Goal: Task Accomplishment & Management: Complete application form

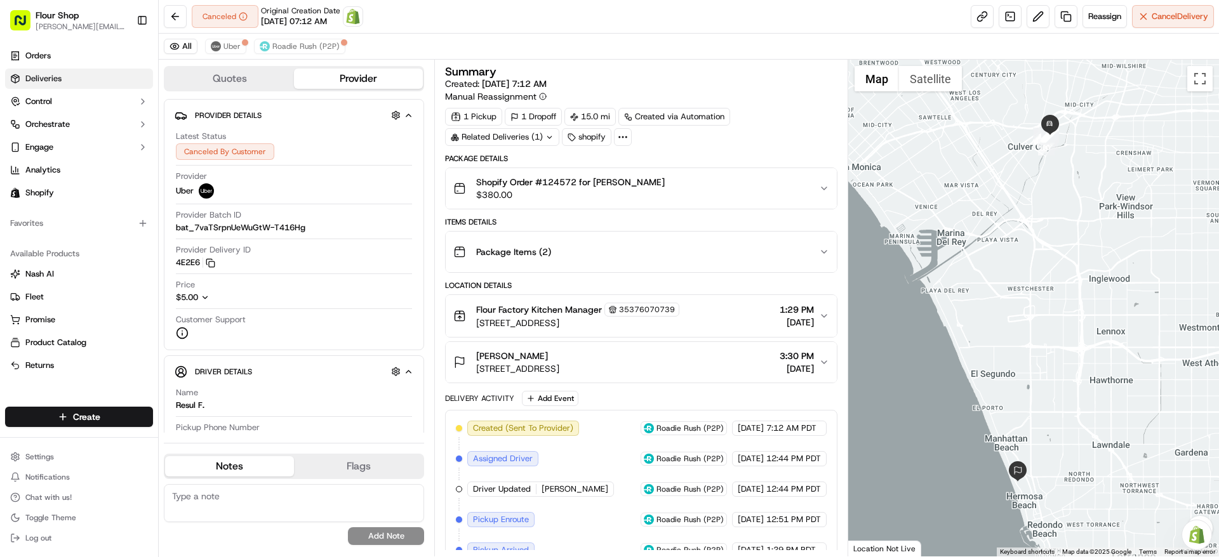
click at [92, 74] on link "Deliveries" at bounding box center [79, 79] width 148 height 20
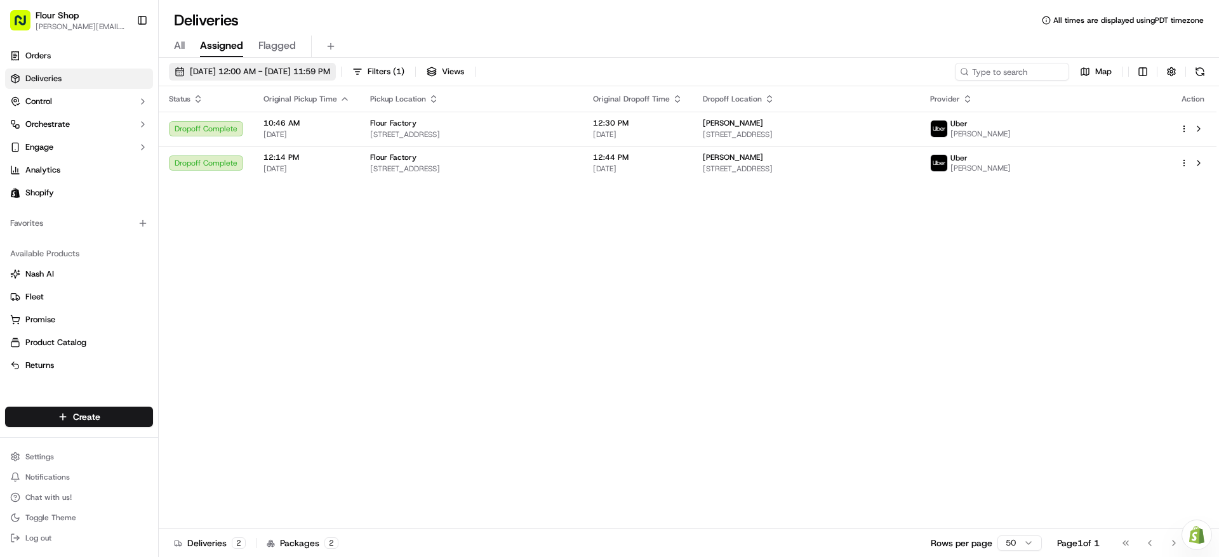
click at [312, 74] on span "[DATE] 12:00 AM - [DATE] 11:59 PM" at bounding box center [260, 71] width 140 height 11
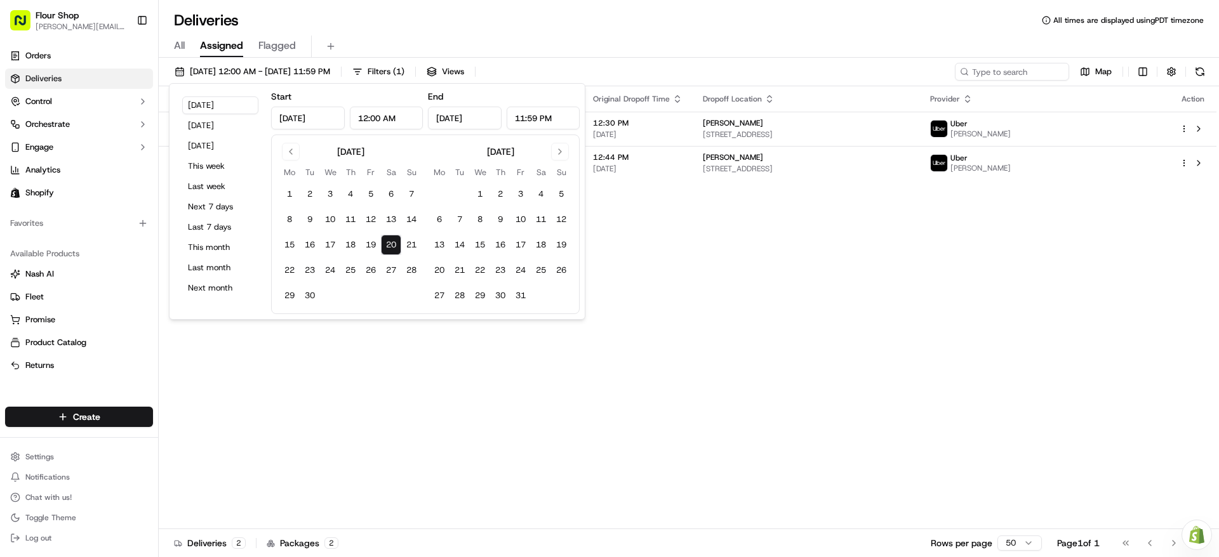
click at [394, 241] on button "20" at bounding box center [391, 245] width 20 height 20
click at [884, 354] on div "Status Original Pickup Time Pickup Location Original Dropoff Time Dropoff Locat…" at bounding box center [688, 307] width 1058 height 443
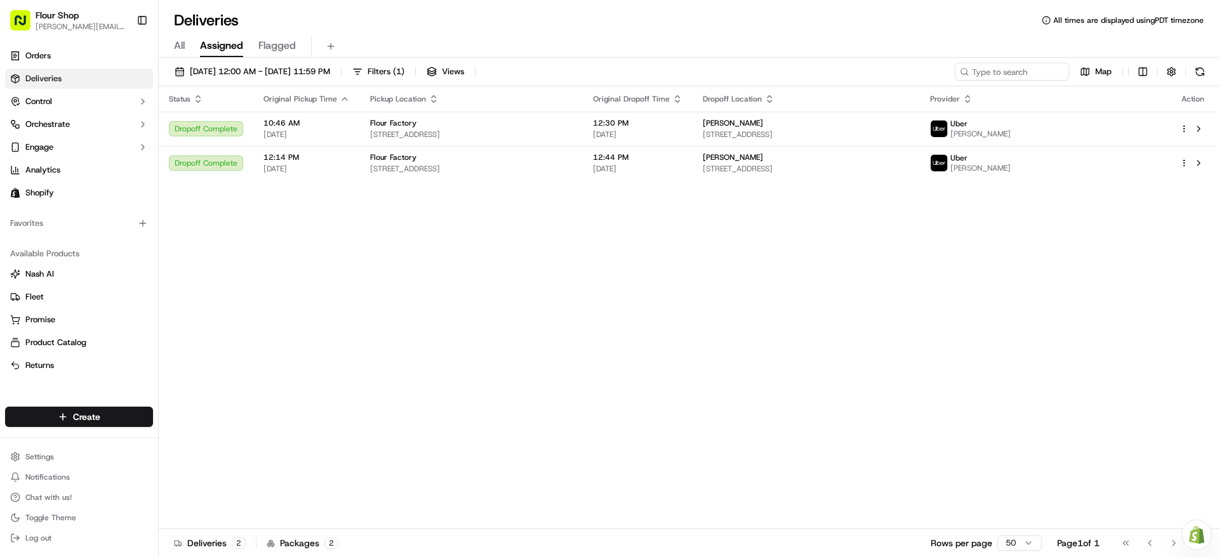
click at [179, 43] on span "All" at bounding box center [179, 45] width 11 height 15
click at [223, 50] on span "Assigned" at bounding box center [221, 45] width 43 height 15
click at [267, 70] on span "[DATE] 12:00 AM - [DATE] 11:59 PM" at bounding box center [260, 71] width 140 height 11
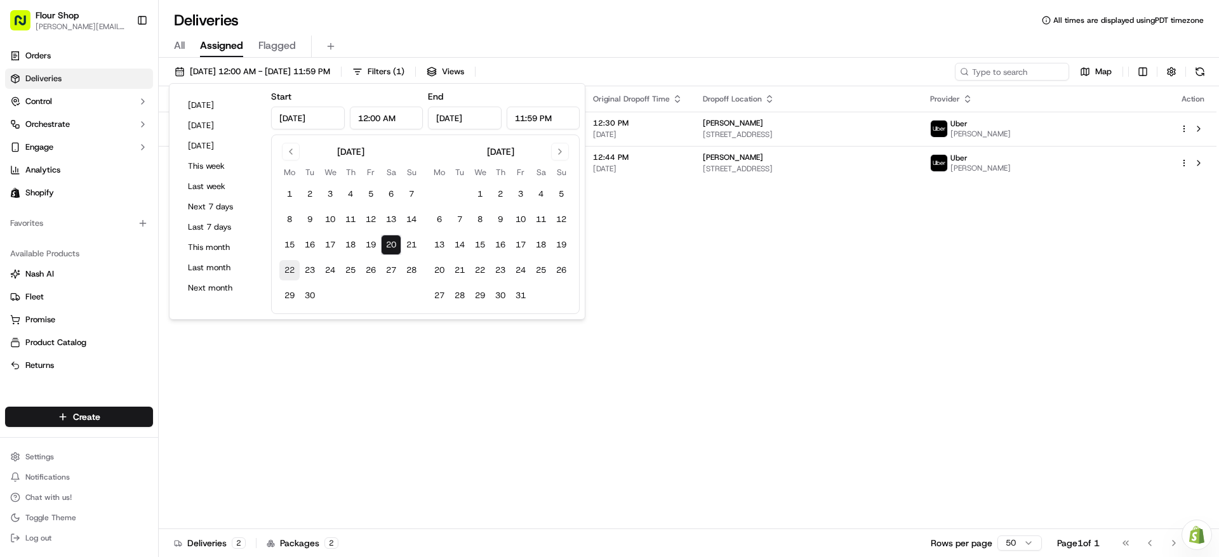
click at [283, 272] on button "22" at bounding box center [289, 270] width 20 height 20
type input "[DATE]"
click at [283, 272] on button "22" at bounding box center [289, 270] width 20 height 20
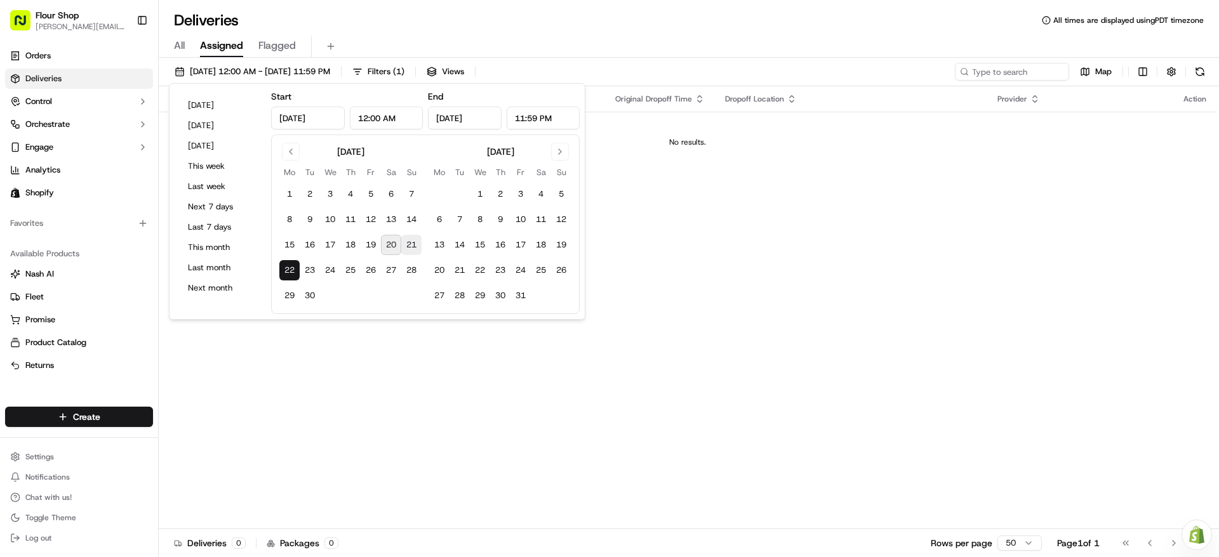
click at [418, 249] on button "21" at bounding box center [411, 245] width 20 height 20
type input "Sep 21, 2025"
click at [289, 272] on button "22" at bounding box center [289, 270] width 20 height 20
type input "[DATE]"
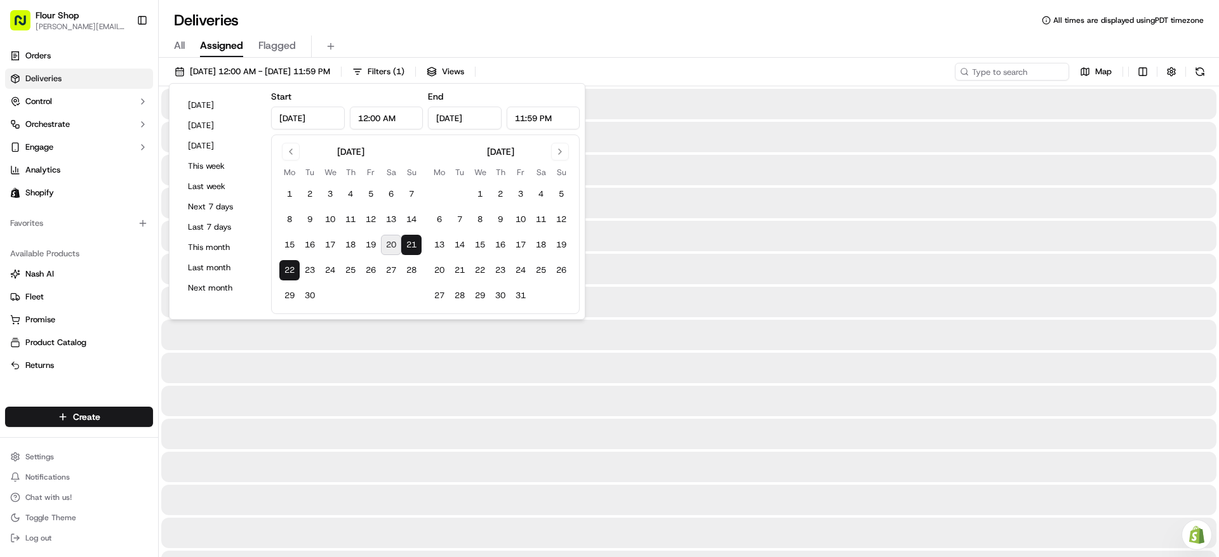
click at [289, 272] on button "22" at bounding box center [289, 270] width 20 height 20
type input "[DATE]"
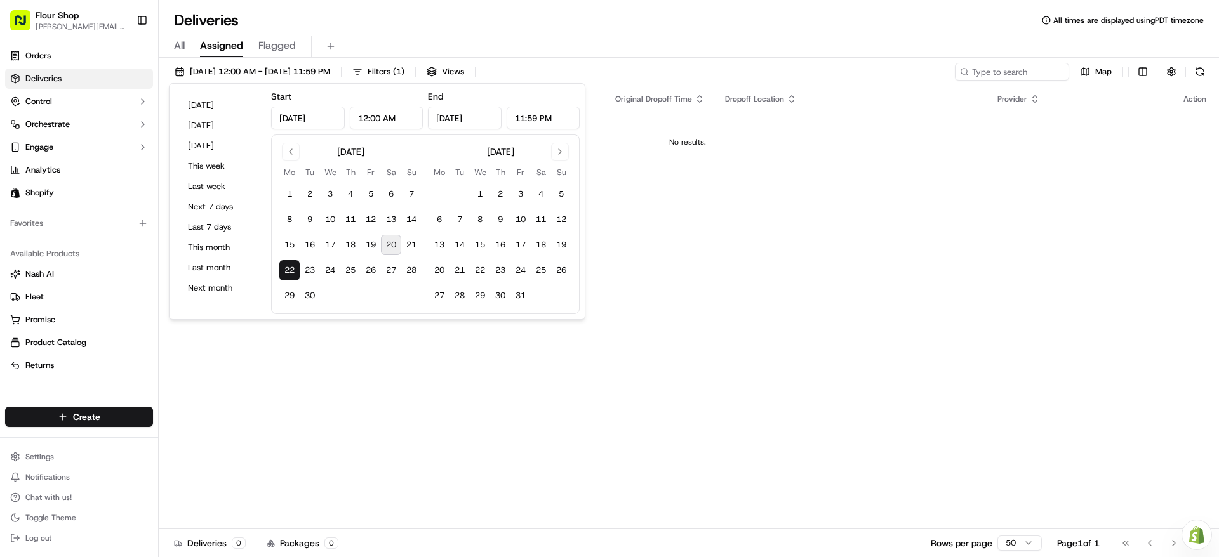
click at [770, 271] on div "Status Original Pickup Time Pickup Location Original Dropoff Time Dropoff Locat…" at bounding box center [688, 307] width 1058 height 443
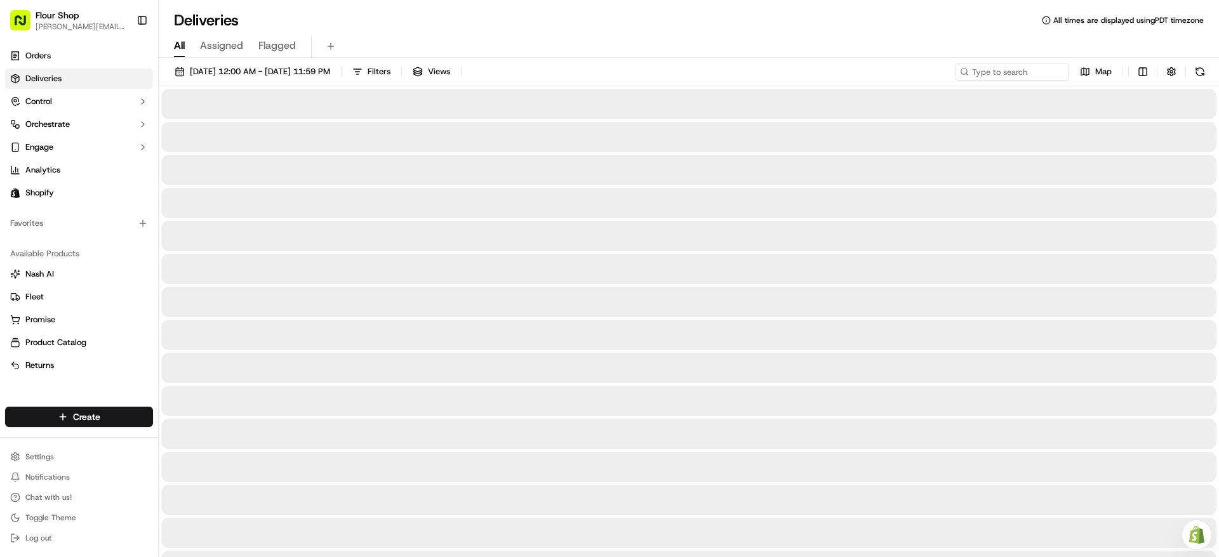
click at [177, 44] on span "All" at bounding box center [179, 45] width 11 height 15
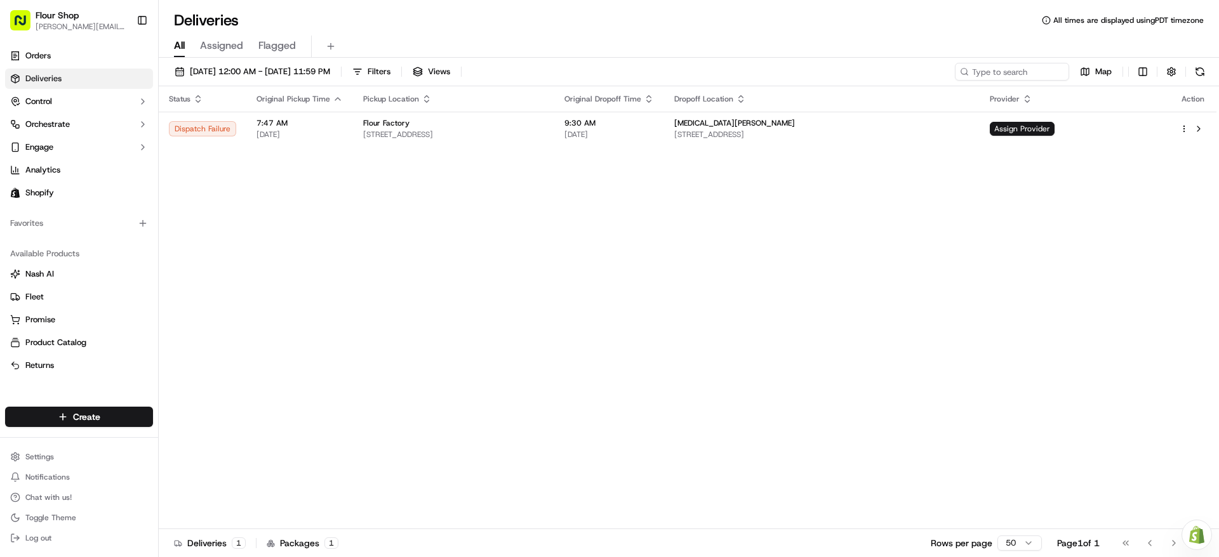
click at [722, 16] on div "Deliveries All times are displayed using PDT timezone" at bounding box center [689, 20] width 1060 height 20
click at [688, 33] on div "All Assigned Flagged" at bounding box center [689, 43] width 1060 height 27
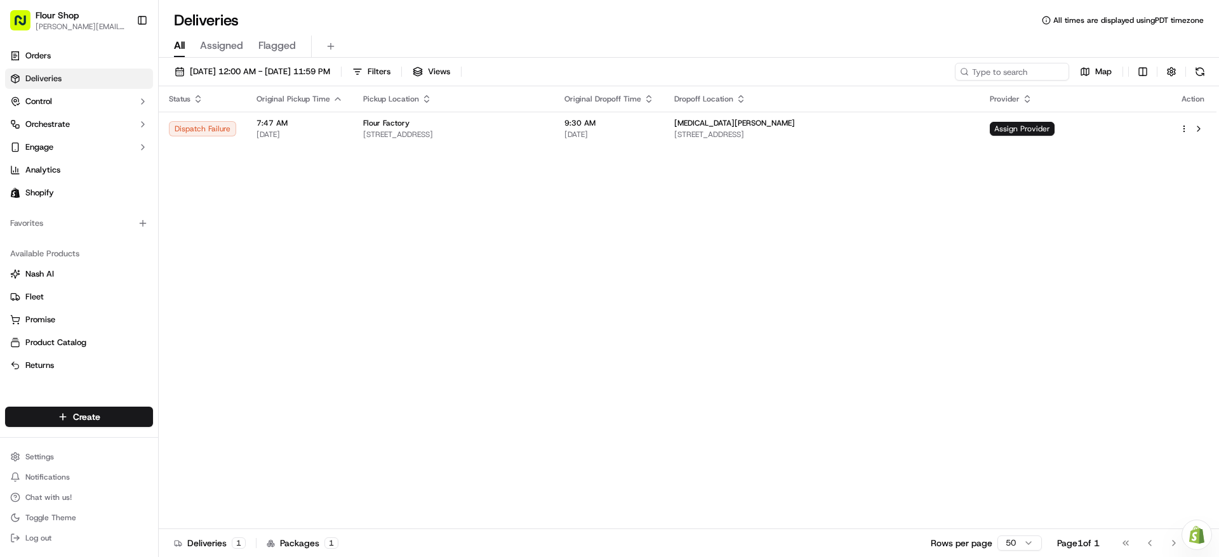
click at [677, 27] on div "Deliveries All times are displayed using PDT timezone" at bounding box center [689, 20] width 1060 height 20
click at [279, 63] on button "[DATE] 12:00 AM - [DATE] 11:59 PM" at bounding box center [252, 72] width 167 height 18
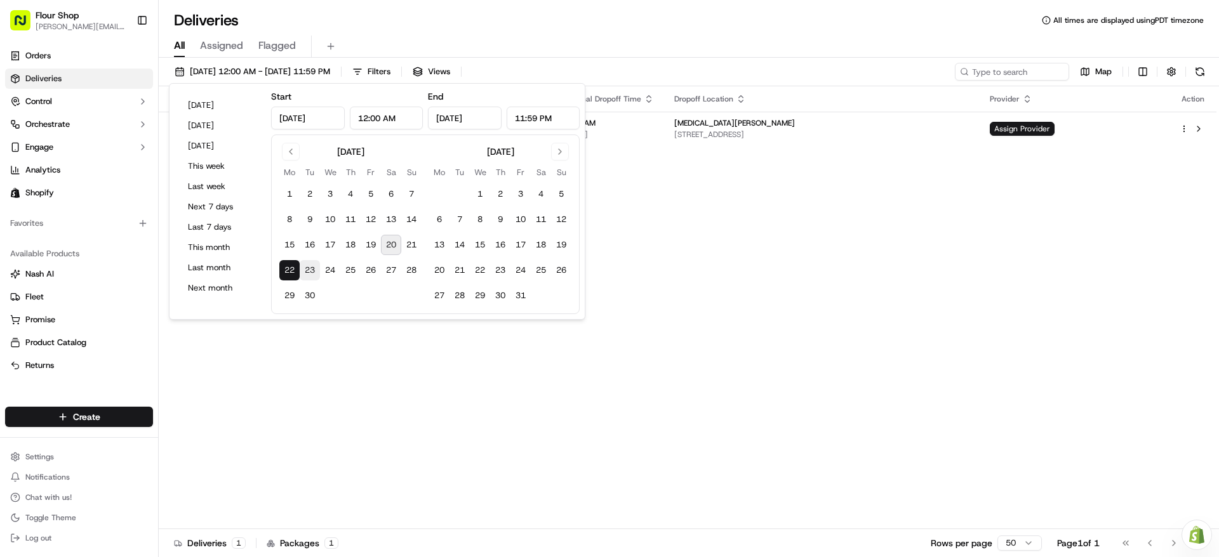
click at [312, 270] on button "23" at bounding box center [310, 270] width 20 height 20
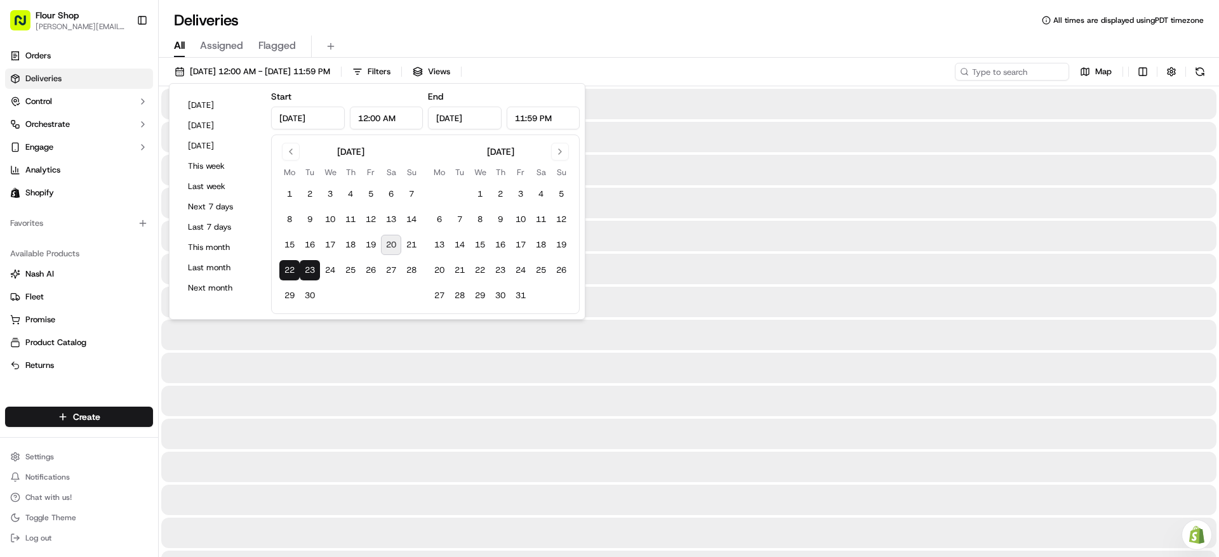
type input "Sep 23, 2025"
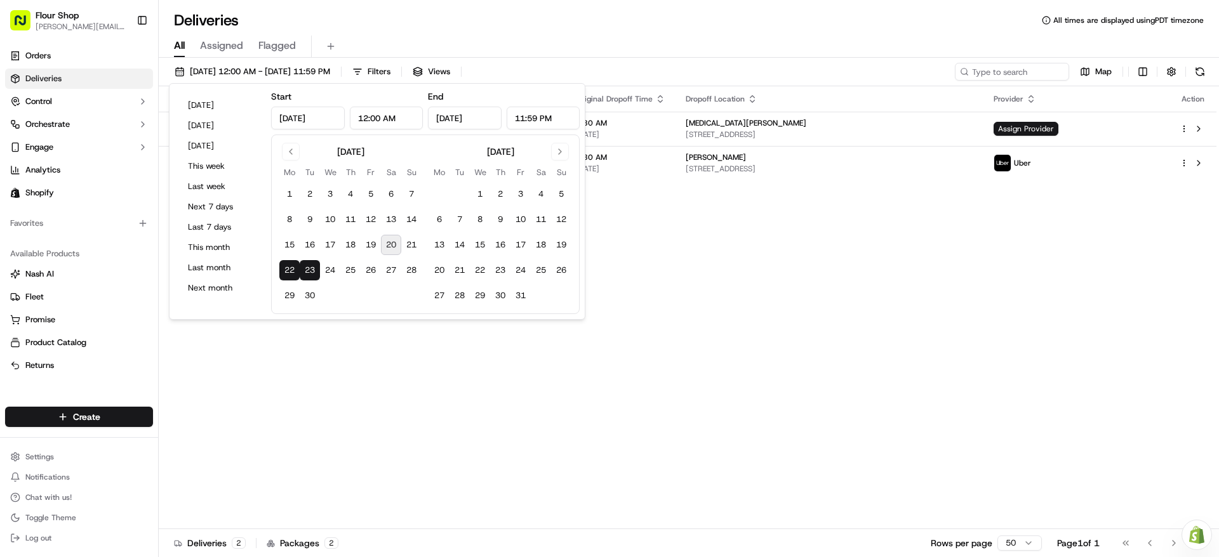
click at [312, 270] on button "23" at bounding box center [310, 270] width 20 height 20
type input "Sep 23, 2025"
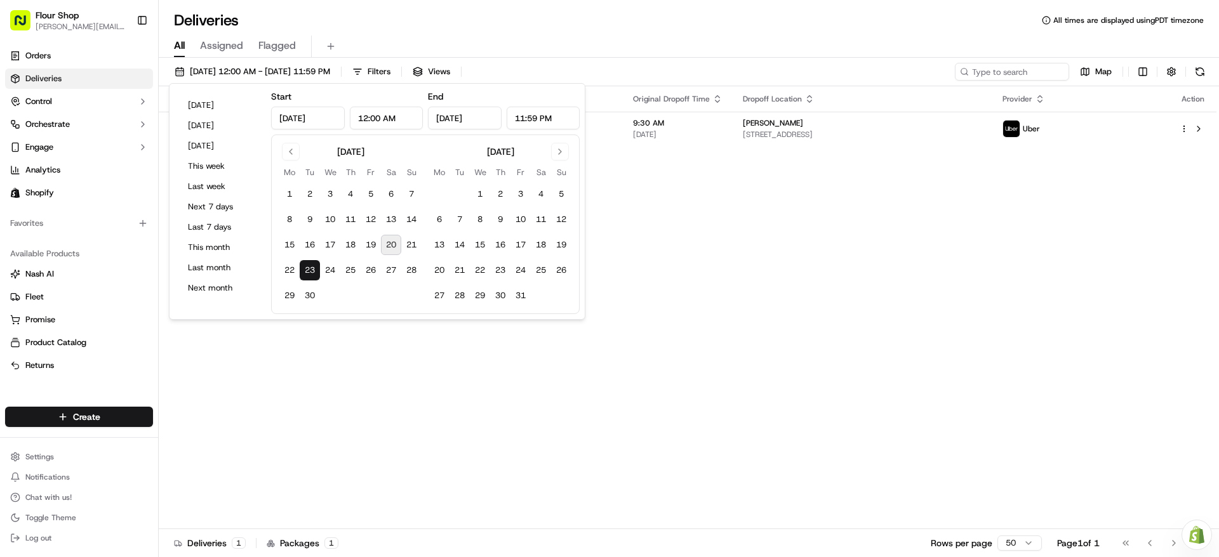
click at [660, 285] on div "Status Original Pickup Time Pickup Location Original Dropoff Time Dropoff Locat…" at bounding box center [688, 307] width 1058 height 443
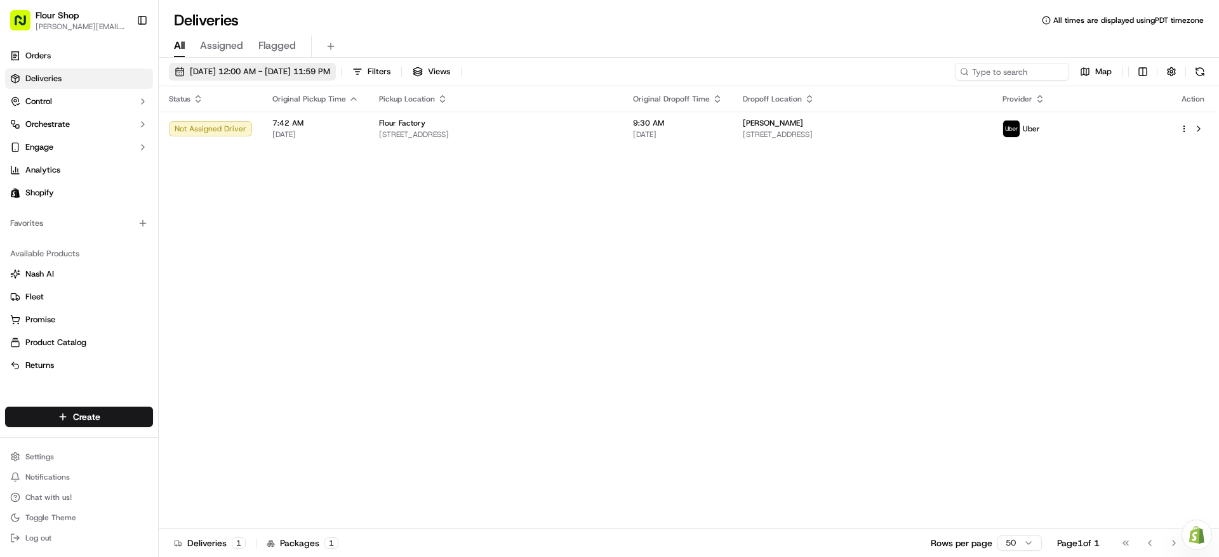
click at [246, 76] on span "09/23/2025 12:00 AM - 09/23/2025 11:59 PM" at bounding box center [260, 71] width 140 height 11
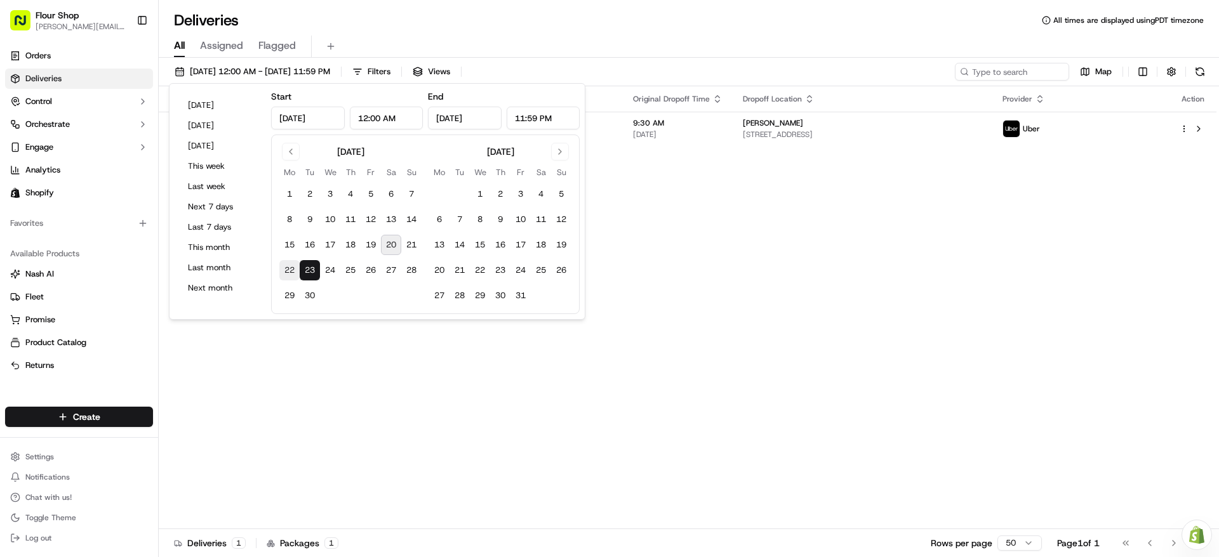
click at [294, 274] on button "22" at bounding box center [289, 270] width 20 height 20
type input "[DATE]"
click at [294, 274] on button "22" at bounding box center [289, 270] width 20 height 20
type input "[DATE]"
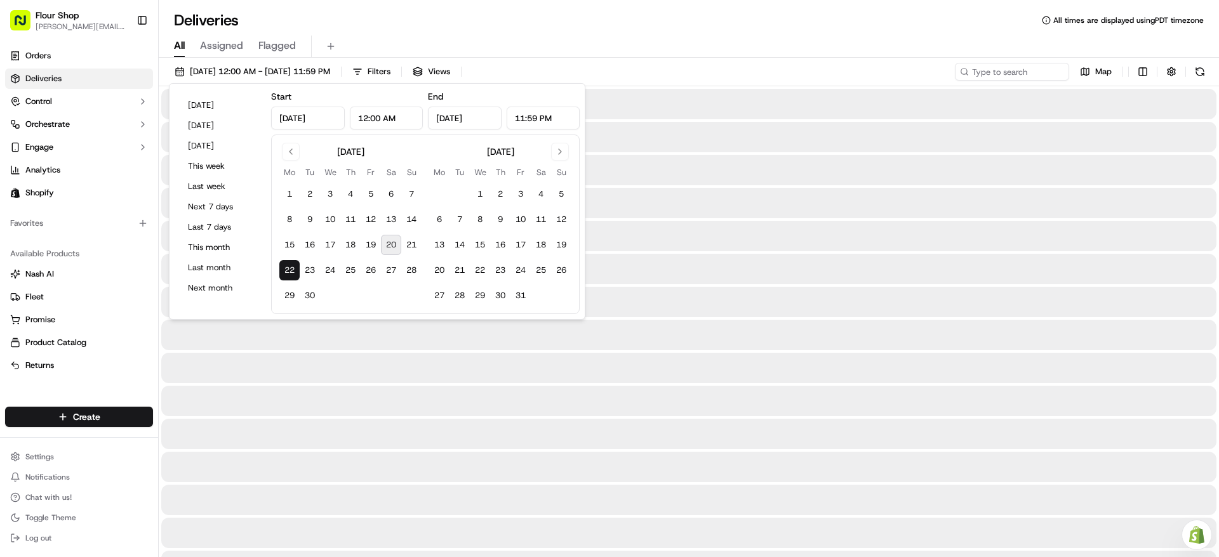
click at [294, 274] on button "22" at bounding box center [289, 270] width 20 height 20
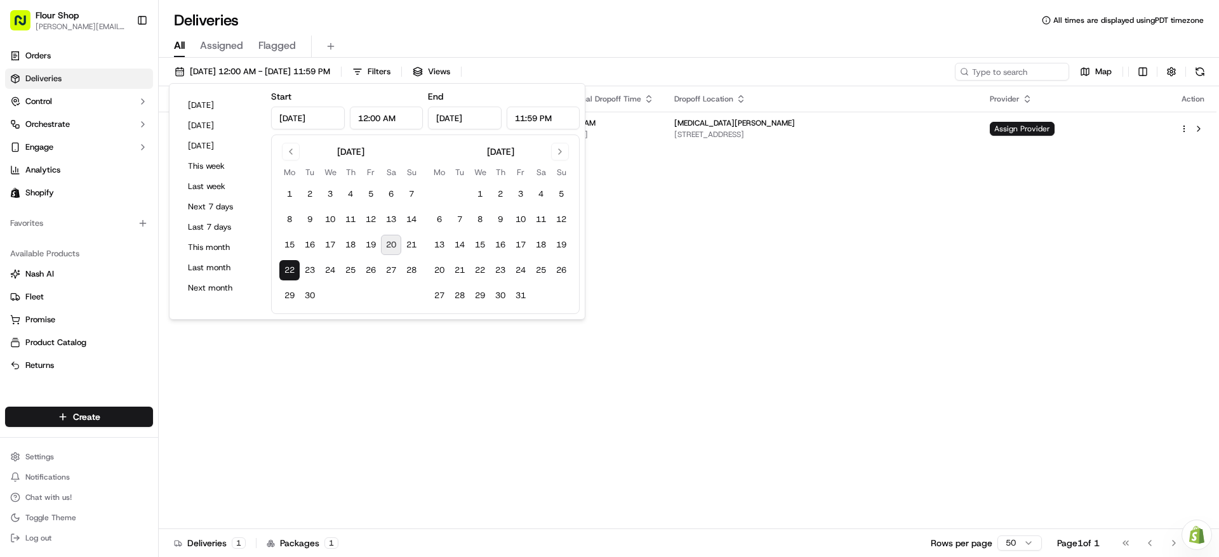
click at [813, 274] on div "Status Original Pickup Time Pickup Location Original Dropoff Time Dropoff Locat…" at bounding box center [688, 307] width 1058 height 443
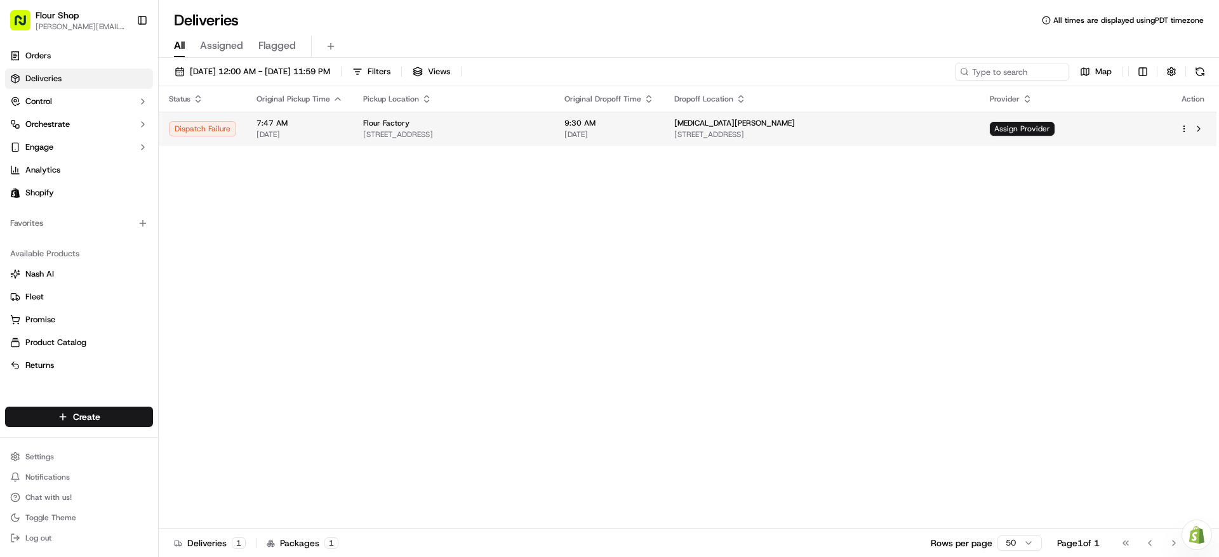
click at [664, 140] on td "9:30 AM 09/22/2025" at bounding box center [609, 129] width 110 height 34
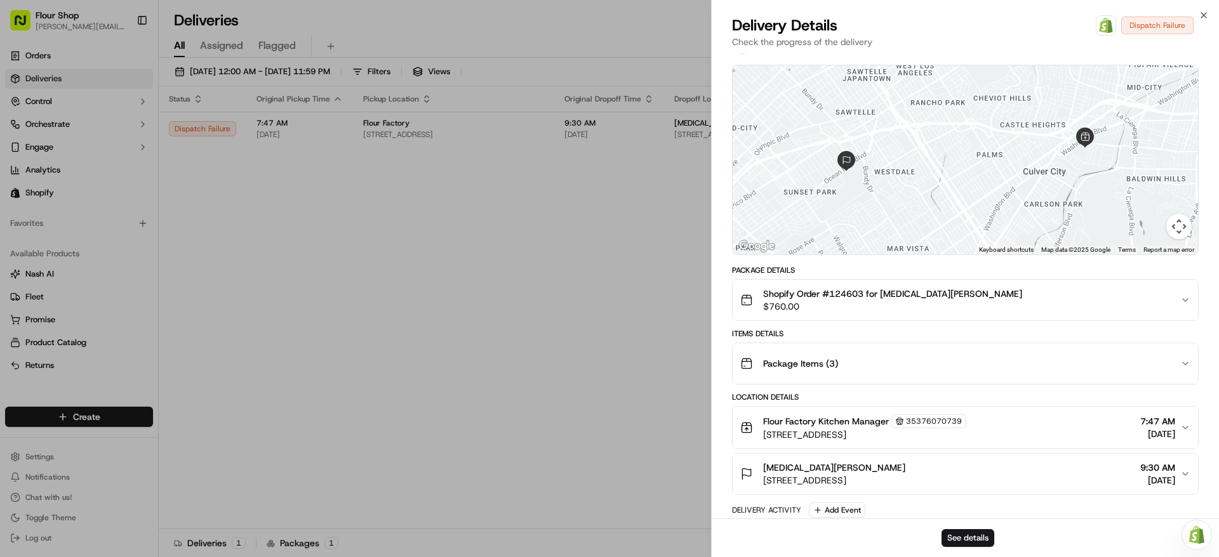
scroll to position [110, 0]
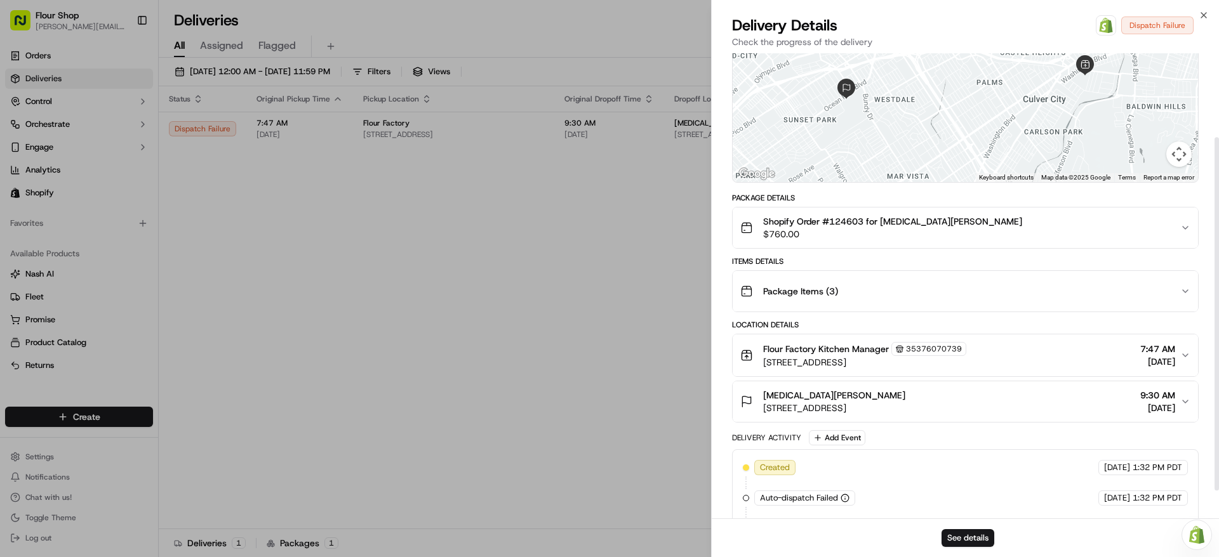
click at [1030, 416] on button "[MEDICAL_DATA][PERSON_NAME] [STREET_ADDRESS] 9:30 AM [DATE]" at bounding box center [965, 402] width 465 height 41
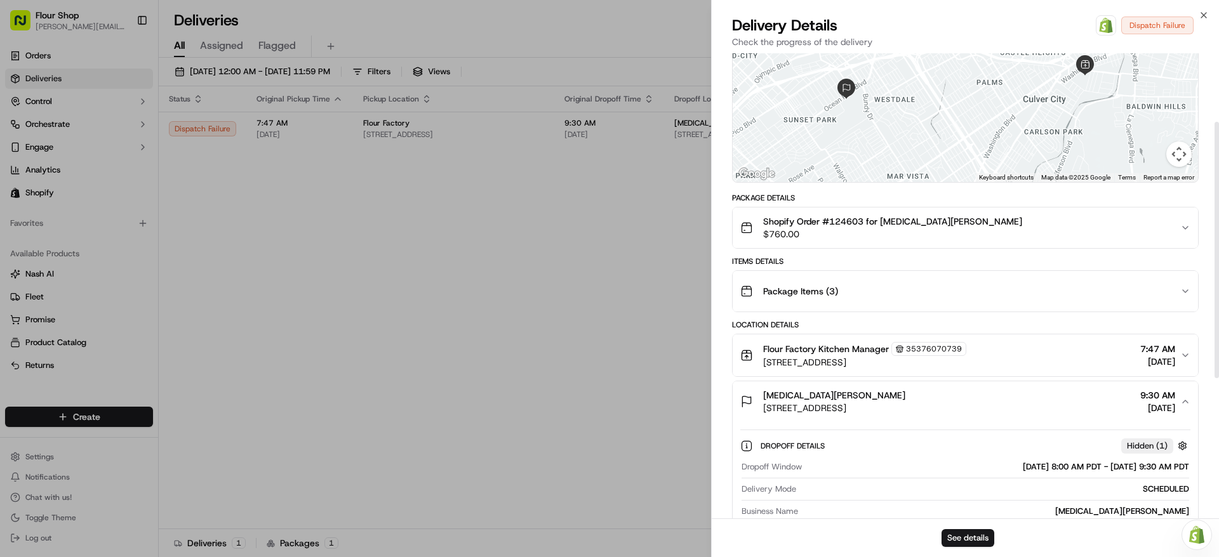
scroll to position [210, 0]
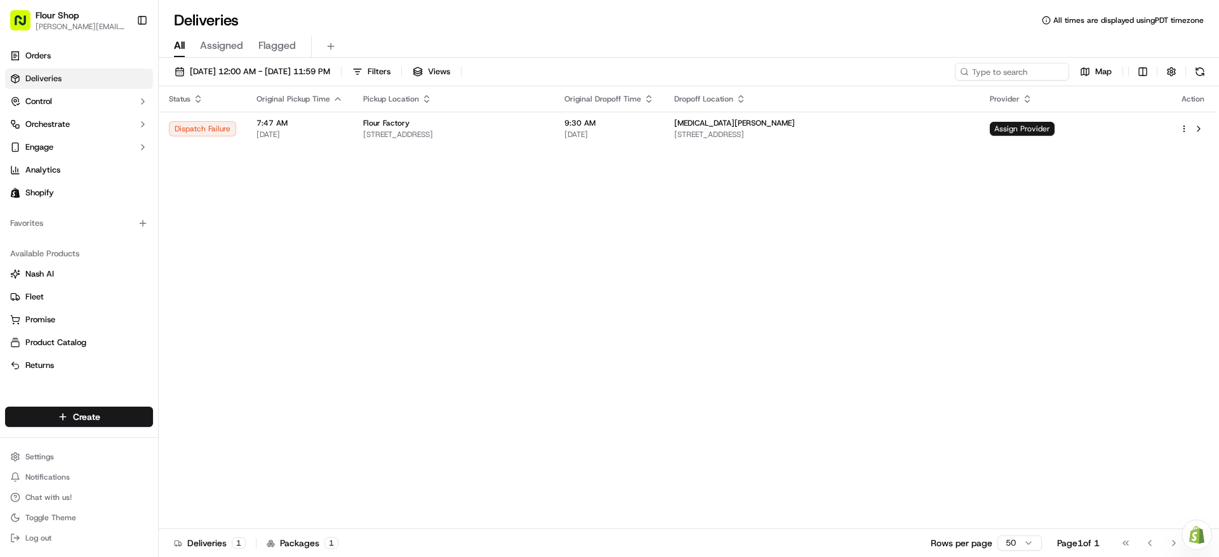
click at [830, 107] on th "Dropoff Location" at bounding box center [821, 98] width 315 height 25
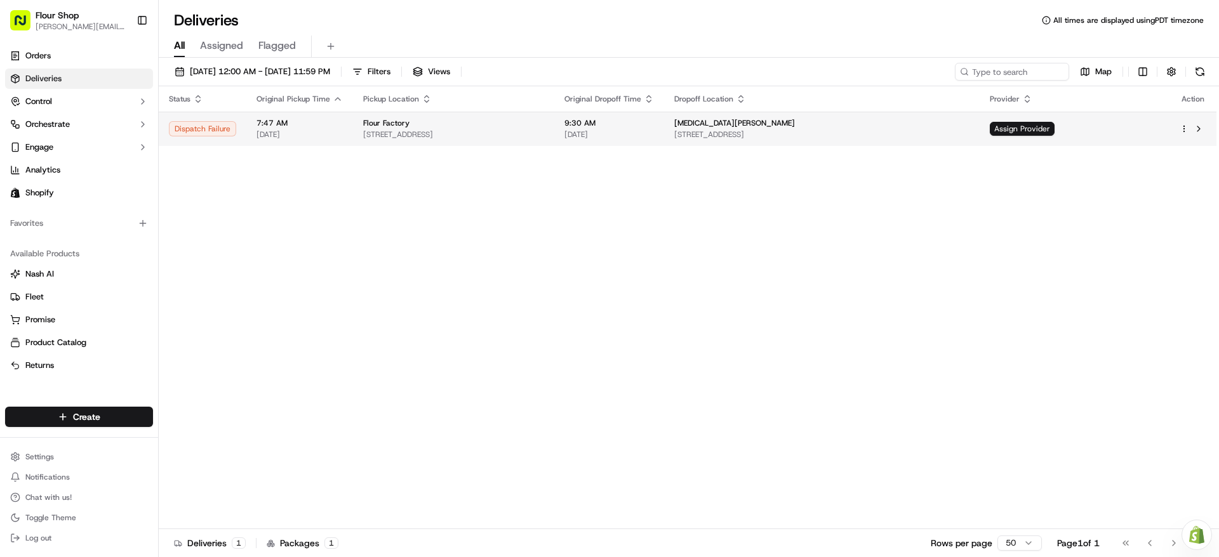
click at [839, 123] on div "[MEDICAL_DATA][PERSON_NAME]" at bounding box center [821, 123] width 295 height 10
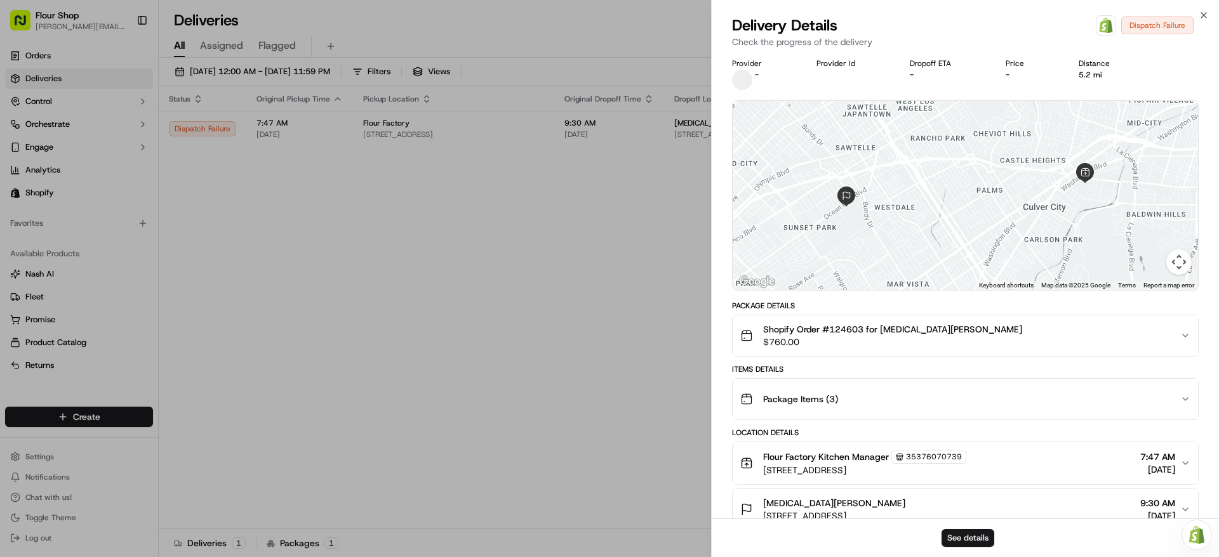
click at [1041, 478] on button "Flour Factory Kitchen Manager 35376070739 3975 Landmark St, 400, Culver City, C…" at bounding box center [965, 464] width 465 height 42
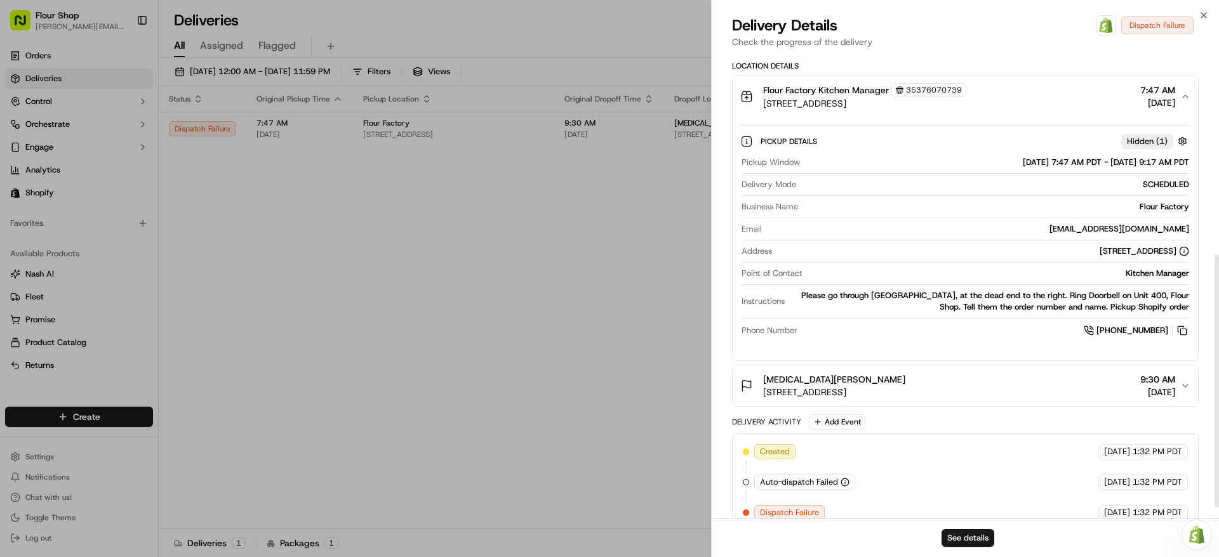
scroll to position [390, 0]
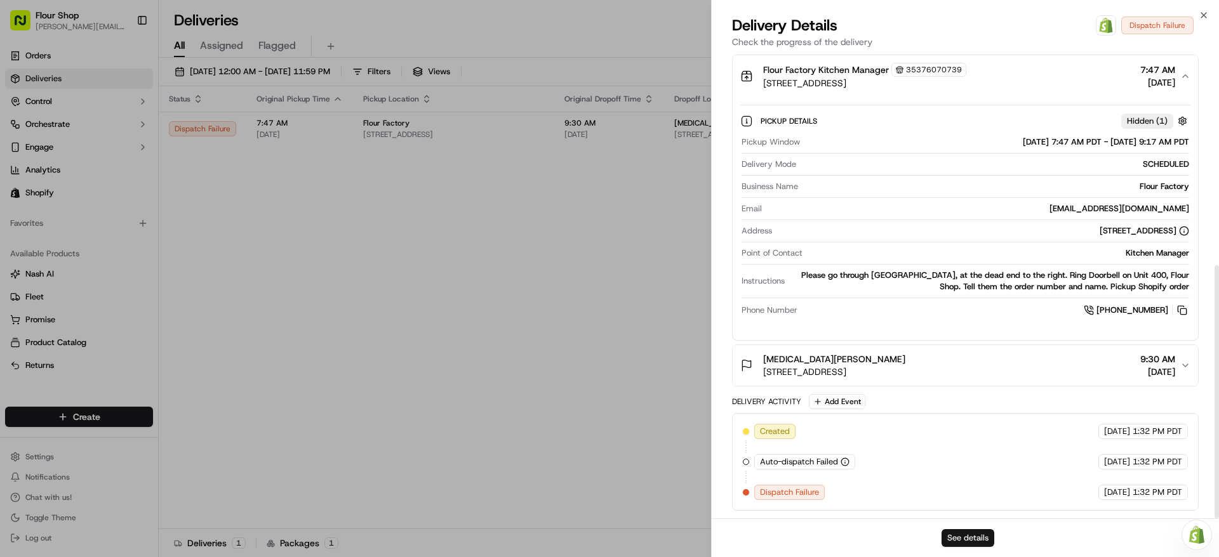
click at [968, 542] on button "See details" at bounding box center [968, 538] width 53 height 18
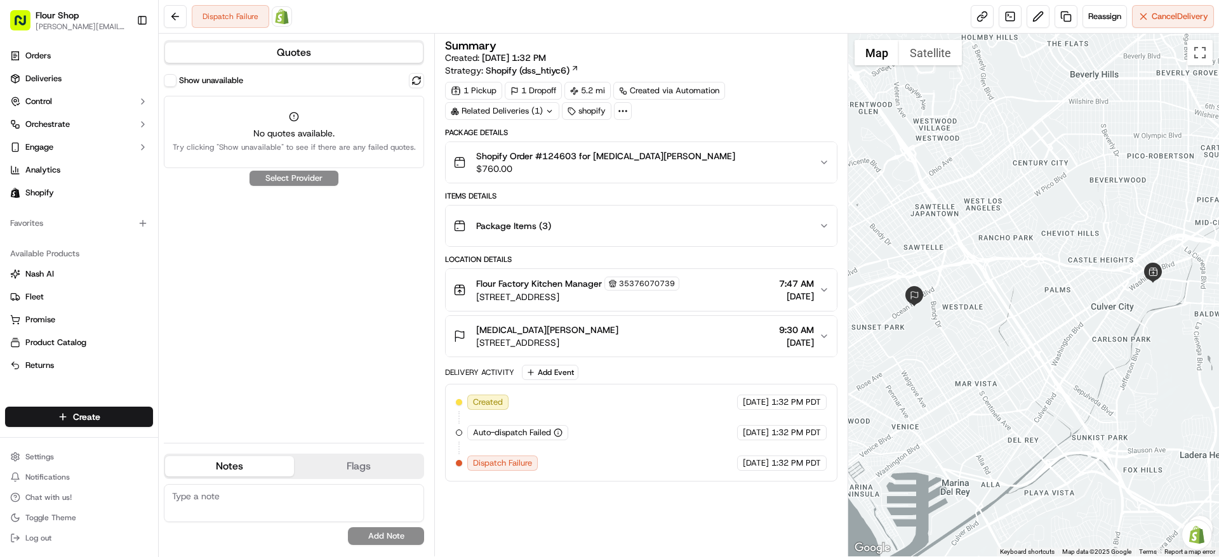
click at [790, 340] on span "[DATE]" at bounding box center [796, 342] width 35 height 13
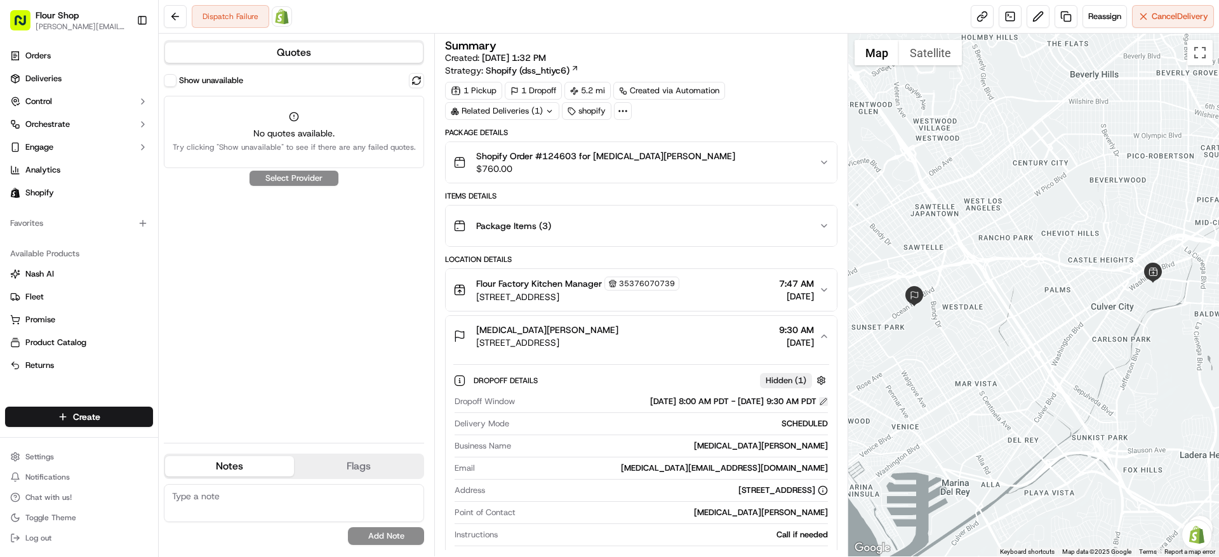
click at [826, 403] on button at bounding box center [823, 401] width 9 height 9
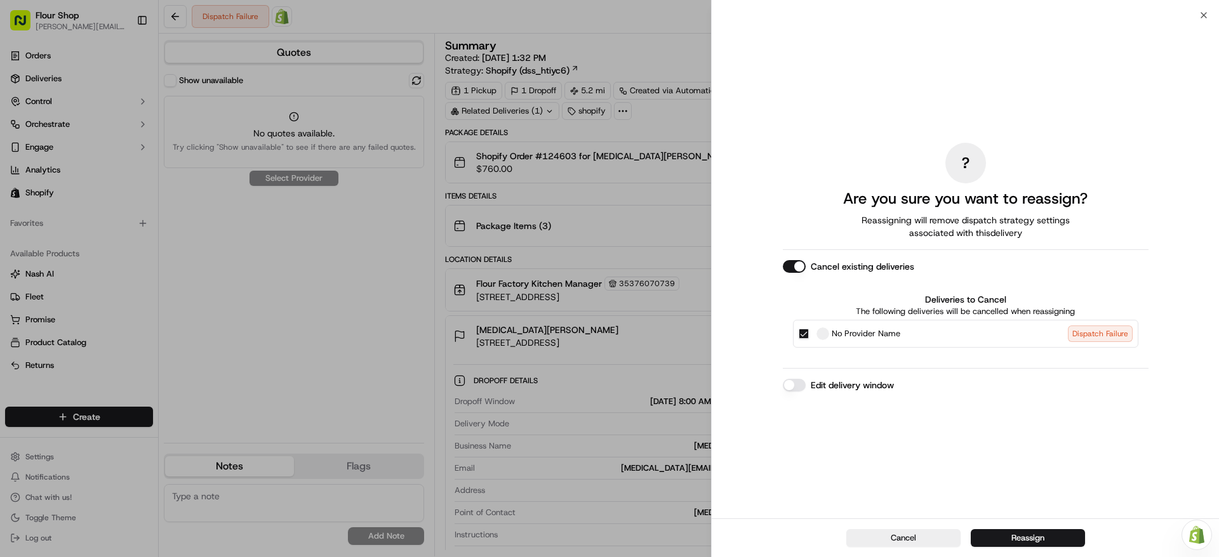
click at [793, 382] on button "Edit delivery window" at bounding box center [794, 385] width 23 height 13
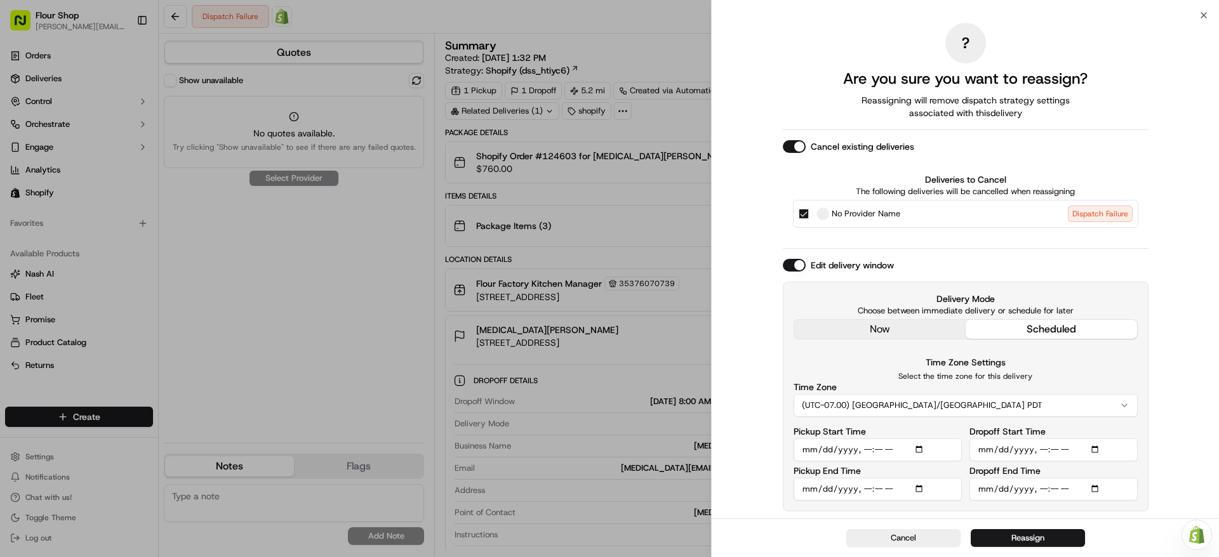
click at [1100, 493] on input "Dropoff End Time" at bounding box center [1053, 489] width 168 height 23
type input "[DATE]T10:30"
click at [1192, 284] on div "? Are you sure you want to reassign? Reassigning will remove dispatch strategy …" at bounding box center [965, 266] width 507 height 503
click at [1103, 447] on input "Dropoff Start Time" at bounding box center [1053, 450] width 168 height 23
type input "[DATE]T09:30"
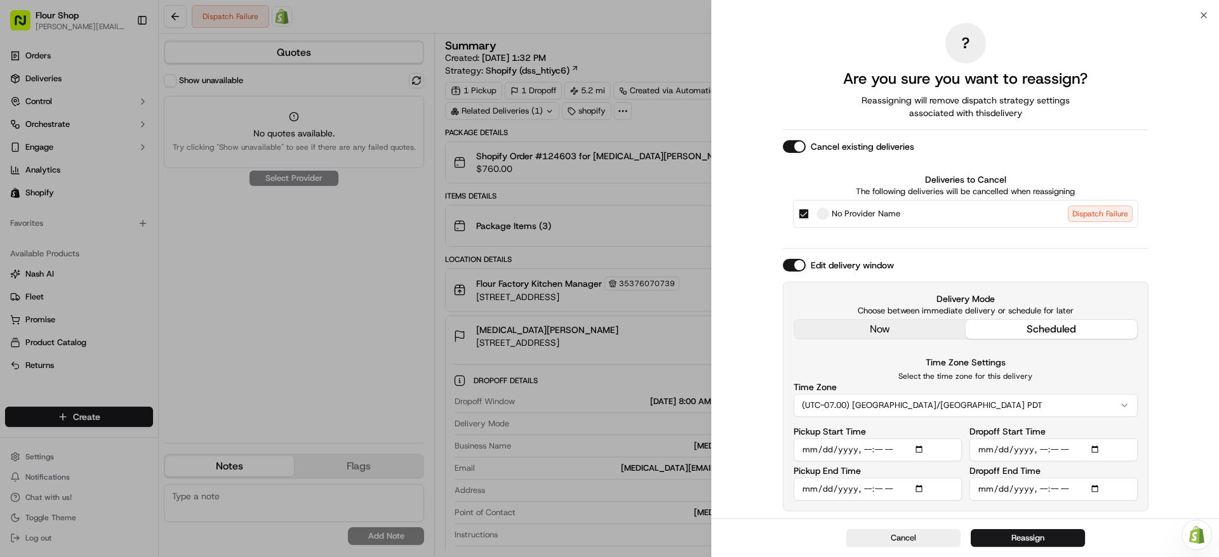
click at [1188, 215] on div "? Are you sure you want to reassign? Reassigning will remove dispatch strategy …" at bounding box center [965, 266] width 507 height 503
click at [921, 488] on input "Pickup End Time" at bounding box center [878, 489] width 168 height 23
type input "[DATE]T09:00"
click at [1168, 245] on div "? Are you sure you want to reassign? Reassigning will remove dispatch strategy …" at bounding box center [965, 266] width 507 height 503
click at [926, 450] on input "Pickup Start Time" at bounding box center [878, 450] width 168 height 23
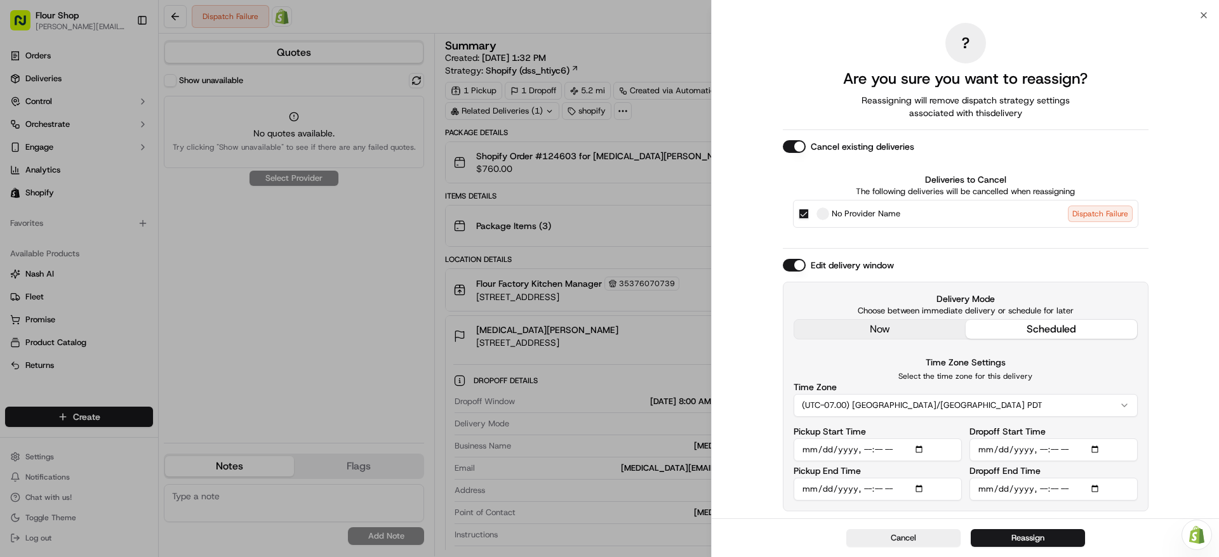
type input "[DATE]T08:00"
click at [1168, 230] on div "? Are you sure you want to reassign? Reassigning will remove dispatch strategy …" at bounding box center [965, 266] width 507 height 503
click at [1034, 547] on div "Cancel Reassign" at bounding box center [965, 538] width 507 height 39
click at [1034, 536] on button "Reassign" at bounding box center [1028, 538] width 114 height 18
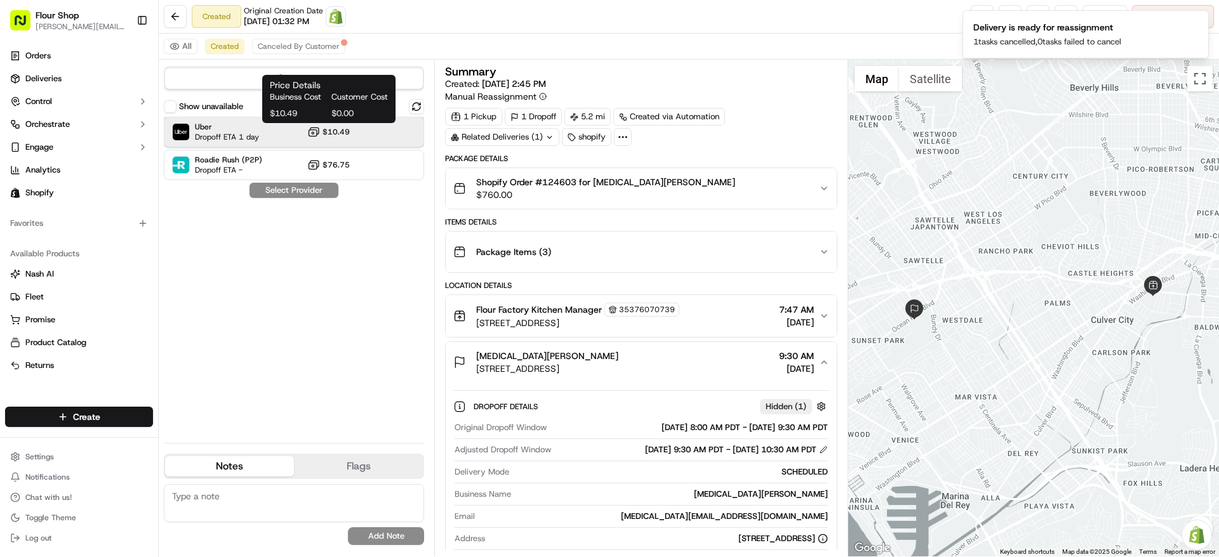
click at [300, 125] on div "Uber Dropoff ETA 1 day $10.49" at bounding box center [294, 132] width 260 height 30
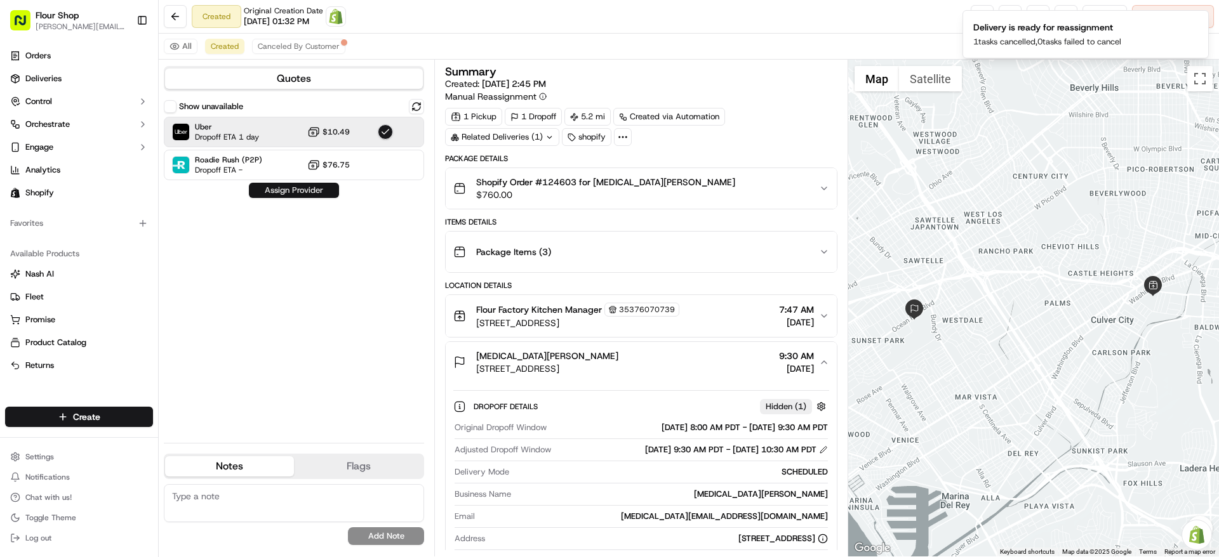
click at [321, 196] on button "Assign Provider" at bounding box center [294, 190] width 90 height 15
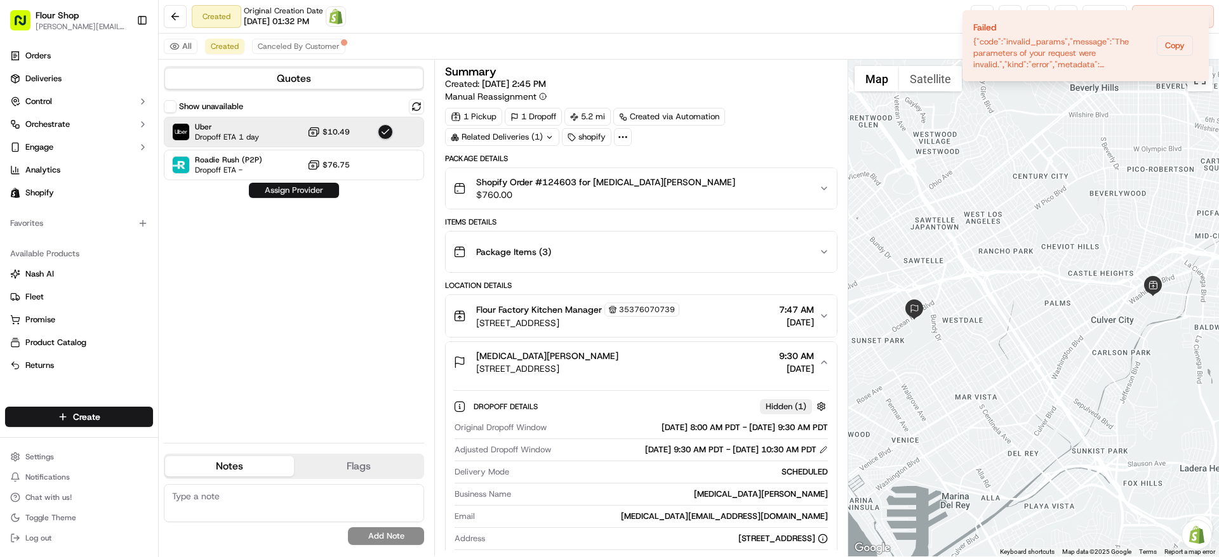
click at [316, 197] on button "Assign Provider" at bounding box center [294, 190] width 90 height 15
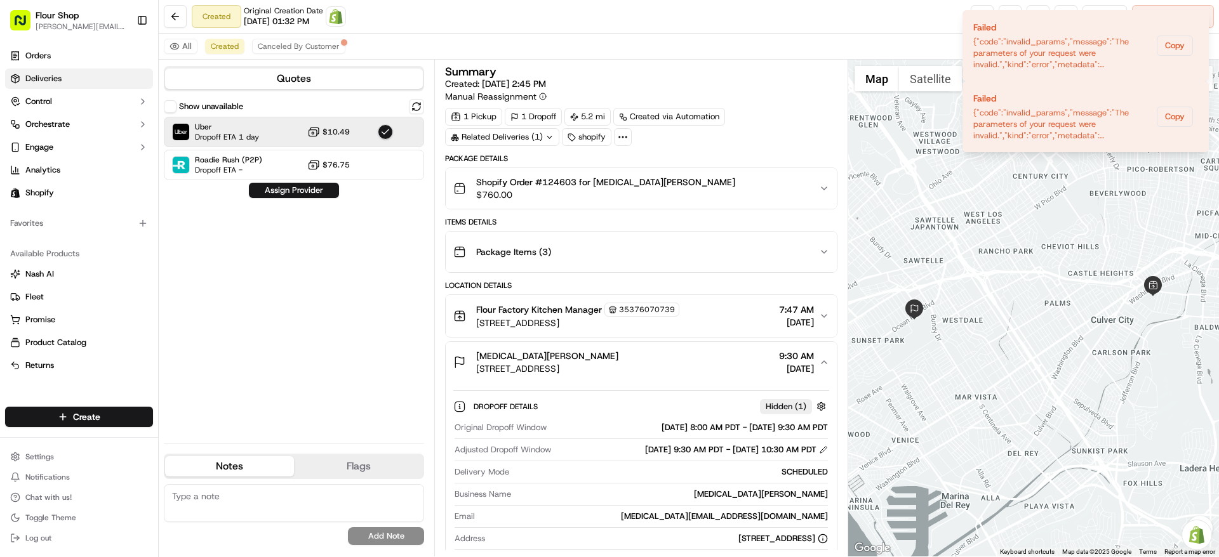
click at [64, 81] on link "Deliveries" at bounding box center [79, 79] width 148 height 20
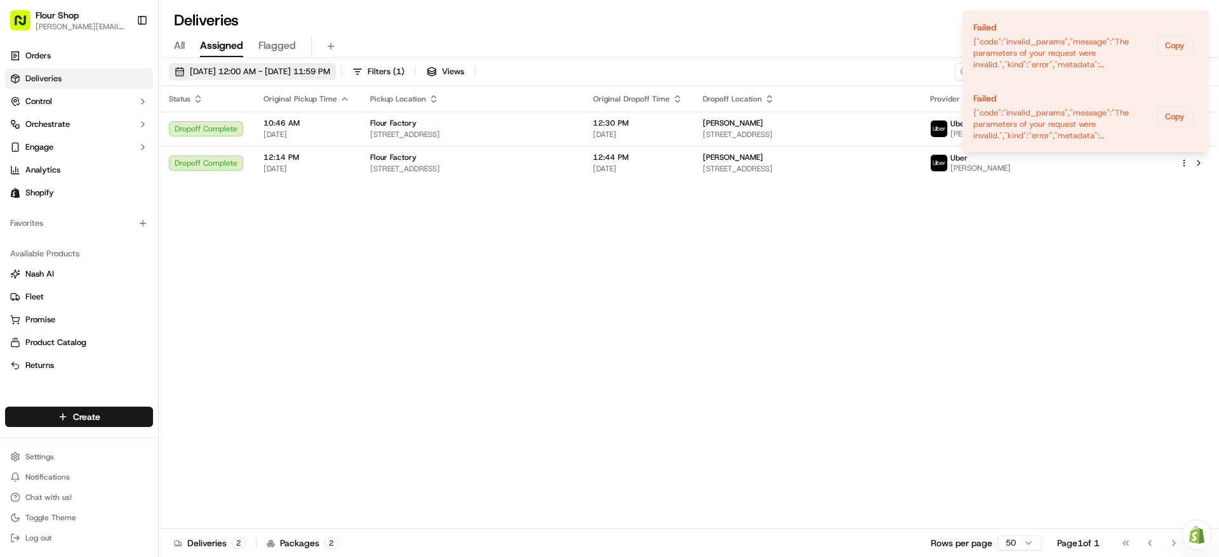
click at [256, 70] on span "[DATE] 12:00 AM - [DATE] 11:59 PM" at bounding box center [260, 71] width 140 height 11
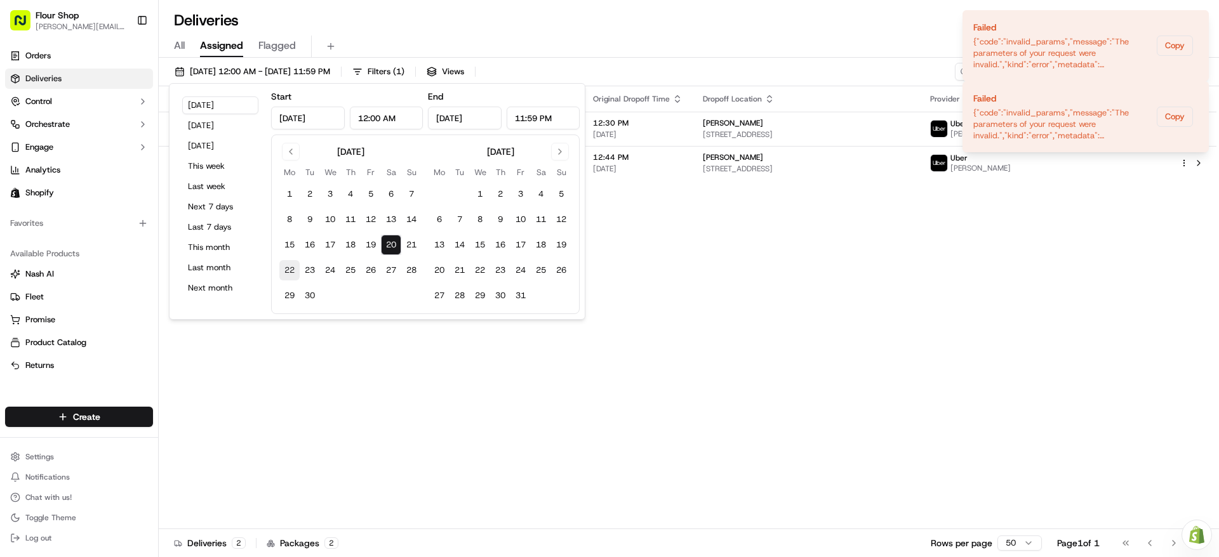
click at [294, 271] on button "22" at bounding box center [289, 270] width 20 height 20
type input "[DATE]"
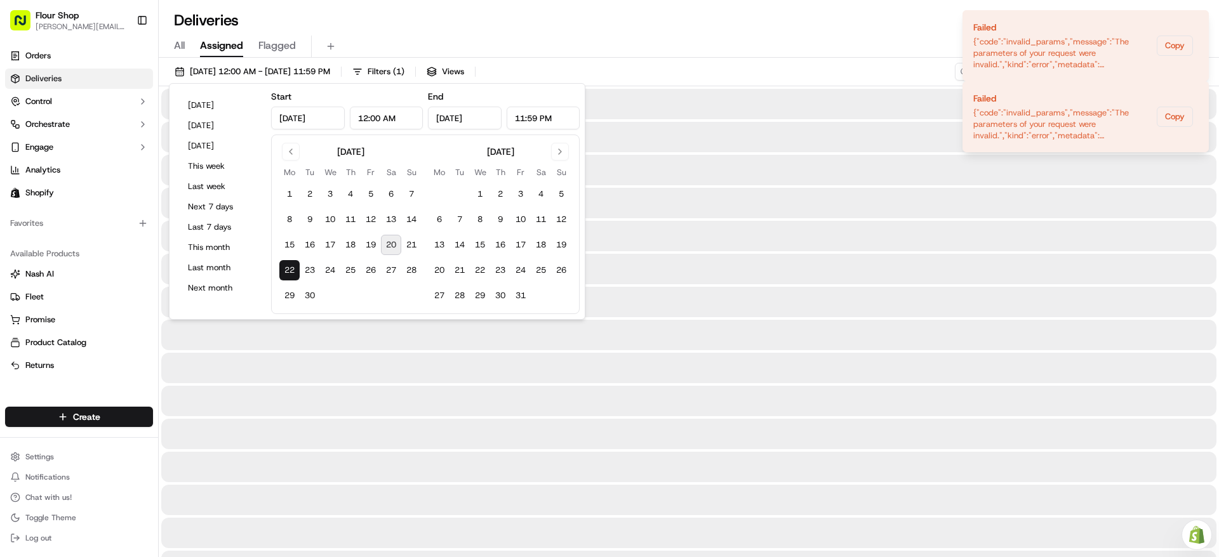
click at [294, 271] on button "22" at bounding box center [289, 270] width 20 height 20
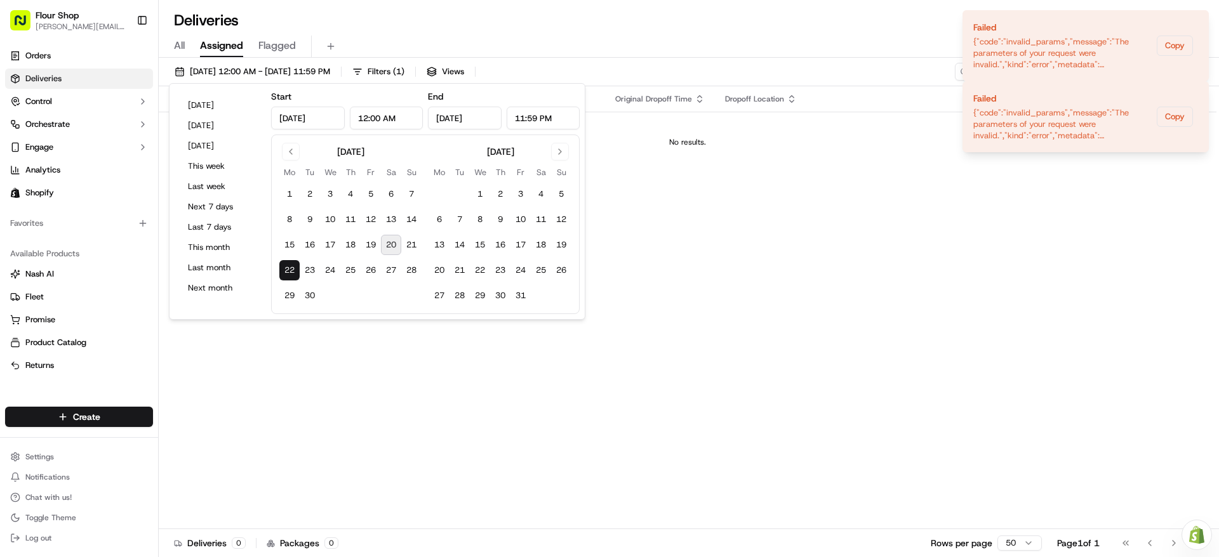
click at [847, 433] on div "Status Original Pickup Time Pickup Location Original Dropoff Time Dropoff Locat…" at bounding box center [688, 307] width 1058 height 443
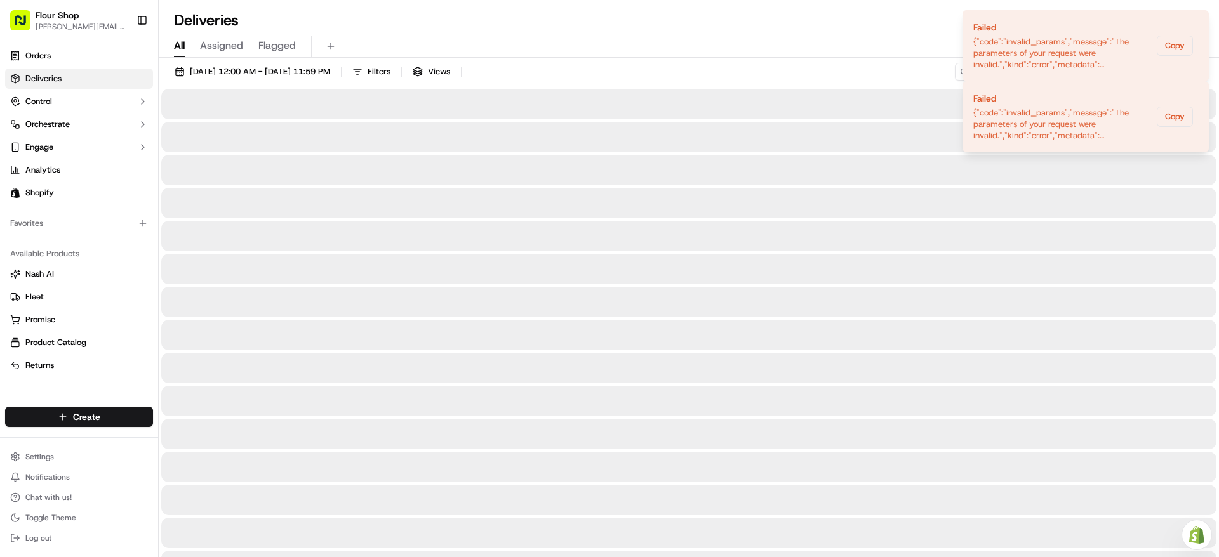
click at [185, 46] on span "All" at bounding box center [179, 45] width 11 height 15
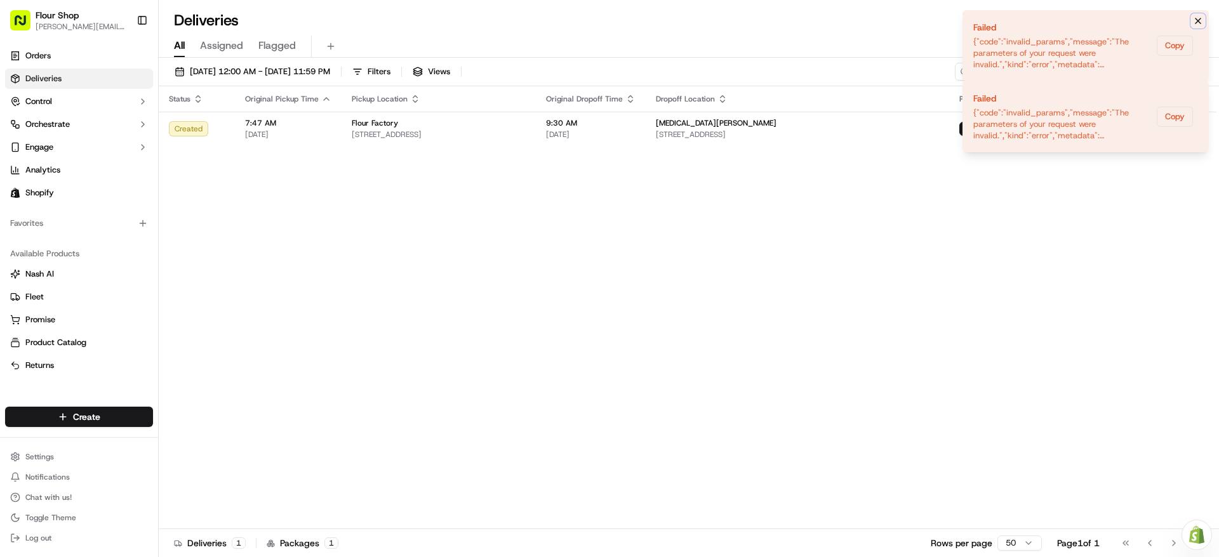
click at [1197, 22] on icon "Notifications (F8)" at bounding box center [1197, 20] width 5 height 5
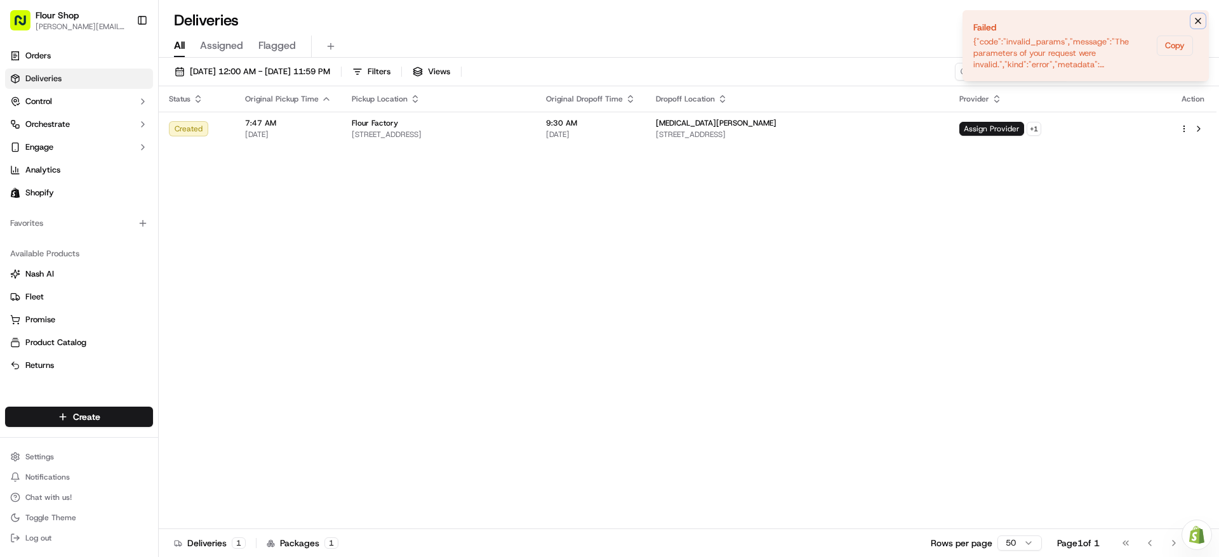
click at [1197, 21] on icon "Notifications (F8)" at bounding box center [1197, 20] width 5 height 5
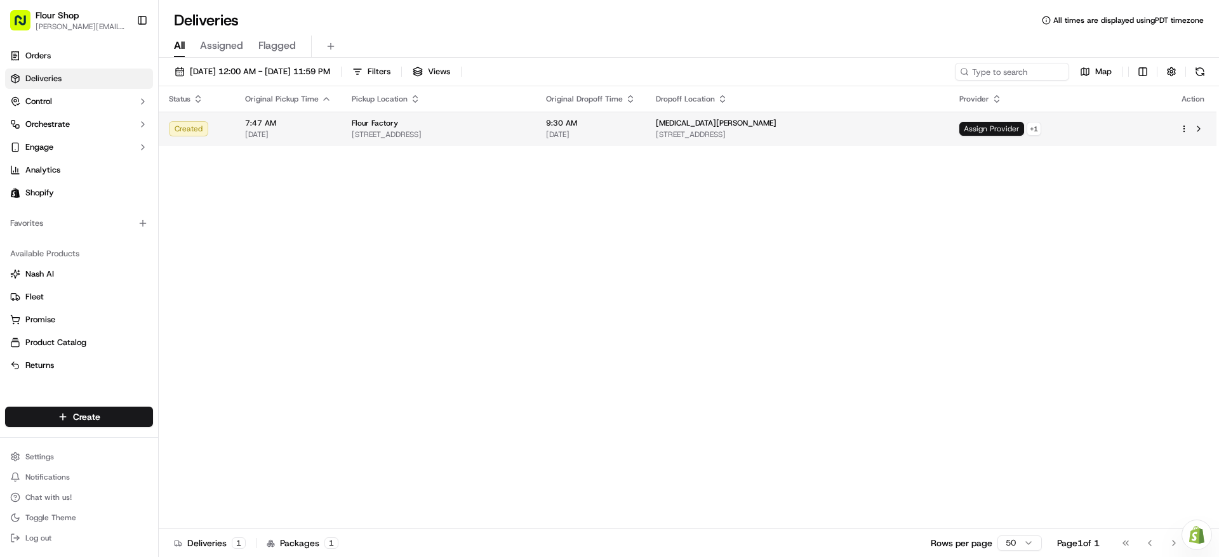
click at [1024, 126] on span "Assign Provider" at bounding box center [991, 129] width 65 height 14
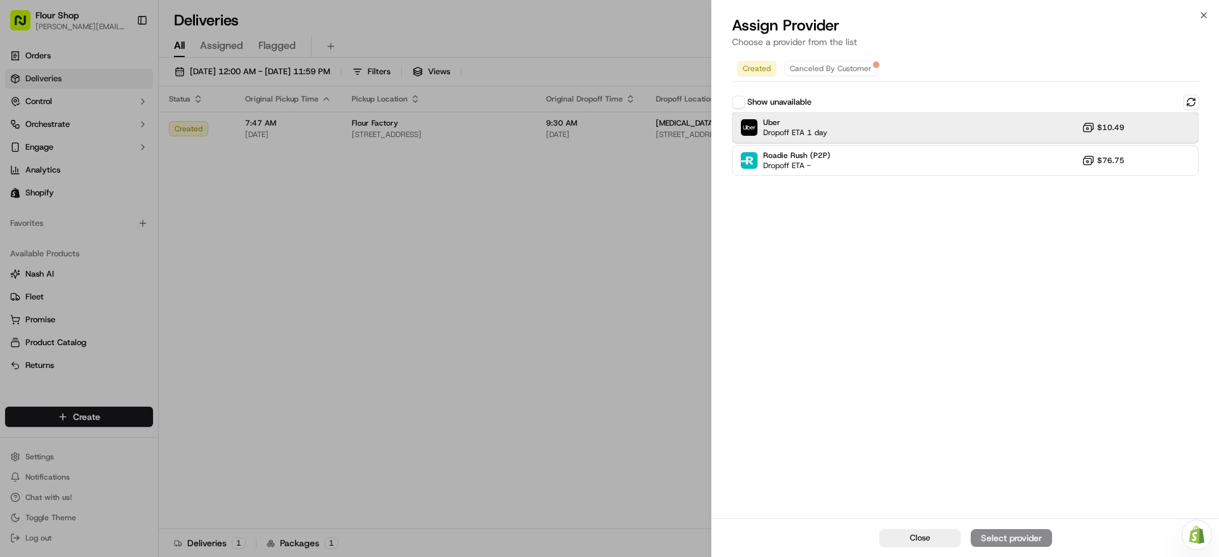
click at [992, 115] on div "Uber Dropoff ETA 1 day $10.49" at bounding box center [965, 127] width 467 height 30
click at [1021, 550] on div "Close Assign Provider" at bounding box center [965, 538] width 507 height 39
click at [1021, 545] on button "Assign Provider" at bounding box center [1011, 538] width 81 height 18
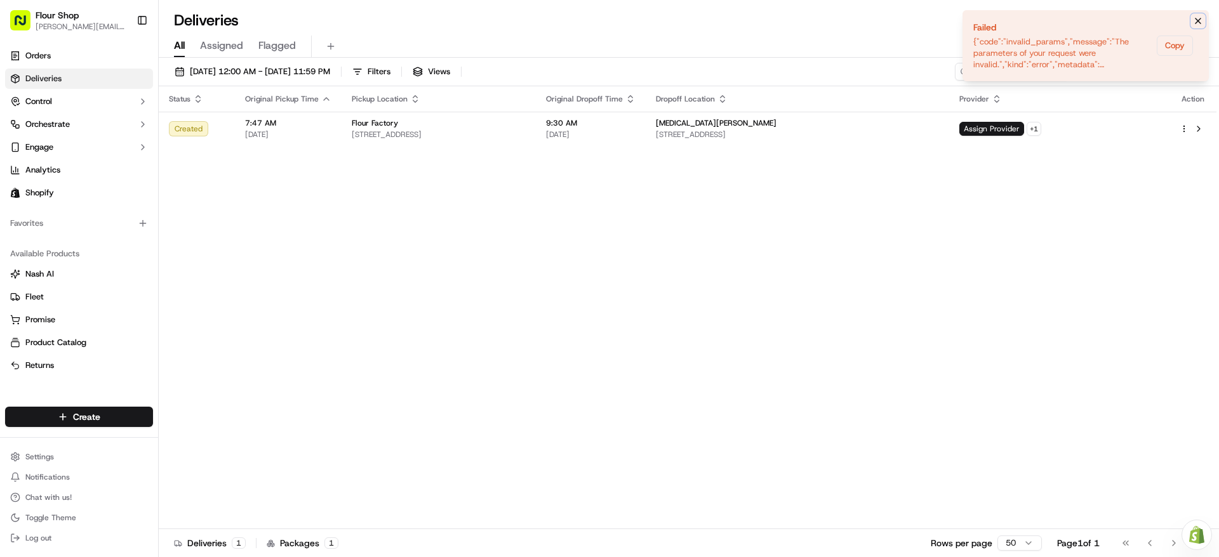
click at [1199, 15] on button "Notifications (F8)" at bounding box center [1197, 20] width 15 height 15
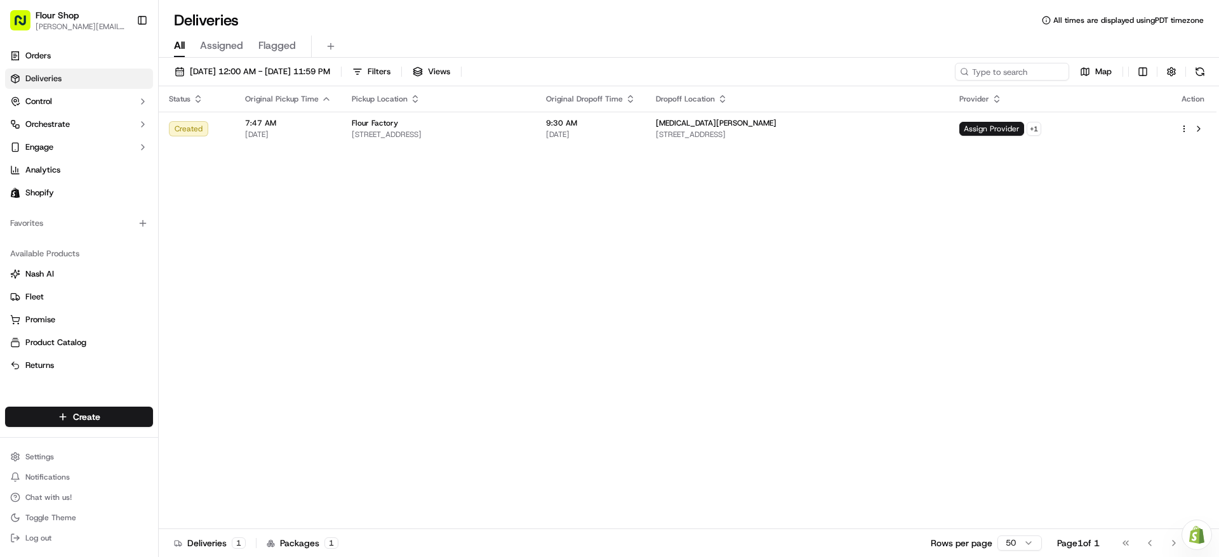
click at [841, 29] on div "Deliveries All times are displayed using PDT timezone" at bounding box center [689, 20] width 1060 height 20
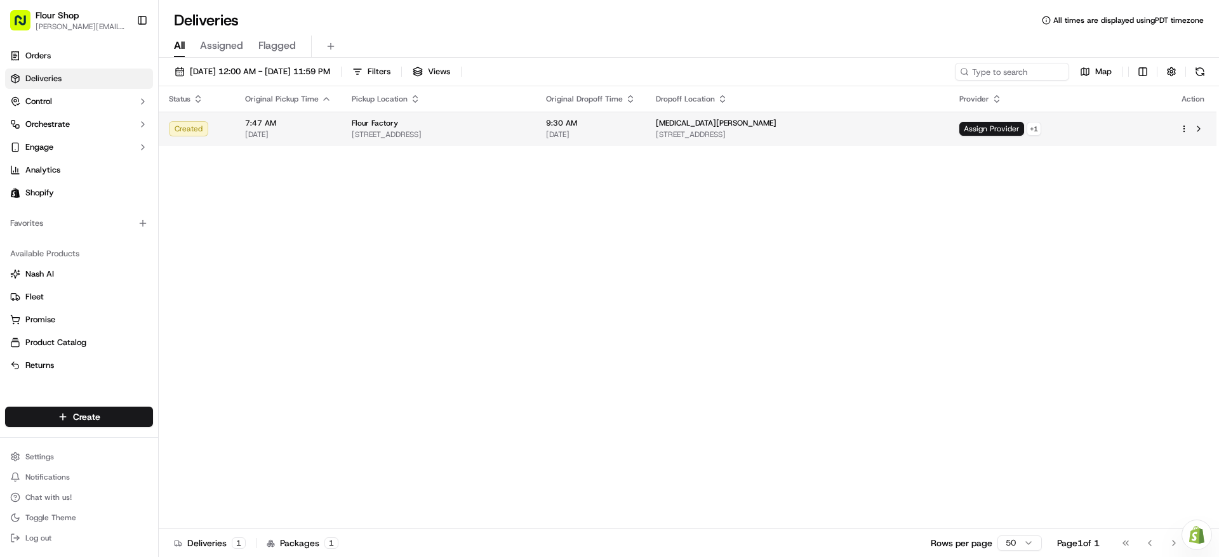
click at [1185, 125] on html "Flour Shop [PERSON_NAME][EMAIL_ADDRESS][DOMAIN_NAME] Toggle Sidebar Orders Deli…" at bounding box center [609, 278] width 1219 height 557
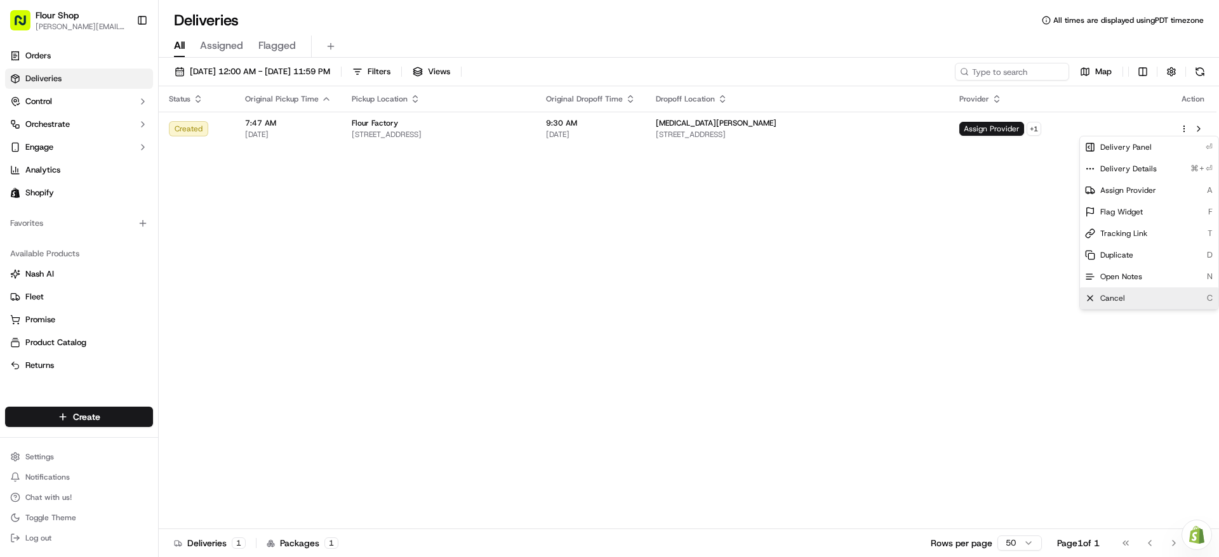
click at [1122, 304] on div "Cancel C" at bounding box center [1149, 299] width 138 height 22
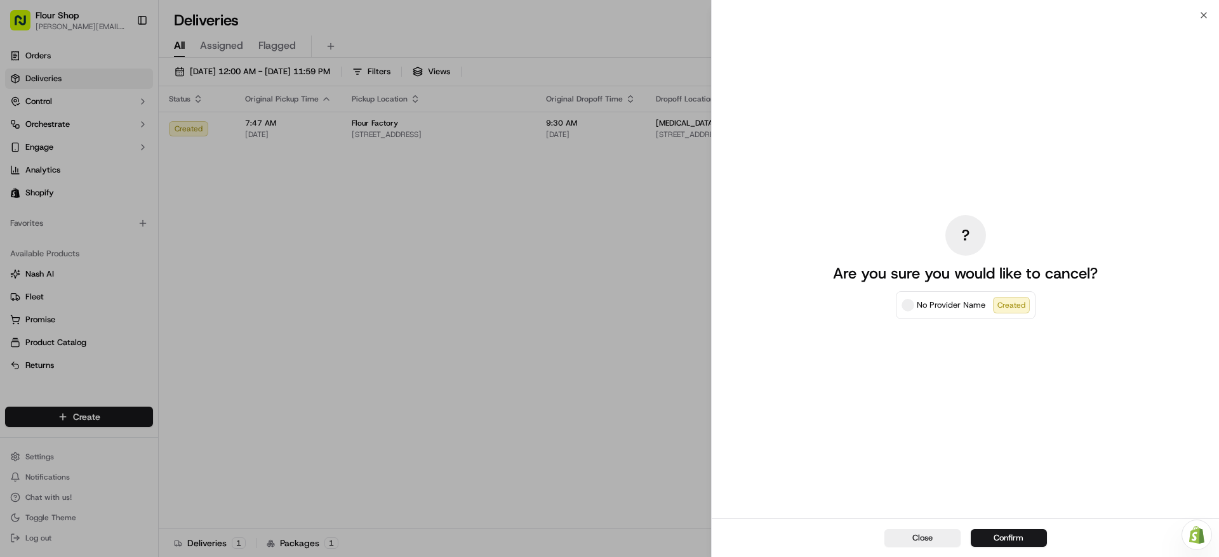
click at [1028, 548] on div "Close Confirm" at bounding box center [965, 538] width 507 height 39
click at [1028, 540] on button "Confirm" at bounding box center [1009, 538] width 76 height 18
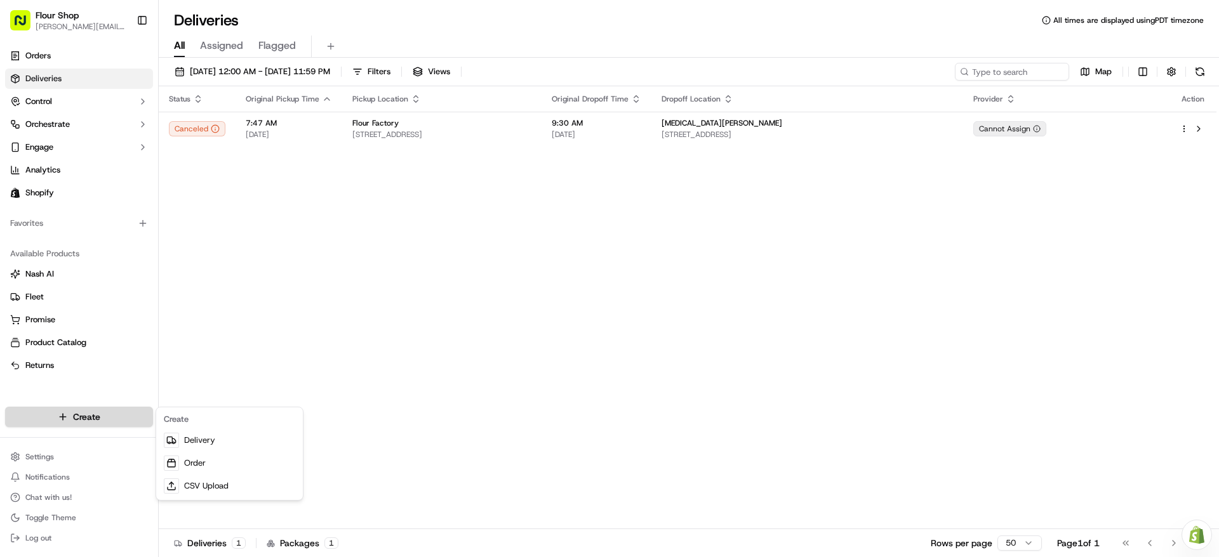
click at [99, 410] on html "Flour Shop [PERSON_NAME][EMAIL_ADDRESS][DOMAIN_NAME] Toggle Sidebar Orders Deli…" at bounding box center [609, 278] width 1219 height 557
click at [232, 438] on link "Delivery" at bounding box center [230, 440] width 142 height 23
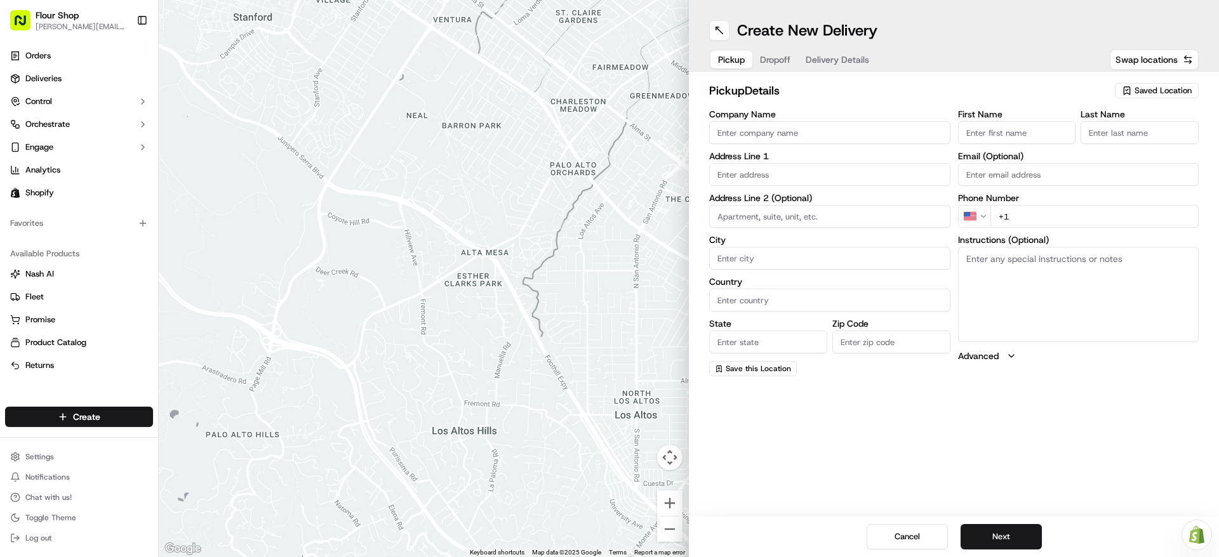
click at [1181, 91] on span "Saved Location" at bounding box center [1163, 90] width 57 height 11
click at [1122, 134] on span "Flour Factory (35376070739)" at bounding box center [1135, 138] width 156 height 11
type input "Flour Factory"
type input "[STREET_ADDRESS]"
type input "#400"
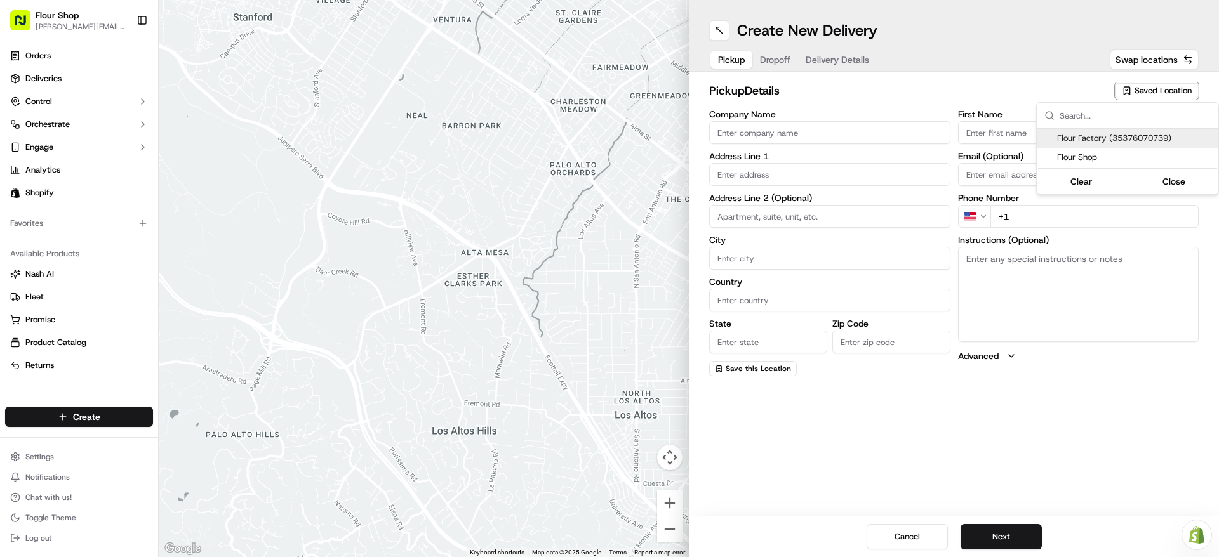
type input "[GEOGRAPHIC_DATA]"
type input "US"
type input "CA"
type input "90232"
type input "Kitchen"
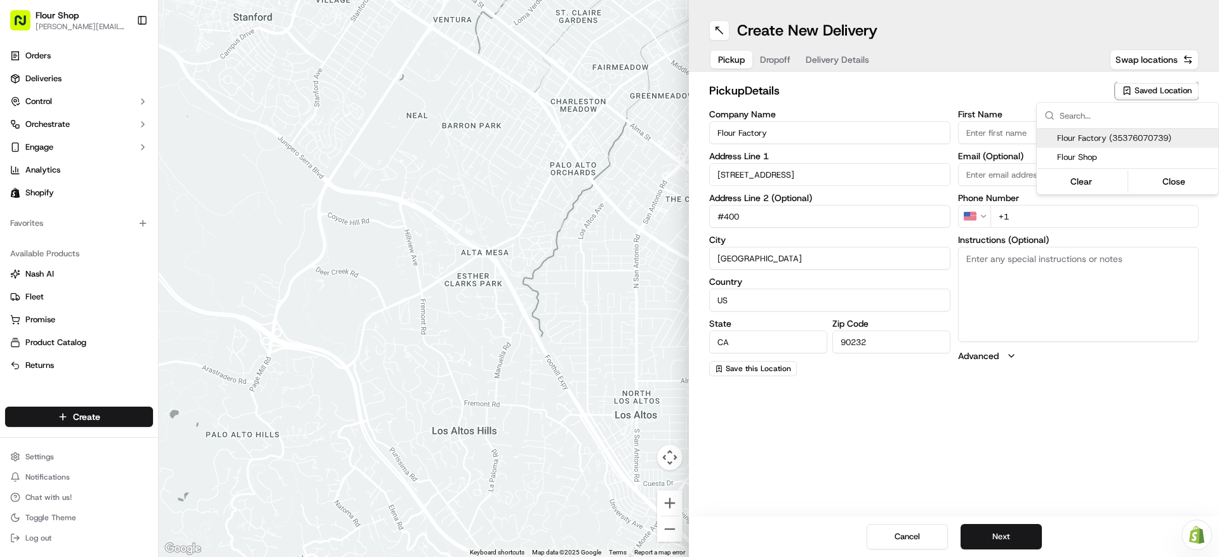
type input "Manager"
type input "[EMAIL_ADDRESS][DOMAIN_NAME]"
type input "[PHONE_NUMBER]"
type textarea "Please go through [GEOGRAPHIC_DATA], at the dead end to the right. Ring Doorbel…"
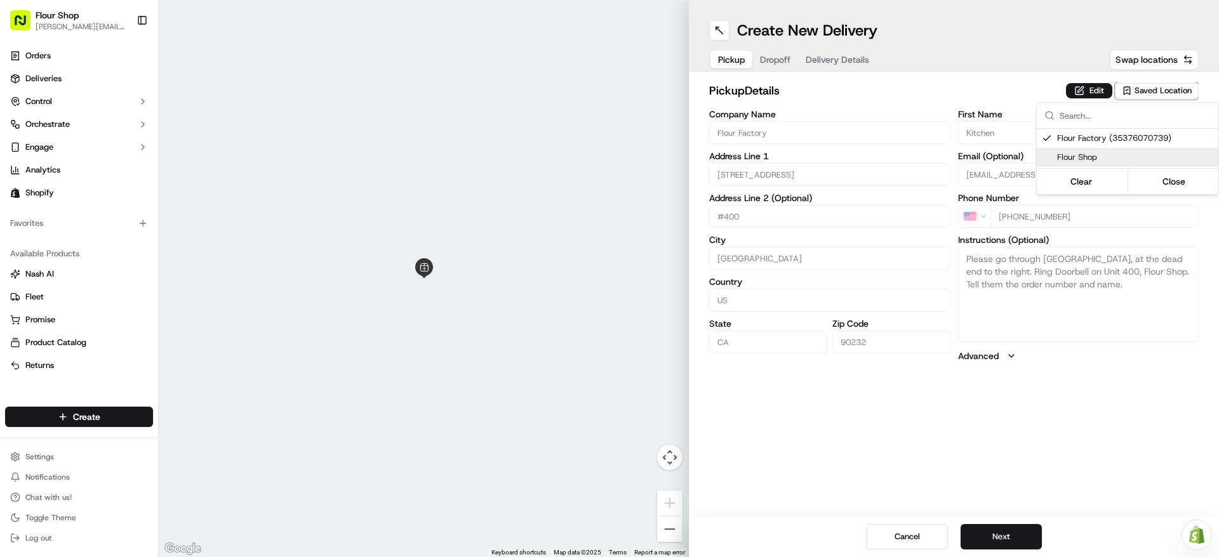
click at [1005, 522] on html "Flour Shop [PERSON_NAME][EMAIL_ADDRESS][DOMAIN_NAME] Toggle Sidebar Orders Deli…" at bounding box center [609, 278] width 1219 height 557
click at [1005, 546] on button "Next" at bounding box center [1001, 536] width 81 height 25
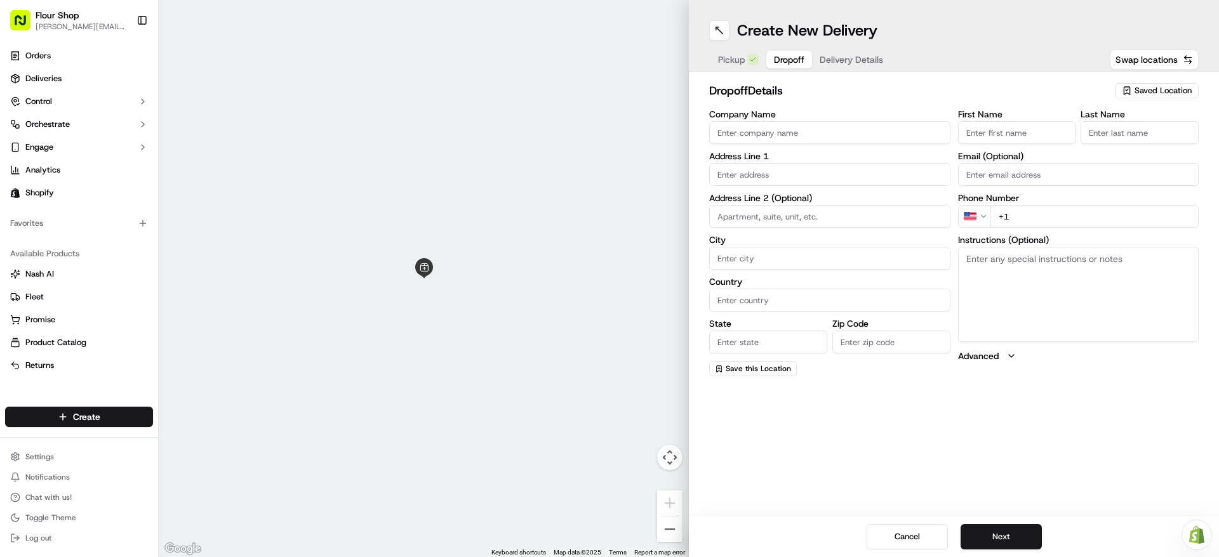
click at [1037, 229] on div "First Name Last Name Email (Optional) Phone Number US +1 Instructions (Optional…" at bounding box center [1078, 243] width 241 height 267
click at [1044, 221] on input "+1" at bounding box center [1094, 216] width 209 height 23
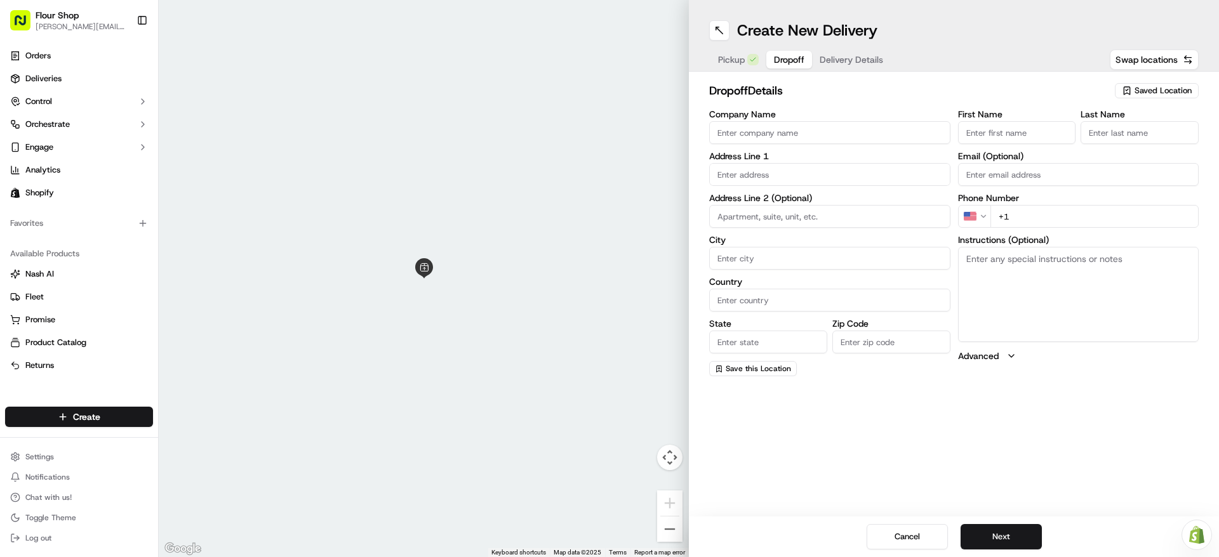
click at [1044, 221] on input "+1" at bounding box center [1094, 216] width 209 height 23
paste input "[PHONE_NUMBER]"
type input "[PHONE_NUMBER]"
click at [994, 137] on input "First Name" at bounding box center [1017, 132] width 118 height 23
paste input "[MEDICAL_DATA][PERSON_NAME]"
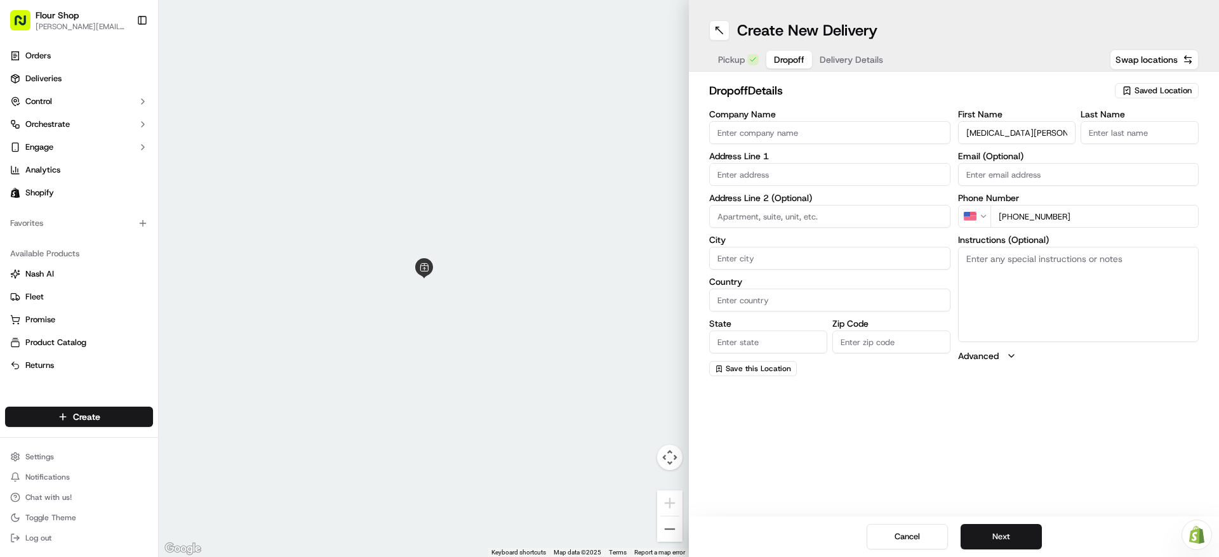
type input "[MEDICAL_DATA][PERSON_NAME]"
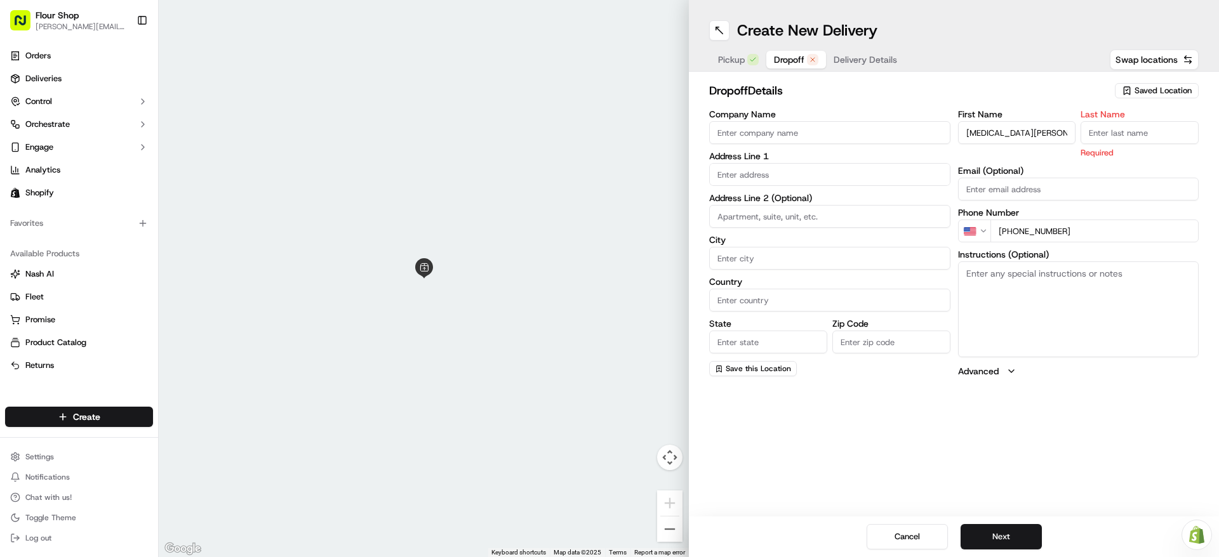
click at [1138, 136] on input "Last Name" at bounding box center [1140, 132] width 118 height 23
paste input "[MEDICAL_DATA][PERSON_NAME]"
drag, startPoint x: 1117, startPoint y: 135, endPoint x: 1077, endPoint y: 138, distance: 40.2
click at [1077, 138] on div "First Name [MEDICAL_DATA][PERSON_NAME] Last Name [MEDICAL_DATA][PERSON_NAME] Re…" at bounding box center [1078, 134] width 241 height 49
type input "[MEDICAL_DATA]"
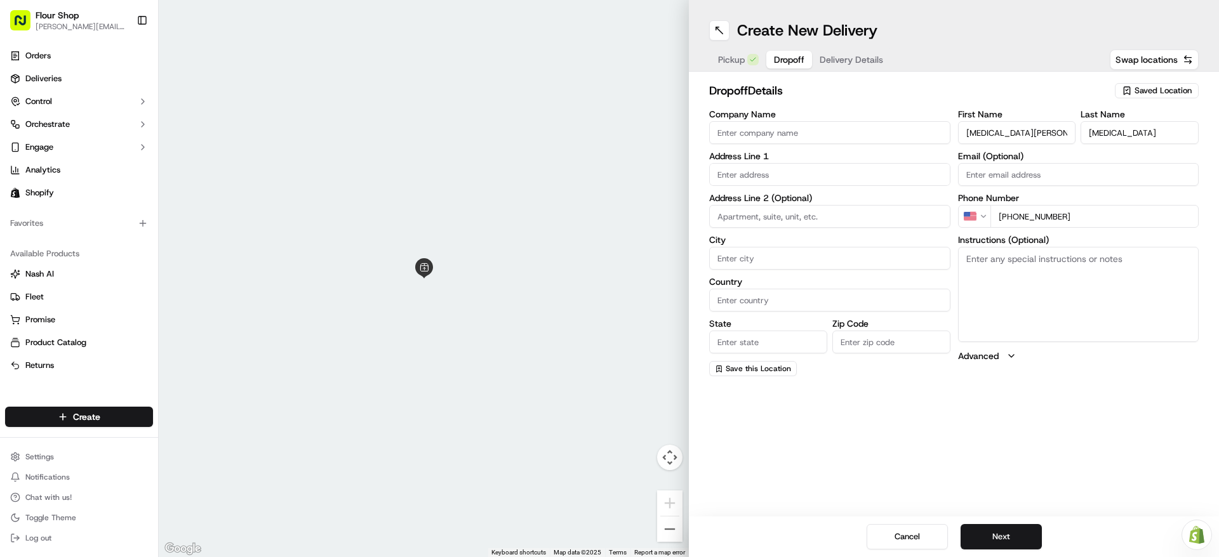
drag, startPoint x: 1046, startPoint y: 139, endPoint x: 992, endPoint y: 136, distance: 53.4
click at [992, 136] on input "[MEDICAL_DATA][PERSON_NAME]" at bounding box center [1017, 132] width 118 height 23
type input "[MEDICAL_DATA]"
click at [782, 177] on input "text" at bounding box center [829, 174] width 241 height 23
paste input "[STREET_ADDRESS]"
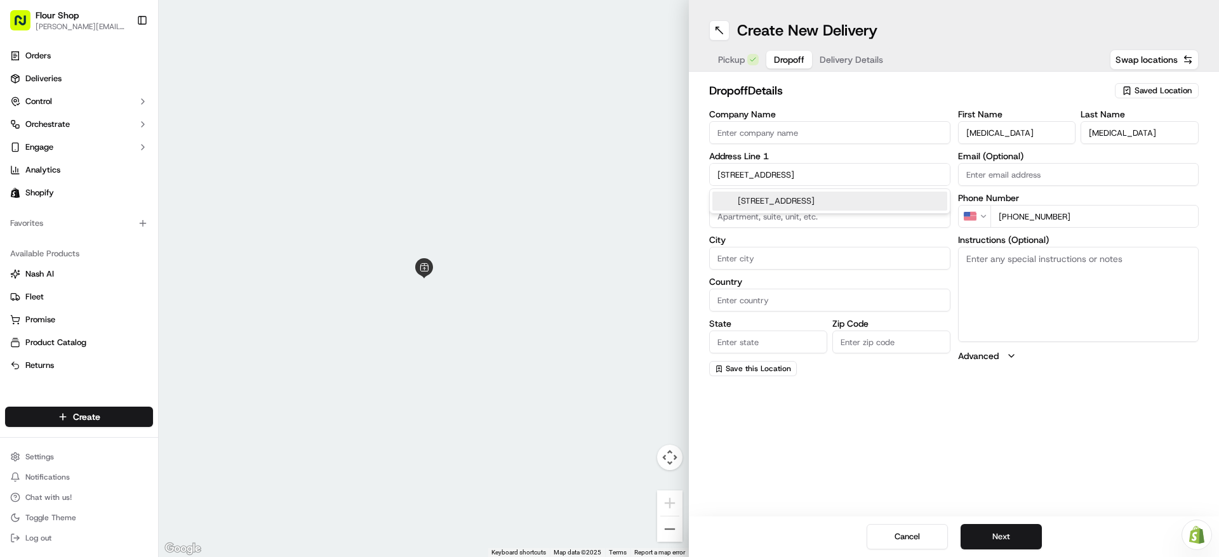
click at [830, 201] on div "[STREET_ADDRESS]" at bounding box center [829, 201] width 235 height 19
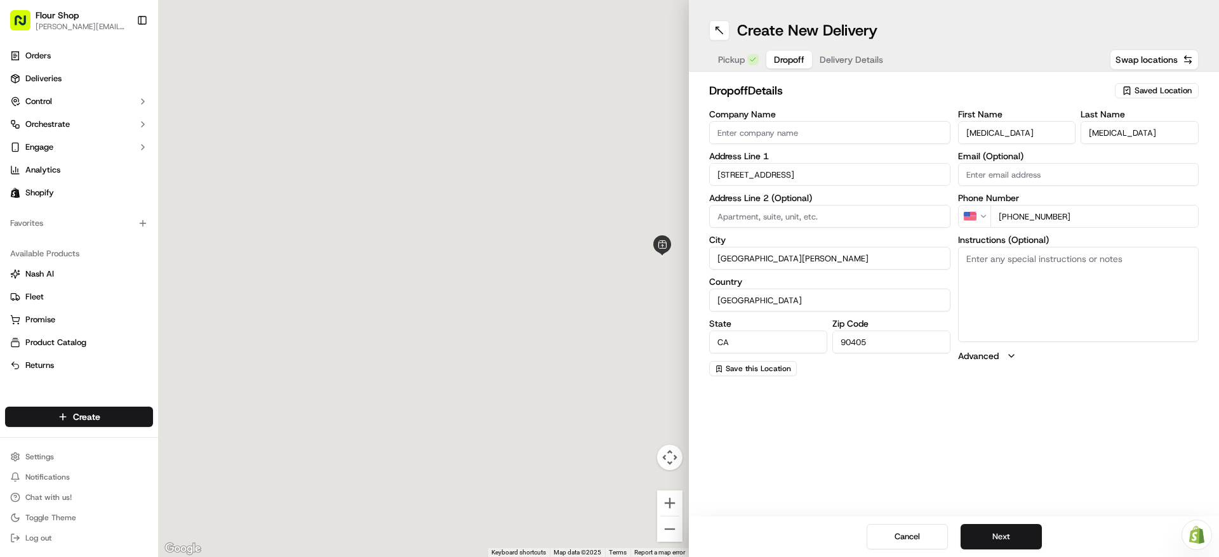
type input "[STREET_ADDRESS]"
type input "[GEOGRAPHIC_DATA][PERSON_NAME]"
type input "[GEOGRAPHIC_DATA]"
type input "CA"
type input "90405"
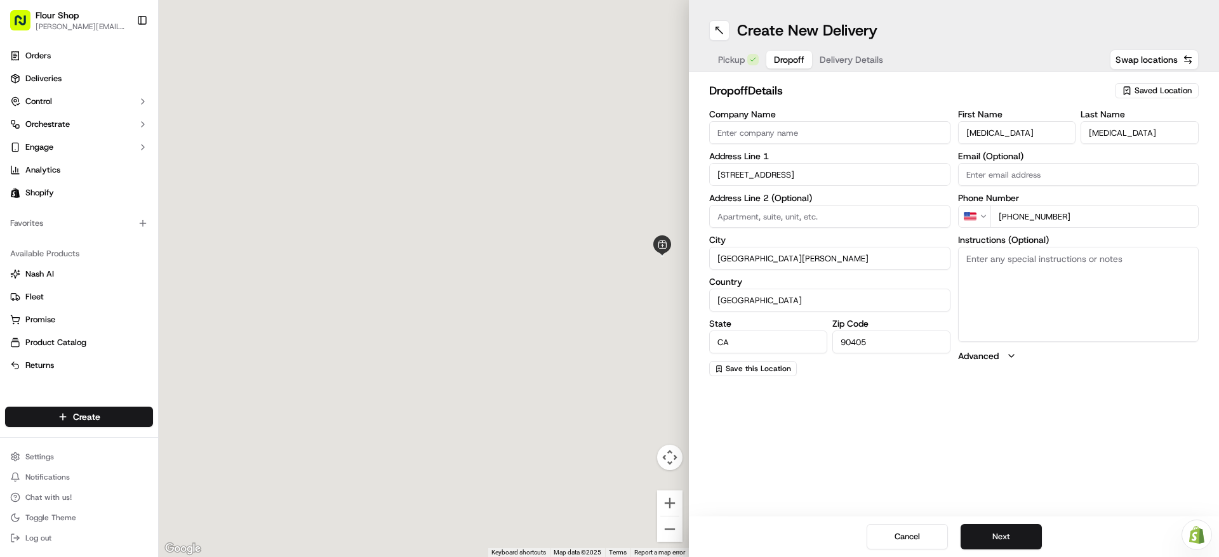
type input "[STREET_ADDRESS]"
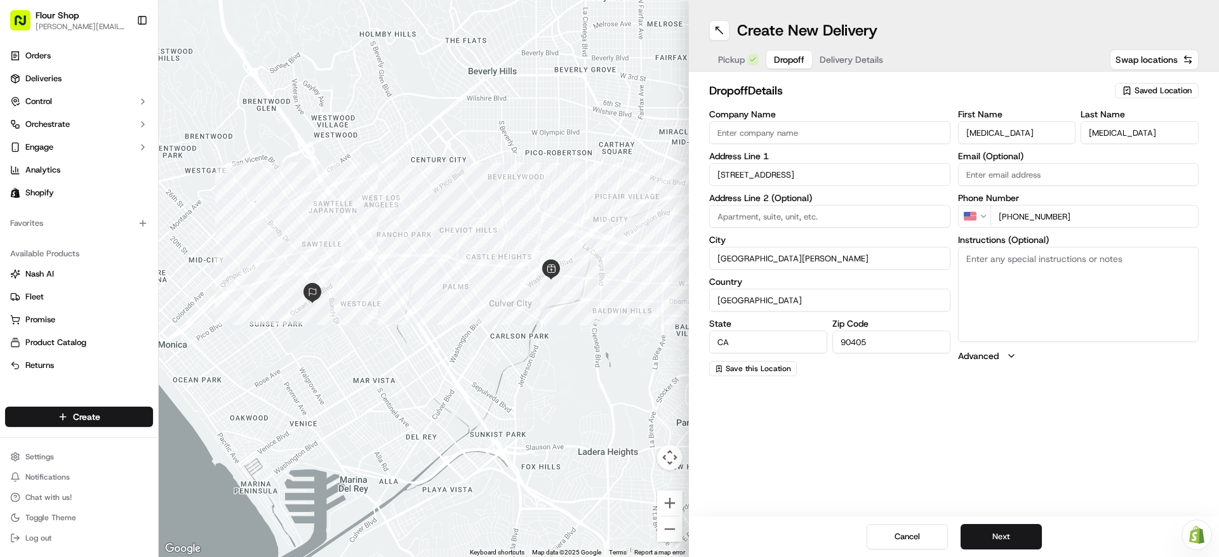
click at [801, 216] on input at bounding box center [829, 216] width 241 height 23
paste input "Apt. C"
type input "Apt. C"
click at [1121, 406] on div "Create New Delivery Pickup Dropoff Delivery Details Swap locations dropoff Deta…" at bounding box center [954, 278] width 530 height 557
click at [1009, 536] on button "Next" at bounding box center [1001, 536] width 81 height 25
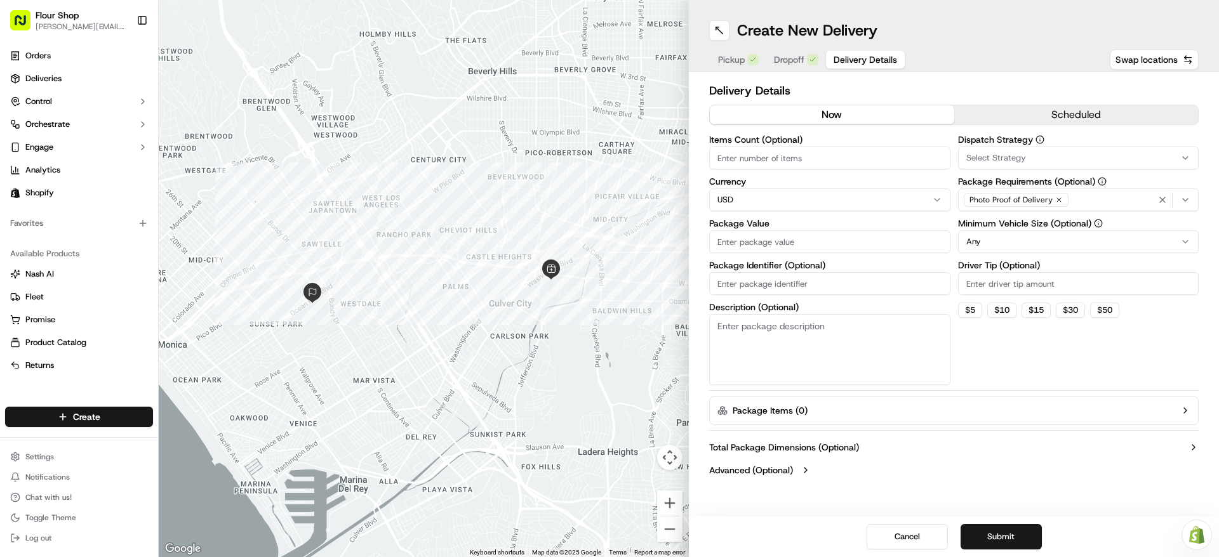
click at [1112, 110] on button "scheduled" at bounding box center [1076, 114] width 244 height 19
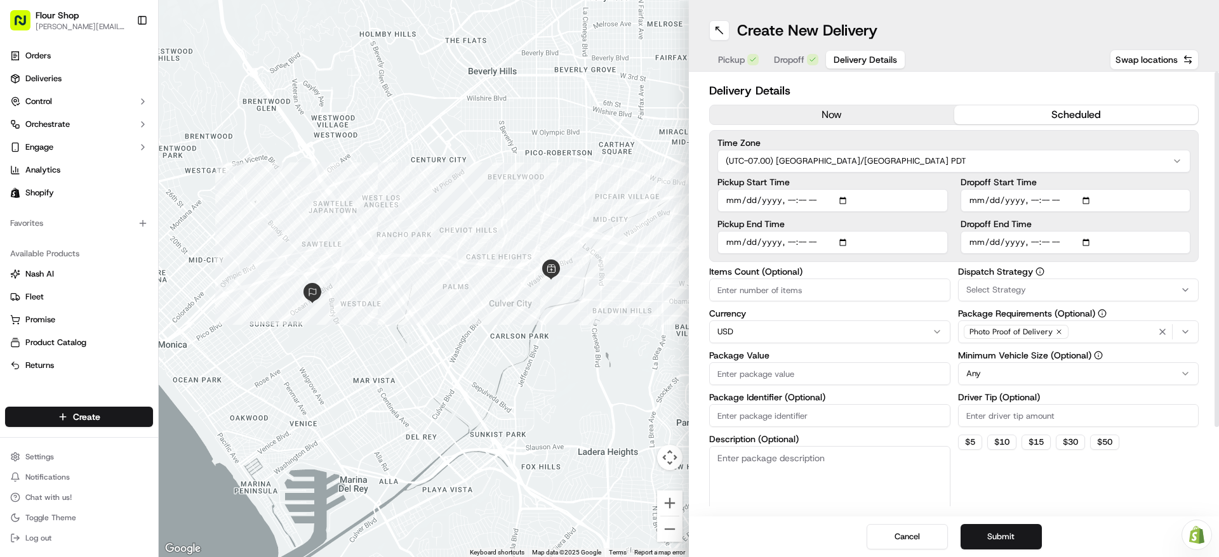
click at [836, 202] on input "Pickup Start Time" at bounding box center [832, 200] width 230 height 23
click at [845, 202] on input "Pickup Start Time" at bounding box center [832, 200] width 230 height 23
click at [845, 199] on input "Pickup Start Time" at bounding box center [832, 200] width 230 height 23
type input "[DATE]T08:30"
click at [936, 185] on label "Pickup Start Time" at bounding box center [832, 182] width 230 height 9
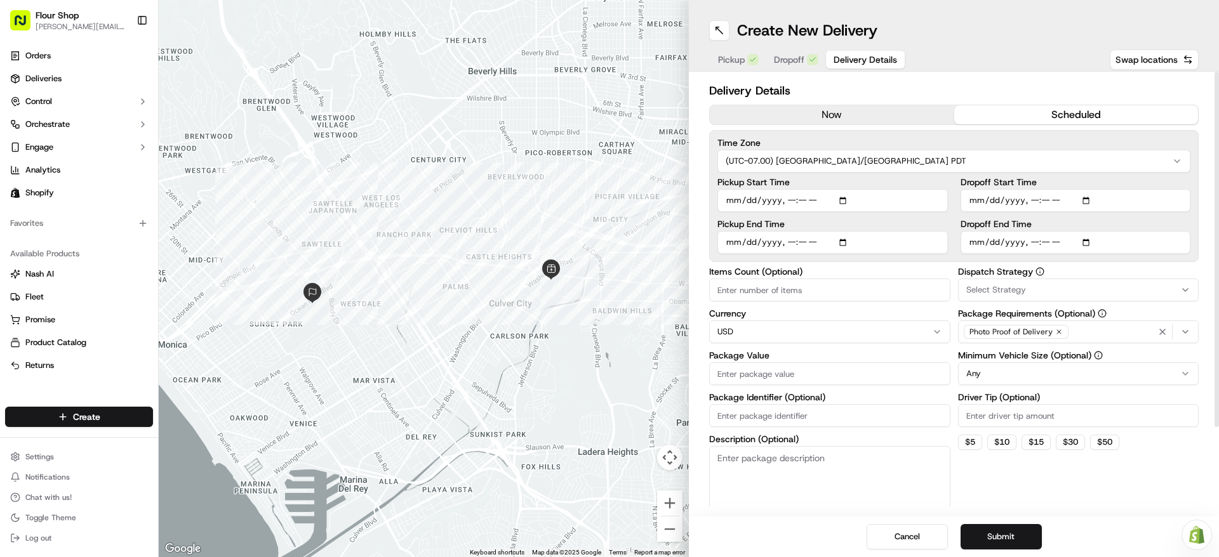
click at [936, 189] on input "Pickup Start Time" at bounding box center [832, 200] width 230 height 23
click at [846, 243] on input "Pickup End Time" at bounding box center [832, 242] width 230 height 23
type input "[DATE]T09:00"
click at [950, 221] on div "Pickup Start Time Pickup End Time Dropoff Start Time Dropoff End Time" at bounding box center [953, 216] width 473 height 76
click at [1093, 197] on input "Dropoff Start Time" at bounding box center [1076, 200] width 230 height 23
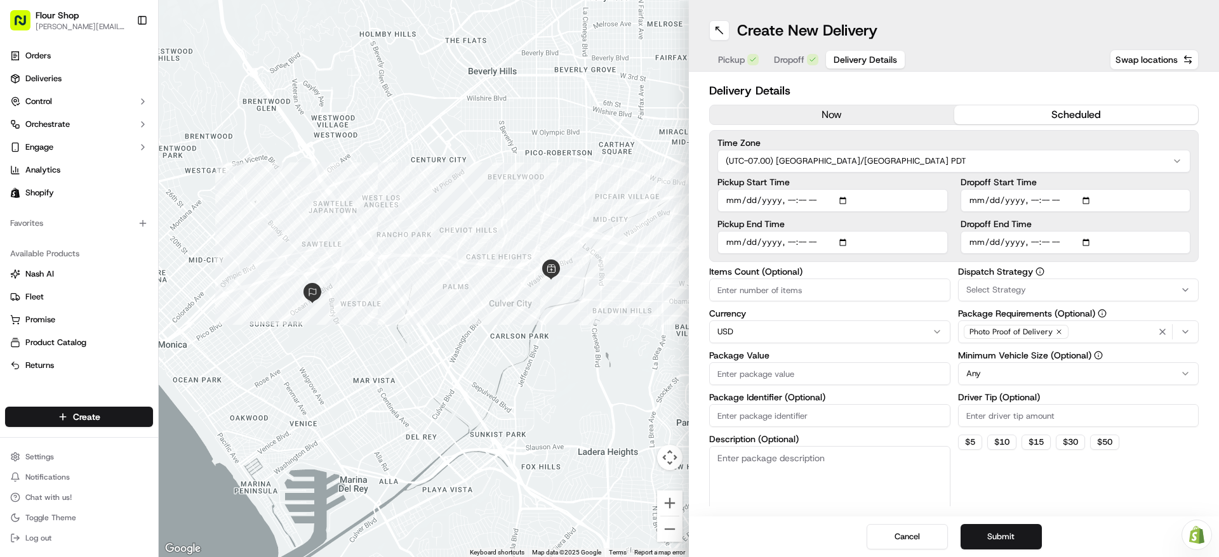
click at [1183, 184] on label "Dropoff Start Time" at bounding box center [1076, 182] width 230 height 9
click at [1183, 189] on input "Dropoff Start Time" at bounding box center [1076, 200] width 230 height 23
click at [1095, 242] on input "Dropoff End Time" at bounding box center [1076, 242] width 230 height 23
click at [1098, 196] on input "Dropoff Start Time" at bounding box center [1076, 200] width 230 height 23
click at [1088, 203] on input "Dropoff Start Time" at bounding box center [1076, 200] width 230 height 23
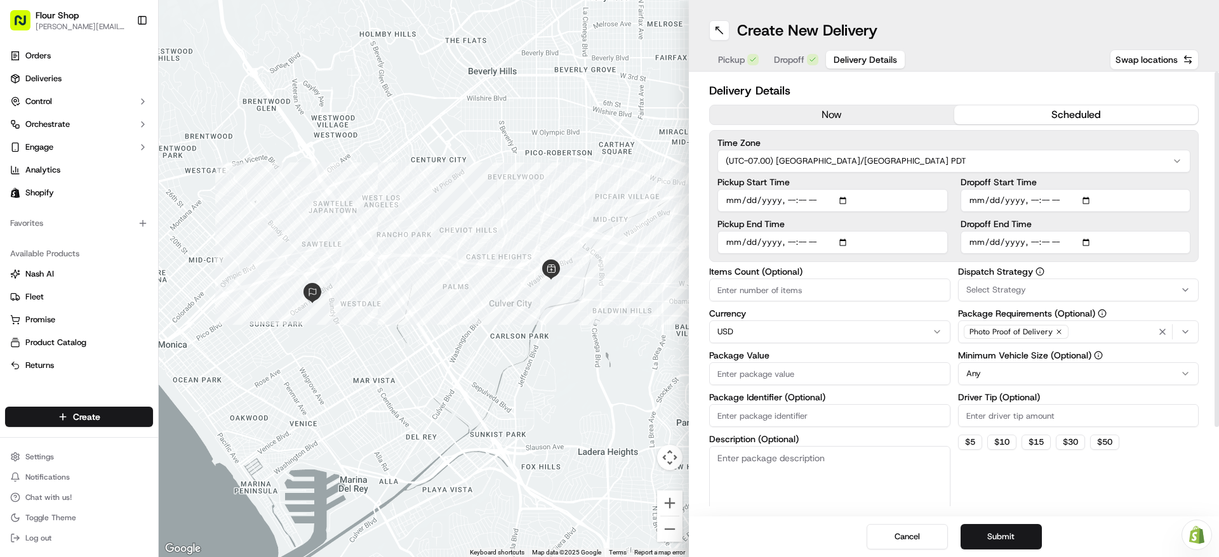
type input "[DATE]T09:30"
click at [810, 246] on input "Pickup End Time" at bounding box center [832, 242] width 230 height 23
click at [842, 241] on input "Pickup End Time" at bounding box center [832, 242] width 230 height 23
type input "[DATE]T09:00"
click at [1058, 234] on input "Dropoff End Time" at bounding box center [1076, 242] width 230 height 23
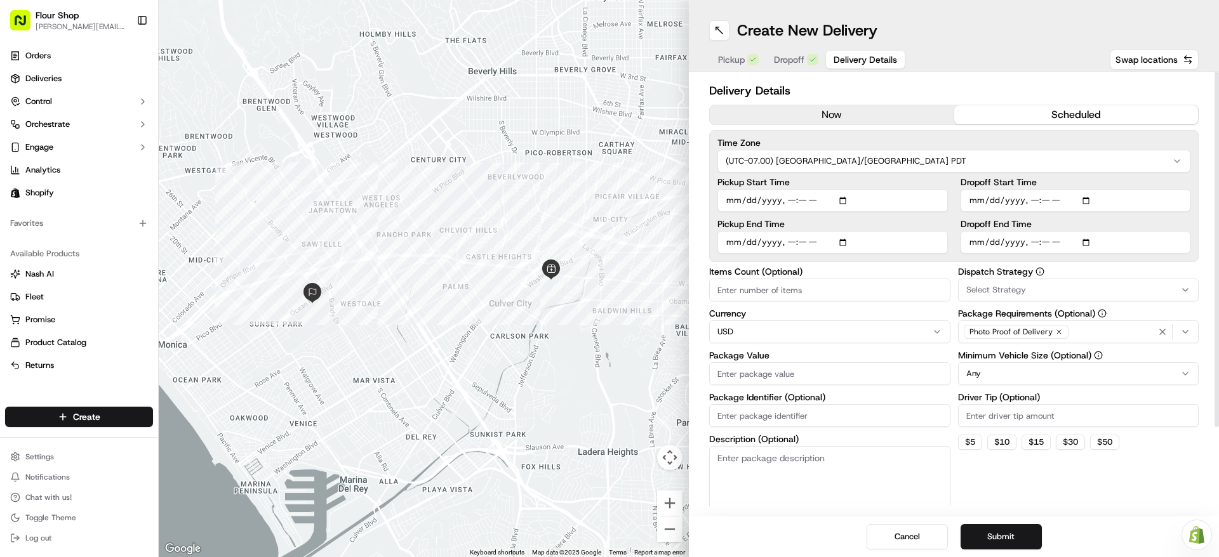
click at [1084, 239] on input "Dropoff End Time" at bounding box center [1076, 242] width 230 height 23
type input "[DATE]T10:30"
click at [1192, 205] on div "Time Zone (UTC-07.00) [GEOGRAPHIC_DATA]/[GEOGRAPHIC_DATA] PDT Pickup Start Time…" at bounding box center [953, 196] width 489 height 132
click at [865, 291] on input "Items Count (Optional)" at bounding box center [829, 290] width 241 height 23
type input "1"
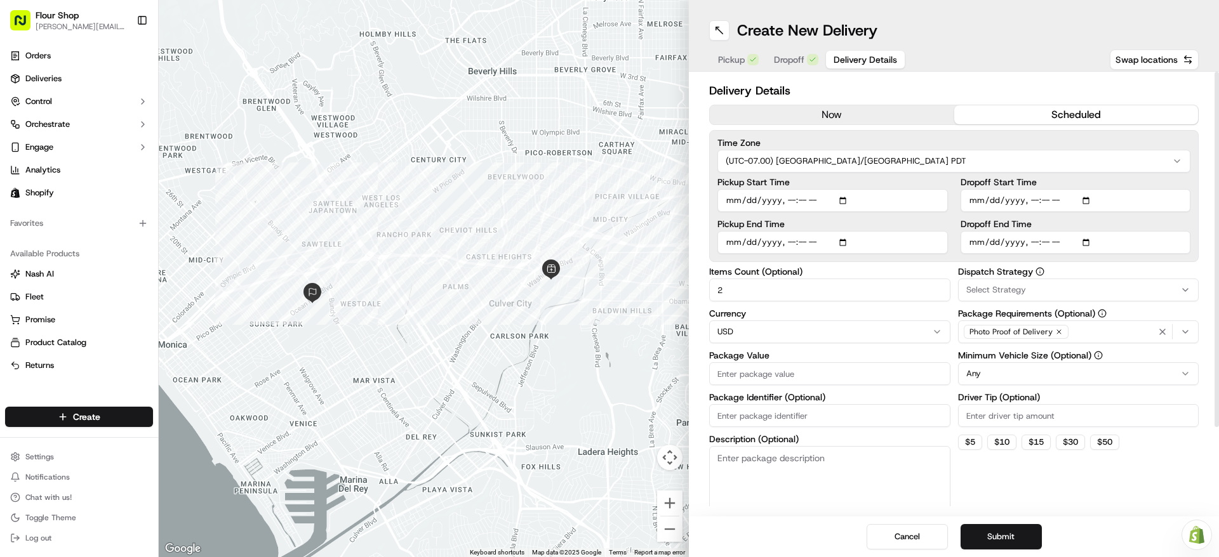
type input "2"
click at [769, 363] on input "Package Value" at bounding box center [829, 374] width 241 height 23
type input "200"
click at [1101, 500] on div "Dispatch Strategy Select Strategy Package Requirements (Optional) Photo Proof o…" at bounding box center [1078, 392] width 241 height 250
click at [1016, 534] on button "Submit" at bounding box center [1001, 536] width 81 height 25
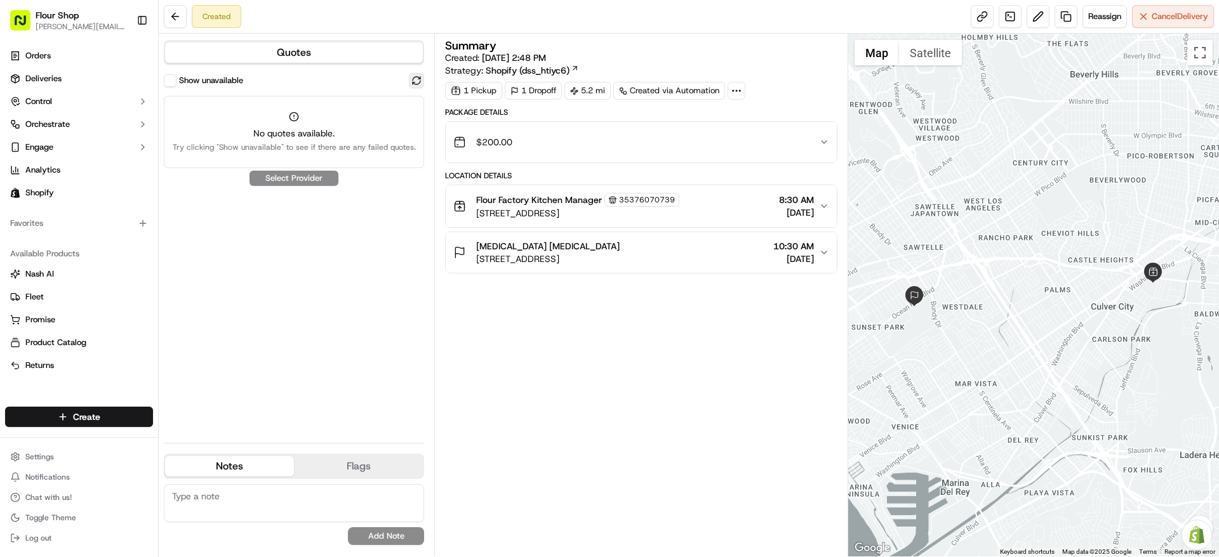
click at [416, 83] on button at bounding box center [416, 80] width 15 height 15
click at [95, 87] on link "Deliveries" at bounding box center [79, 79] width 148 height 20
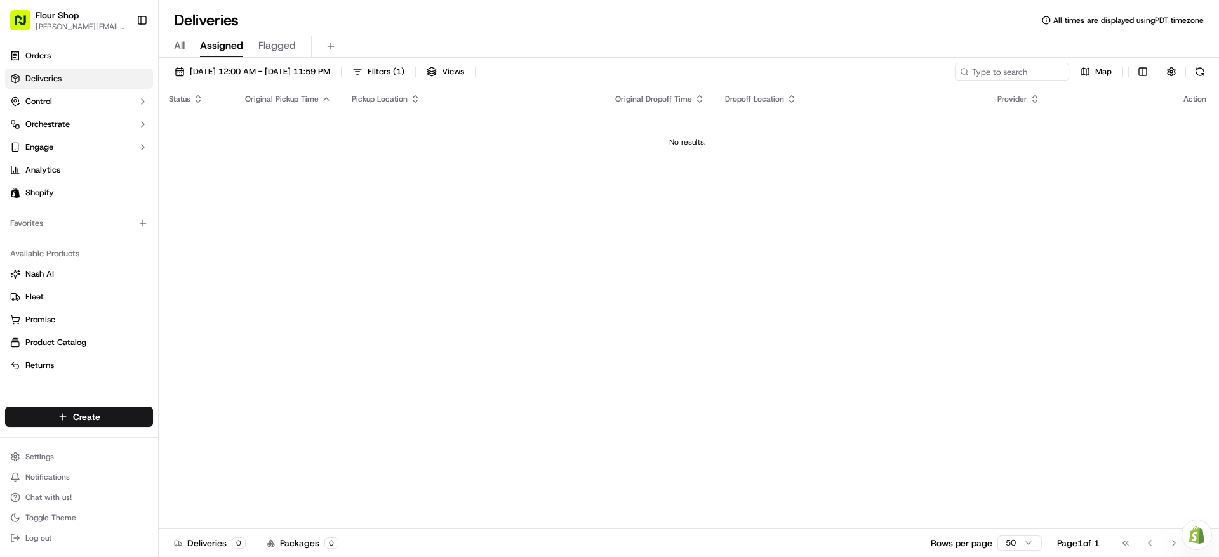
click at [189, 44] on div "All Assigned Flagged" at bounding box center [689, 47] width 1060 height 22
click at [184, 43] on div "All Assigned Flagged" at bounding box center [689, 47] width 1060 height 22
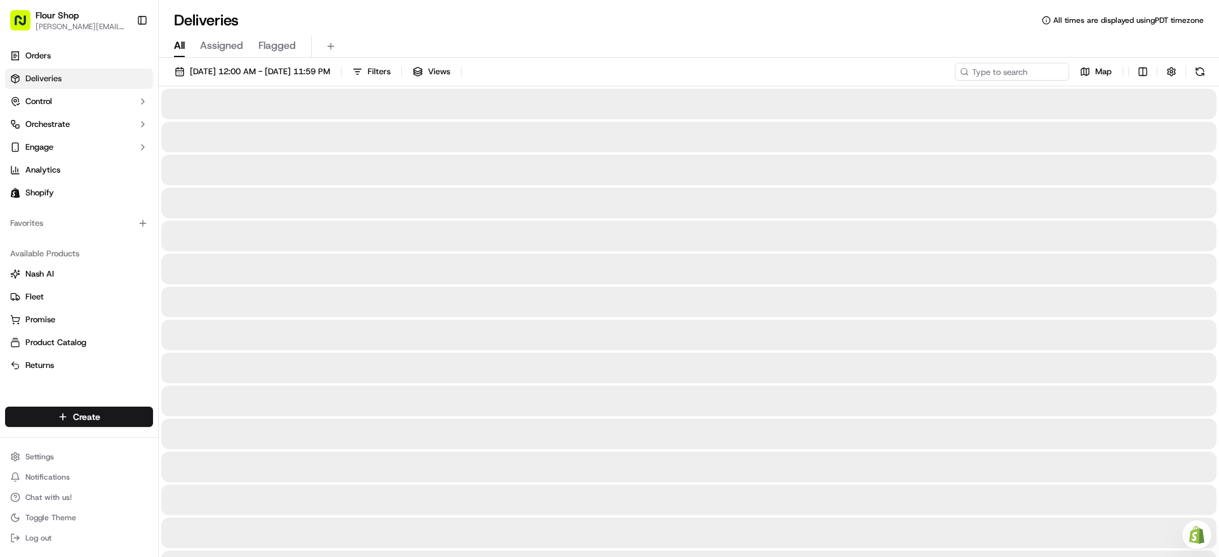
click at [174, 46] on span "All" at bounding box center [179, 45] width 11 height 15
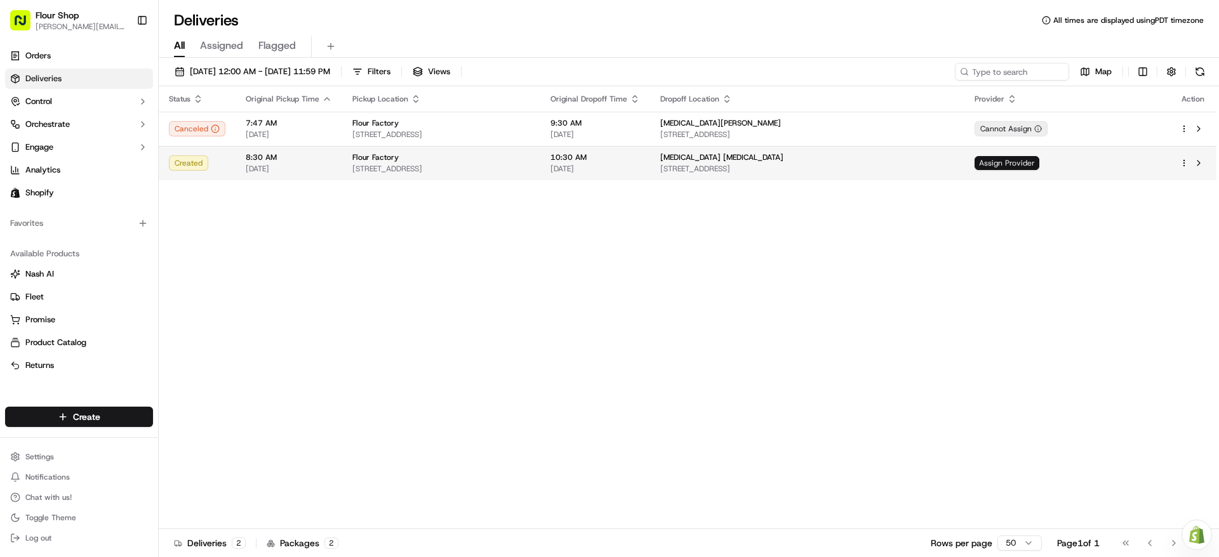
click at [1039, 163] on span "Assign Provider" at bounding box center [1007, 163] width 65 height 14
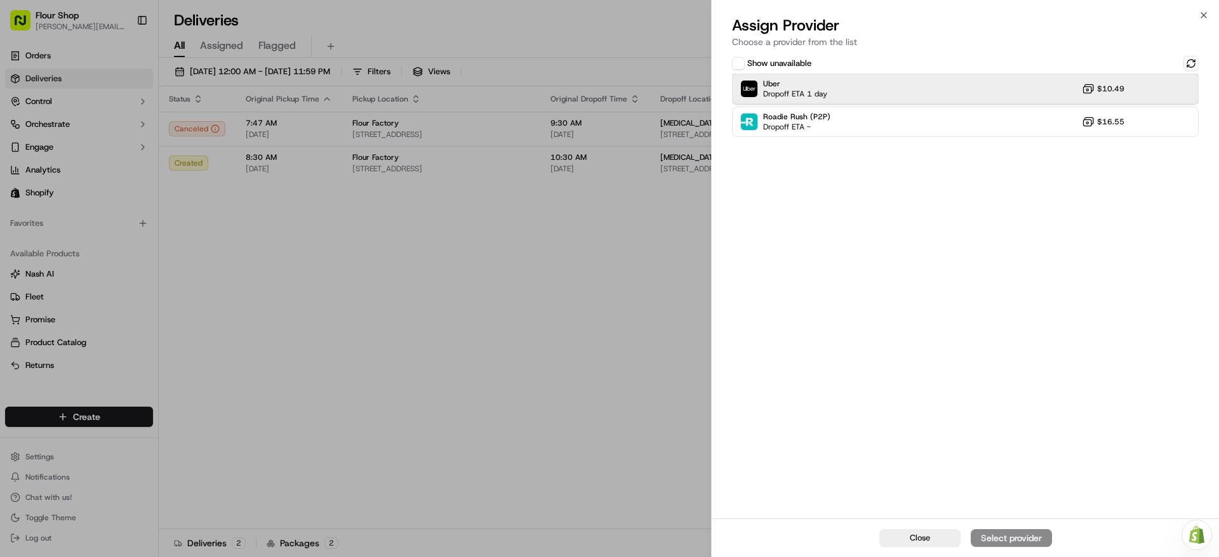
click at [978, 89] on div "Uber Dropoff ETA 1 day $10.49" at bounding box center [965, 89] width 467 height 30
click at [1000, 537] on div "Assign Provider" at bounding box center [1011, 538] width 62 height 13
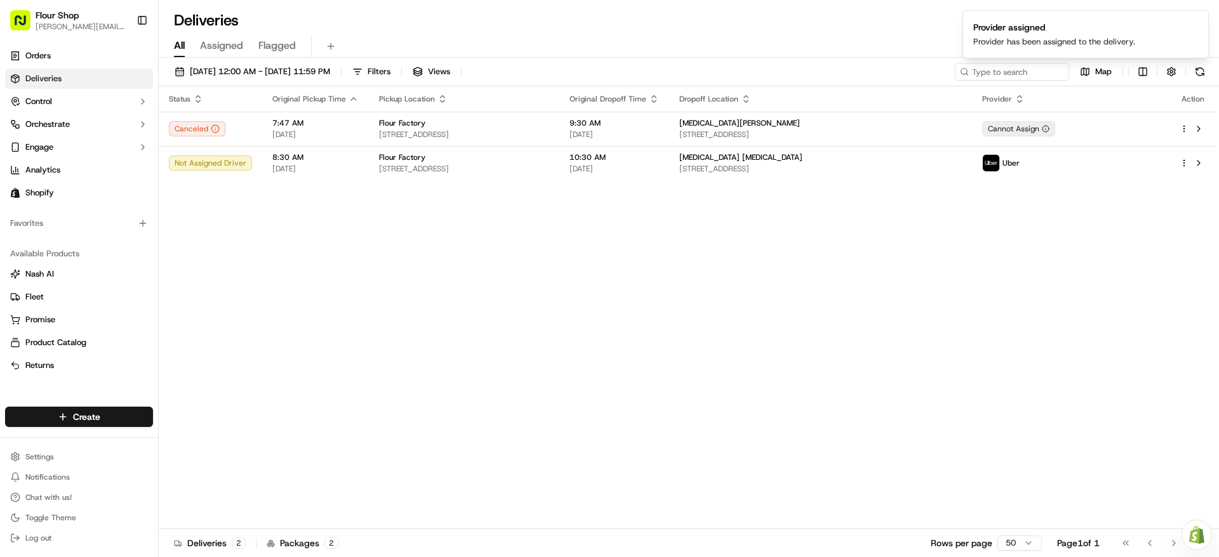
click at [214, 47] on span "Assigned" at bounding box center [221, 45] width 43 height 15
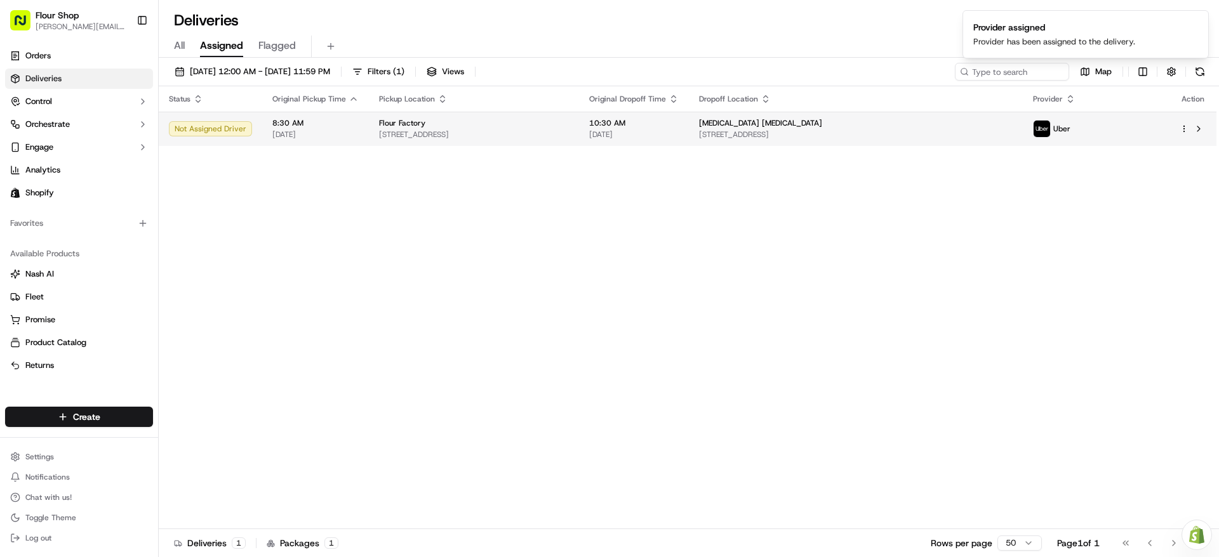
click at [1023, 142] on td "[MEDICAL_DATA] [MEDICAL_DATA] [STREET_ADDRESS]" at bounding box center [856, 129] width 335 height 34
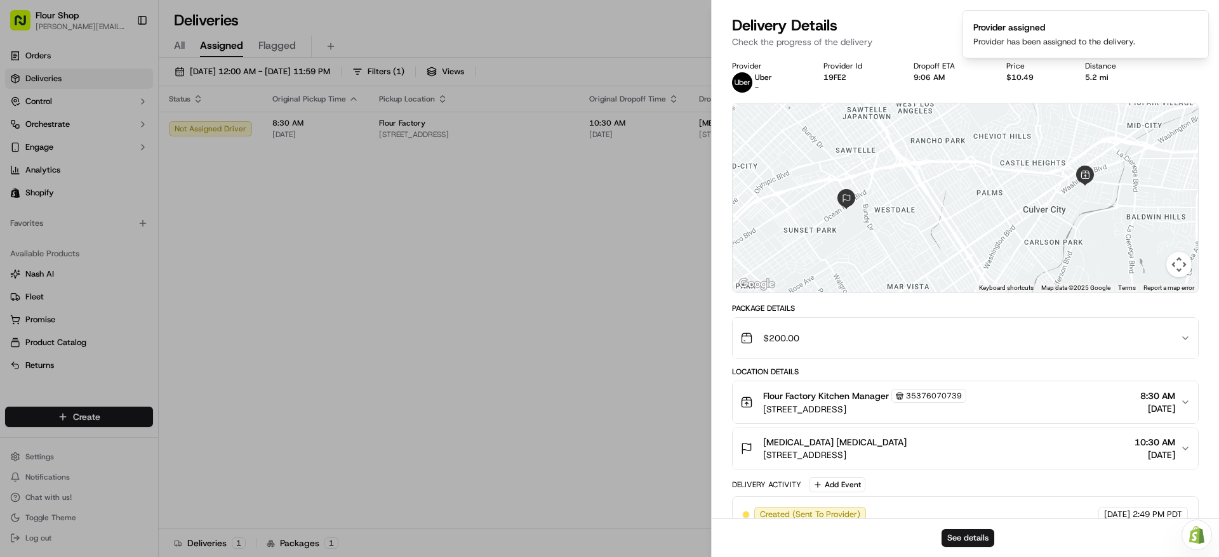
click at [907, 444] on div "[MEDICAL_DATA] [MEDICAL_DATA]" at bounding box center [834, 442] width 143 height 13
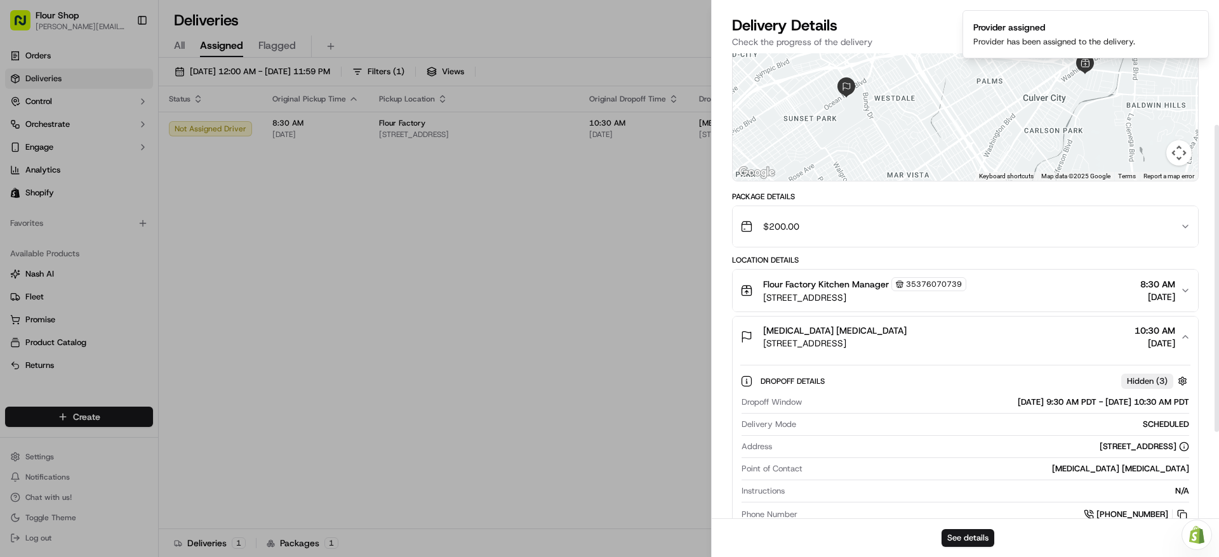
scroll to position [140, 0]
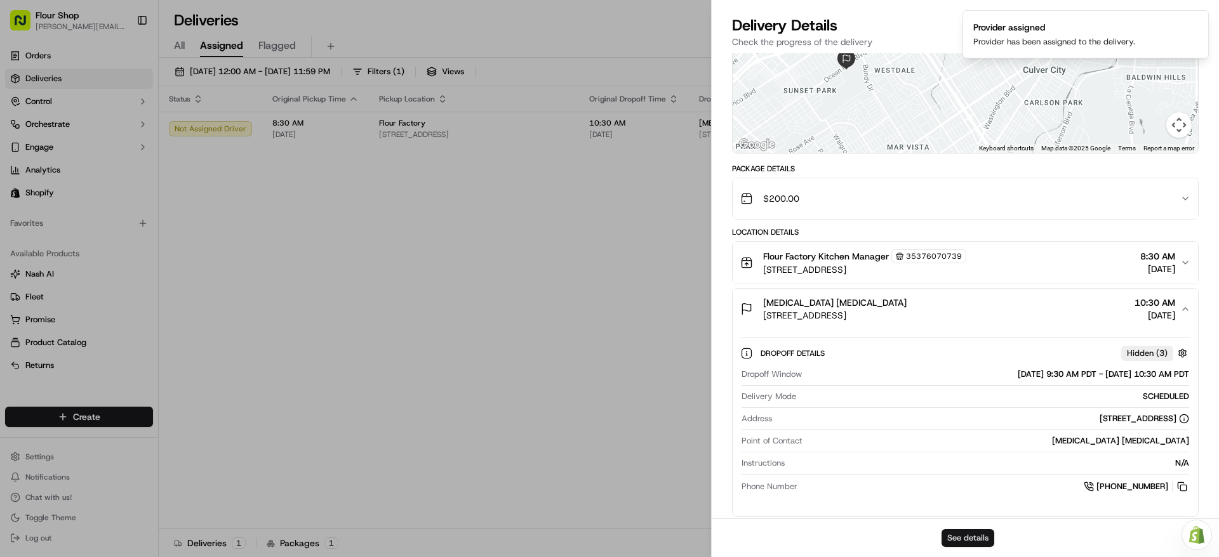
click at [964, 538] on button "See details" at bounding box center [968, 538] width 53 height 18
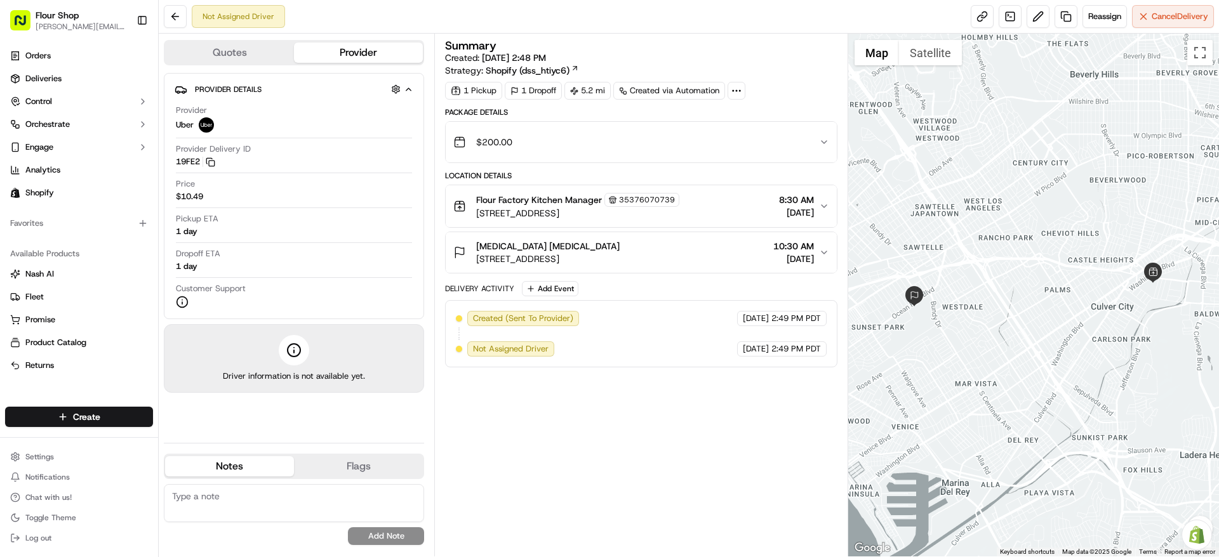
click at [735, 193] on div "Flour Factory Kitchen Manager 35376070739 3975 Landmark St, 400, Culver City, C…" at bounding box center [635, 206] width 365 height 27
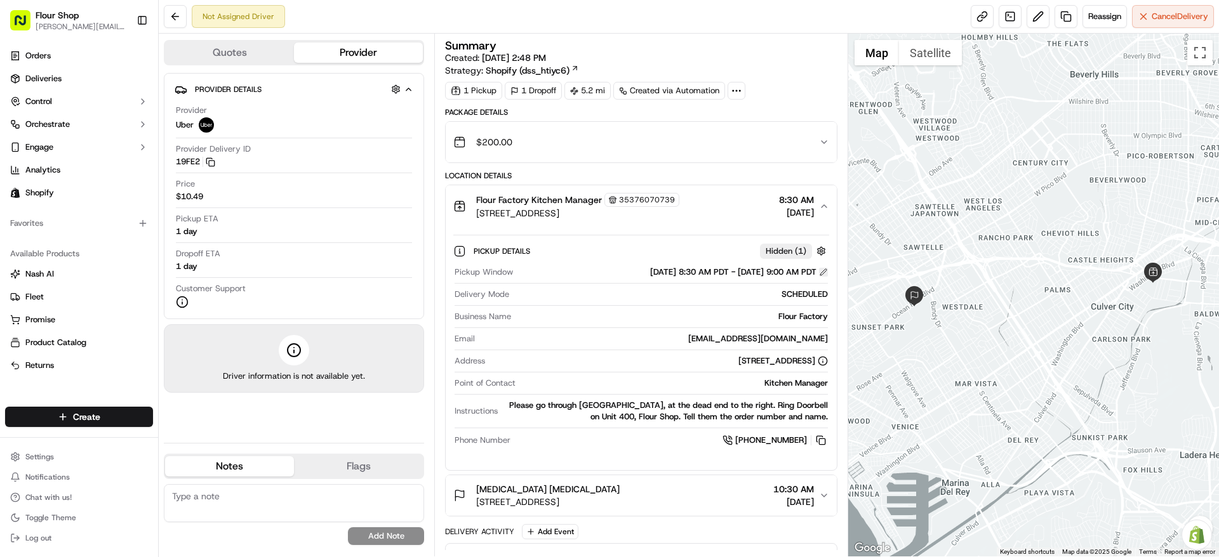
click at [821, 268] on button at bounding box center [823, 272] width 9 height 9
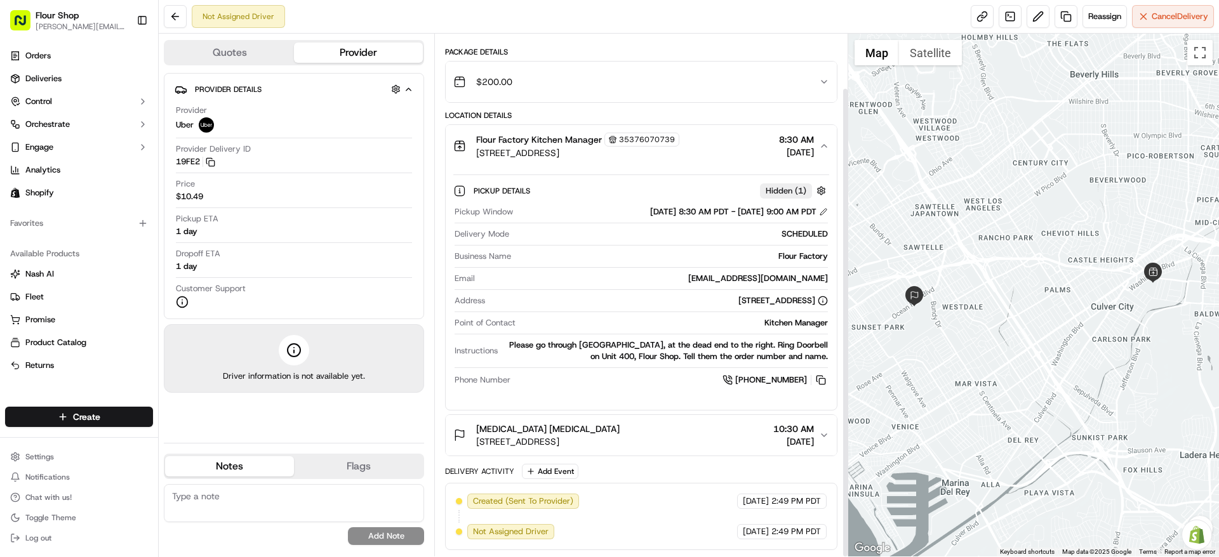
click at [773, 439] on span "[DATE]" at bounding box center [793, 442] width 41 height 13
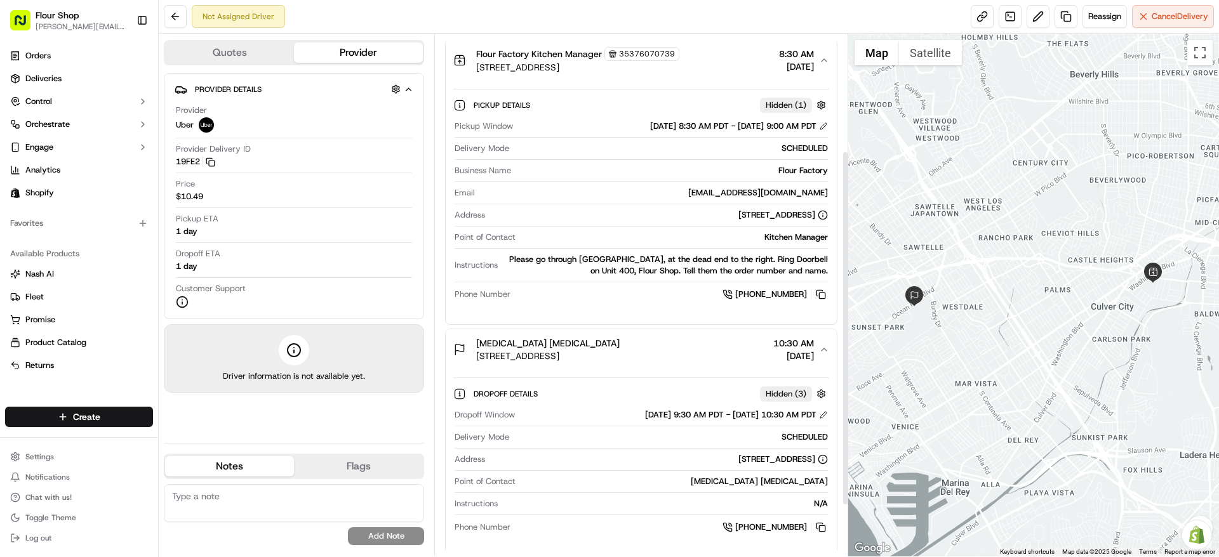
scroll to position [248, 0]
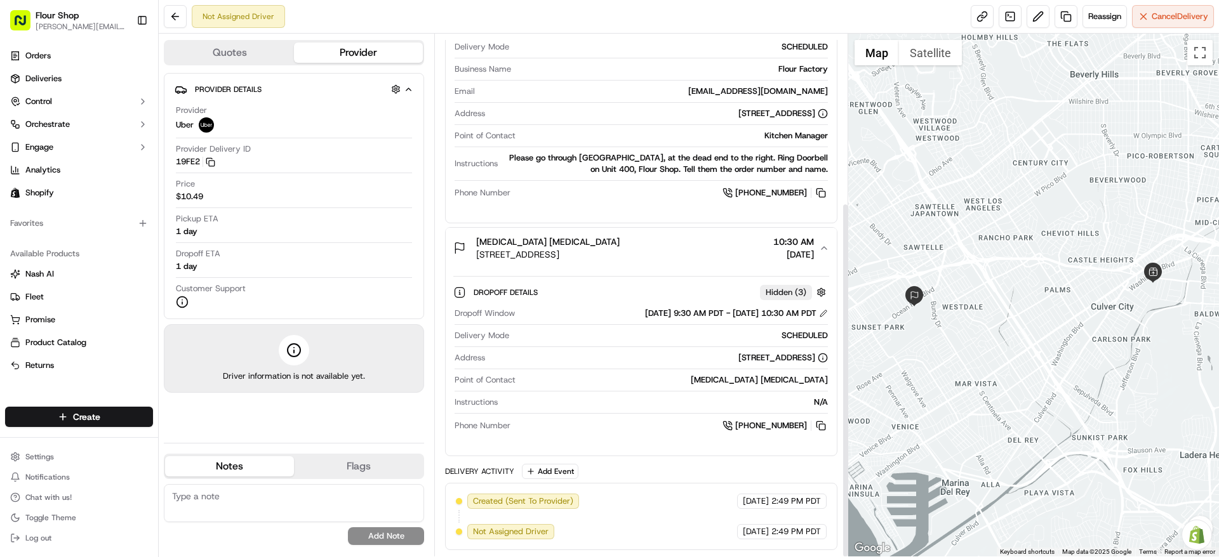
click at [779, 375] on div "[MEDICAL_DATA] [MEDICAL_DATA]" at bounding box center [674, 380] width 307 height 11
click at [792, 380] on div "[MEDICAL_DATA] [MEDICAL_DATA]" at bounding box center [674, 380] width 307 height 11
click at [822, 314] on button at bounding box center [823, 313] width 9 height 9
click at [92, 70] on link "Deliveries" at bounding box center [79, 79] width 148 height 20
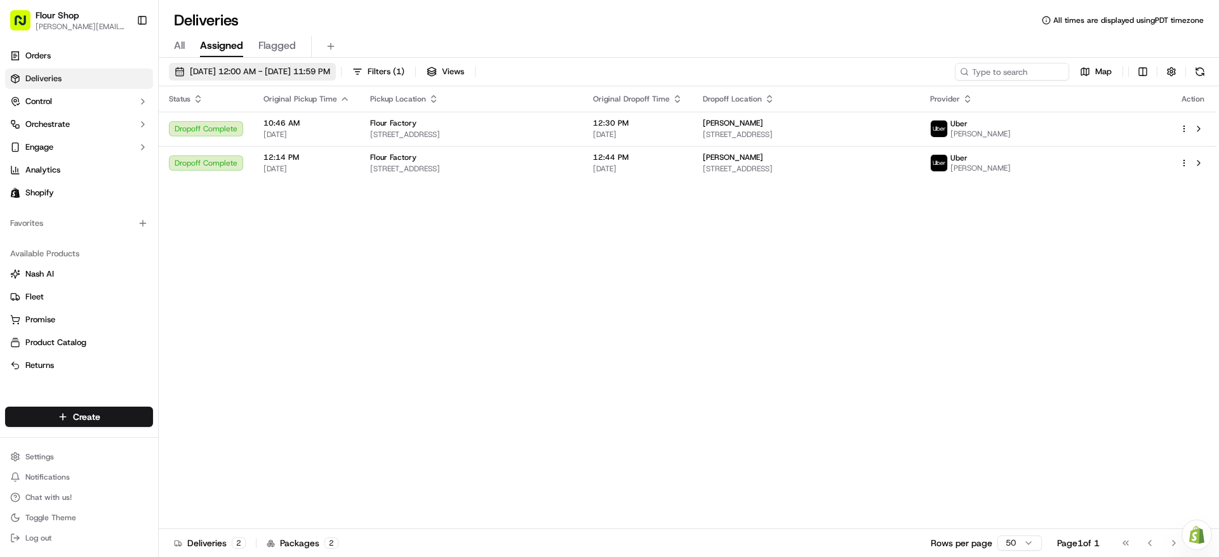
click at [279, 74] on span "[DATE] 12:00 AM - [DATE] 11:59 PM" at bounding box center [260, 71] width 140 height 11
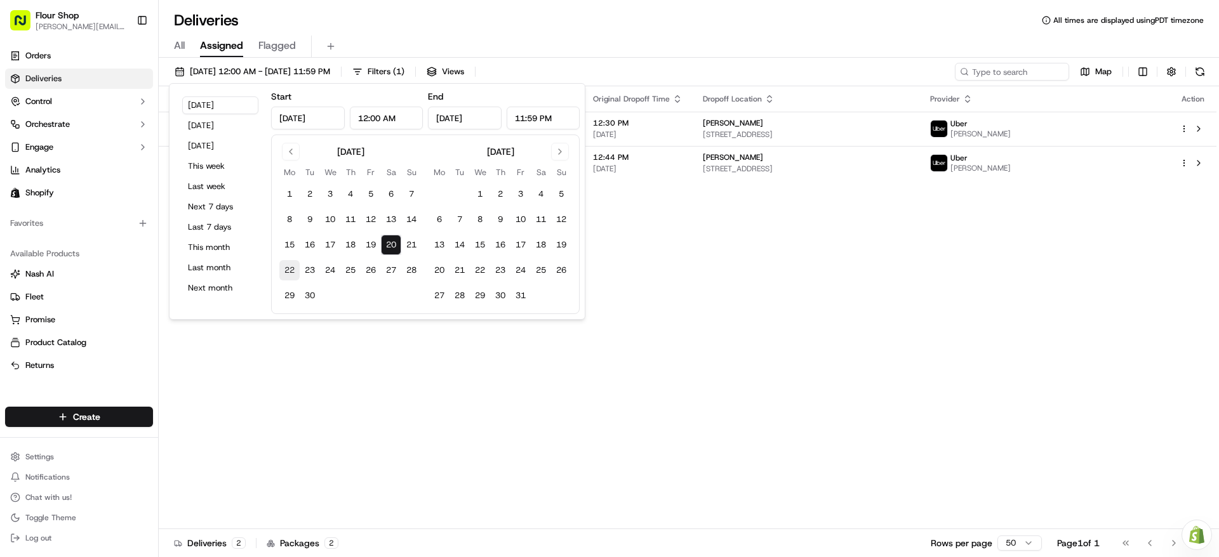
click at [295, 266] on button "22" at bounding box center [289, 270] width 20 height 20
type input "[DATE]"
click at [295, 266] on button "22" at bounding box center [289, 270] width 20 height 20
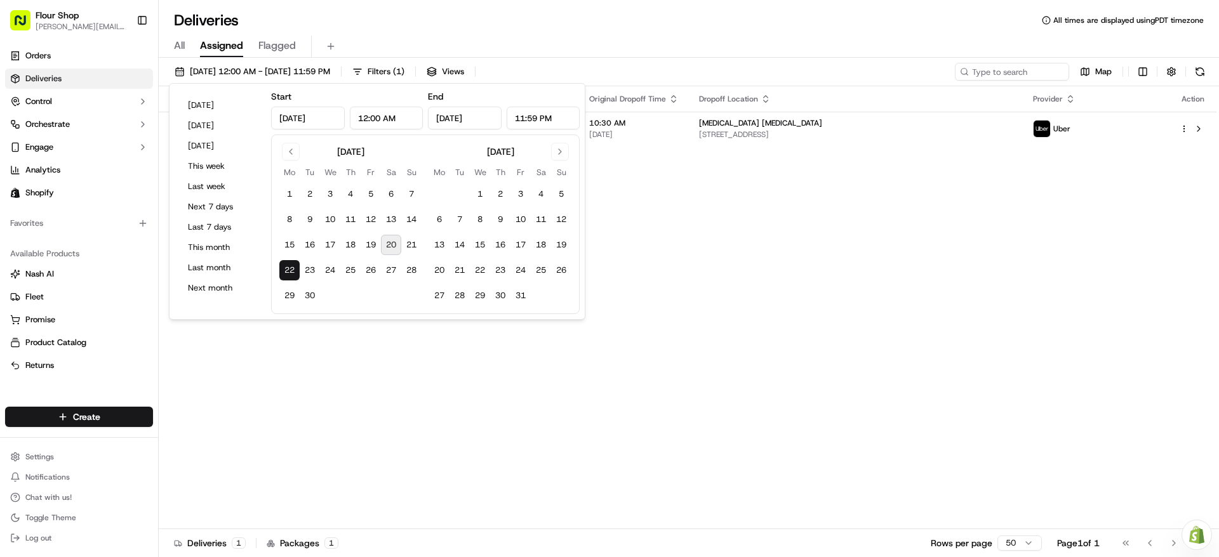
click at [829, 316] on div "Status Original Pickup Time Pickup Location Original Dropoff Time Dropoff Locat…" at bounding box center [688, 307] width 1058 height 443
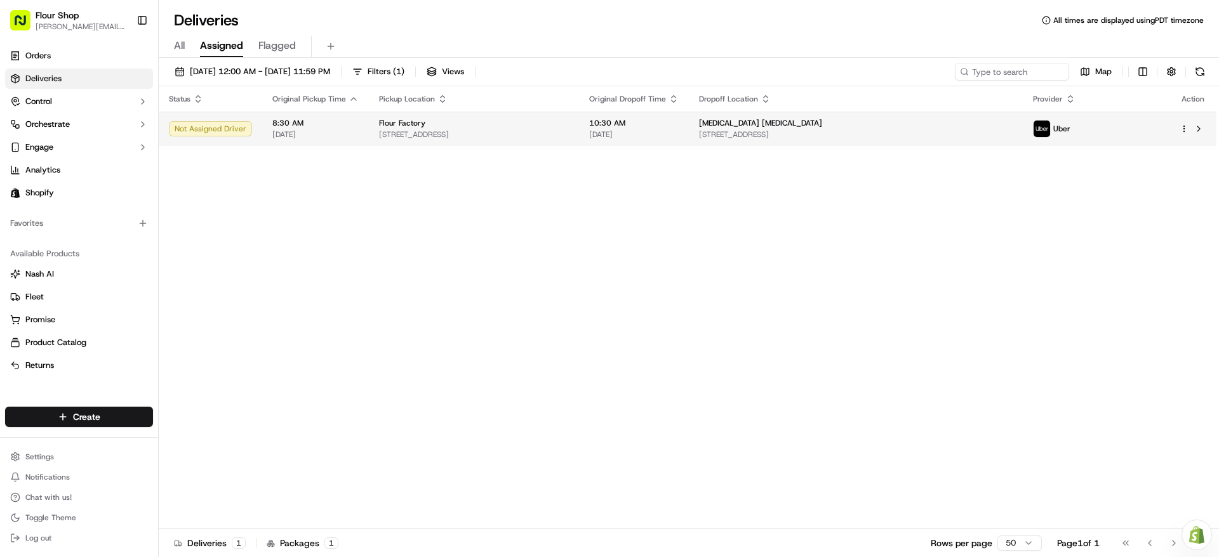
click at [1182, 126] on html "Flour Shop lydia@flourshop.com Toggle Sidebar Orders Deliveries Control Orchest…" at bounding box center [609, 278] width 1219 height 557
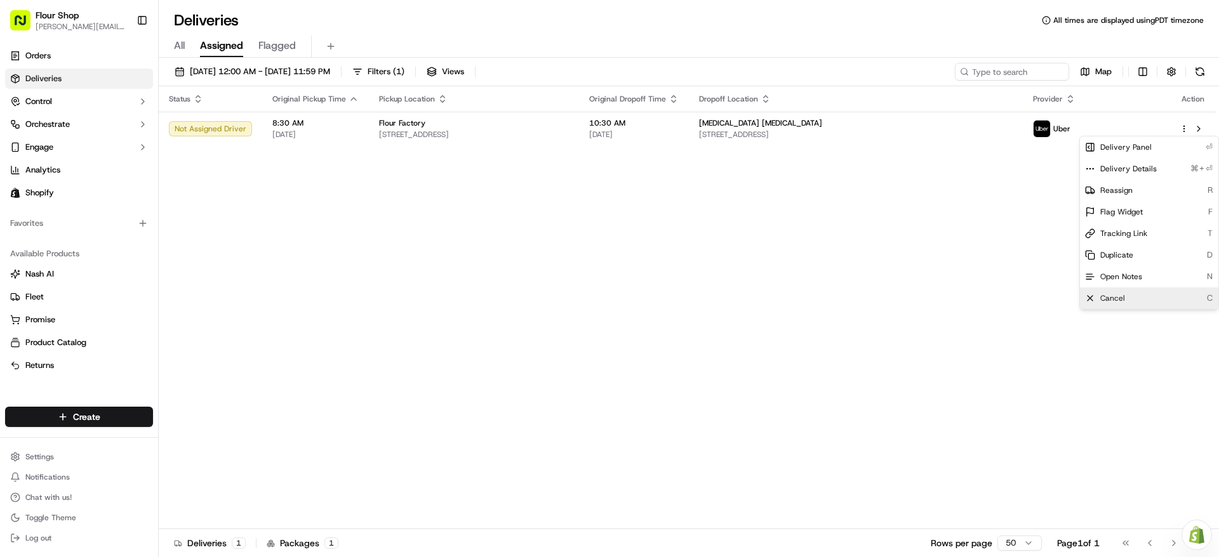
click at [1154, 293] on div "Cancel C" at bounding box center [1149, 299] width 138 height 22
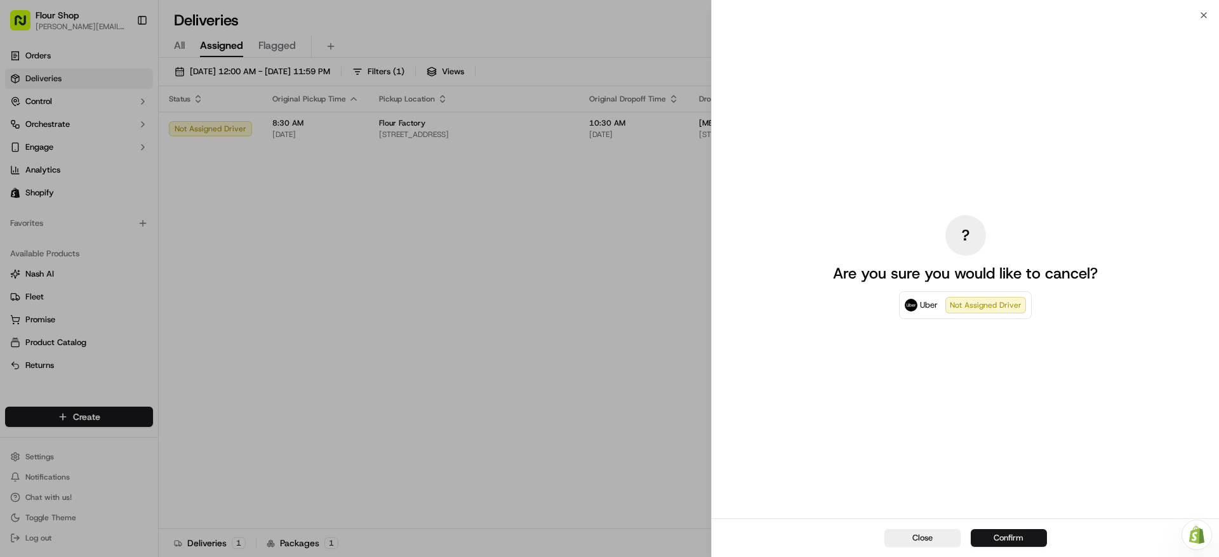
click at [1025, 535] on button "Confirm" at bounding box center [1009, 538] width 76 height 18
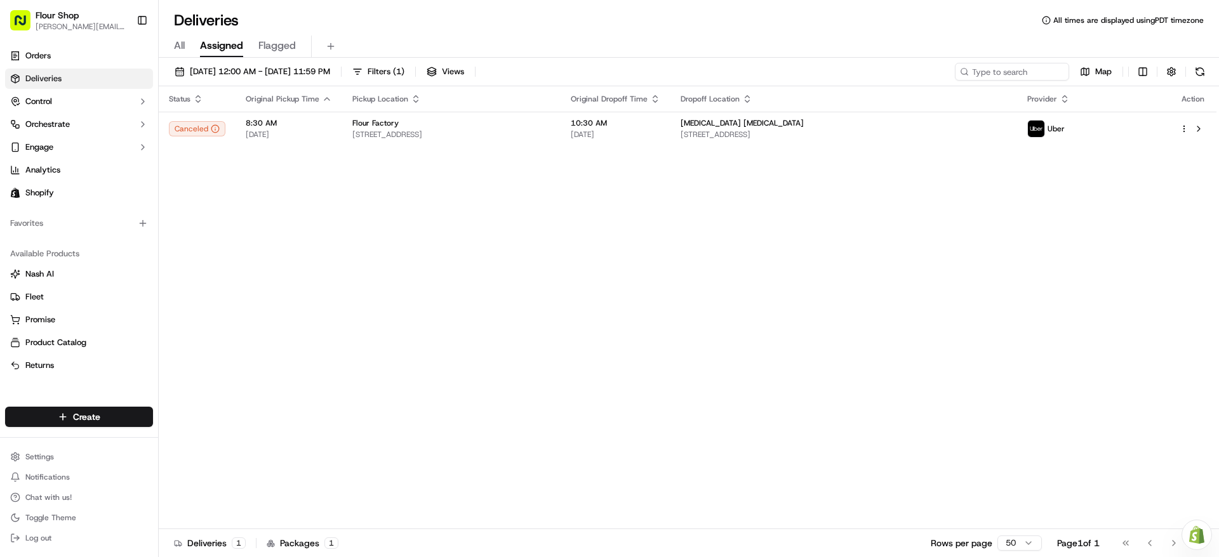
click at [607, 301] on div "Status Original Pickup Time Pickup Location Original Dropoff Time Dropoff Locat…" at bounding box center [688, 307] width 1058 height 443
click at [183, 41] on span "All" at bounding box center [179, 45] width 11 height 15
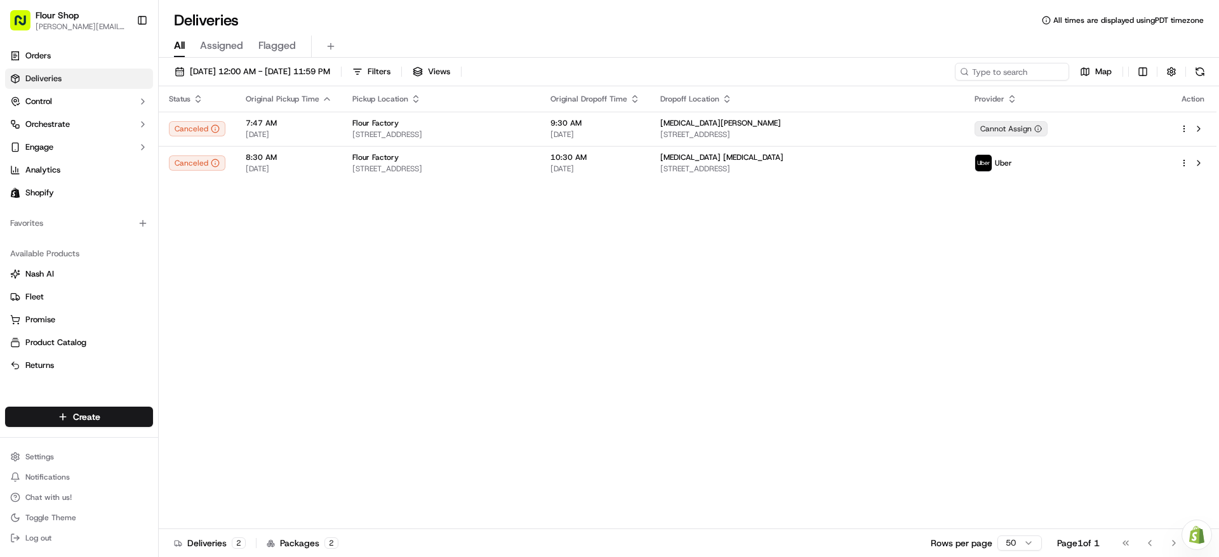
click at [204, 47] on span "Assigned" at bounding box center [221, 45] width 43 height 15
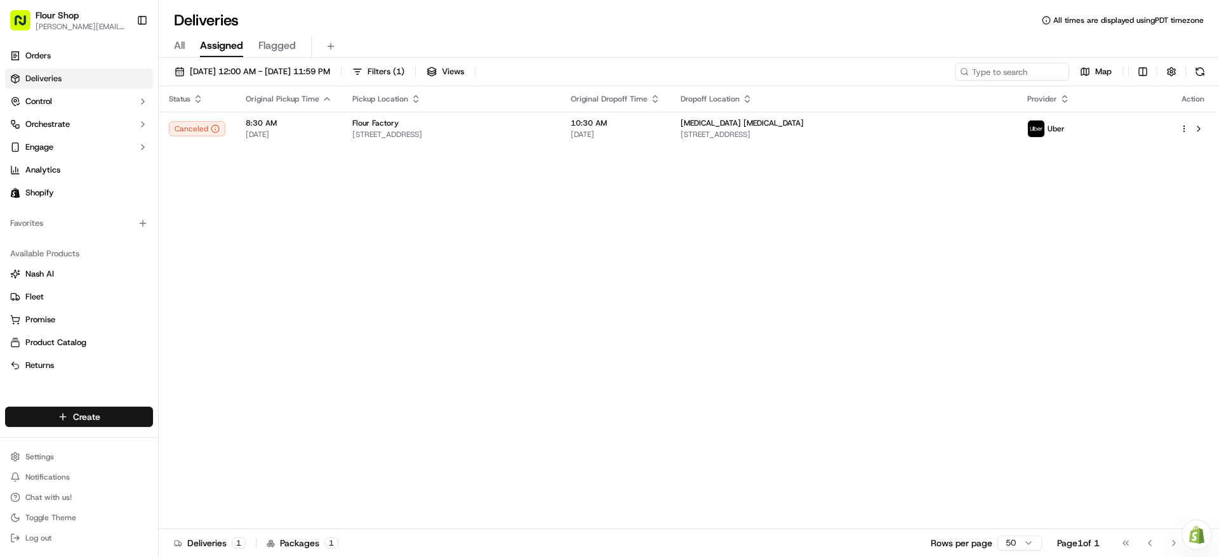
click at [126, 418] on html "Flour Shop lydia@flourshop.com Toggle Sidebar Orders Deliveries Control Orchest…" at bounding box center [609, 278] width 1219 height 557
click at [266, 448] on link "Delivery" at bounding box center [230, 440] width 142 height 23
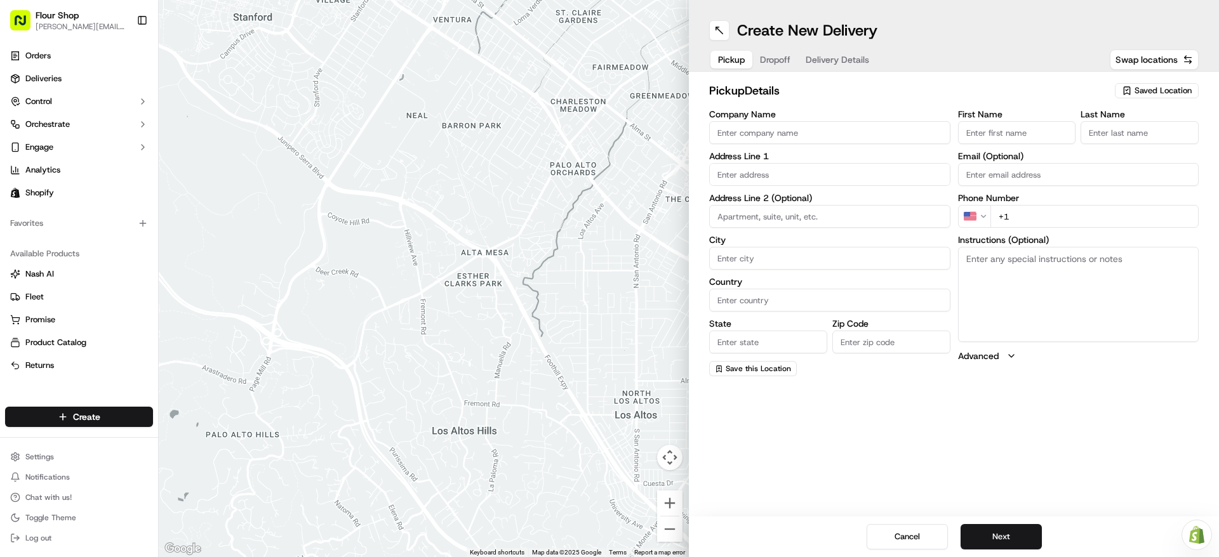
click at [1179, 85] on span "Saved Location" at bounding box center [1163, 90] width 57 height 11
click at [1133, 139] on span "Flour Factory (35376070739)" at bounding box center [1135, 138] width 156 height 11
type input "Flour Factory"
type input "[STREET_ADDRESS]"
type input "#400"
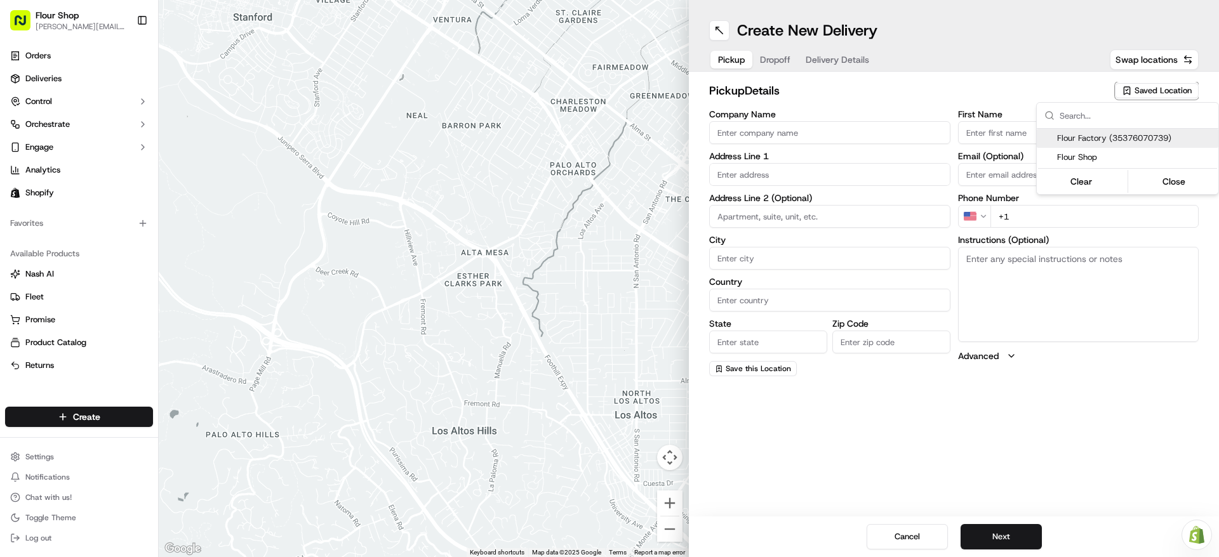
type input "[GEOGRAPHIC_DATA]"
type input "US"
type input "CA"
type input "90232"
type input "Kitchen"
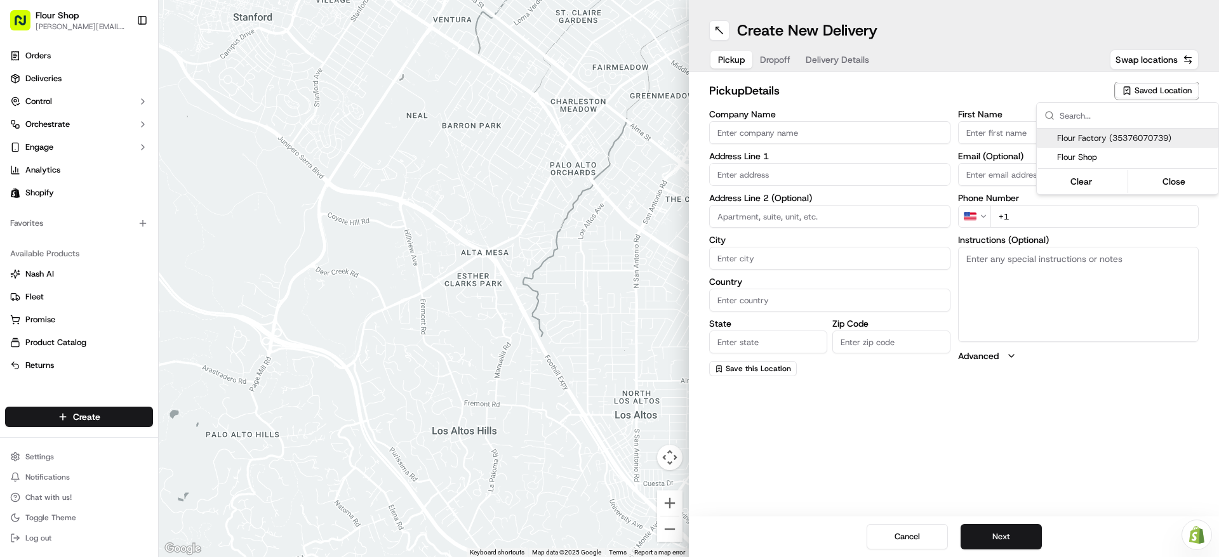
type input "Manager"
type input "[EMAIL_ADDRESS][DOMAIN_NAME]"
type input "[PHONE_NUMBER]"
type textarea "Please go through [GEOGRAPHIC_DATA], at the dead end to the right. Ring Doorbel…"
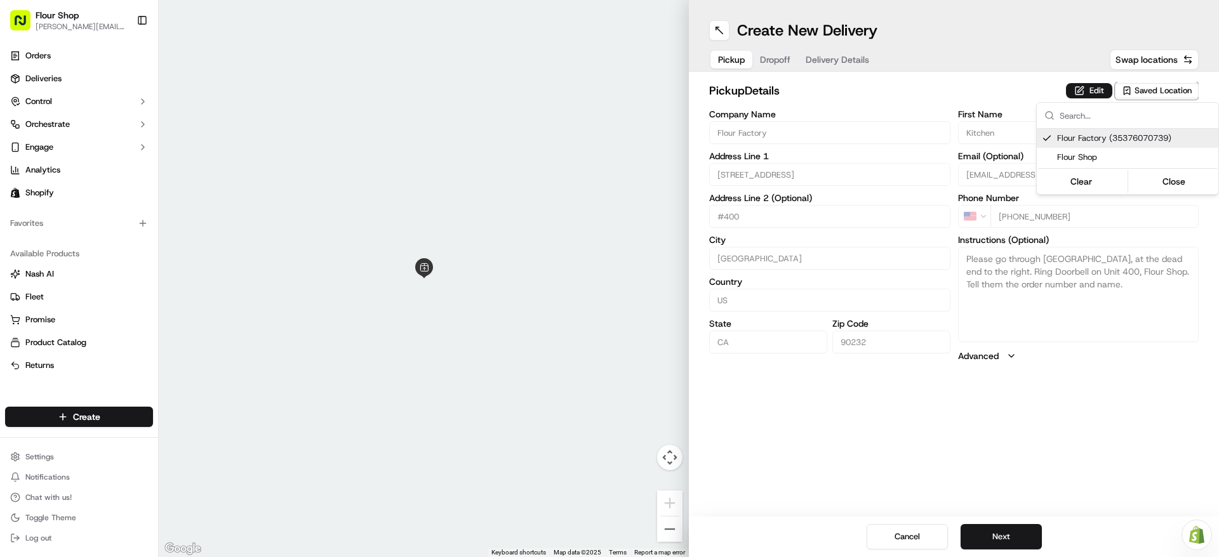
click at [997, 530] on html "Flour Shop [PERSON_NAME][EMAIL_ADDRESS][DOMAIN_NAME] Toggle Sidebar Orders Deli…" at bounding box center [609, 278] width 1219 height 557
click at [1002, 543] on button "Next" at bounding box center [1001, 536] width 81 height 25
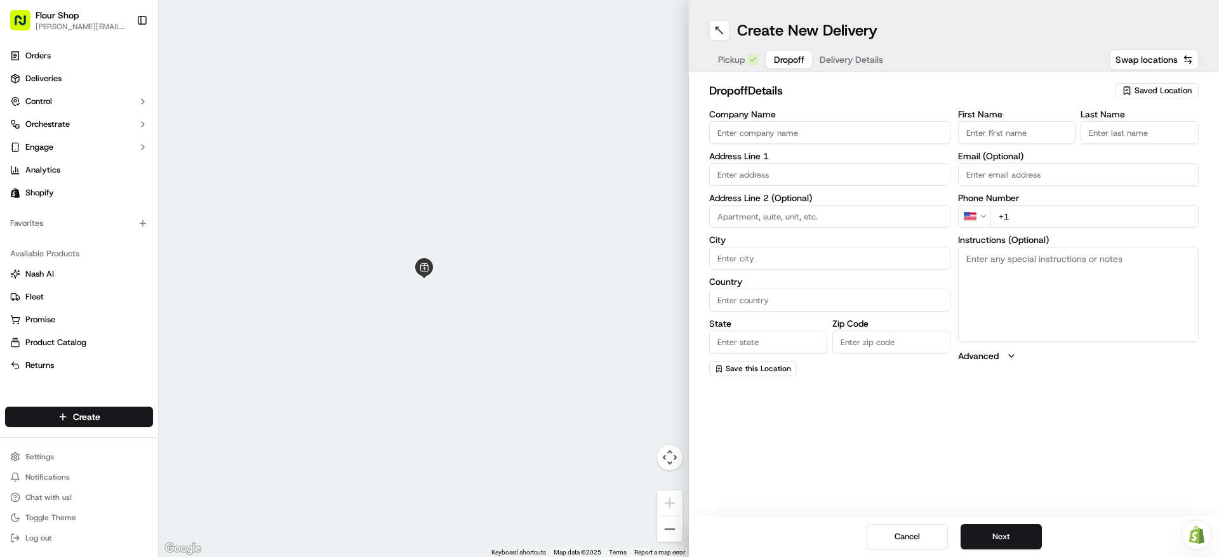
click at [1028, 136] on input "First Name" at bounding box center [1017, 132] width 118 height 23
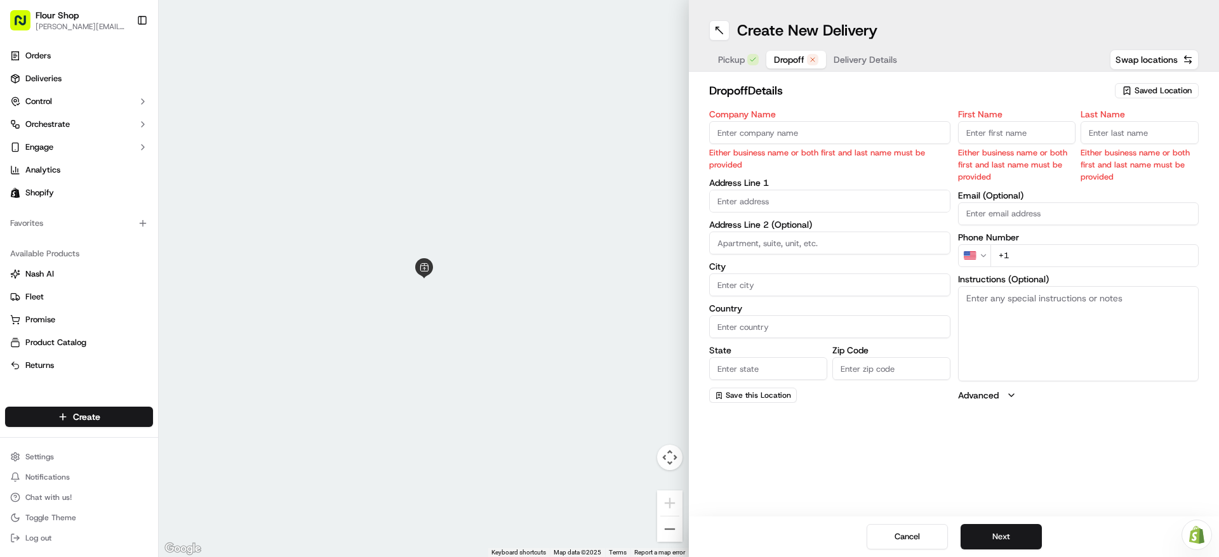
click at [1011, 147] on p "Either business name or both first and last name must be provided" at bounding box center [1017, 165] width 118 height 37
click at [1010, 135] on input "First Name" at bounding box center [1017, 132] width 118 height 23
paste input "[MEDICAL_DATA][PERSON_NAME]"
type input "[MEDICAL_DATA][PERSON_NAME]"
click at [1110, 130] on input "Last Name" at bounding box center [1140, 132] width 118 height 23
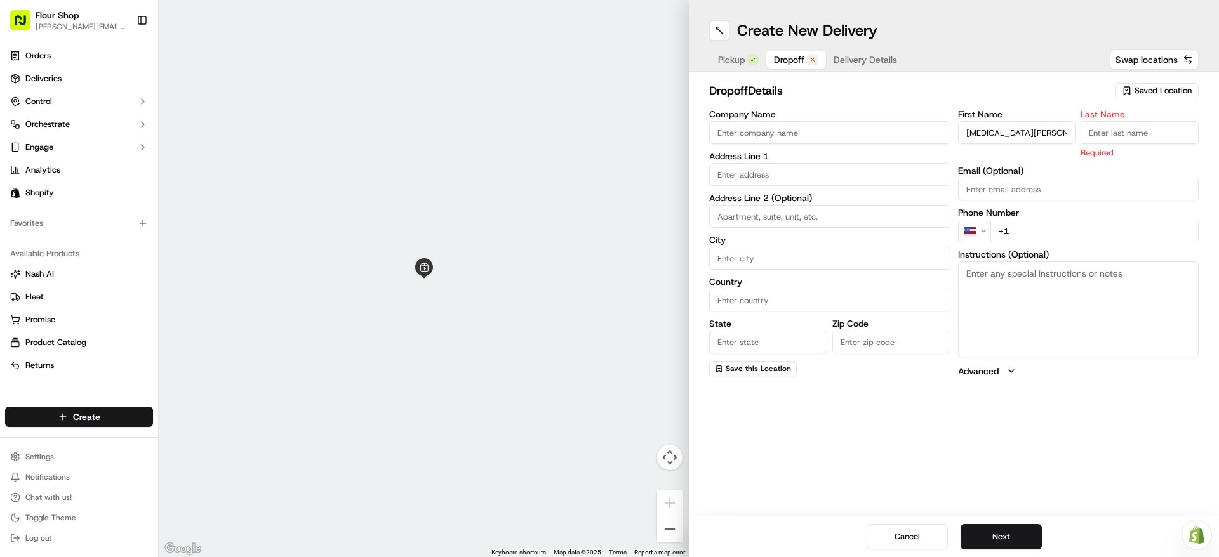
paste input "[MEDICAL_DATA][PERSON_NAME]"
drag, startPoint x: 1119, startPoint y: 136, endPoint x: 1083, endPoint y: 138, distance: 36.2
click at [1083, 138] on input "[MEDICAL_DATA][PERSON_NAME]" at bounding box center [1140, 132] width 118 height 23
type input "Wood"
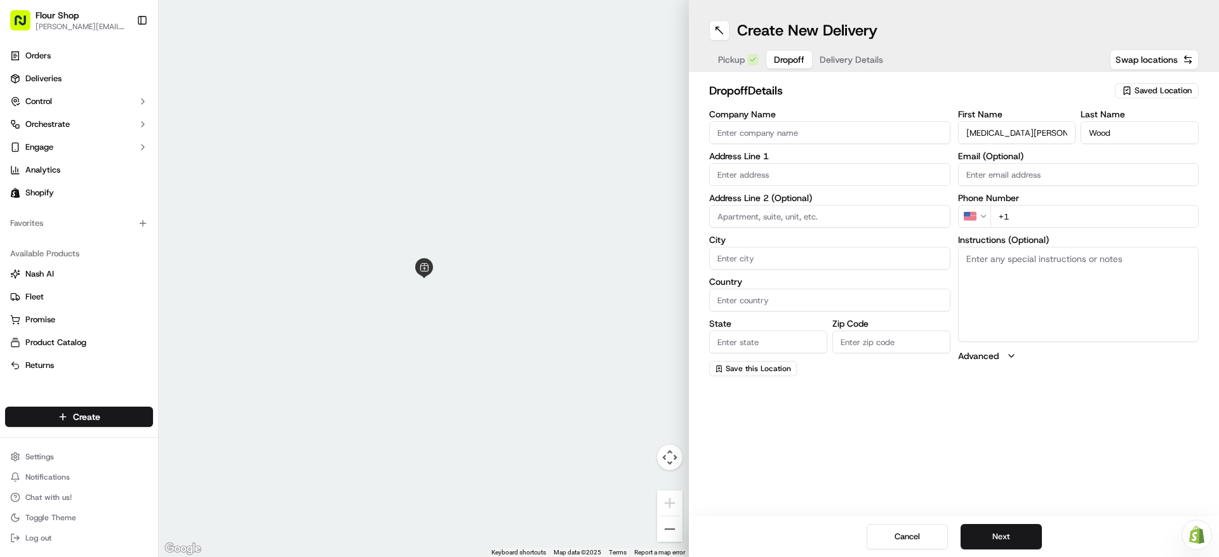
drag, startPoint x: 1056, startPoint y: 133, endPoint x: 994, endPoint y: 135, distance: 62.9
click at [994, 135] on input "[MEDICAL_DATA][PERSON_NAME]" at bounding box center [1017, 132] width 118 height 23
type input "[MEDICAL_DATA]"
click at [816, 178] on input "text" at bounding box center [829, 174] width 241 height 23
paste input "[STREET_ADDRESS]"
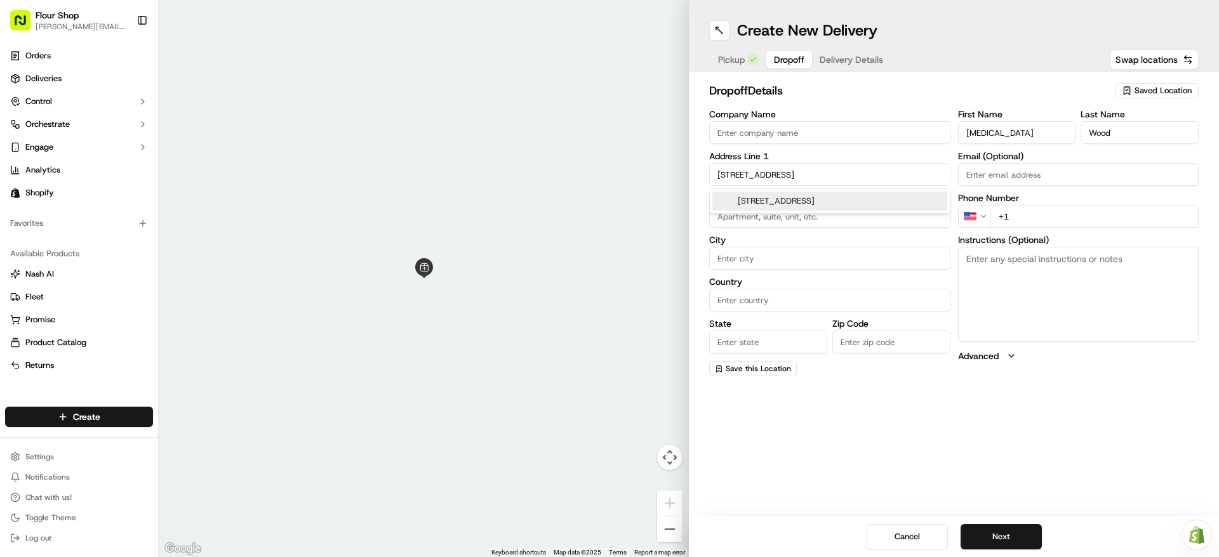
click at [838, 198] on div "[STREET_ADDRESS]" at bounding box center [829, 201] width 235 height 19
type input "[STREET_ADDRESS]"
type input "[GEOGRAPHIC_DATA][PERSON_NAME]"
type input "[GEOGRAPHIC_DATA]"
type input "CA"
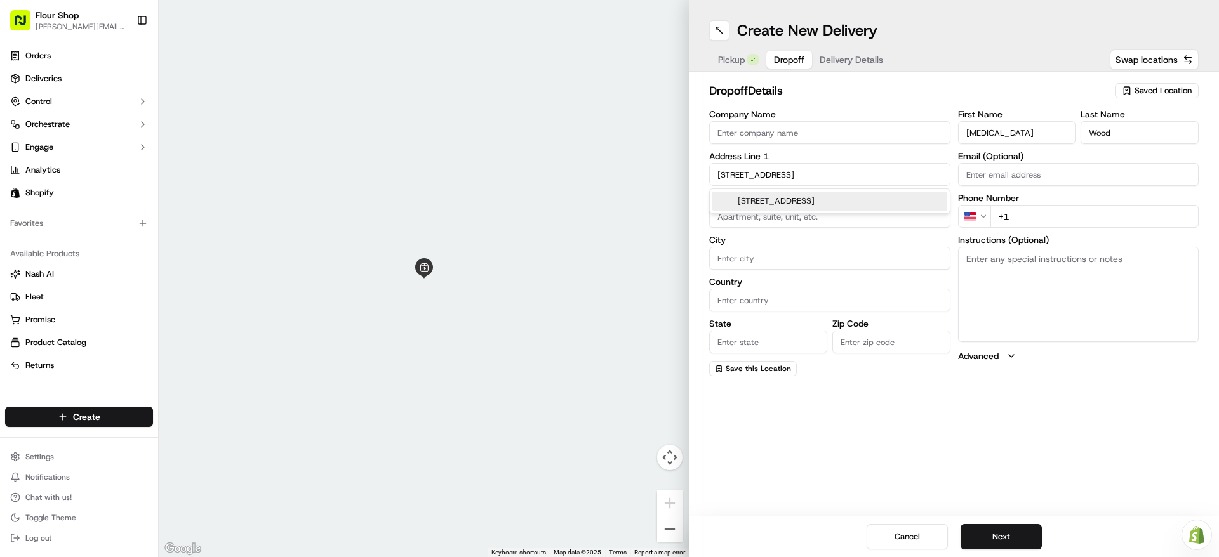
type input "90405"
type input "[STREET_ADDRESS]"
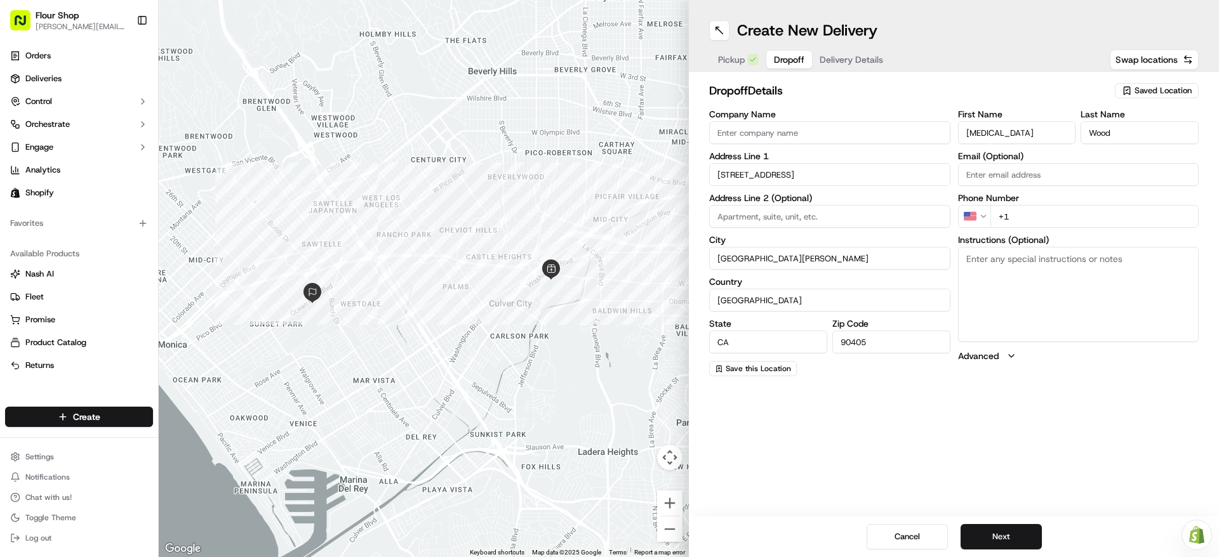
paste input "Apt. C"
type input "Apt. C"
click at [1044, 215] on input "+1" at bounding box center [1094, 216] width 209 height 23
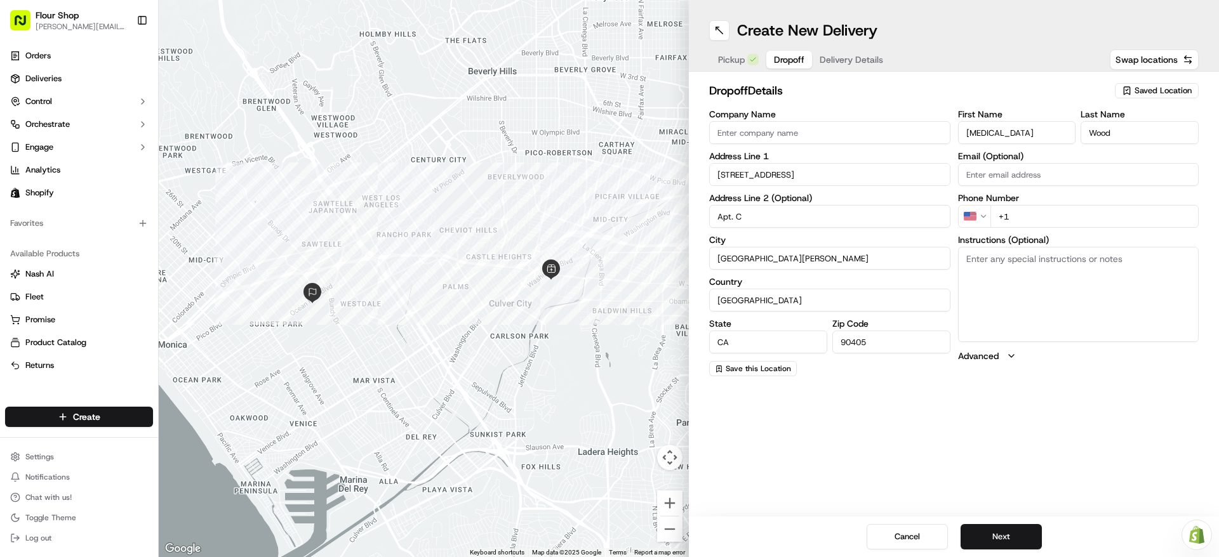
click at [1044, 215] on input "+1" at bounding box center [1094, 216] width 209 height 23
click at [1049, 215] on input "+1" at bounding box center [1094, 216] width 209 height 23
paste input "[PHONE_NUMBER]"
type input "[PHONE_NUMBER]"
click at [1034, 547] on button "Next" at bounding box center [1001, 536] width 81 height 25
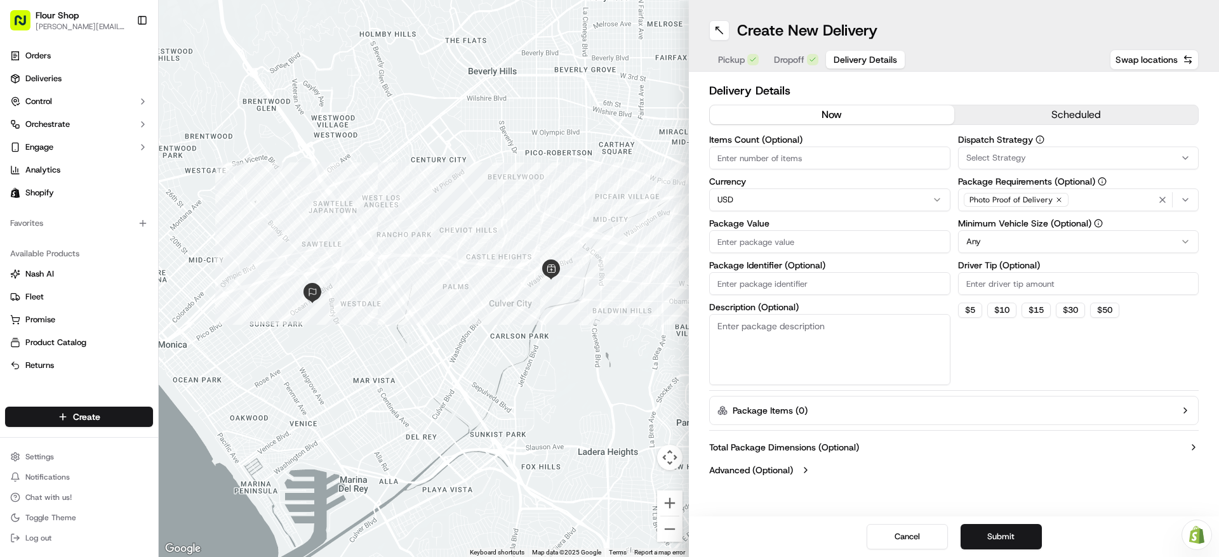
click at [1049, 131] on div "Delivery Details now scheduled Items Count (Optional) Currency USD Package Valu…" at bounding box center [953, 282] width 489 height 400
click at [1053, 119] on button "scheduled" at bounding box center [1076, 114] width 244 height 19
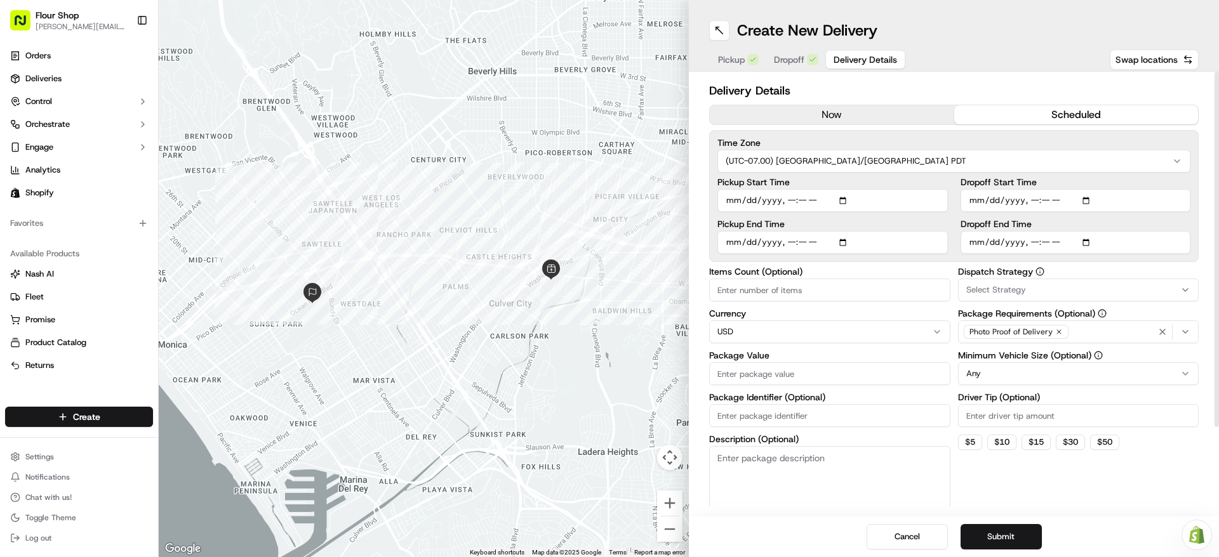
click at [852, 203] on input "Pickup Start Time" at bounding box center [832, 200] width 230 height 23
click at [952, 164] on html "Flour Shop lydia@flourshop.com Toggle Sidebar Orders Deliveries Control Orchest…" at bounding box center [609, 278] width 1219 height 557
type input "[DATE]T08:00"
click at [1007, 76] on html "Flour Shop lydia@flourshop.com Toggle Sidebar Orders Deliveries Control Orchest…" at bounding box center [609, 278] width 1219 height 557
click at [848, 245] on input "Pickup End Time" at bounding box center [832, 242] width 230 height 23
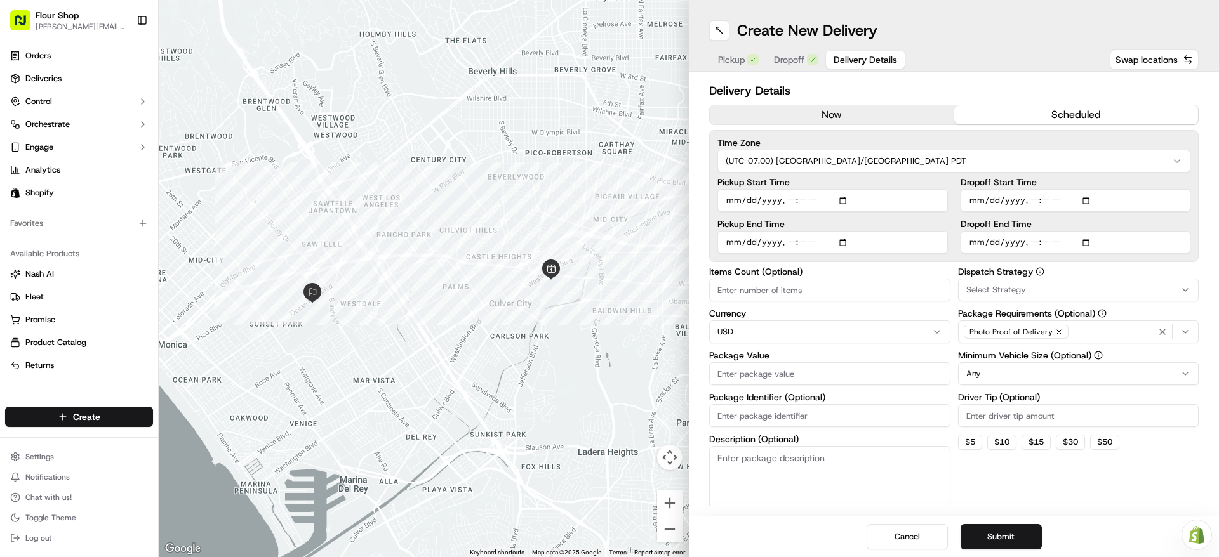
type input "[DATE]T09:00"
click at [953, 230] on div "Pickup Start Time Pickup End Time Dropoff Start Time Dropoff End Time" at bounding box center [953, 216] width 473 height 76
click at [1088, 202] on input "Dropoff Start Time" at bounding box center [1076, 200] width 230 height 23
type input "[DATE]T09:30"
click at [1199, 192] on div "Delivery Details now scheduled Time Zone (UTC-07.00) America/Los Angeles PDT Pi…" at bounding box center [954, 294] width 530 height 445
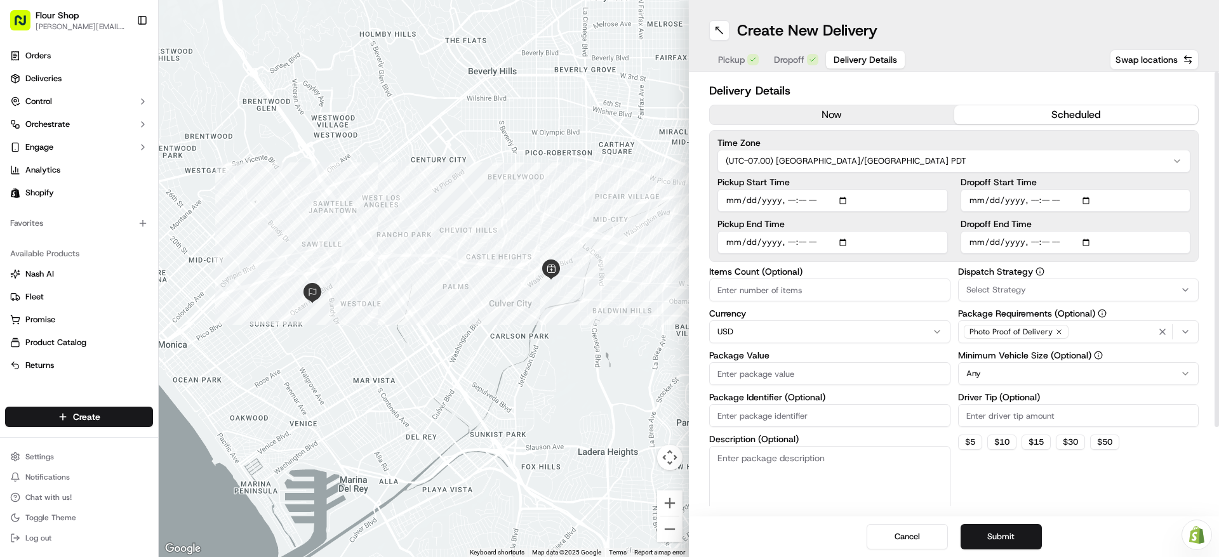
click at [1090, 243] on input "Dropoff End Time" at bounding box center [1076, 242] width 230 height 23
type input "[DATE]T10:30"
click at [1194, 224] on div "Time Zone (UTC-07.00) [GEOGRAPHIC_DATA]/[GEOGRAPHIC_DATA] PDT Pickup Start Time…" at bounding box center [953, 196] width 489 height 132
click at [867, 292] on input "Items Count (Optional)" at bounding box center [829, 290] width 241 height 23
type input "2"
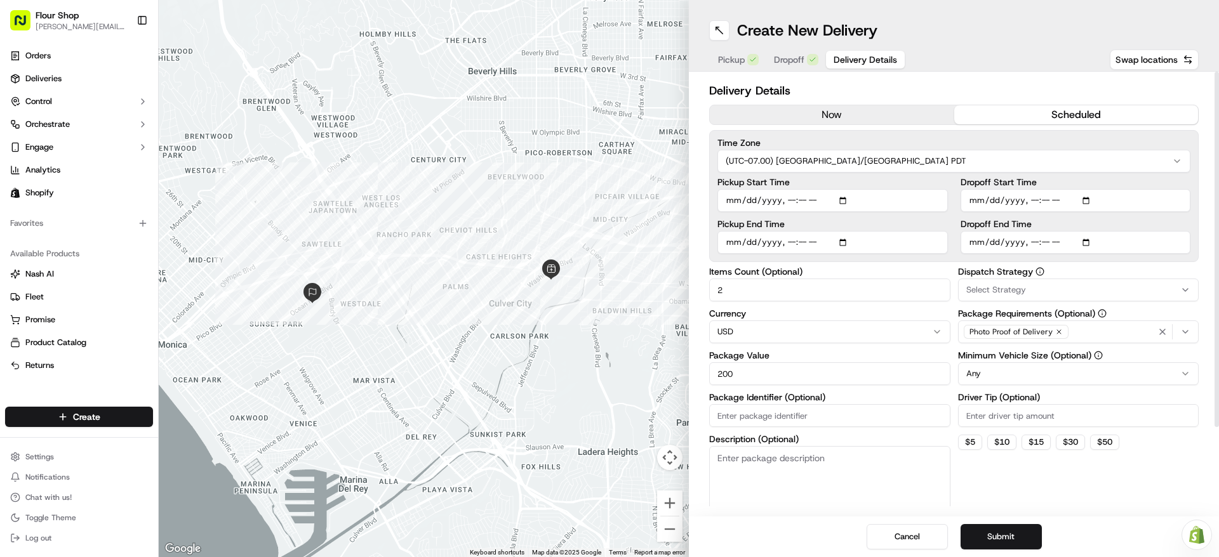
type input "200"
click at [1108, 505] on div "Dispatch Strategy Select Strategy Package Requirements (Optional) Photo Proof o…" at bounding box center [1078, 392] width 241 height 250
click at [1049, 502] on div "Dispatch Strategy Select Strategy Package Requirements (Optional) Photo Proof o…" at bounding box center [1078, 392] width 241 height 250
click at [999, 535] on button "Submit" at bounding box center [1001, 536] width 81 height 25
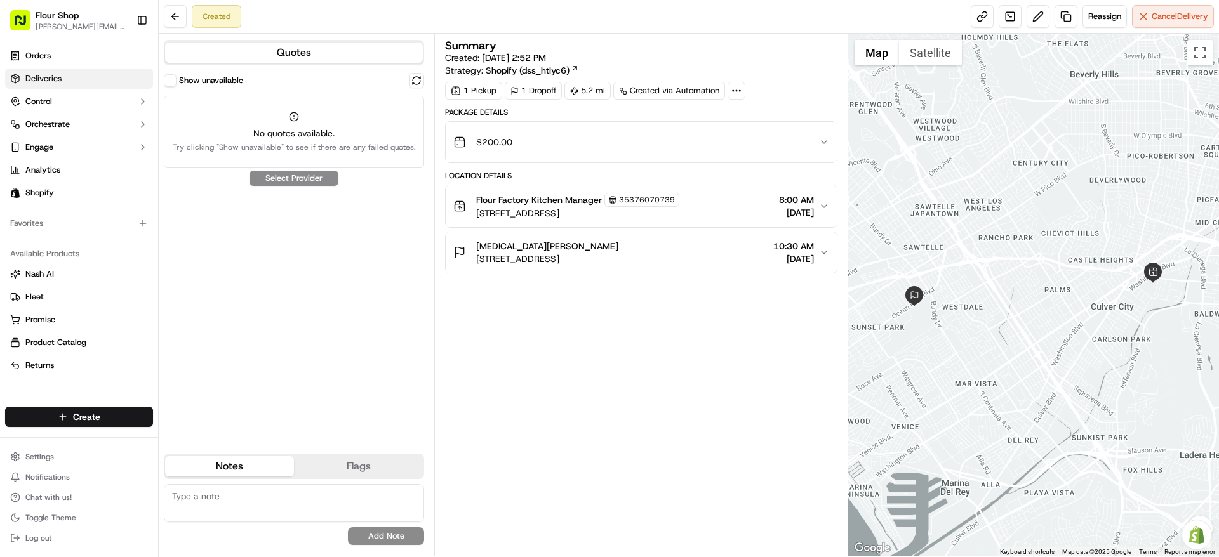
click at [86, 69] on link "Deliveries" at bounding box center [79, 79] width 148 height 20
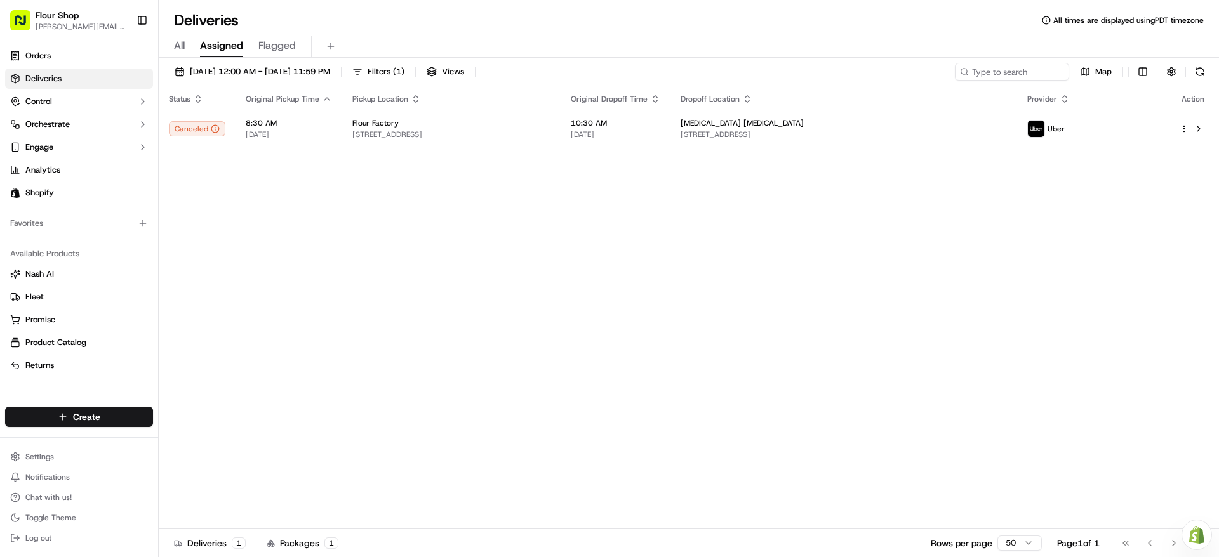
click at [189, 47] on div "All Assigned Flagged" at bounding box center [689, 47] width 1060 height 22
click at [183, 46] on span "All" at bounding box center [179, 45] width 11 height 15
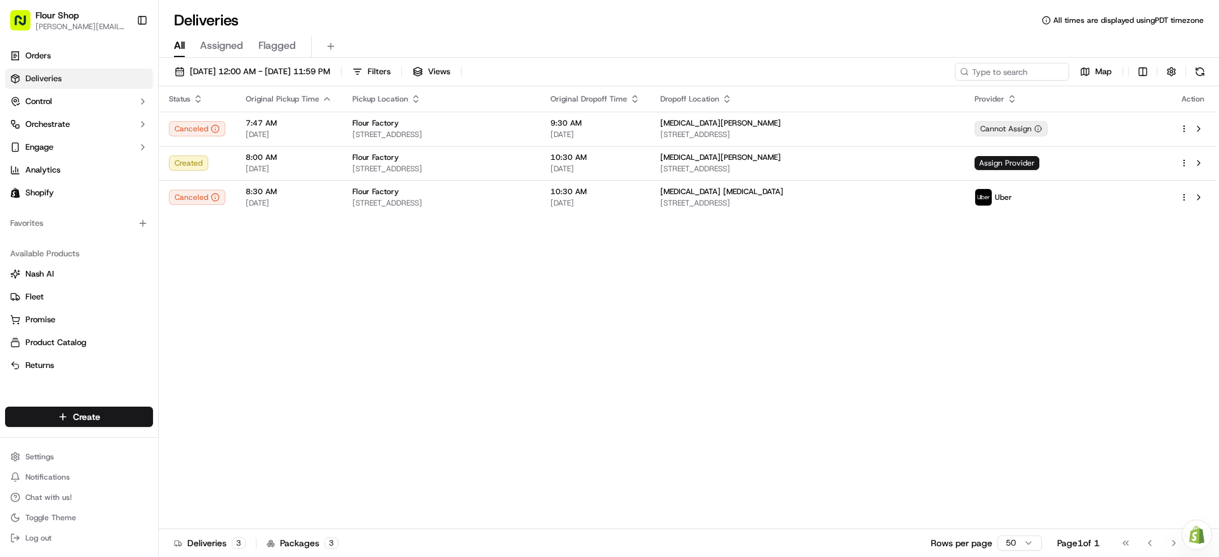
click at [837, 53] on div "All Assigned Flagged" at bounding box center [689, 47] width 1060 height 22
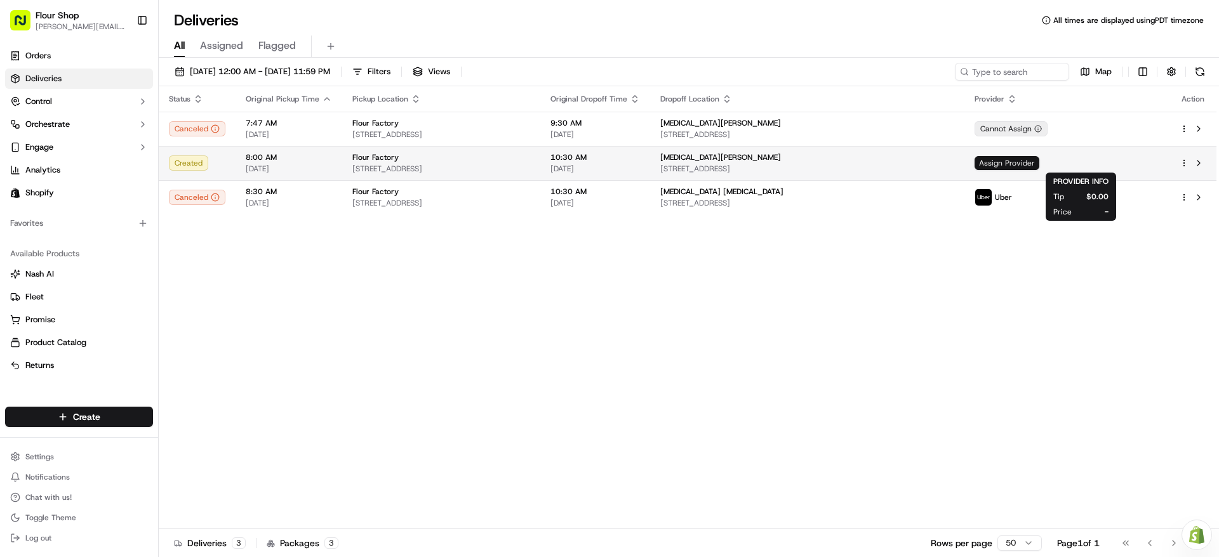
click at [1039, 163] on span "Assign Provider" at bounding box center [1007, 163] width 65 height 14
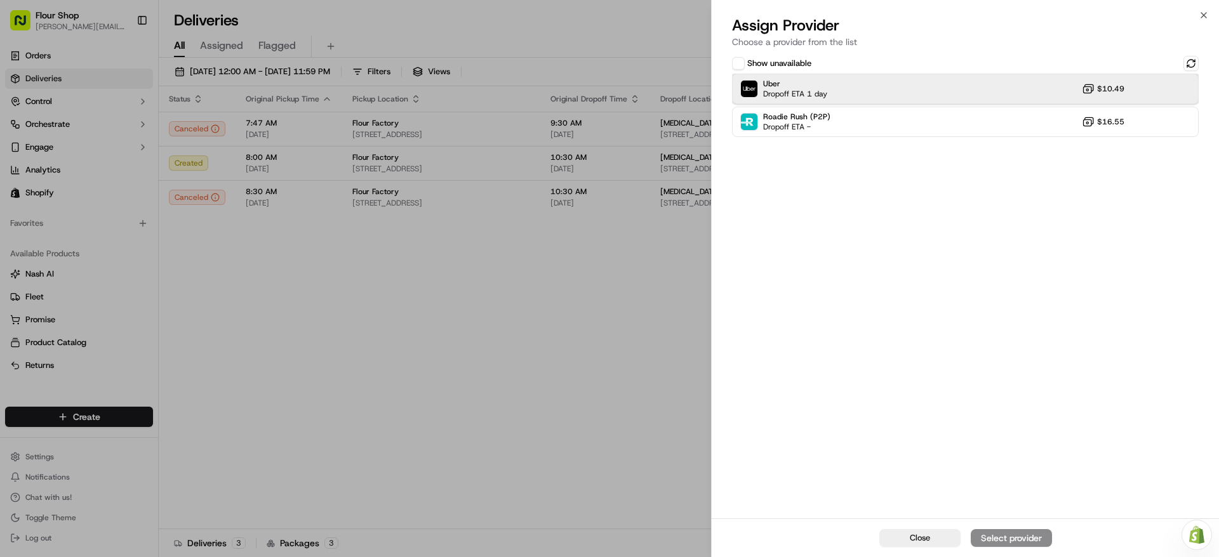
click at [1102, 81] on div "Uber Dropoff ETA 1 day $10.49" at bounding box center [965, 89] width 467 height 30
click at [1016, 529] on button "Assign Provider" at bounding box center [1011, 538] width 81 height 18
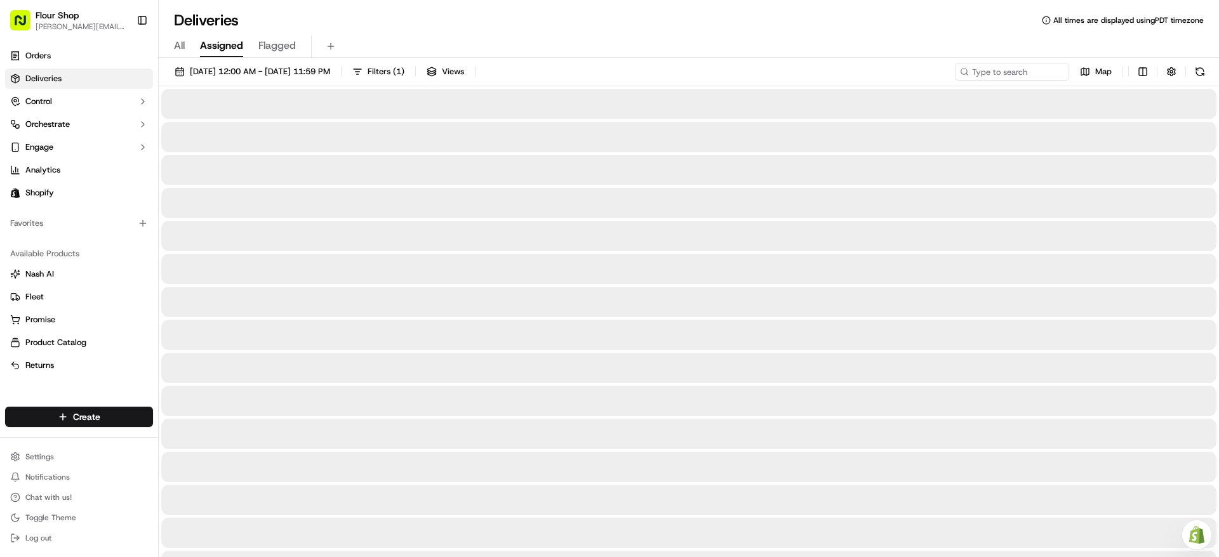
click at [216, 44] on span "Assigned" at bounding box center [221, 45] width 43 height 15
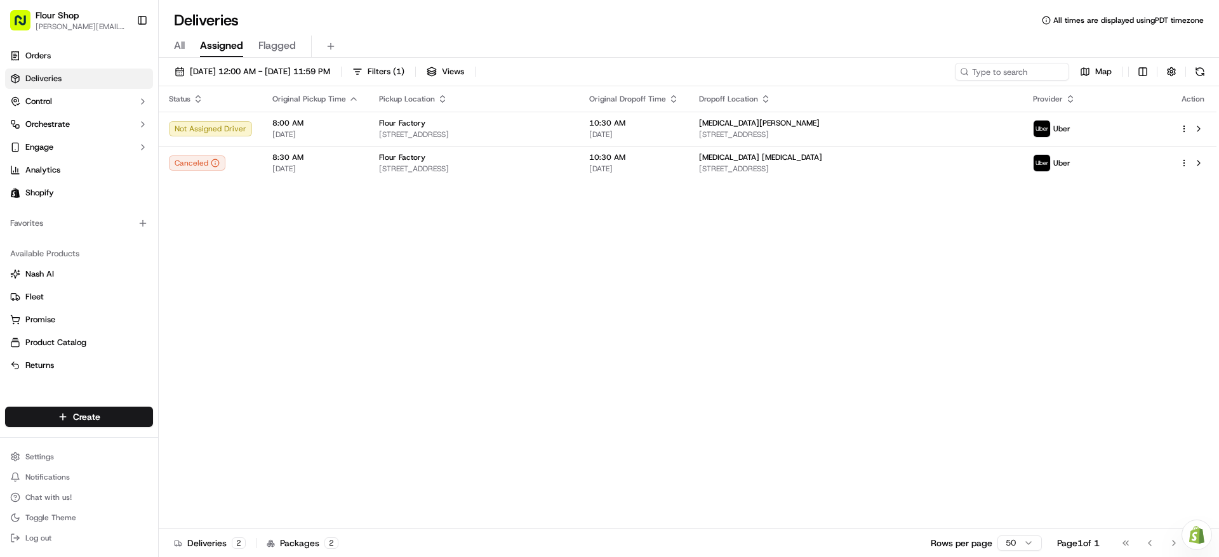
click at [1040, 390] on div "Status Original Pickup Time Pickup Location Original Dropoff Time Dropoff Locat…" at bounding box center [688, 307] width 1058 height 443
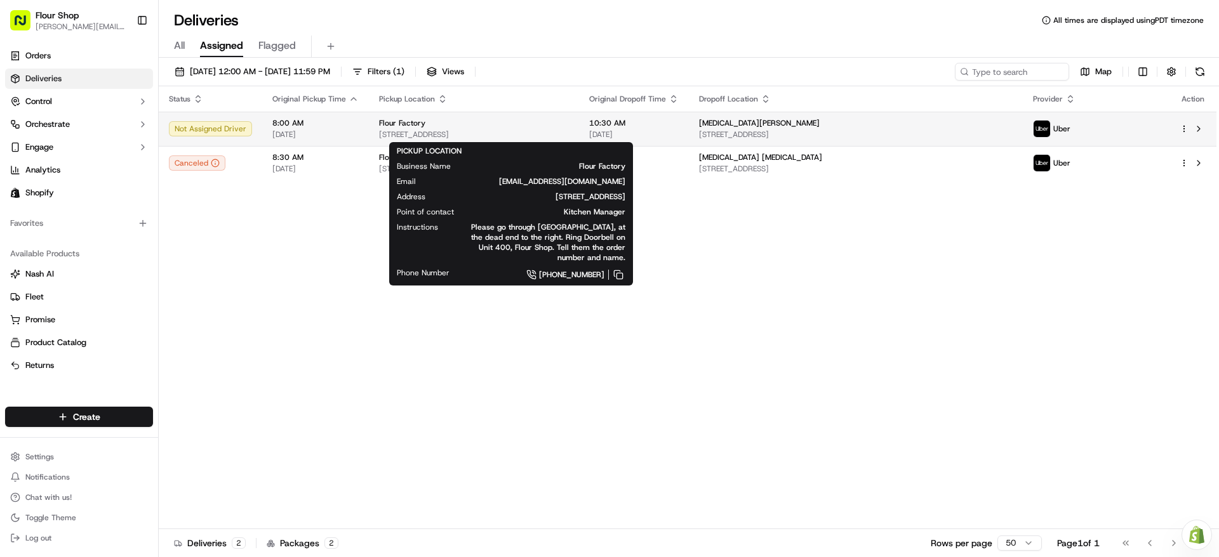
click at [528, 120] on div "Flour Factory" at bounding box center [474, 123] width 190 height 10
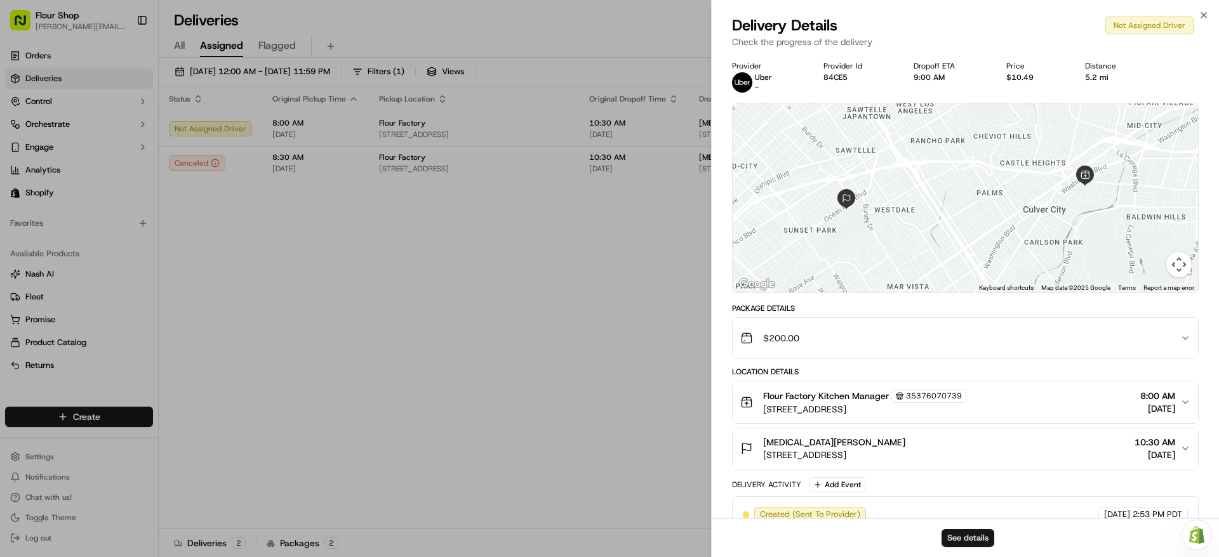
click at [949, 472] on div "Package Details $200.00 Location Details Flour Factory Kitchen Manager 35376070…" at bounding box center [965, 433] width 467 height 260
click at [905, 455] on span "[STREET_ADDRESS]" at bounding box center [834, 455] width 142 height 13
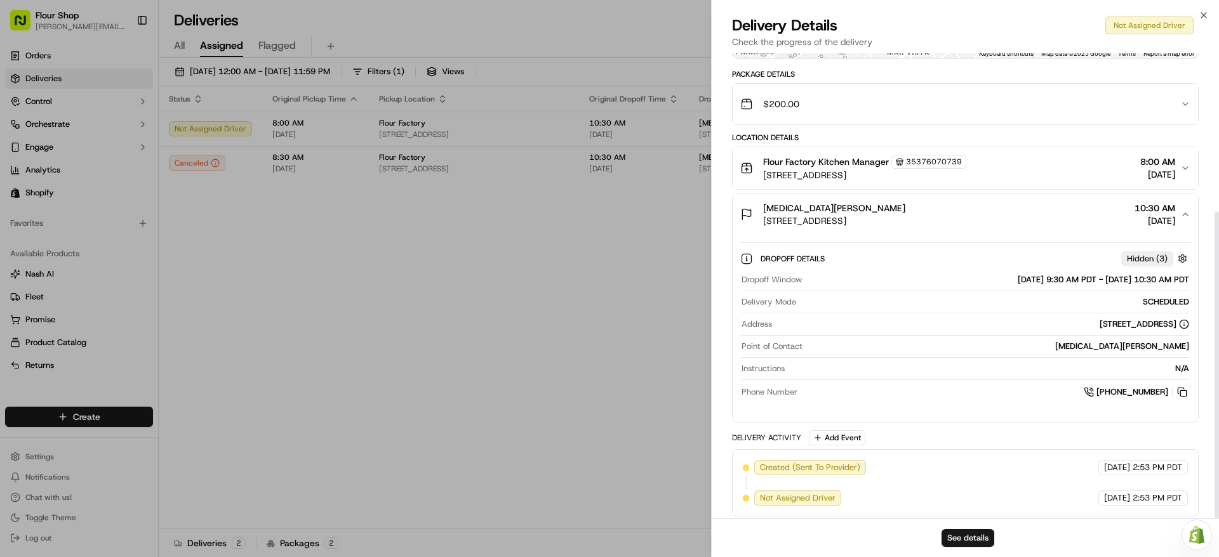
scroll to position [240, 0]
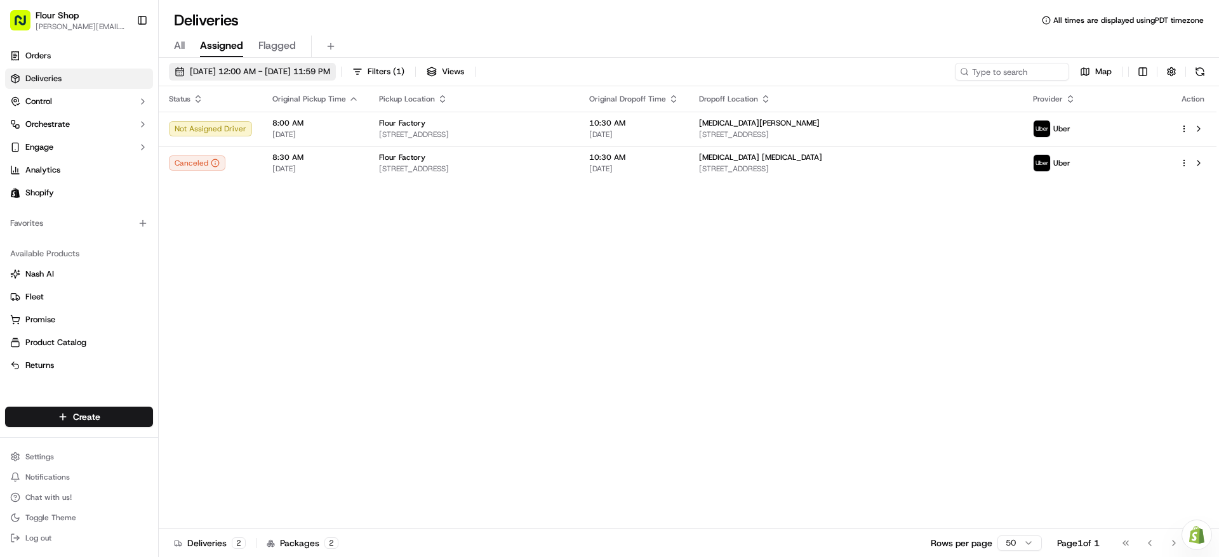
click at [290, 69] on span "[DATE] 12:00 AM - [DATE] 11:59 PM" at bounding box center [260, 71] width 140 height 11
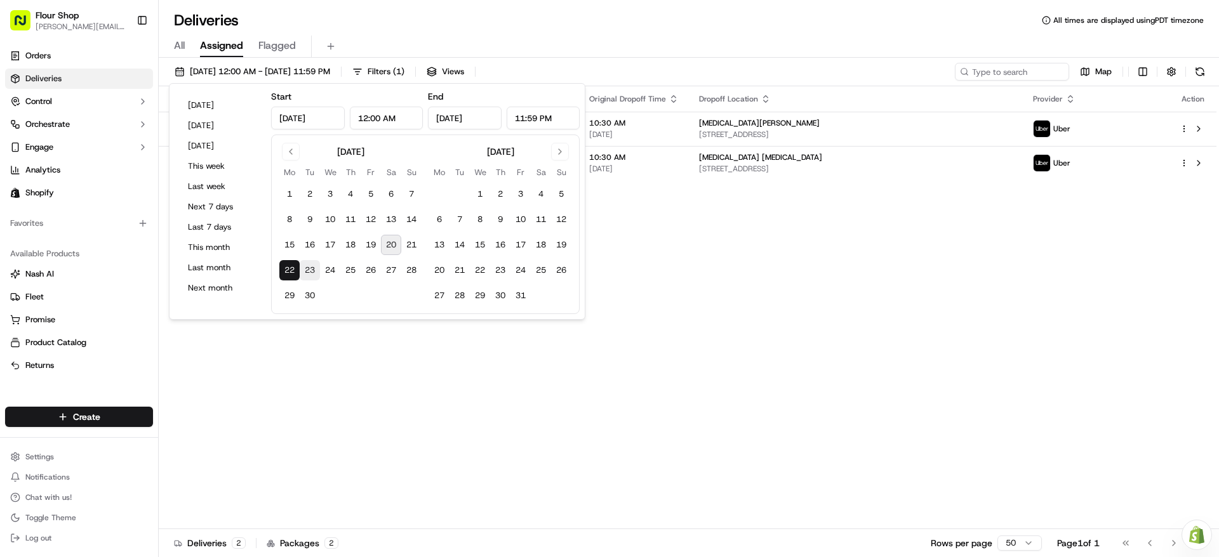
click at [309, 277] on button "23" at bounding box center [310, 270] width 20 height 20
type input "Sep 23, 2025"
click at [309, 277] on button "23" at bounding box center [310, 270] width 20 height 20
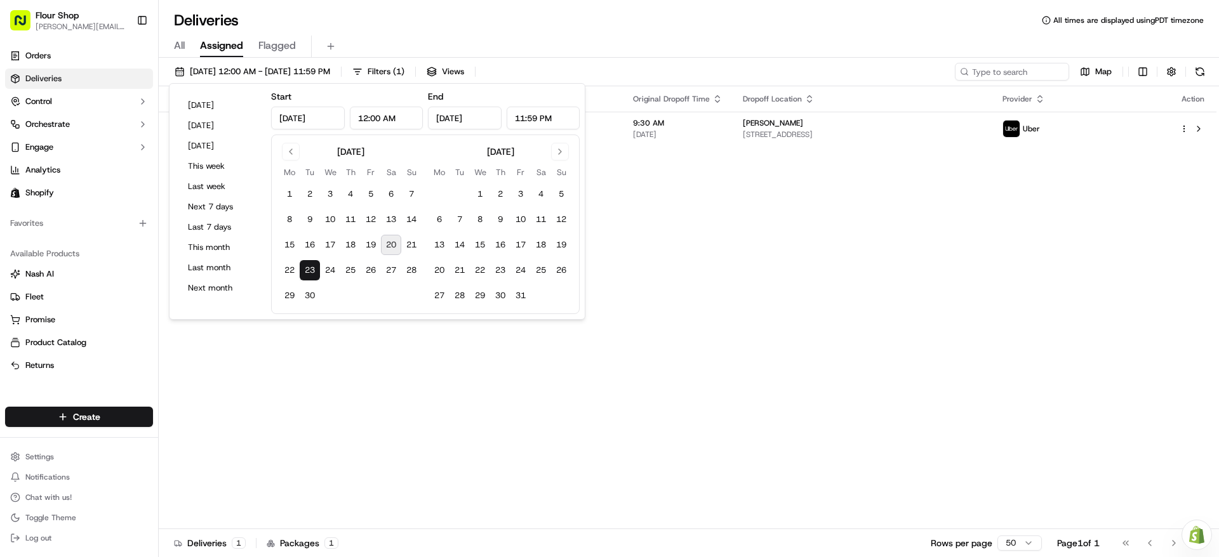
click at [309, 277] on button "23" at bounding box center [310, 270] width 20 height 20
click at [820, 265] on div "Status Original Pickup Time Pickup Location Original Dropoff Time Dropoff Locat…" at bounding box center [688, 307] width 1058 height 443
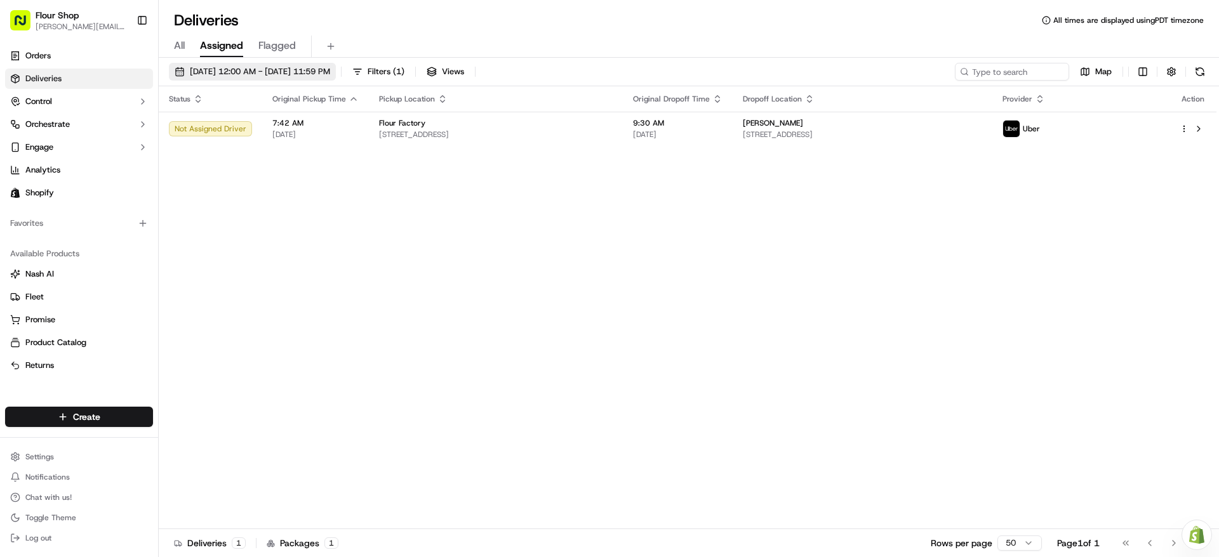
click at [279, 74] on span "09/23/2025 12:00 AM - 09/23/2025 11:59 PM" at bounding box center [260, 71] width 140 height 11
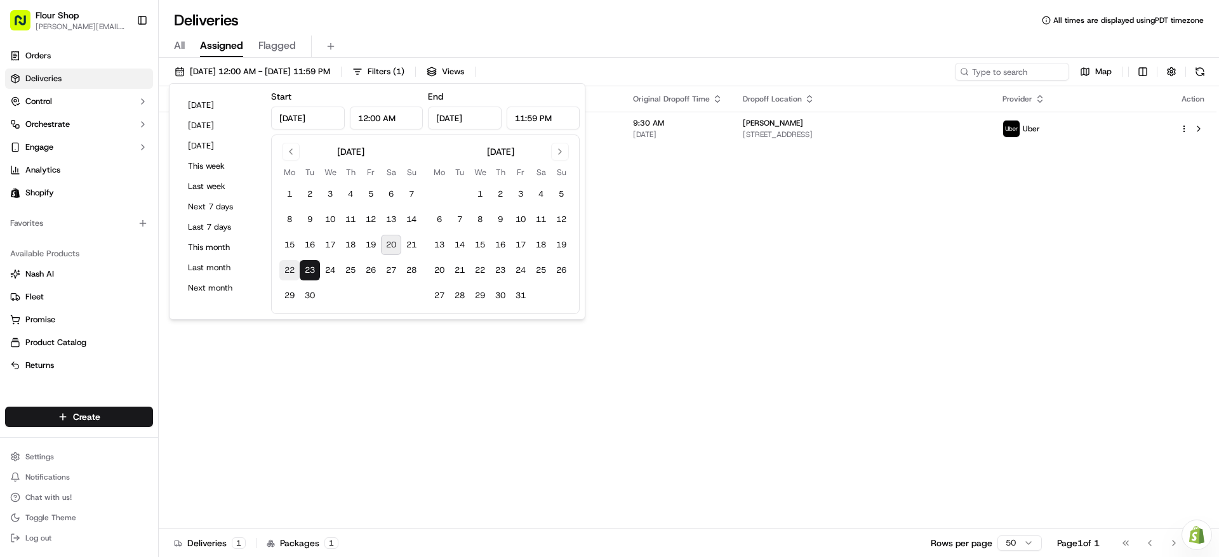
click at [290, 270] on button "22" at bounding box center [289, 270] width 20 height 20
type input "[DATE]"
click at [290, 270] on button "22" at bounding box center [289, 270] width 20 height 20
type input "[DATE]"
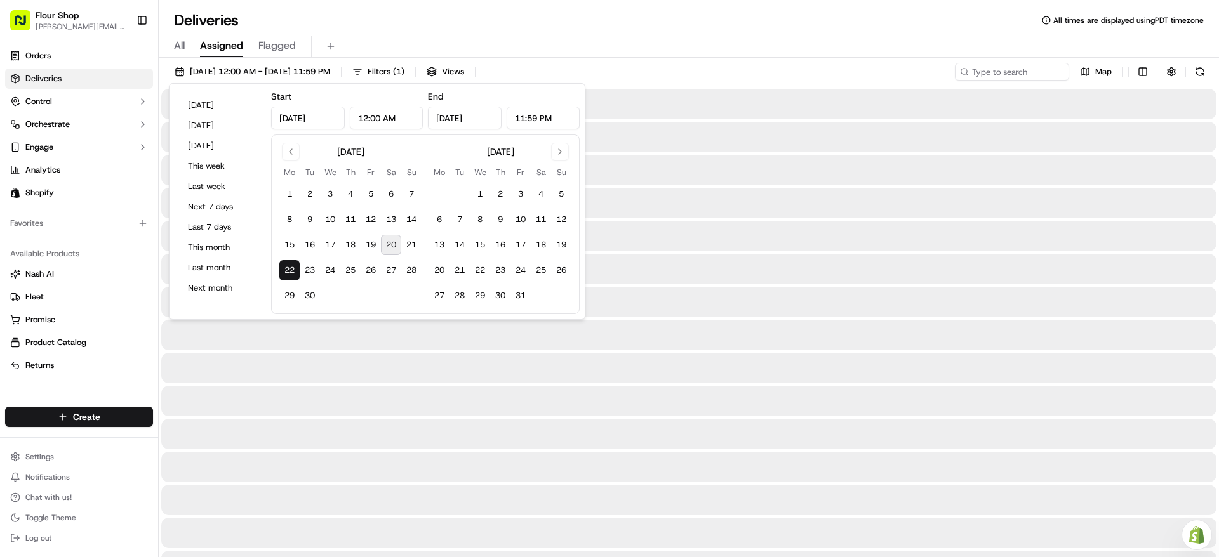
click at [290, 270] on button "22" at bounding box center [289, 270] width 20 height 20
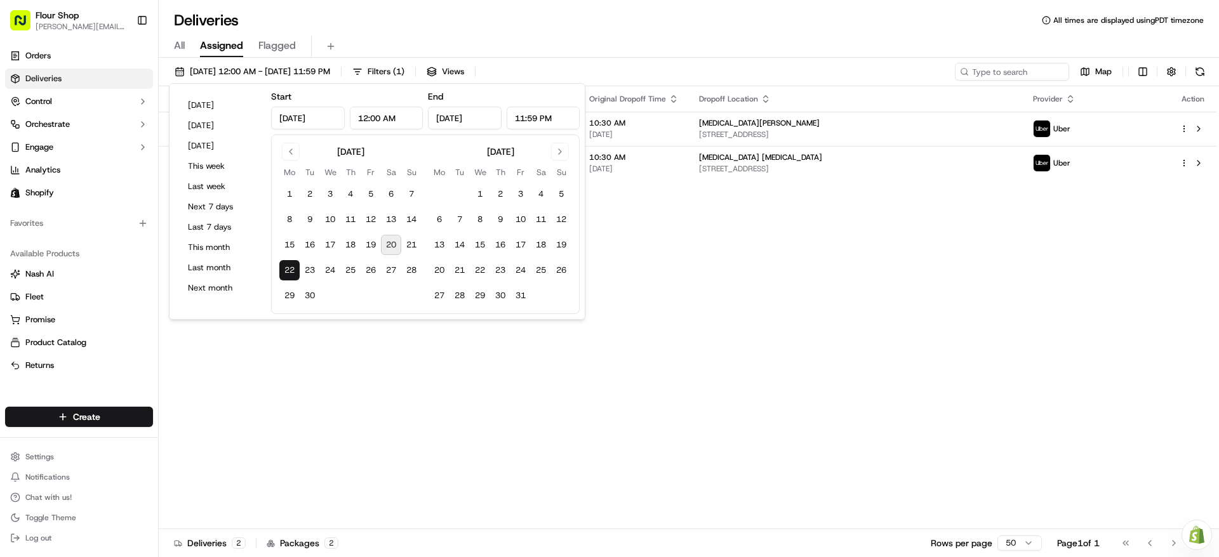
click at [876, 329] on div "Status Original Pickup Time Pickup Location Original Dropoff Time Dropoff Locat…" at bounding box center [688, 307] width 1058 height 443
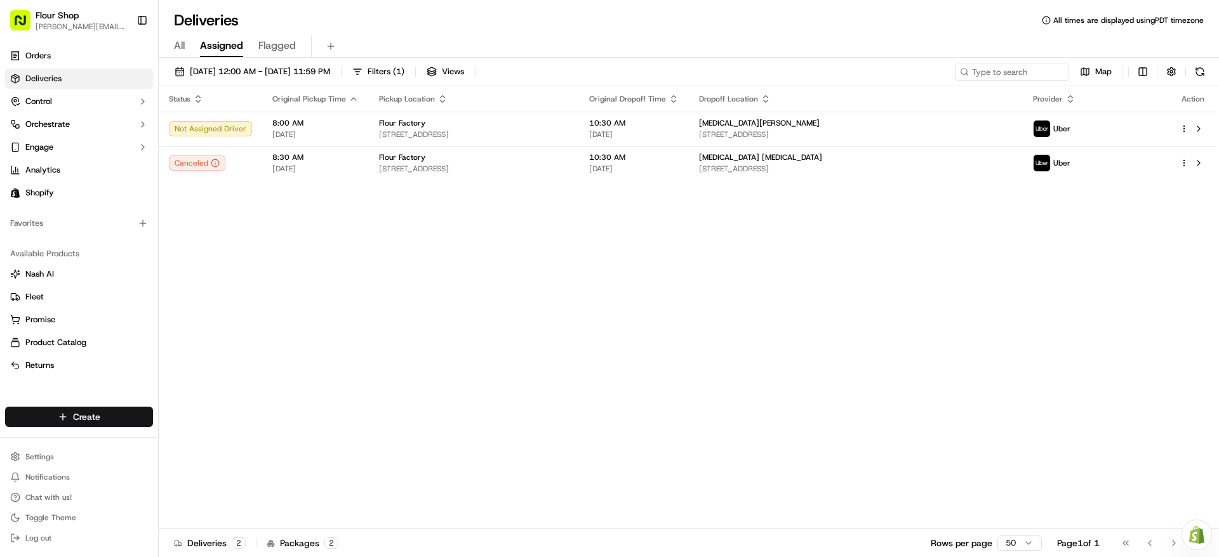
click at [87, 418] on html "Flour Shop lydia@flourshop.com Toggle Sidebar Orders Deliveries Control Orchest…" at bounding box center [609, 278] width 1219 height 557
click at [213, 449] on link "Delivery" at bounding box center [230, 440] width 142 height 23
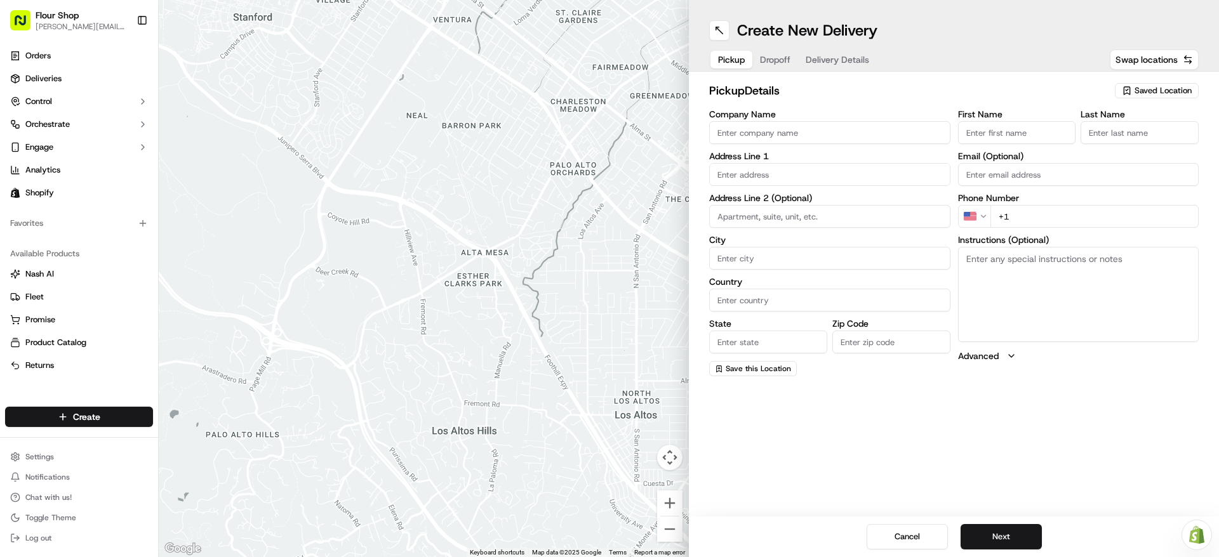
click at [1150, 100] on div "pickup Details Saved Location" at bounding box center [953, 93] width 489 height 23
click at [1156, 96] on div "Saved Location" at bounding box center [1157, 90] width 84 height 15
click at [1163, 140] on span "Flour Factory (35376070739)" at bounding box center [1135, 138] width 156 height 11
type input "Flour Factory"
type input "[STREET_ADDRESS]"
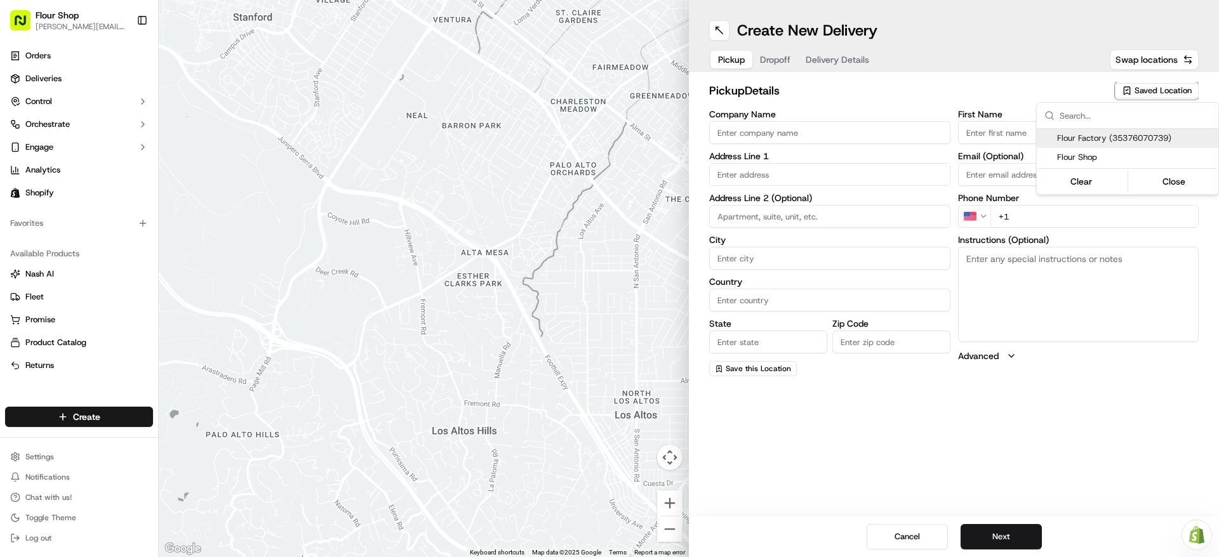
type input "#400"
type input "[GEOGRAPHIC_DATA]"
type input "US"
type input "CA"
type input "90232"
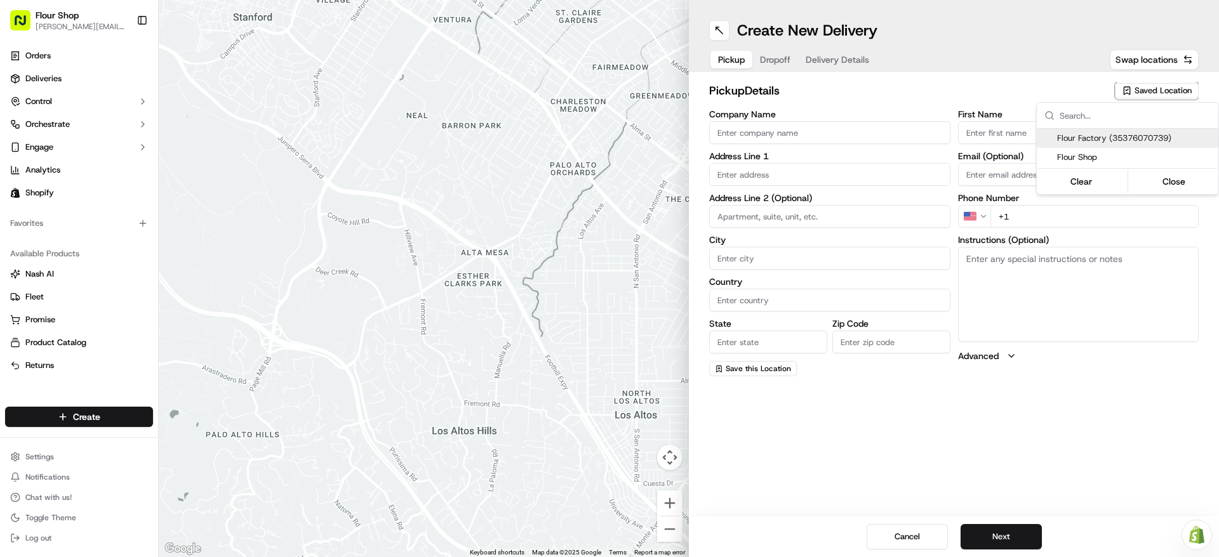
type input "Kitchen"
type input "Manager"
type input "[EMAIL_ADDRESS][DOMAIN_NAME]"
type input "[PHONE_NUMBER]"
type textarea "Please go through [GEOGRAPHIC_DATA], at the dead end to the right. Ring Doorbel…"
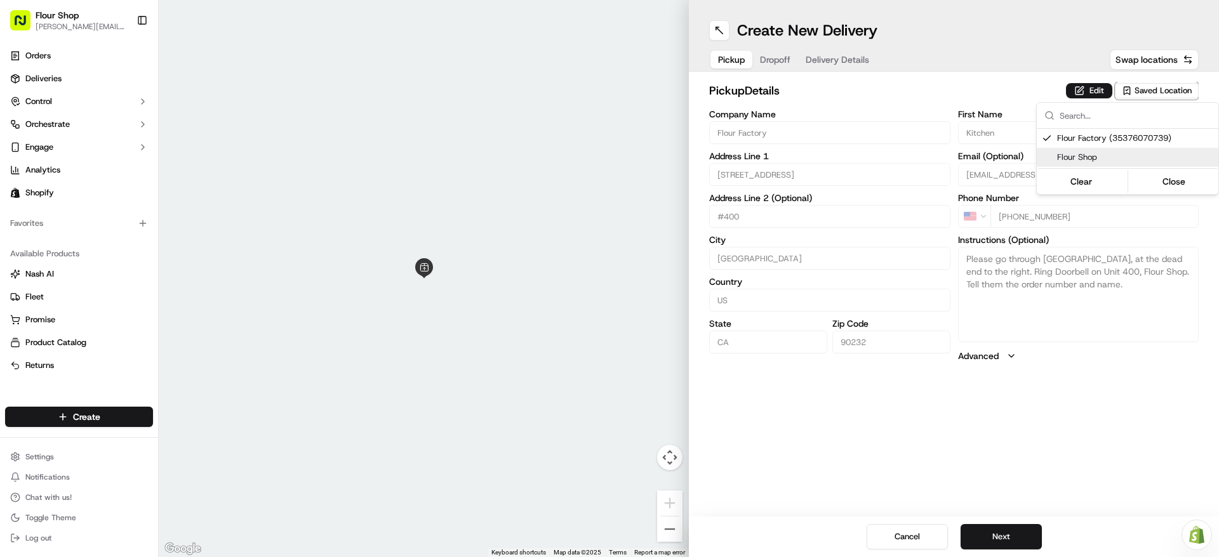
click at [971, 484] on html "Flour Shop [PERSON_NAME][EMAIL_ADDRESS][DOMAIN_NAME] Toggle Sidebar Orders Deli…" at bounding box center [609, 278] width 1219 height 557
click at [1012, 535] on button "Next" at bounding box center [1001, 536] width 81 height 25
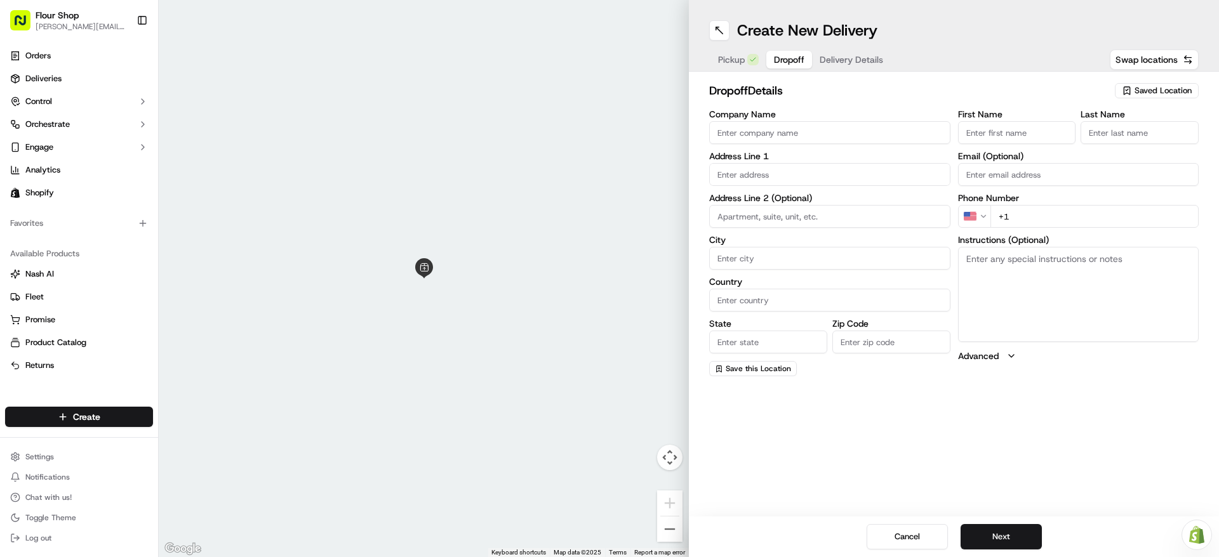
click at [1156, 92] on span "Saved Location" at bounding box center [1163, 90] width 57 height 11
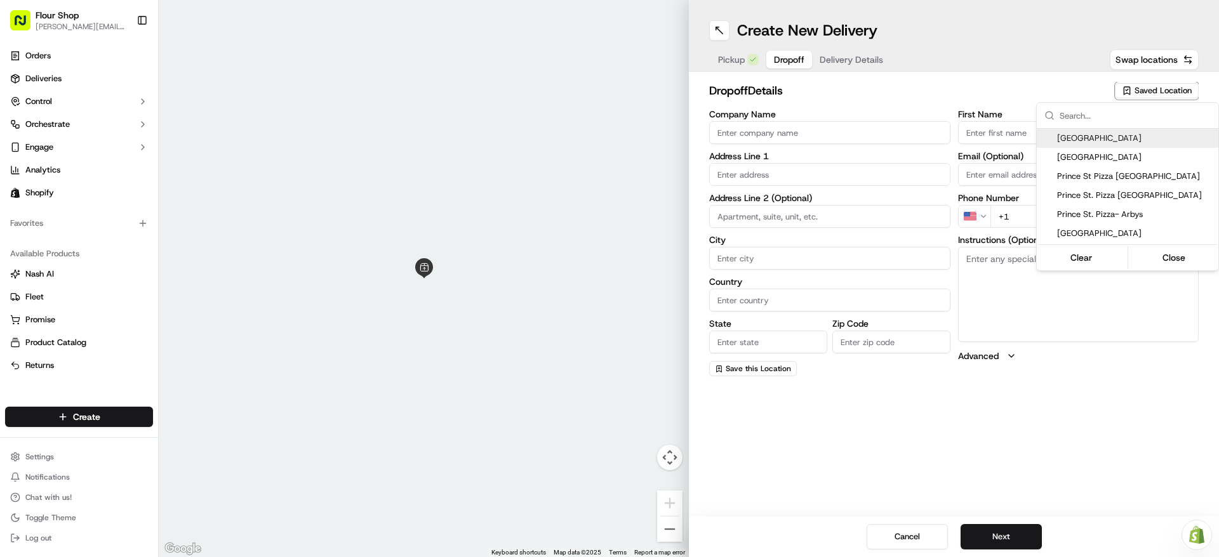
click at [1144, 142] on span "Prince St Pizza Downtown" at bounding box center [1135, 138] width 156 height 11
type input "Prince St Pizza Downtown"
type input "827 E 3rd St"
type input "Los Angeles"
type input "US"
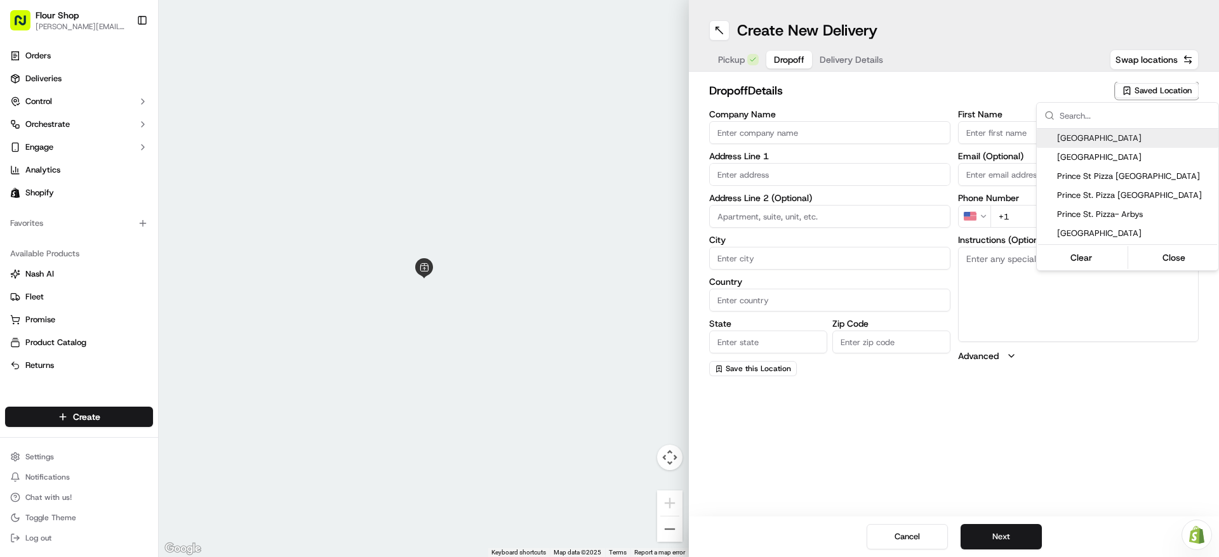
type input "CA"
type input "90013"
type input "Front"
type input "Desk"
type input "+1 213 266 8355"
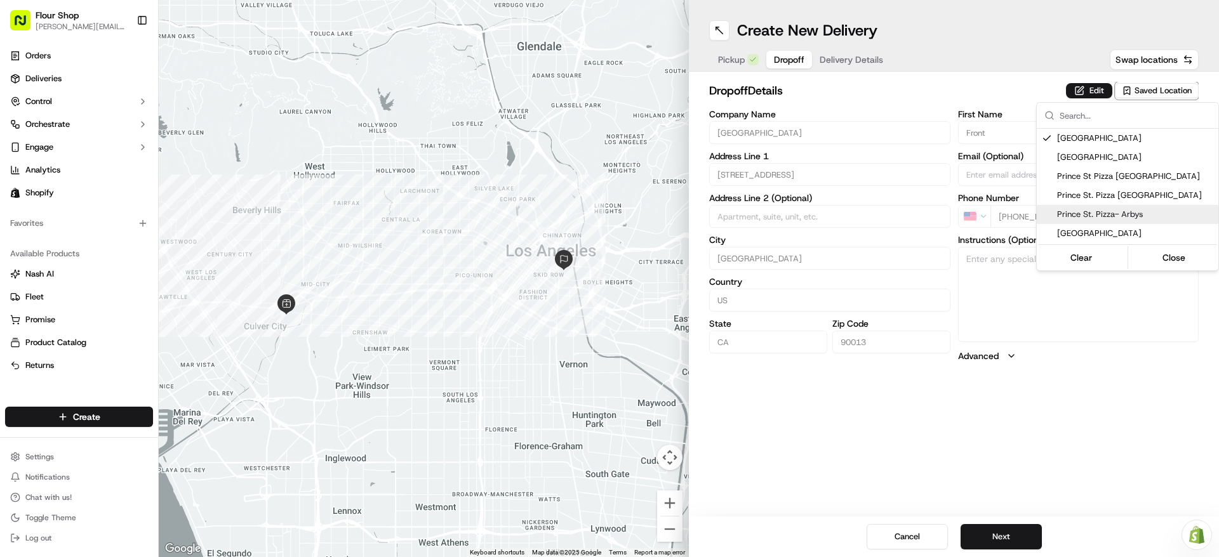
click at [1086, 406] on html "Flour Shop lydia@flourshop.com Toggle Sidebar Orders Deliveries Control Orchest…" at bounding box center [609, 278] width 1219 height 557
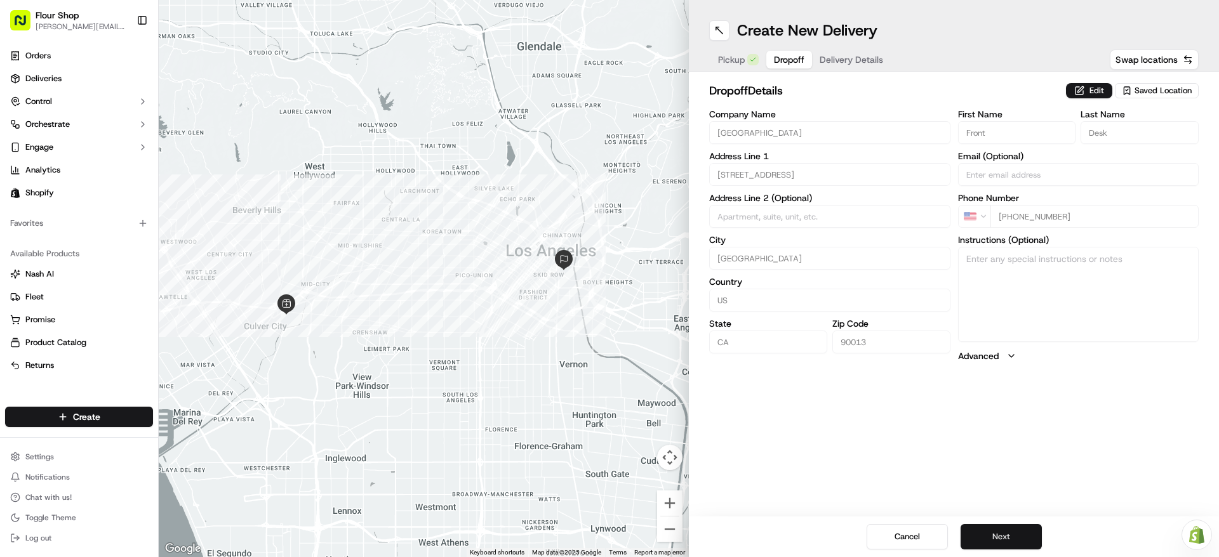
click at [1015, 532] on button "Next" at bounding box center [1001, 536] width 81 height 25
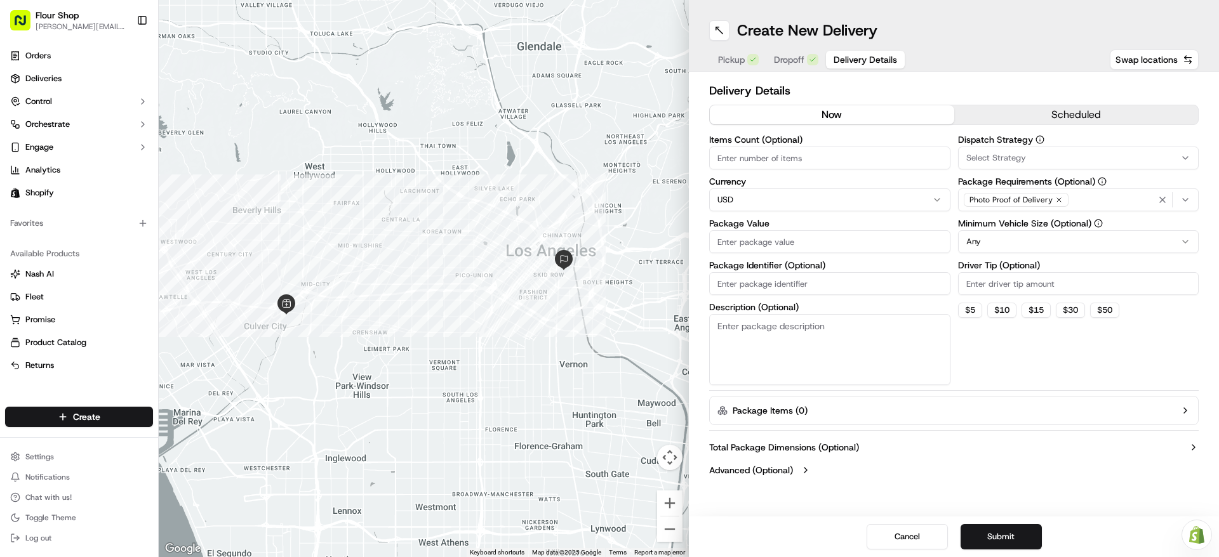
click at [1005, 117] on button "scheduled" at bounding box center [1076, 114] width 244 height 19
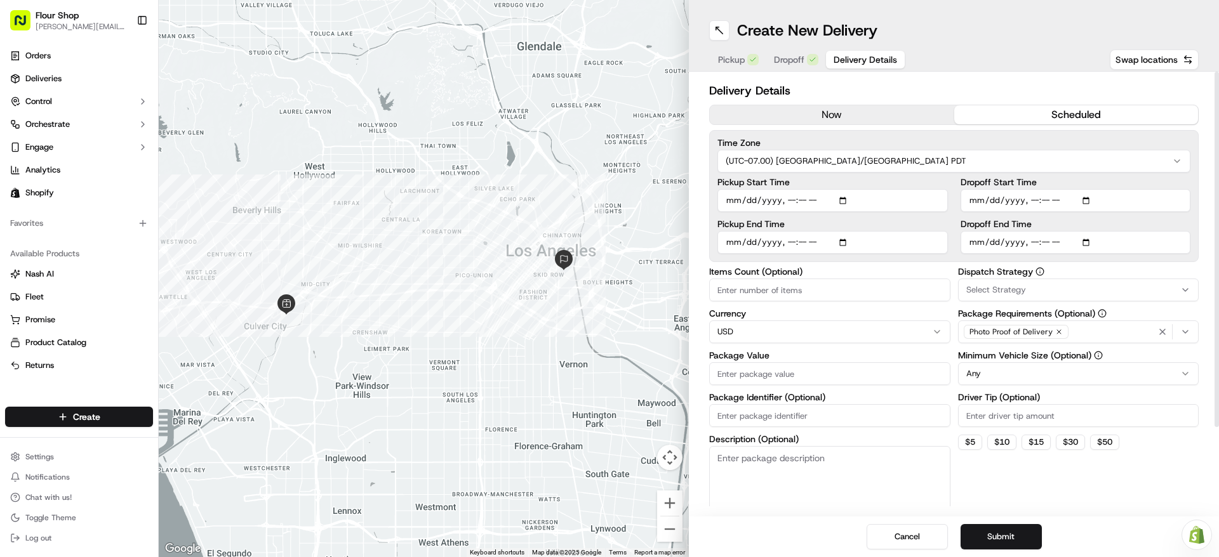
click at [842, 203] on input "Pickup Start Time" at bounding box center [832, 200] width 230 height 23
type input "2025-09-22T12:00"
click at [945, 189] on input "Pickup Start Time" at bounding box center [832, 200] width 230 height 23
click at [846, 244] on input "Pickup End Time" at bounding box center [832, 242] width 230 height 23
type input "2025-09-22T12:30"
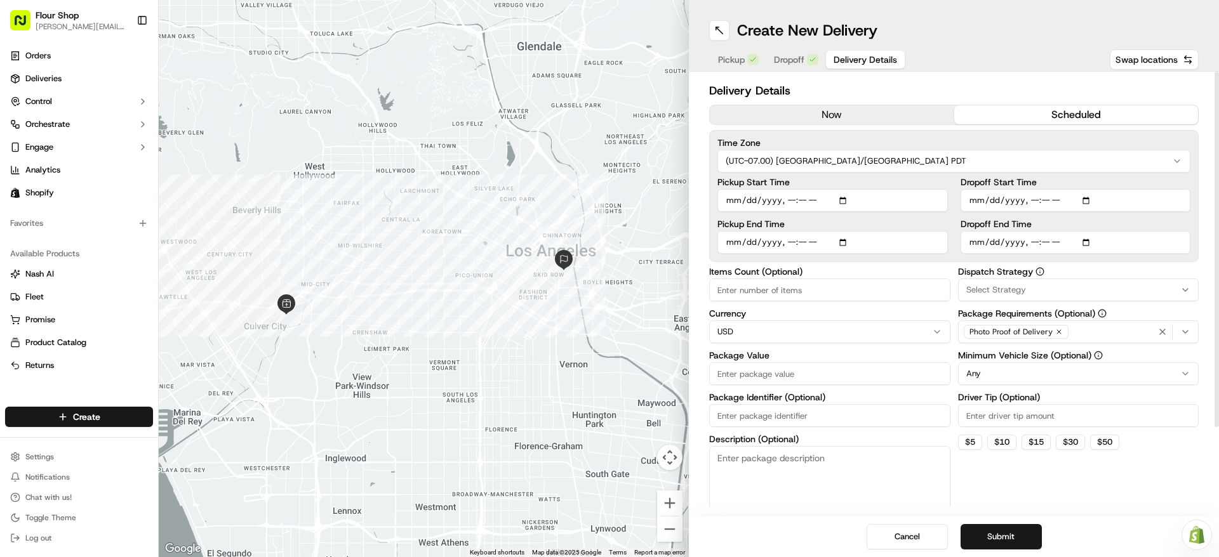
click at [942, 228] on label "Pickup End Time" at bounding box center [832, 224] width 230 height 9
click at [942, 231] on input "Pickup End Time" at bounding box center [832, 242] width 230 height 23
click at [1091, 201] on input "Dropoff Start Time" at bounding box center [1076, 200] width 230 height 23
type input "2025-09-22T13:00"
click at [1190, 180] on div "Time Zone (UTC-07.00) [GEOGRAPHIC_DATA]/[GEOGRAPHIC_DATA] PDT Pickup Start Time…" at bounding box center [953, 196] width 489 height 132
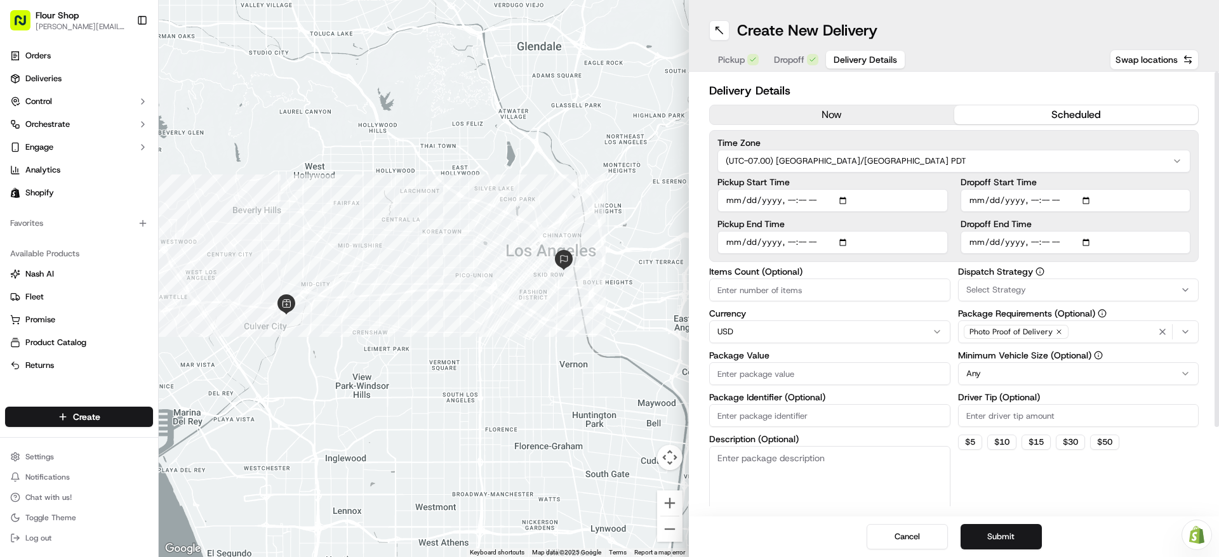
click at [1089, 241] on input "Dropoff End Time" at bounding box center [1076, 242] width 230 height 23
click at [1208, 225] on div "Delivery Details now scheduled Time Zone (UTC-07.00) America/Los Angeles PDT Pi…" at bounding box center [954, 294] width 530 height 445
type input "2025-09-22T14:00"
click at [820, 293] on input "Items Count (Optional)" at bounding box center [829, 290] width 241 height 23
type input "1"
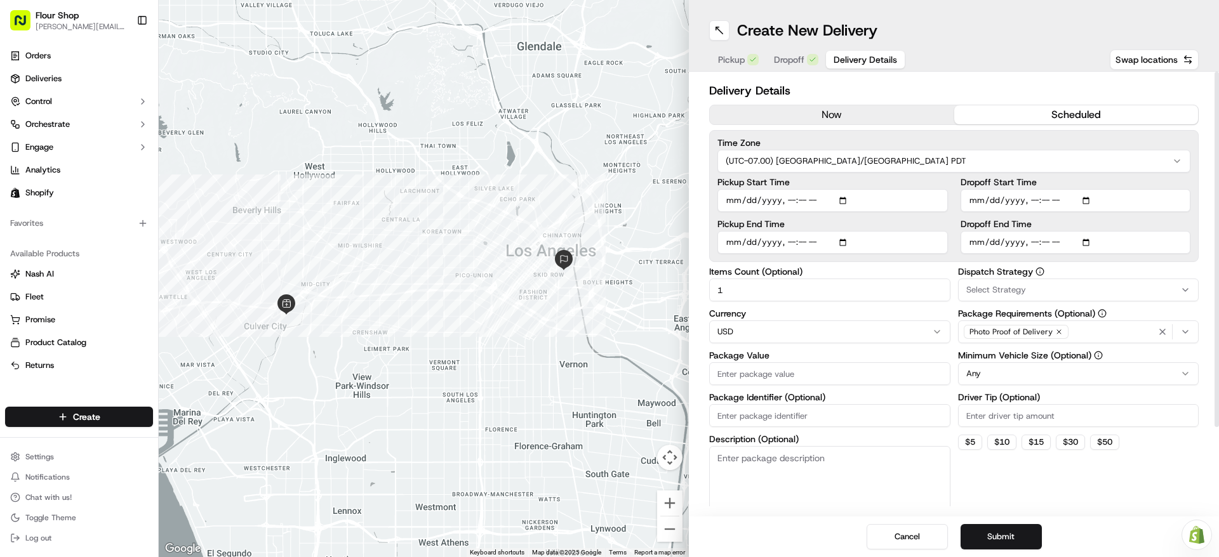
click at [796, 376] on input "Package Value" at bounding box center [829, 374] width 241 height 23
type input "150"
click at [1009, 539] on button "Submit" at bounding box center [1001, 536] width 81 height 25
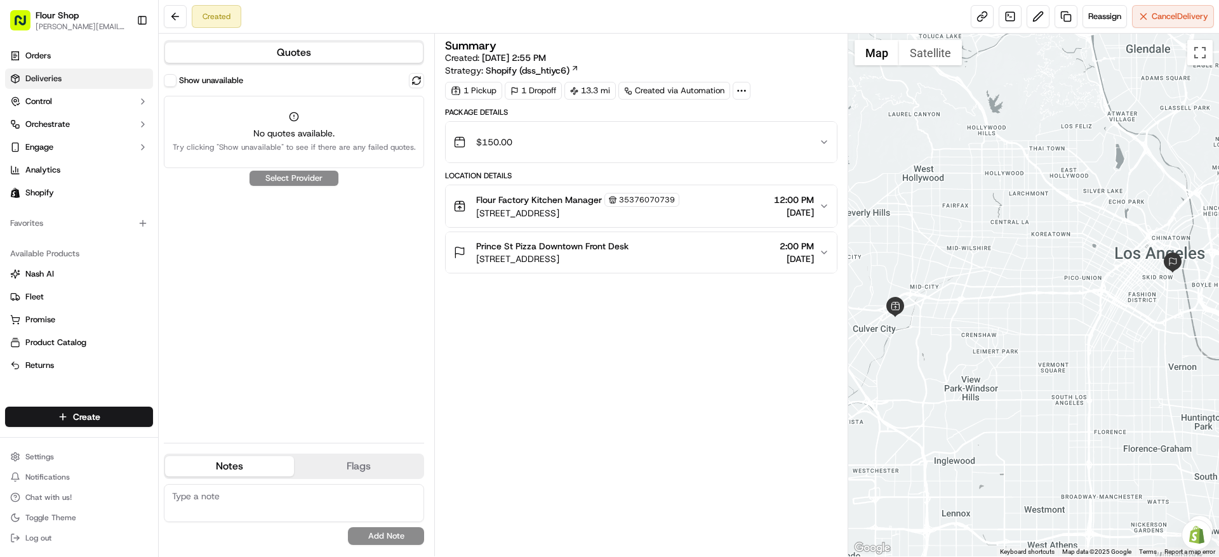
click at [62, 77] on link "Deliveries" at bounding box center [79, 79] width 148 height 20
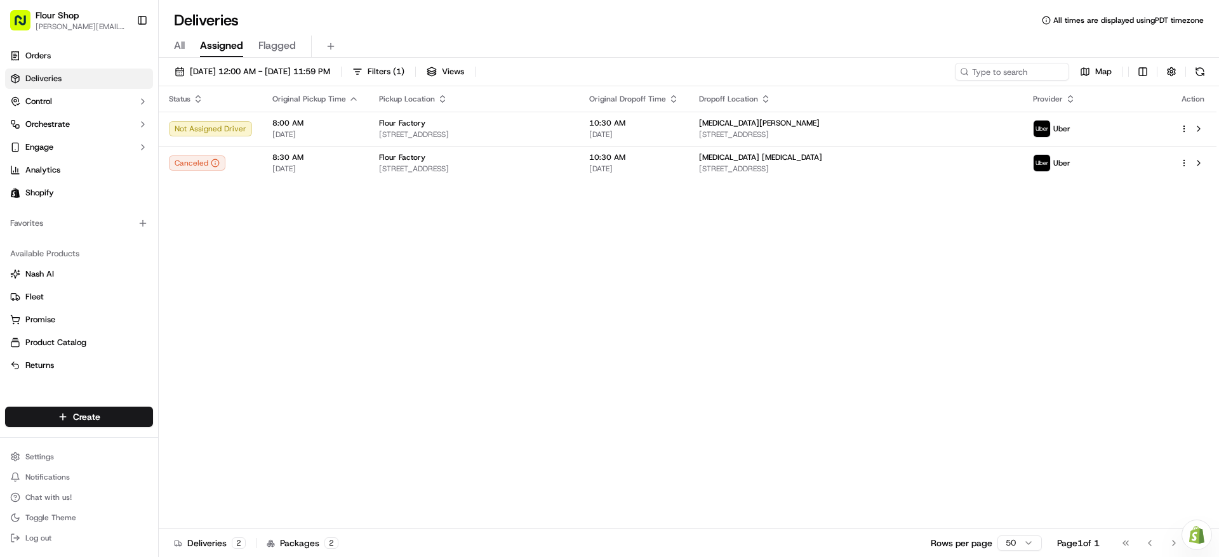
click at [190, 48] on div "All Assigned Flagged" at bounding box center [689, 47] width 1060 height 22
click at [187, 46] on div "All Assigned Flagged" at bounding box center [689, 47] width 1060 height 22
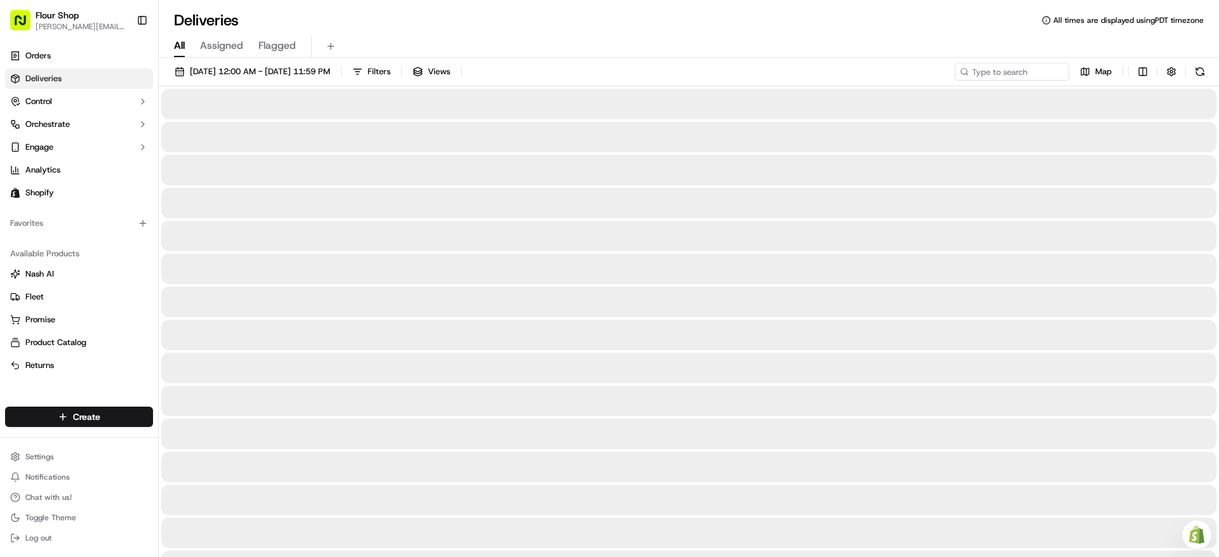
click at [184, 44] on span "All" at bounding box center [179, 45] width 11 height 15
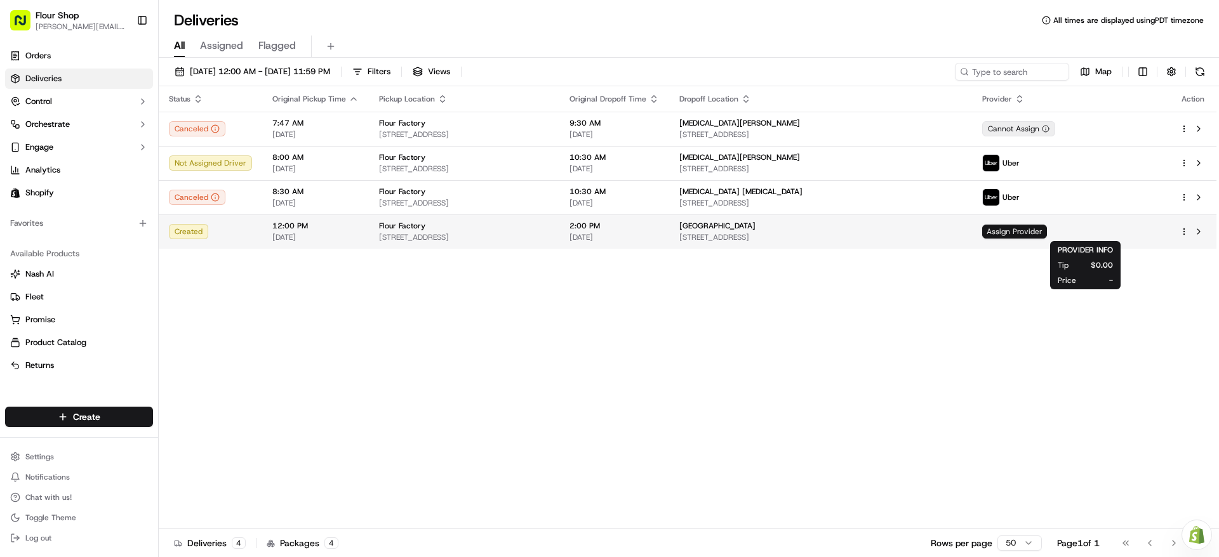
click at [1047, 233] on span "Assign Provider" at bounding box center [1014, 232] width 65 height 14
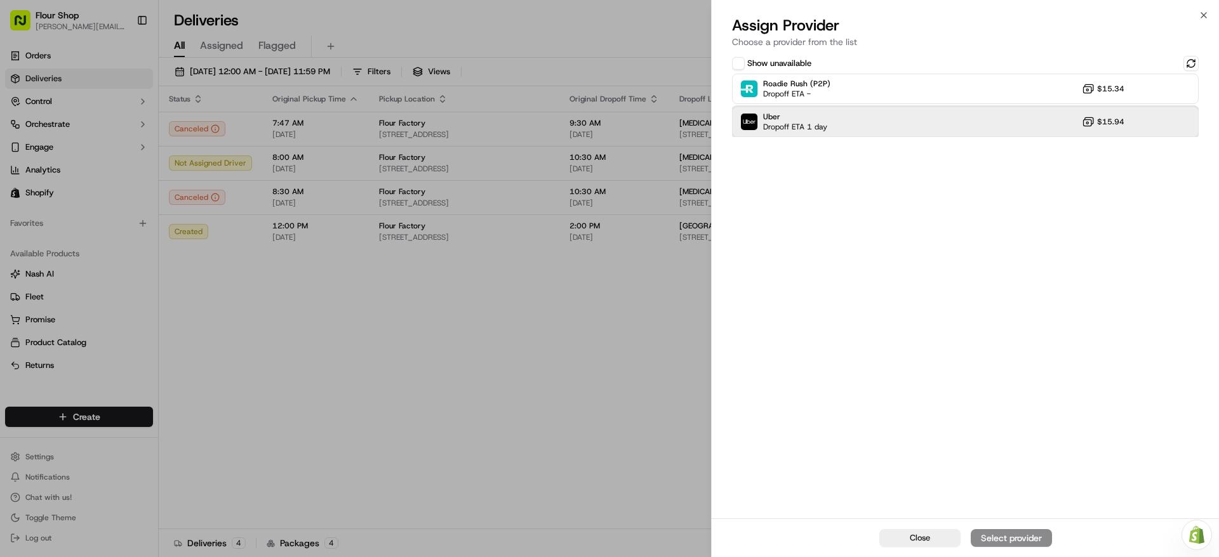
click at [1070, 111] on div "Uber Dropoff ETA 1 day $15.94" at bounding box center [965, 122] width 467 height 30
click at [1014, 541] on div "Assign Provider" at bounding box center [1011, 538] width 62 height 13
click at [1017, 538] on div "Close Assigned" at bounding box center [965, 538] width 507 height 39
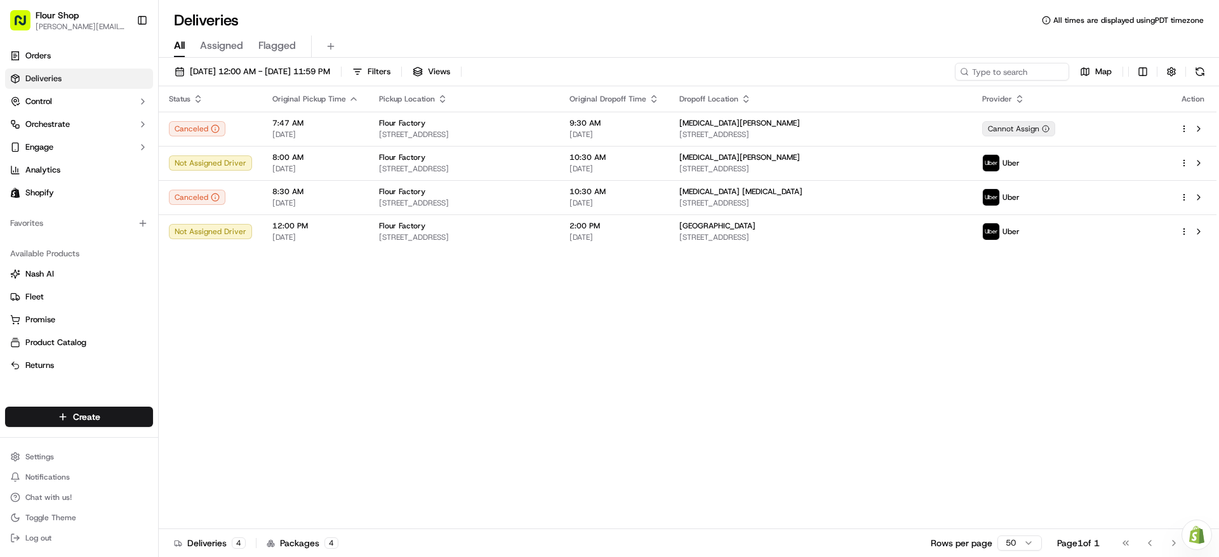
click at [229, 46] on span "Assigned" at bounding box center [221, 45] width 43 height 15
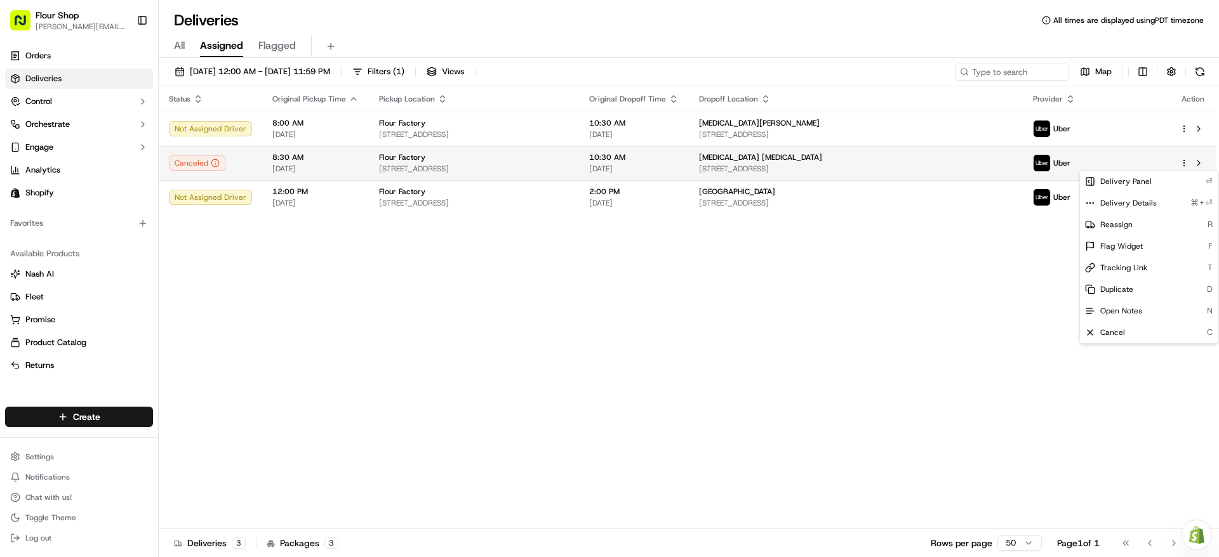
click at [1183, 161] on html "Flour Shop lydia@flourshop.com Toggle Sidebar Orders Deliveries Control Orchest…" at bounding box center [609, 278] width 1219 height 557
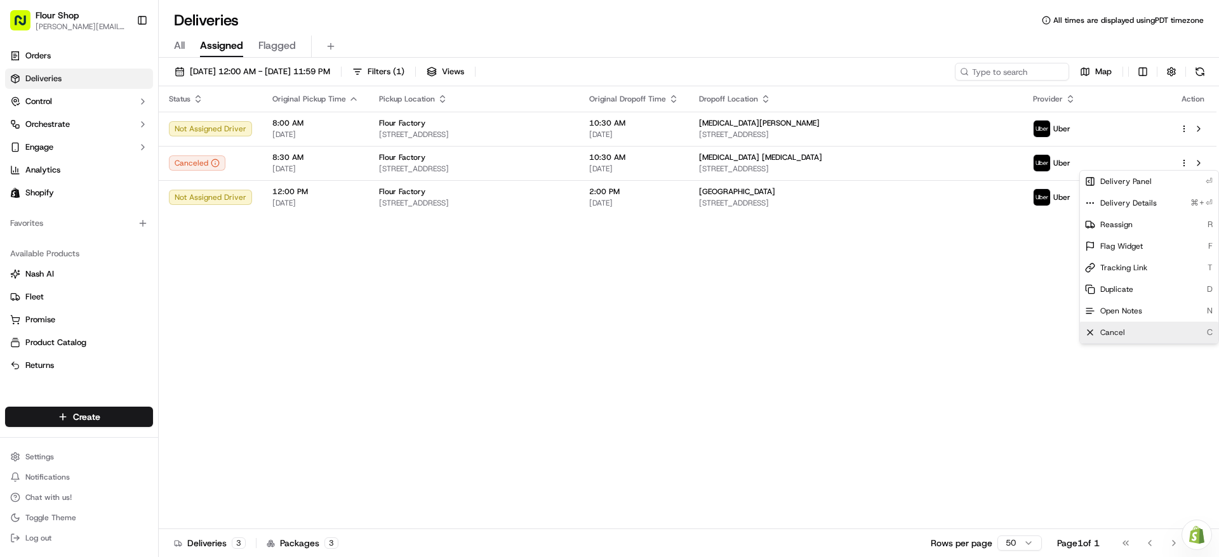
click at [1161, 328] on div "Cancel C" at bounding box center [1149, 333] width 138 height 22
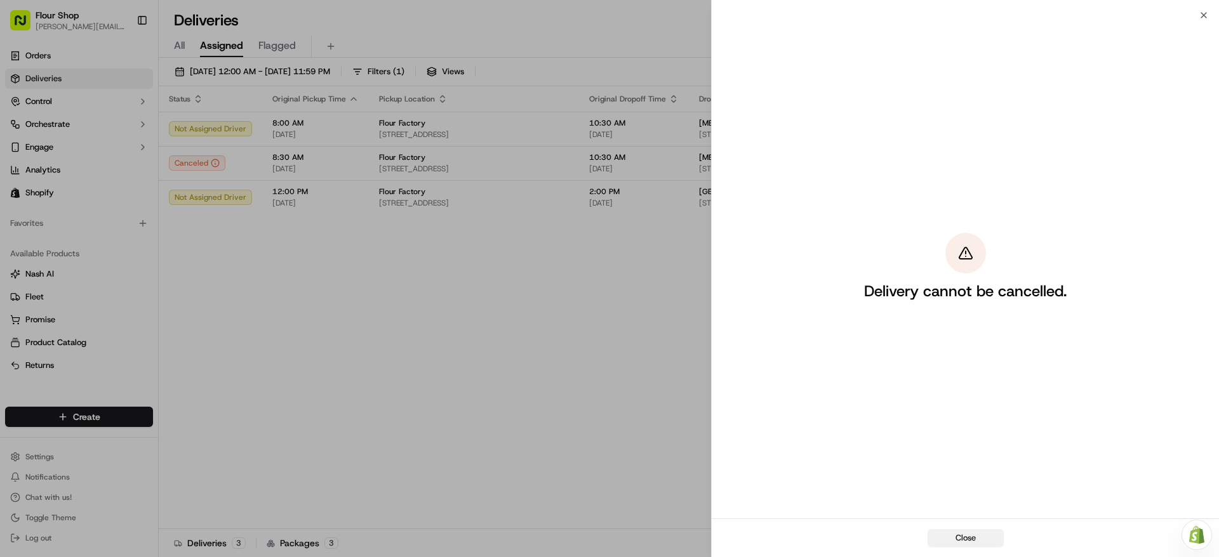
click at [994, 538] on button "Close" at bounding box center [966, 538] width 76 height 18
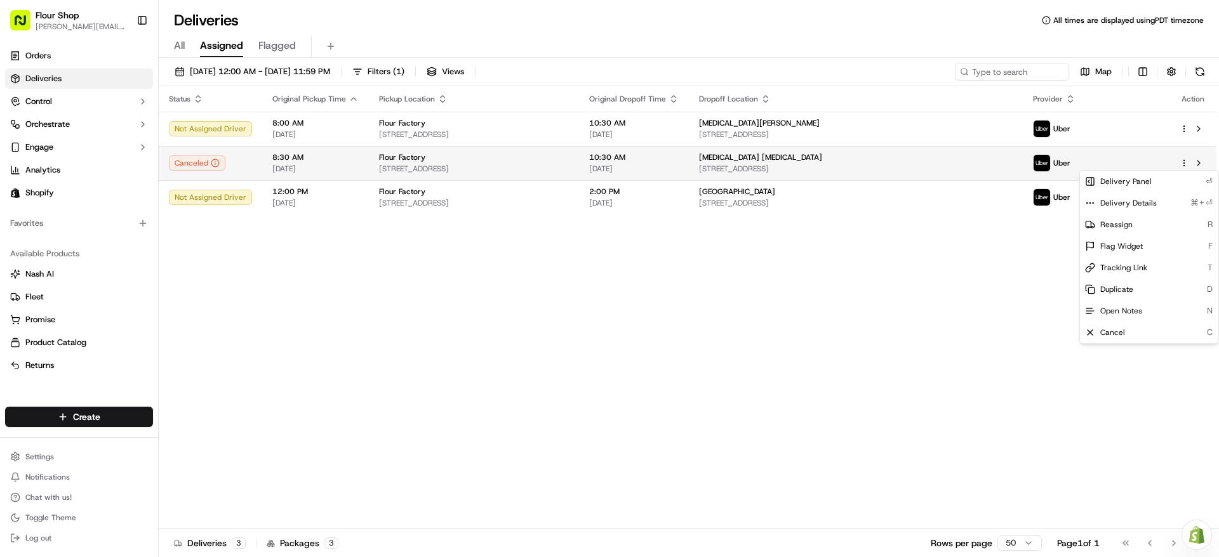
click at [1186, 163] on icon "button" at bounding box center [1184, 163] width 9 height 9
click at [1185, 162] on html "Flour Shop lydia@flourshop.com Toggle Sidebar Orders Deliveries Control Orchest…" at bounding box center [609, 278] width 1219 height 557
click at [1190, 163] on html "Flour Shop lydia@flourshop.com Toggle Sidebar Orders Deliveries Control Orchest…" at bounding box center [609, 278] width 1219 height 557
click at [1198, 163] on button at bounding box center [1198, 163] width 15 height 15
click at [1184, 158] on html "Flour Shop lydia@flourshop.com Toggle Sidebar Orders Deliveries Control Orchest…" at bounding box center [609, 278] width 1219 height 557
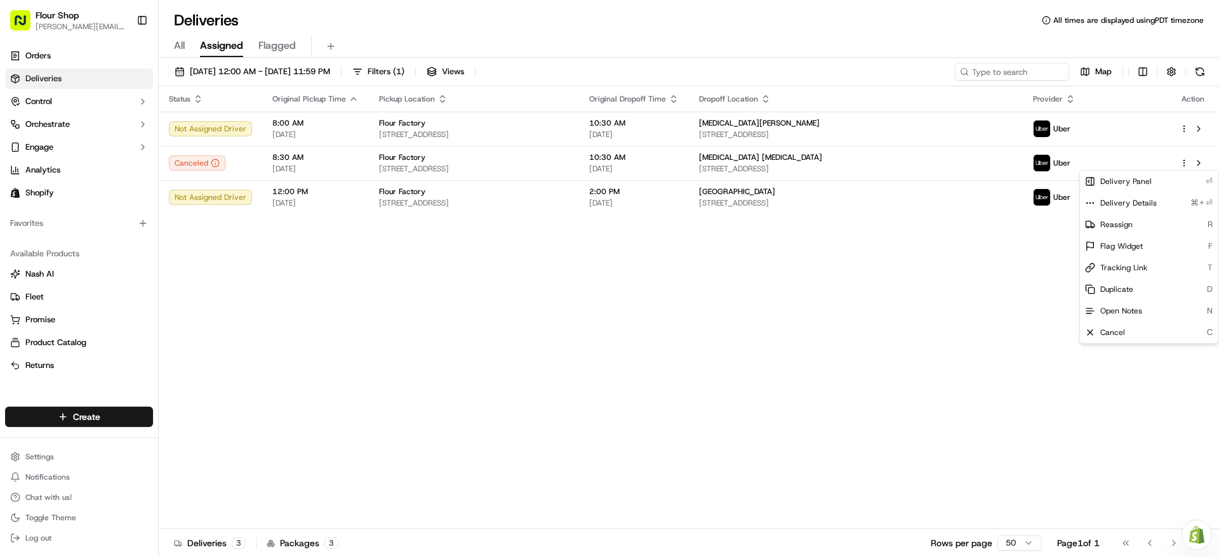
click at [688, 364] on html "Flour Shop lydia@flourshop.com Toggle Sidebar Orders Deliveries Control Orchest…" at bounding box center [609, 278] width 1219 height 557
click at [95, 422] on html "Flour Shop lydia@flourshop.com Toggle Sidebar Orders Deliveries Control Orchest…" at bounding box center [609, 278] width 1219 height 557
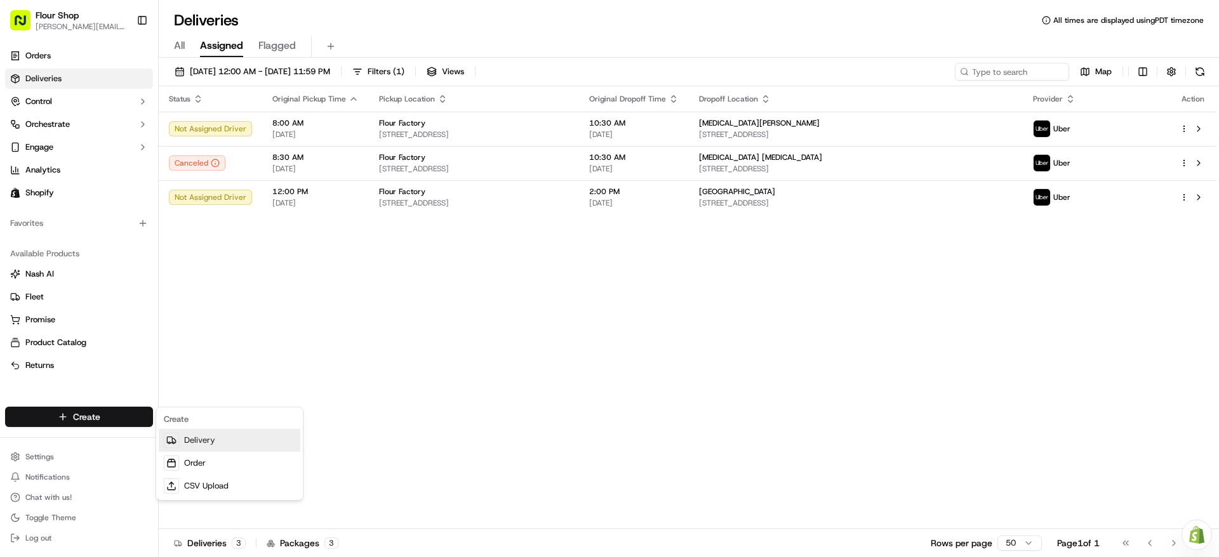
click at [237, 439] on link "Delivery" at bounding box center [230, 440] width 142 height 23
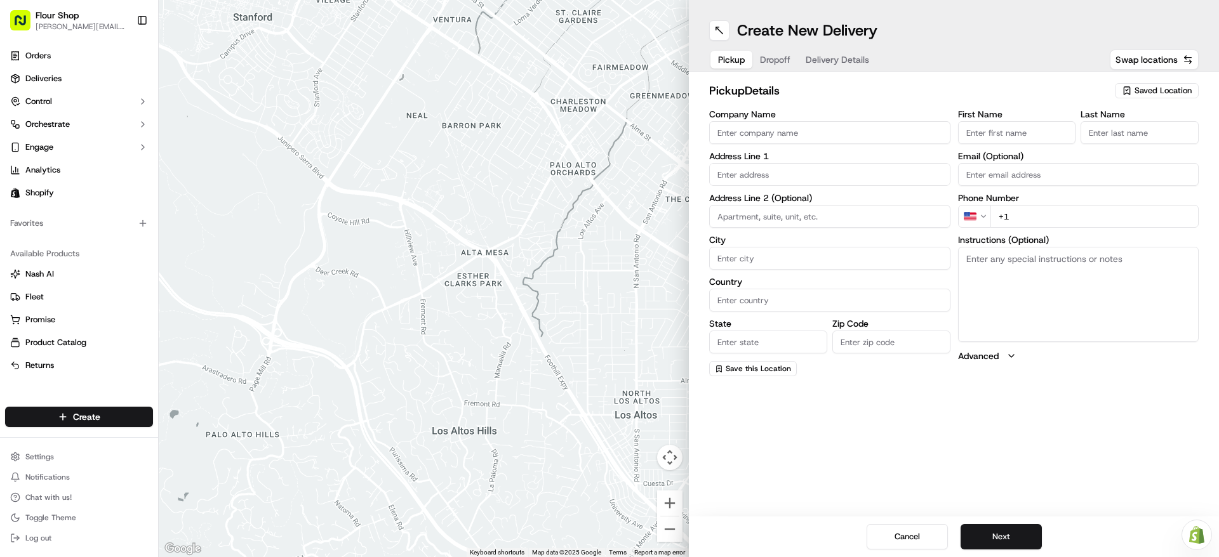
click at [1173, 89] on span "Saved Location" at bounding box center [1163, 90] width 57 height 11
click at [1129, 140] on span "Flour Factory (35376070739)" at bounding box center [1135, 138] width 156 height 11
type input "Flour Factory"
type input "[STREET_ADDRESS]"
type input "#400"
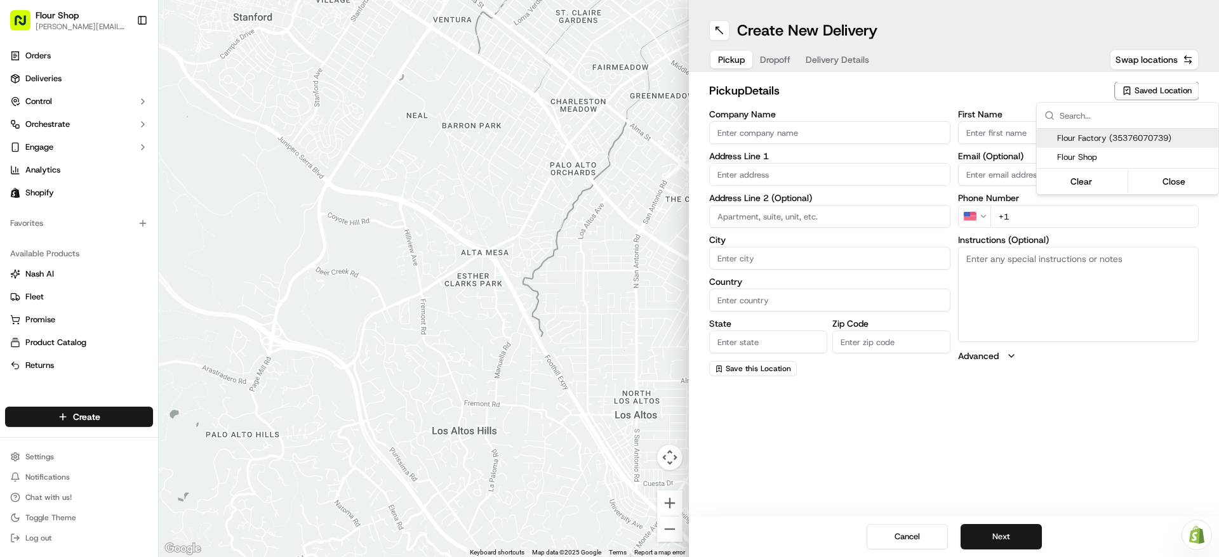
type input "[GEOGRAPHIC_DATA]"
type input "US"
type input "CA"
type input "90232"
type input "Kitchen"
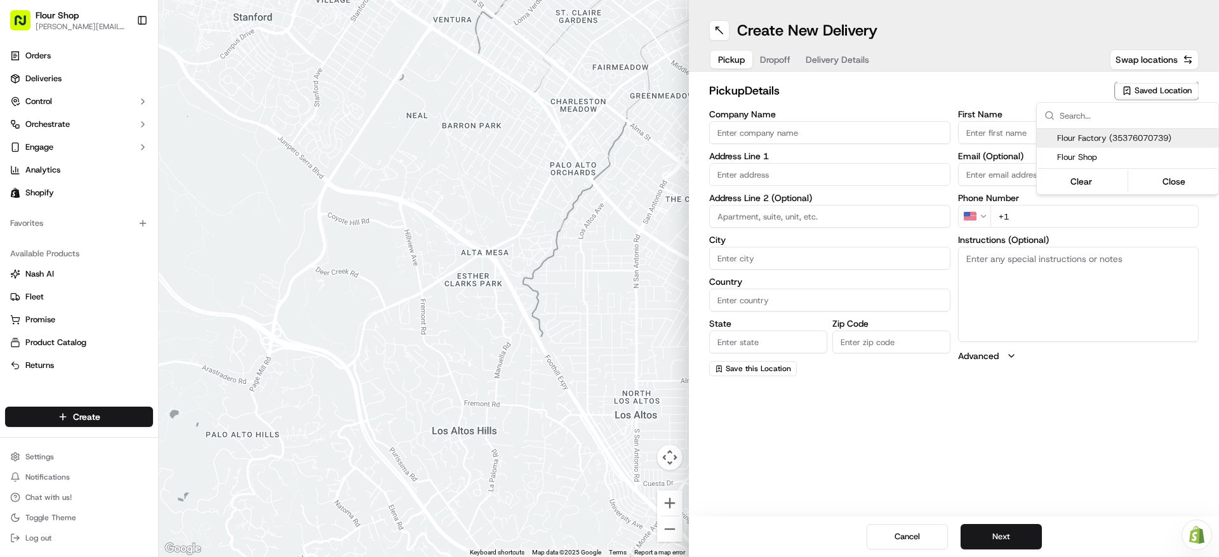
type input "Manager"
type input "[EMAIL_ADDRESS][DOMAIN_NAME]"
type input "[PHONE_NUMBER]"
type textarea "Please go through [GEOGRAPHIC_DATA], at the dead end to the right. Ring Doorbel…"
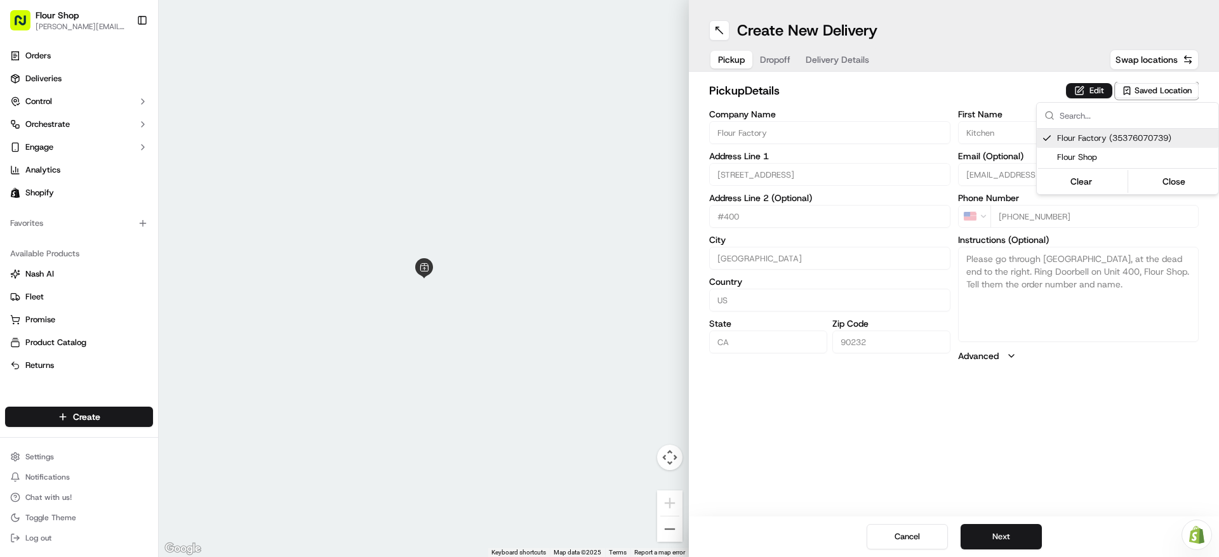
click at [1006, 540] on html "Flour Shop [PERSON_NAME][EMAIL_ADDRESS][DOMAIN_NAME] Toggle Sidebar Orders Deli…" at bounding box center [609, 278] width 1219 height 557
click at [1006, 540] on button "Next" at bounding box center [1001, 536] width 81 height 25
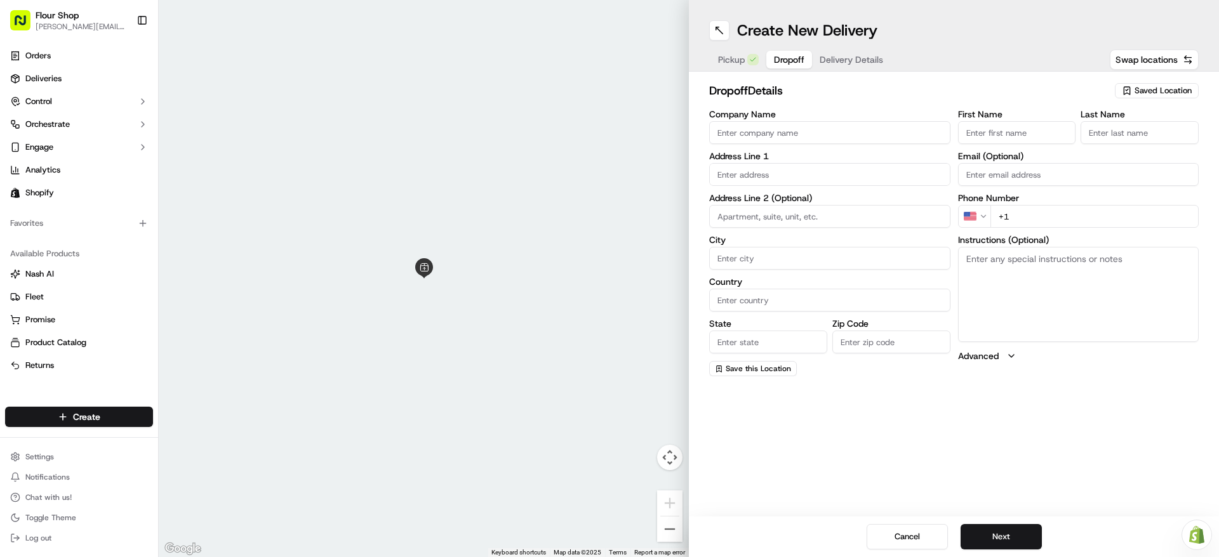
click at [1139, 85] on span "Saved Location" at bounding box center [1163, 90] width 57 height 11
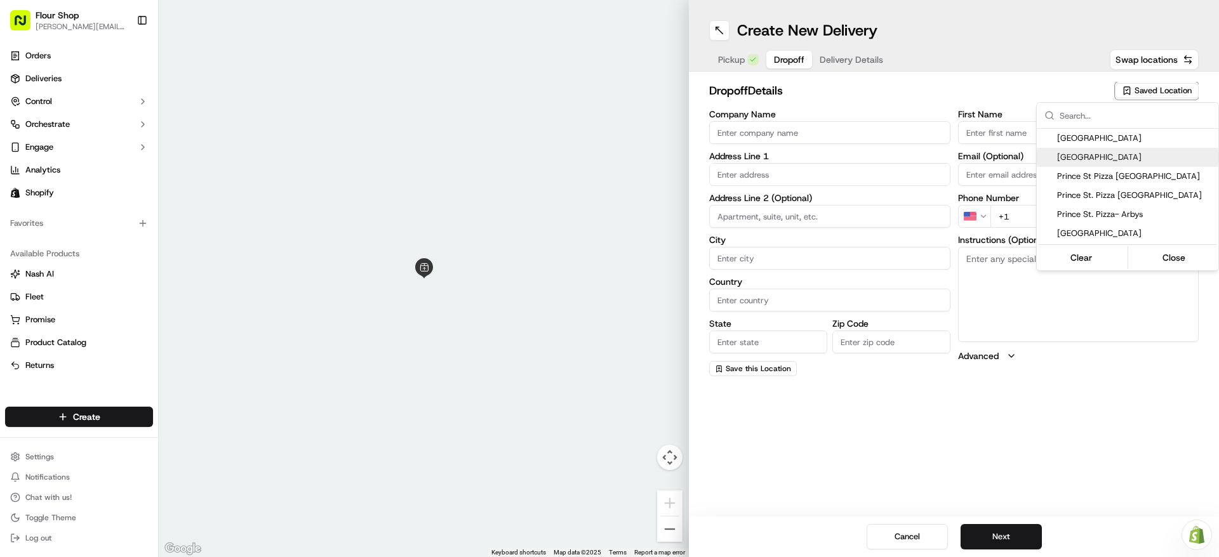
click at [1123, 153] on span "Prince St Pizza Studio City" at bounding box center [1135, 157] width 156 height 11
type input "Prince St Pizza Studio City"
type input "12067 Ventura Pl"
type input "Los Angeles"
type input "US"
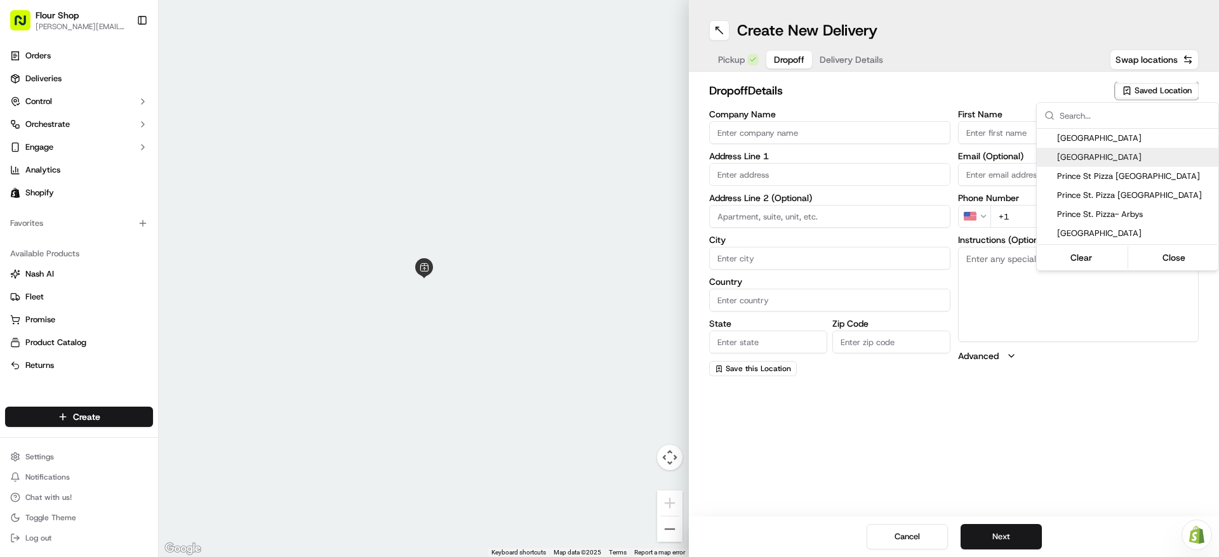
type input "CA"
type input "91604"
type input "Front"
type input "Desk"
type input "+1 818 747 2458"
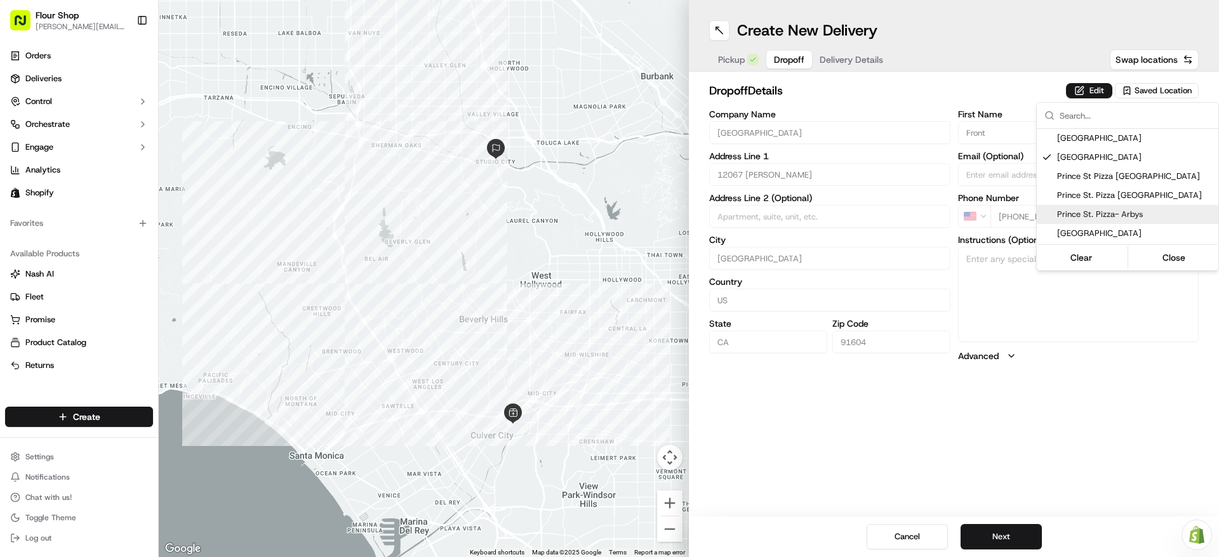
click at [996, 427] on html "Flour Shop lydia@flourshop.com Toggle Sidebar Orders Deliveries Control Orchest…" at bounding box center [609, 278] width 1219 height 557
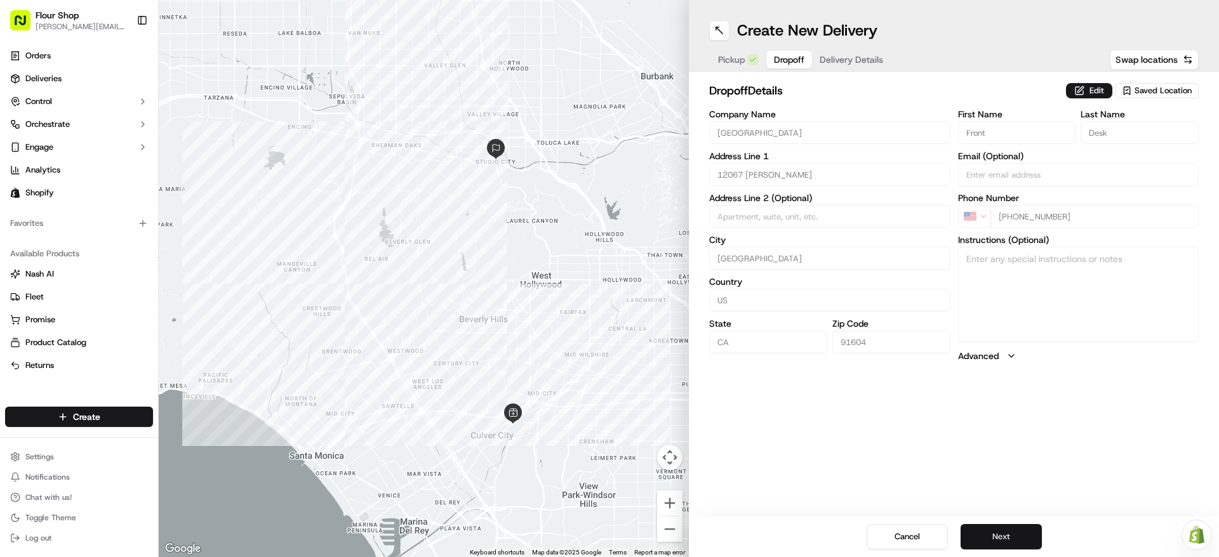
click at [1002, 533] on button "Next" at bounding box center [1001, 536] width 81 height 25
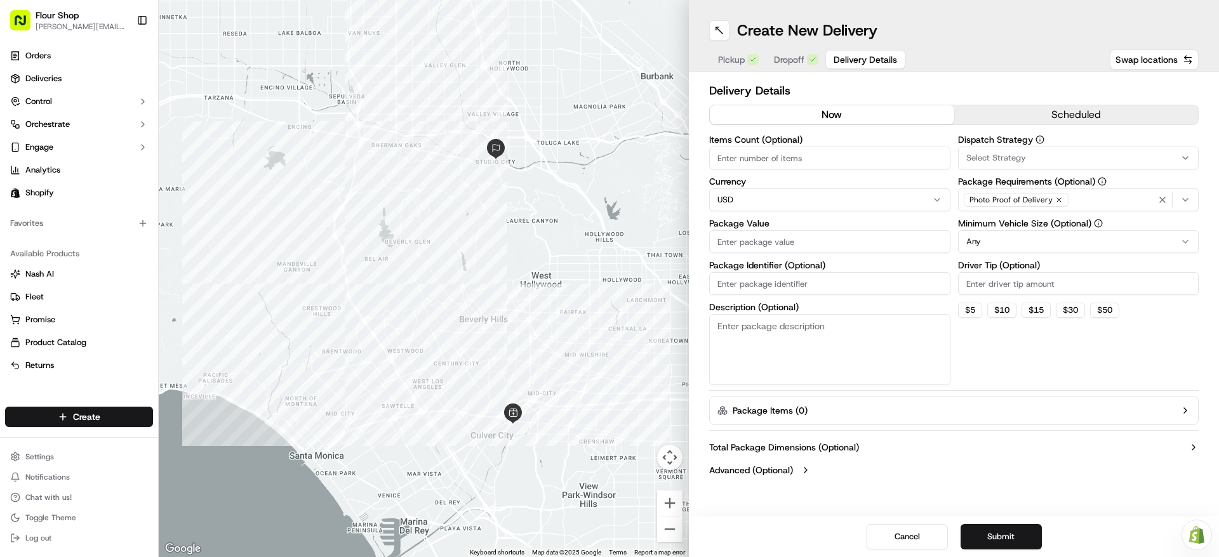
click at [1034, 124] on button "scheduled" at bounding box center [1076, 114] width 244 height 19
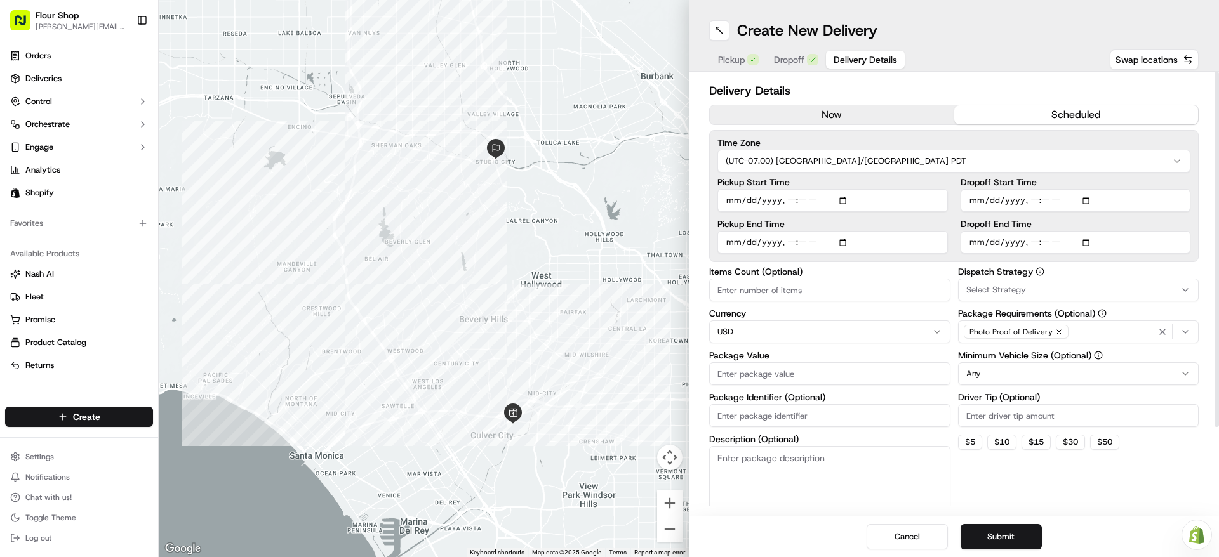
click at [848, 200] on input "Pickup Start Time" at bounding box center [832, 200] width 230 height 23
click at [946, 154] on html "Flour Shop lydia@flourshop.com Toggle Sidebar Orders Deliveries Control Orchest…" at bounding box center [609, 278] width 1219 height 557
type input "2025-09-22T12:00"
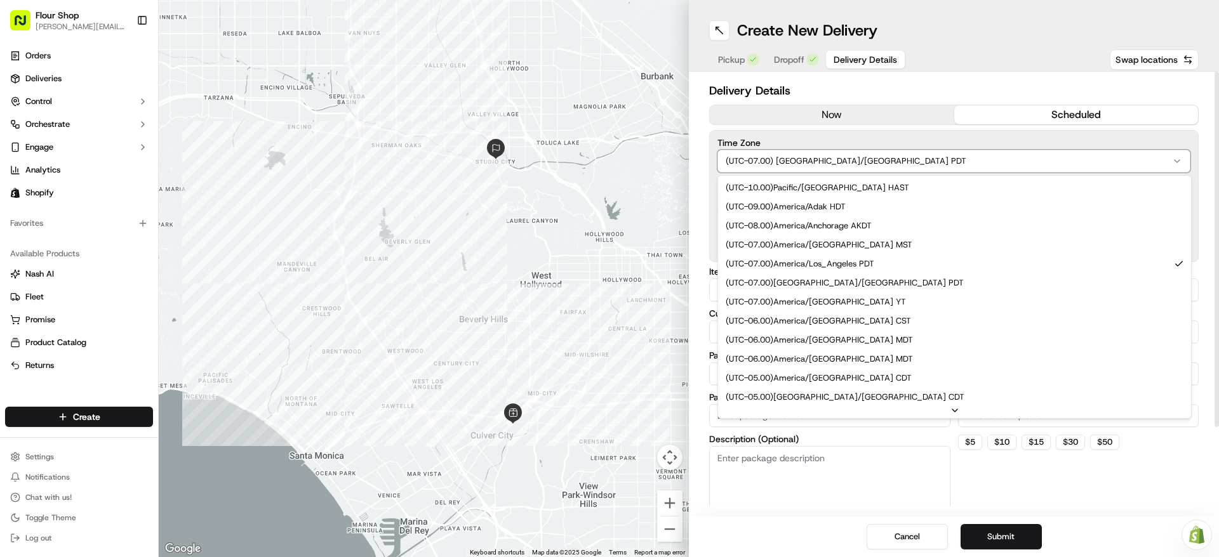
click at [973, 62] on html "Flour Shop lydia@flourshop.com Toggle Sidebar Orders Deliveries Control Orchest…" at bounding box center [609, 278] width 1219 height 557
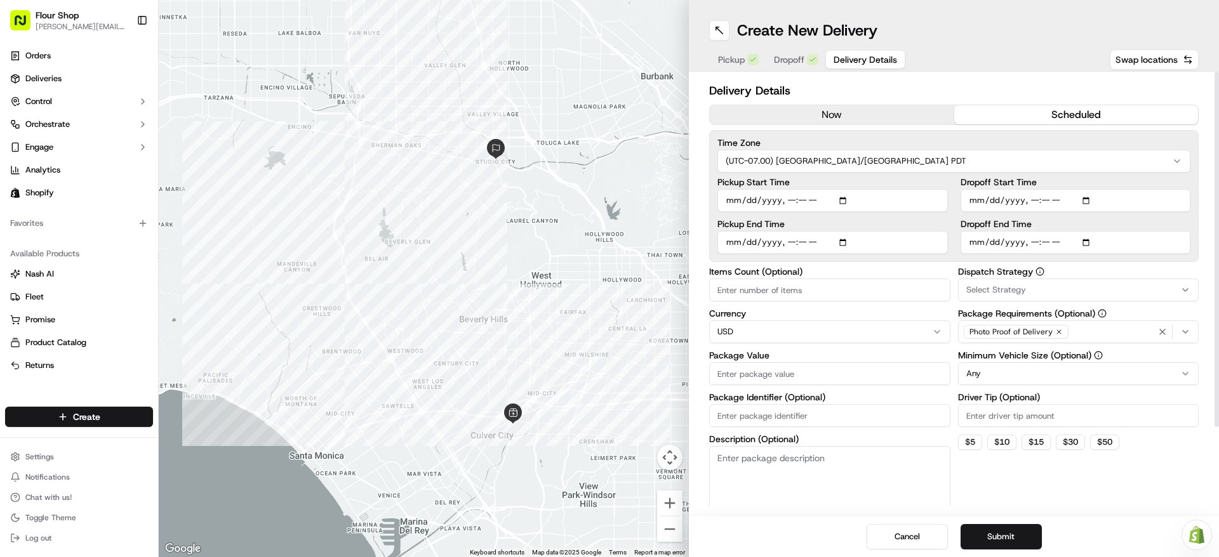
click at [848, 246] on input "Pickup End Time" at bounding box center [832, 242] width 230 height 23
type input "2025-09-22T12:30"
click at [947, 225] on div "Pickup Start Time Pickup End Time Dropoff Start Time Dropoff End Time" at bounding box center [953, 216] width 473 height 76
click at [1089, 200] on input "Dropoff Start Time" at bounding box center [1076, 200] width 230 height 23
type input "2025-09-22T13:00"
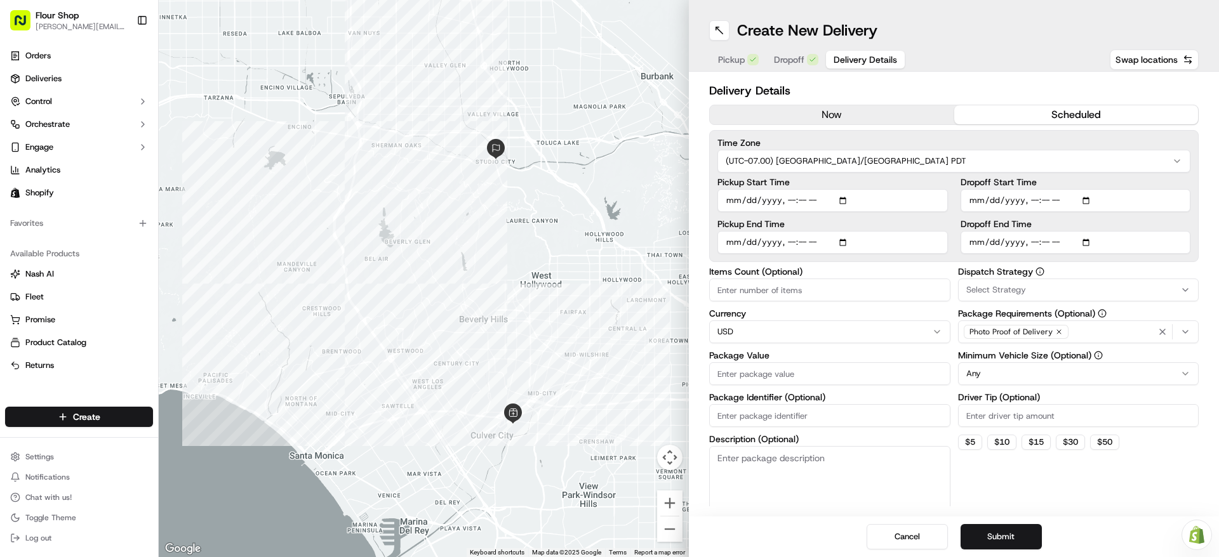
click at [1194, 173] on div "Time Zone (UTC-07.00) [GEOGRAPHIC_DATA]/[GEOGRAPHIC_DATA] PDT Pickup Start Time…" at bounding box center [953, 196] width 489 height 132
click at [1090, 240] on input "Dropoff End Time" at bounding box center [1076, 242] width 230 height 23
type input "2025-09-22T14:00"
click at [1201, 222] on div "Delivery Details now scheduled Time Zone (UTC-07.00) America/Los Angeles PDT Pi…" at bounding box center [954, 294] width 530 height 445
click at [890, 293] on input "Items Count (Optional)" at bounding box center [829, 290] width 241 height 23
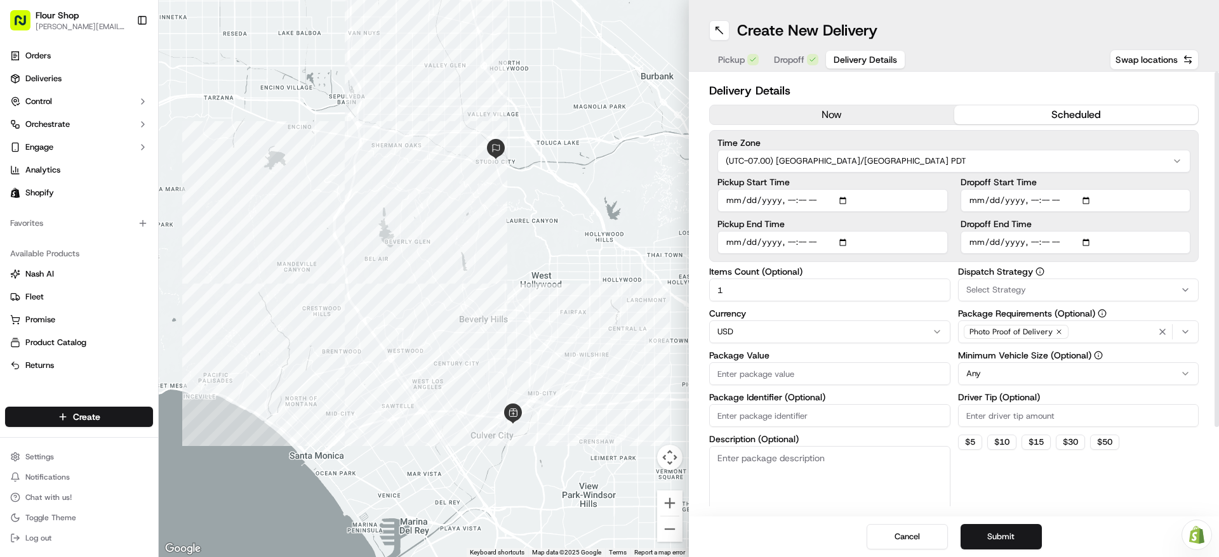
type input "1"
click at [801, 354] on label "Package Value" at bounding box center [829, 355] width 241 height 9
click at [801, 363] on input "Package Value" at bounding box center [829, 374] width 241 height 23
click at [804, 359] on label "Package Value" at bounding box center [829, 355] width 241 height 9
click at [804, 363] on input "Package Value" at bounding box center [829, 374] width 241 height 23
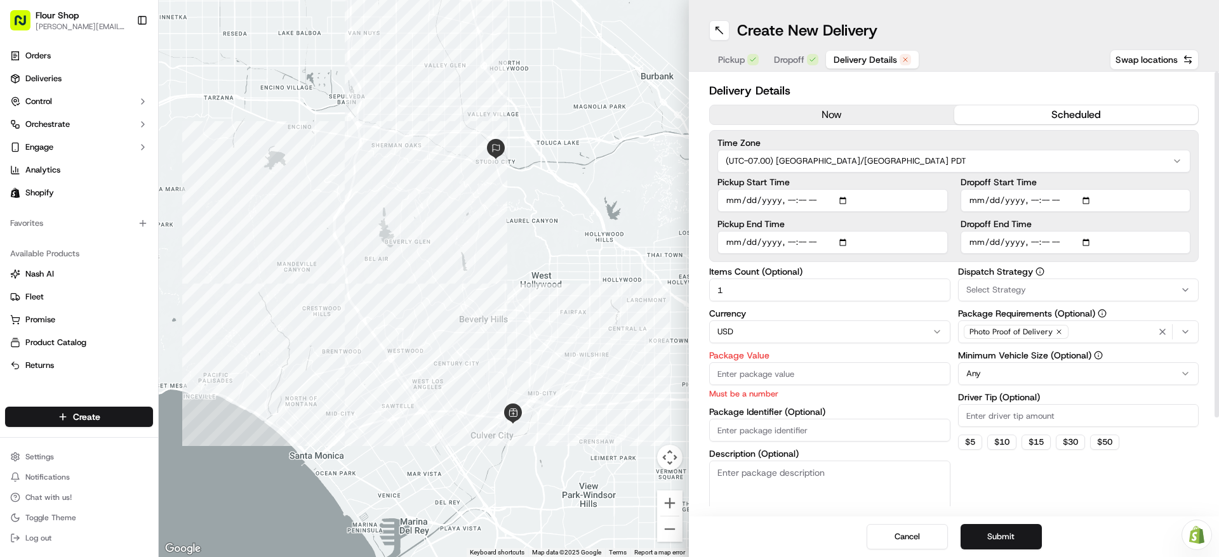
click at [804, 371] on input "Package Value" at bounding box center [829, 374] width 241 height 23
type input "150"
click at [1081, 463] on div "Dispatch Strategy Select Strategy Package Requirements (Optional) Photo Proof o…" at bounding box center [1078, 399] width 241 height 265
click at [1012, 537] on button "Submit" at bounding box center [1001, 536] width 81 height 25
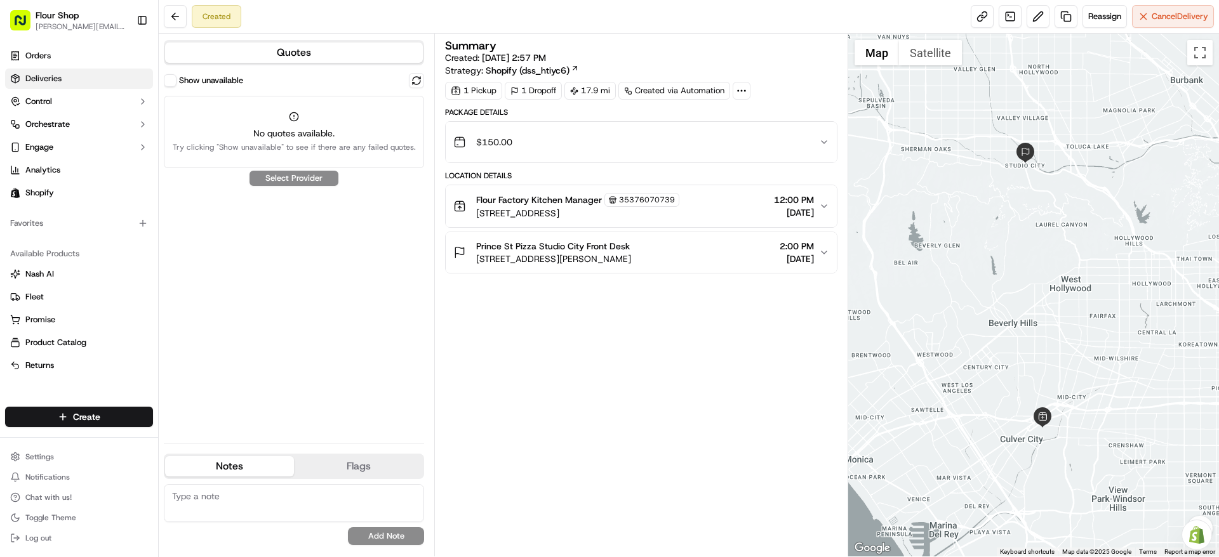
click at [56, 78] on span "Deliveries" at bounding box center [43, 78] width 36 height 11
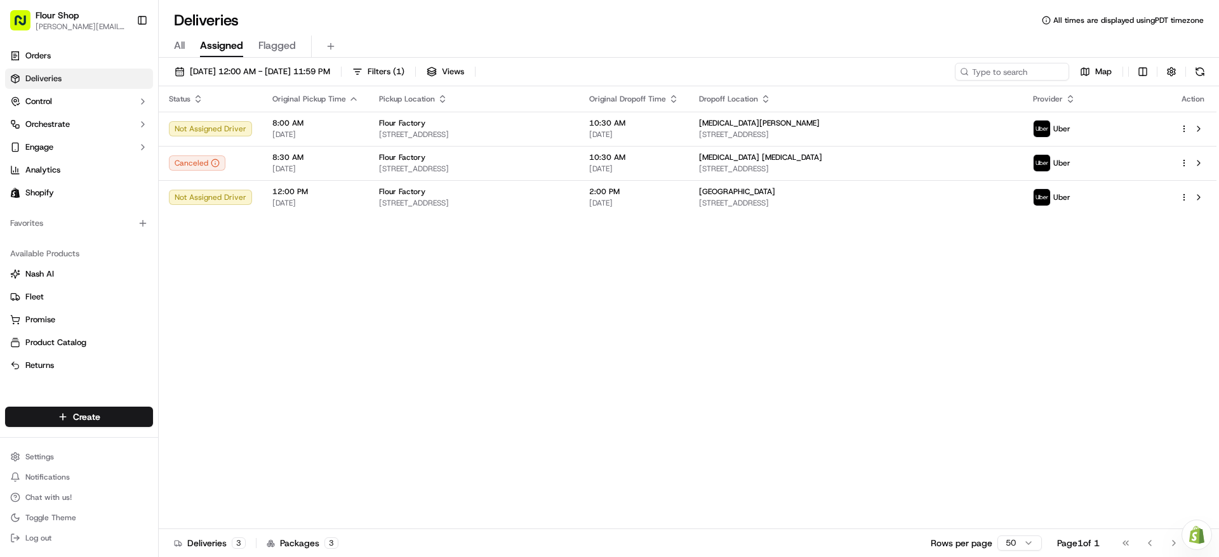
drag, startPoint x: 183, startPoint y: 41, endPoint x: 224, endPoint y: 49, distance: 41.5
click at [183, 41] on span "All" at bounding box center [179, 45] width 11 height 15
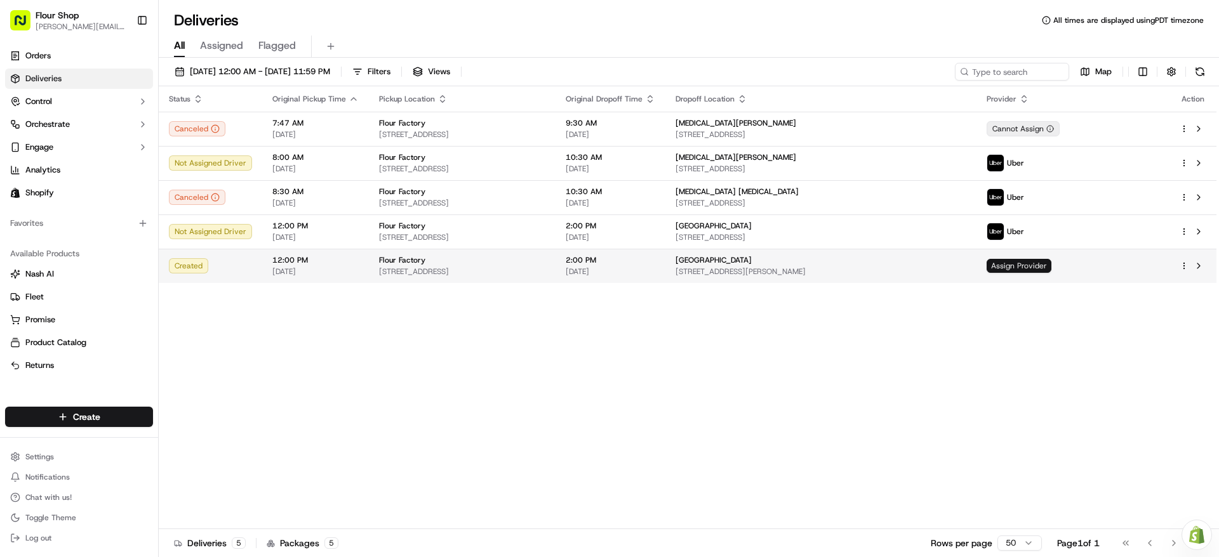
click at [1051, 265] on span "Assign Provider" at bounding box center [1019, 266] width 65 height 14
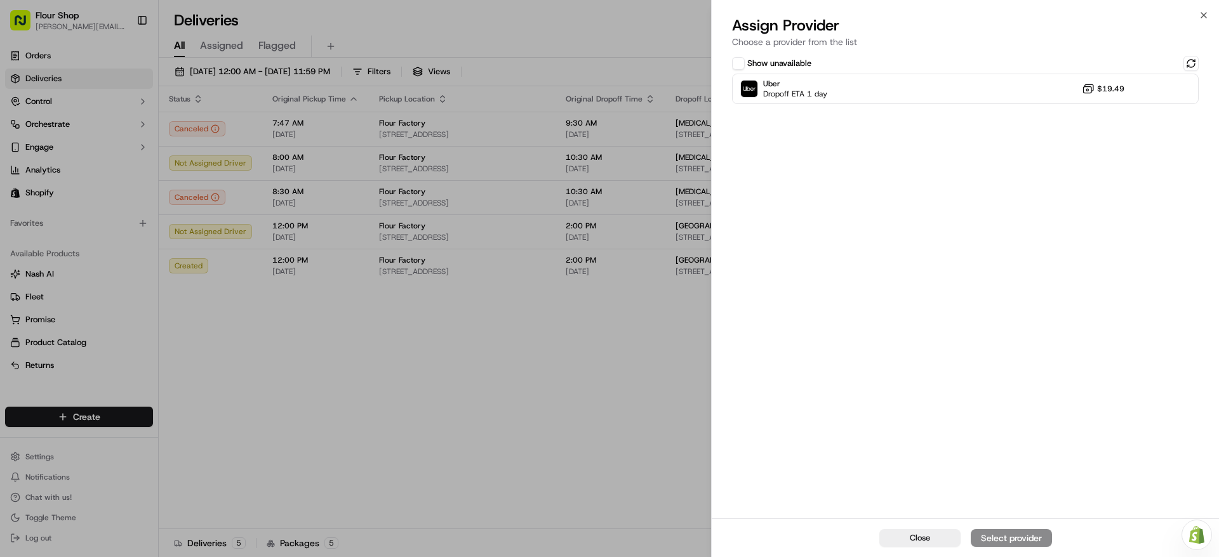
click at [1018, 105] on div "Show unavailable Uber Dropoff ETA 1 day $19.49" at bounding box center [965, 285] width 507 height 465
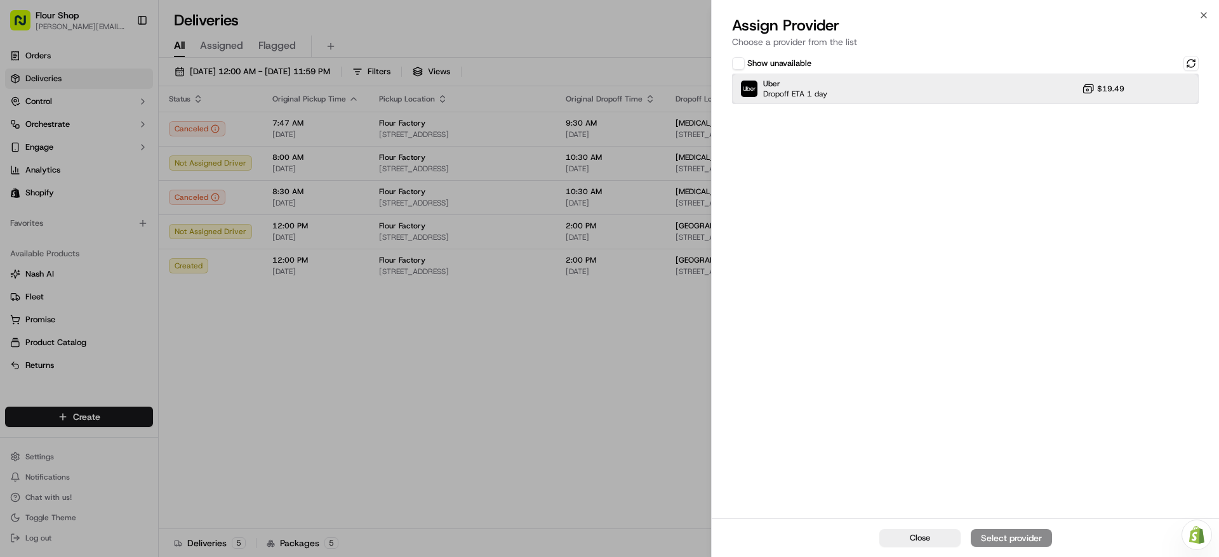
click at [1021, 100] on div "Uber Dropoff ETA 1 day $19.49" at bounding box center [965, 89] width 467 height 30
click at [1011, 548] on div "Close Assign Provider" at bounding box center [965, 538] width 507 height 39
click at [1020, 541] on div "Assign Provider" at bounding box center [1011, 538] width 62 height 13
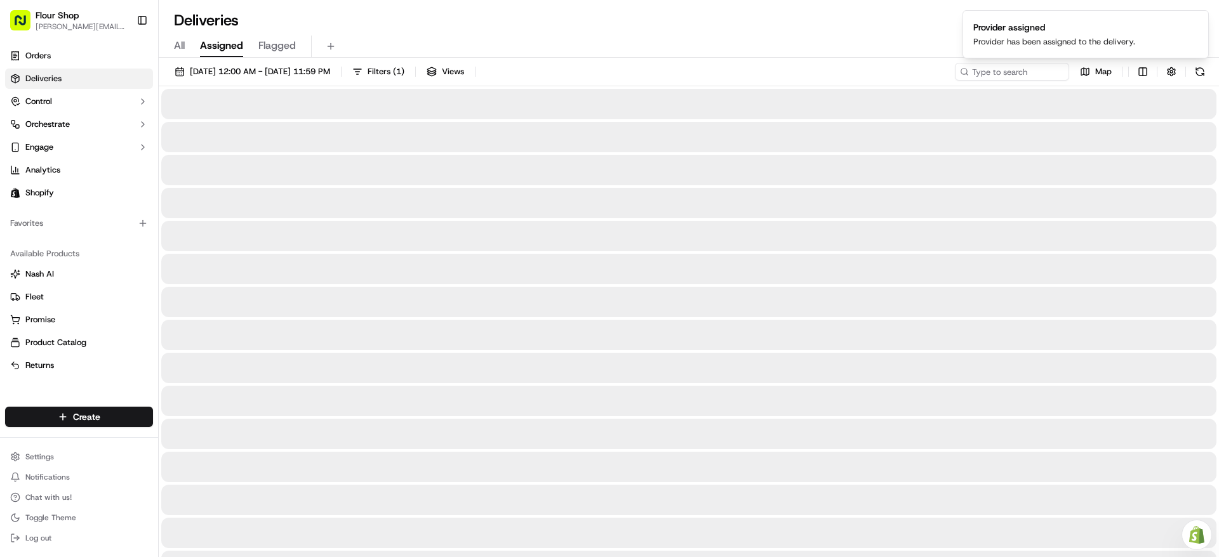
click at [223, 48] on span "Assigned" at bounding box center [221, 45] width 43 height 15
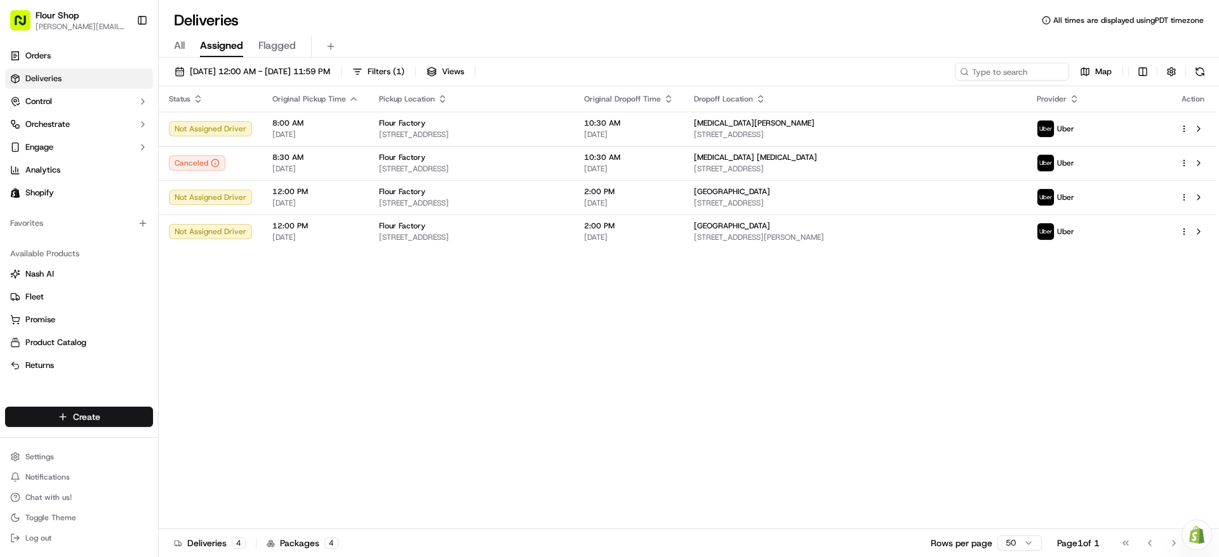
click at [114, 416] on html "Flour Shop lydia@flourshop.com Toggle Sidebar Orders Deliveries Control Orchest…" at bounding box center [609, 278] width 1219 height 557
click at [225, 439] on link "Delivery" at bounding box center [230, 440] width 142 height 23
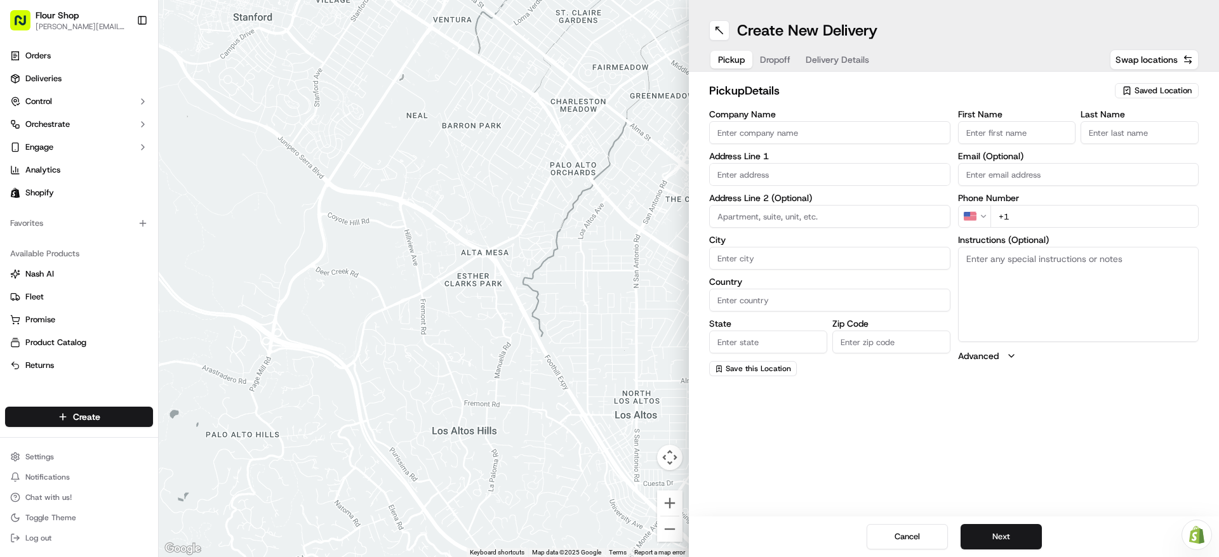
click at [1164, 83] on div "Saved Location" at bounding box center [1157, 90] width 84 height 15
click at [1160, 139] on span "Flour Factory (35376070739)" at bounding box center [1135, 138] width 156 height 11
type input "Flour Factory"
type input "[STREET_ADDRESS]"
type input "#400"
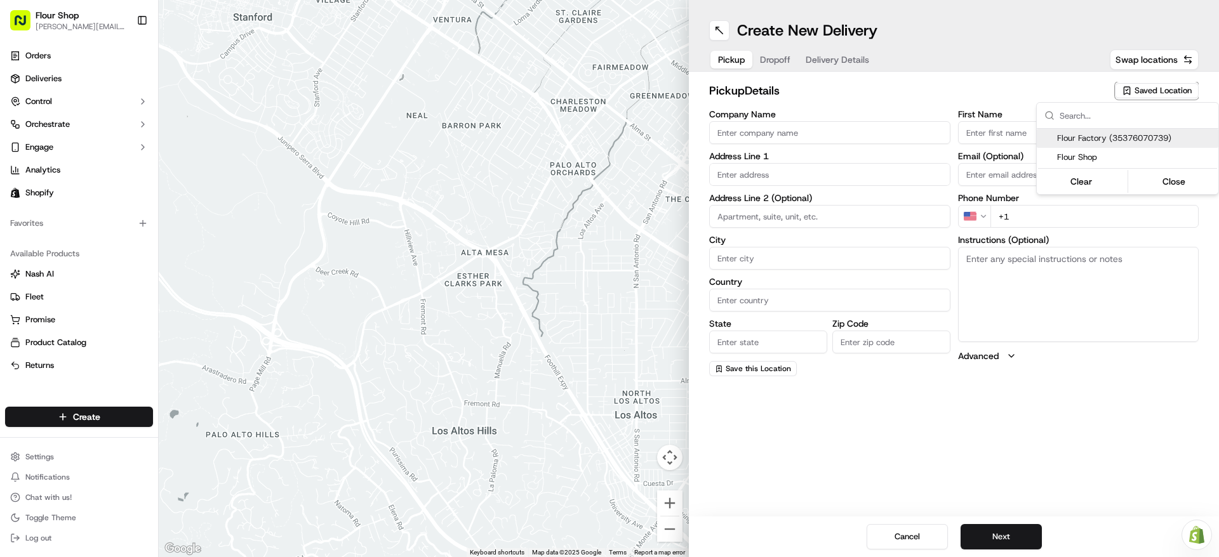
type input "[GEOGRAPHIC_DATA]"
type input "US"
type input "CA"
type input "90232"
type input "Kitchen"
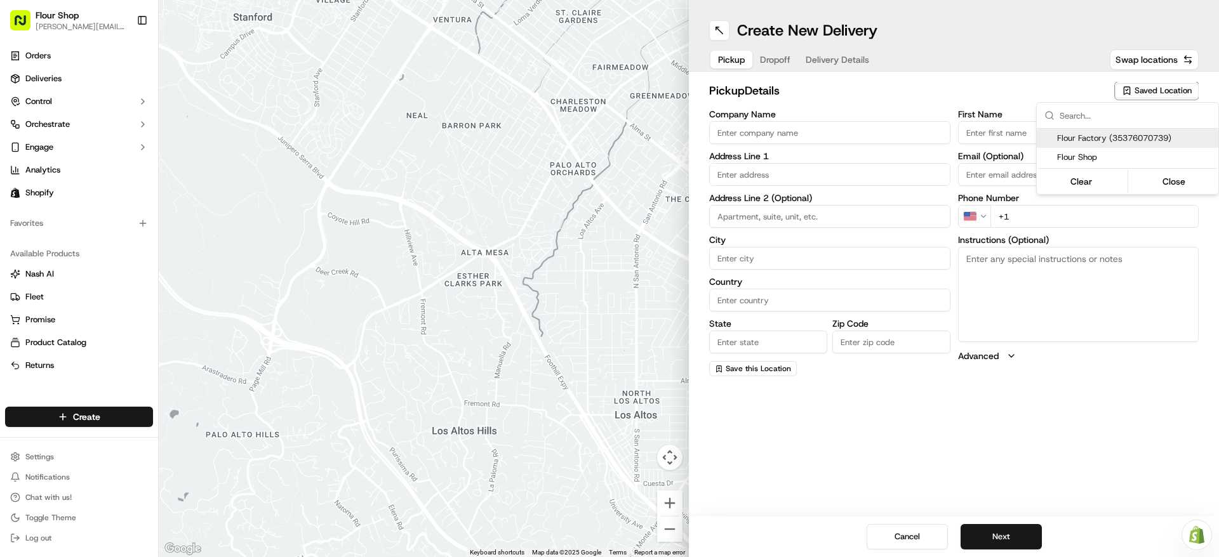
type input "Manager"
type input "[EMAIL_ADDRESS][DOMAIN_NAME]"
type input "[PHONE_NUMBER]"
type textarea "Please go through [GEOGRAPHIC_DATA], at the dead end to the right. Ring Doorbel…"
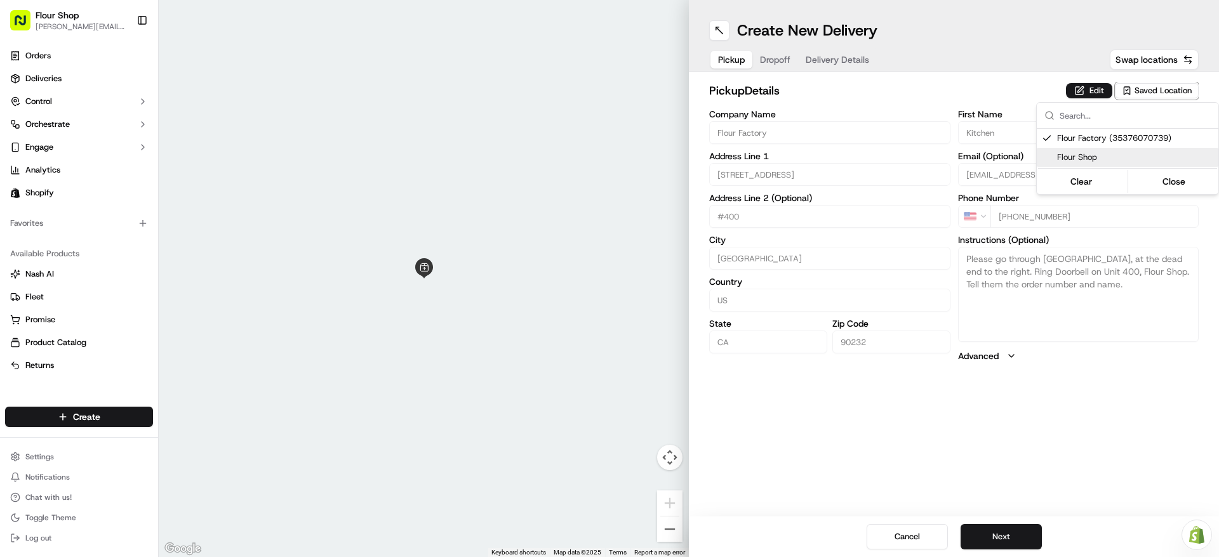
click at [999, 533] on html "Flour Shop [PERSON_NAME][EMAIL_ADDRESS][DOMAIN_NAME] Toggle Sidebar Orders Deli…" at bounding box center [609, 278] width 1219 height 557
click at [1001, 538] on button "Next" at bounding box center [1001, 536] width 81 height 25
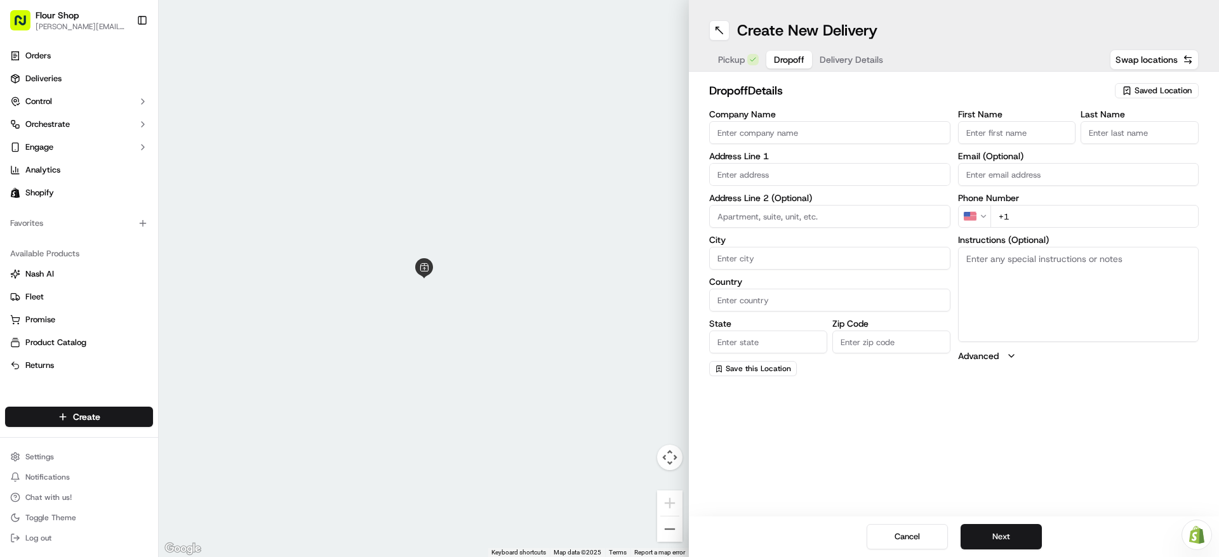
click at [1172, 90] on span "Saved Location" at bounding box center [1163, 90] width 57 height 11
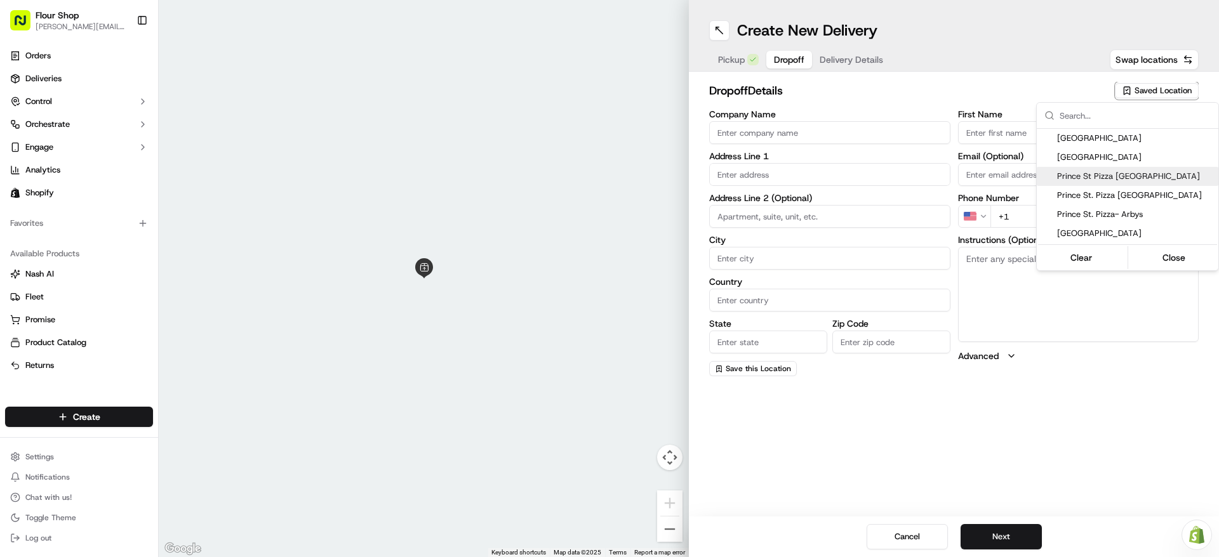
click at [1157, 168] on div "Prince St Pizza Venice" at bounding box center [1128, 176] width 182 height 19
type input "Prince St Pizza Venice"
type input "326 Lincoln Blvd"
type input "Los Angeles"
type input "US"
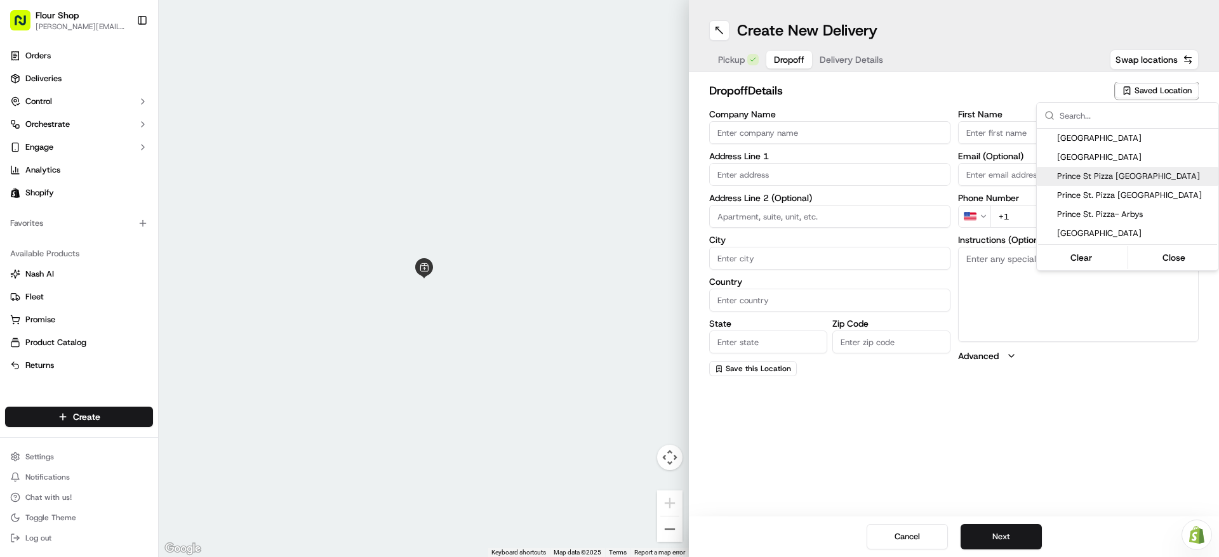
type input "CA"
type input "90291"
type input "Front"
type input "Desk"
type input "+1 310 310 3086"
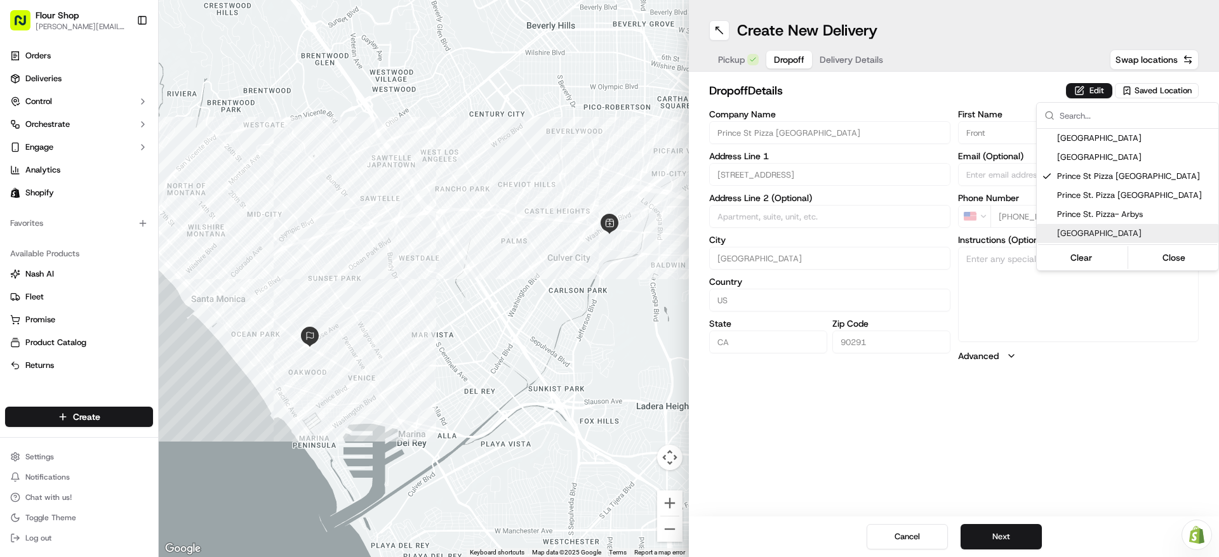
click at [1018, 422] on html "Flour Shop lydia@flourshop.com Toggle Sidebar Orders Deliveries Control Orchest…" at bounding box center [609, 278] width 1219 height 557
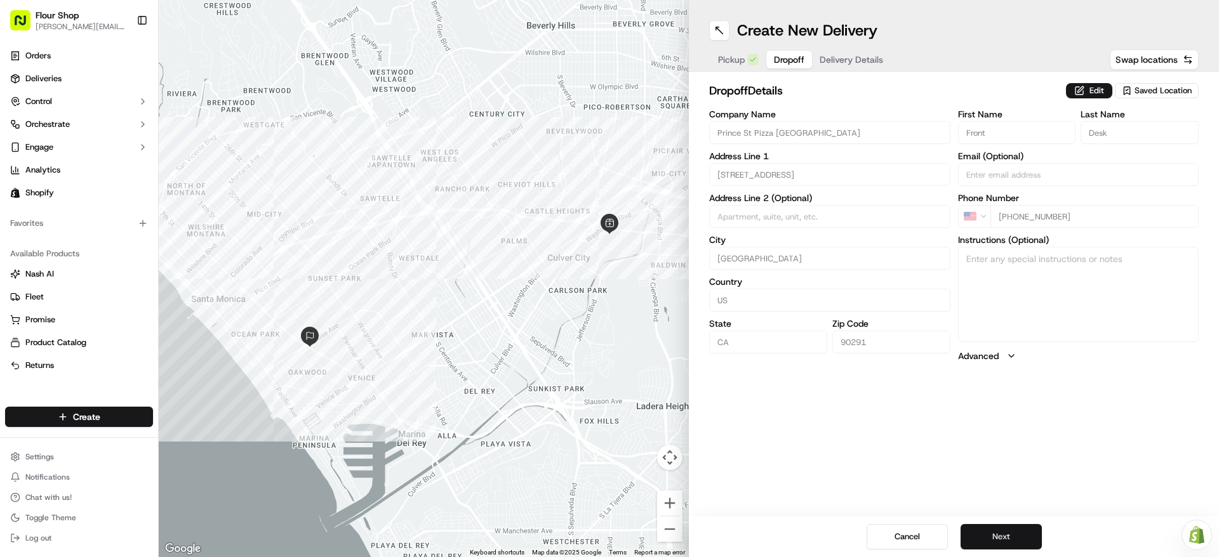
click at [1012, 544] on button "Next" at bounding box center [1001, 536] width 81 height 25
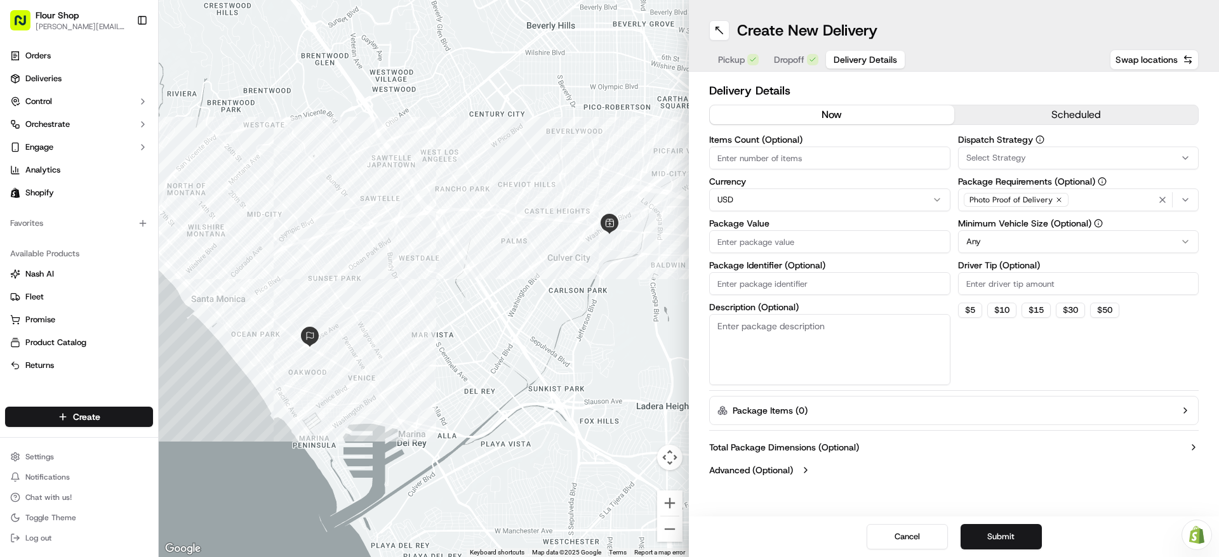
click at [1063, 105] on button "scheduled" at bounding box center [1076, 114] width 244 height 19
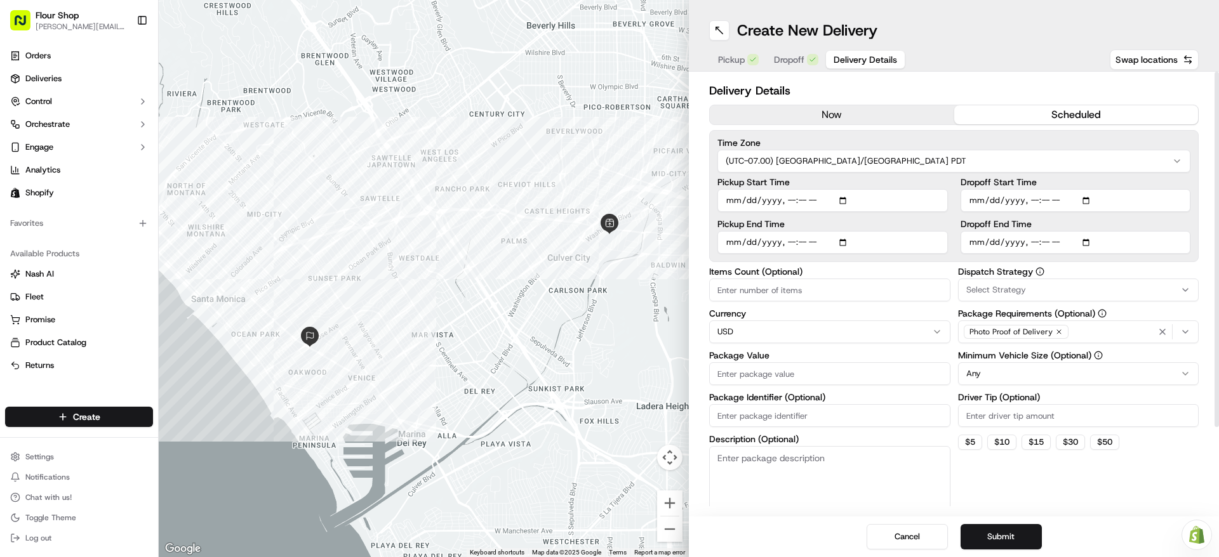
click at [845, 201] on input "Pickup Start Time" at bounding box center [832, 200] width 230 height 23
type input "2025-09-22T12:00"
click at [952, 185] on div "Pickup Start Time Pickup End Time Dropoff Start Time Dropoff End Time" at bounding box center [953, 216] width 473 height 76
click at [845, 244] on input "Pickup End Time" at bounding box center [832, 242] width 230 height 23
type input "2025-09-22T12:30"
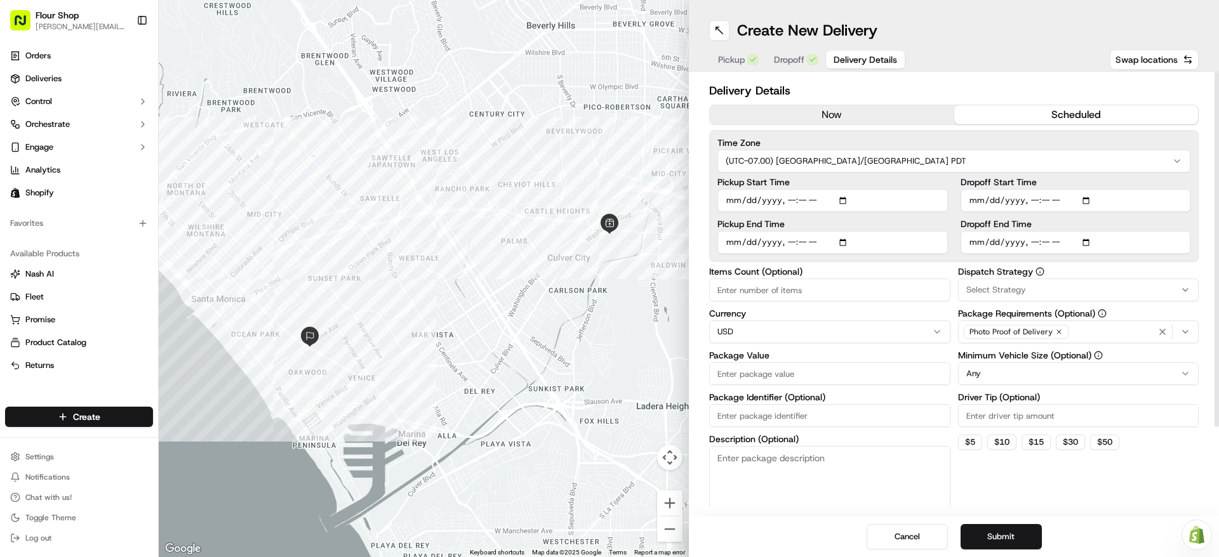
click at [944, 206] on input "Pickup Start Time" at bounding box center [832, 200] width 230 height 23
click at [1085, 200] on input "Dropoff Start Time" at bounding box center [1076, 200] width 230 height 23
type input "2025-09-22T13:00"
click at [1206, 176] on div "Delivery Details now scheduled Time Zone (UTC-07.00) America/Los Angeles PDT Pi…" at bounding box center [954, 294] width 530 height 445
click at [1092, 246] on input "Dropoff End Time" at bounding box center [1076, 242] width 230 height 23
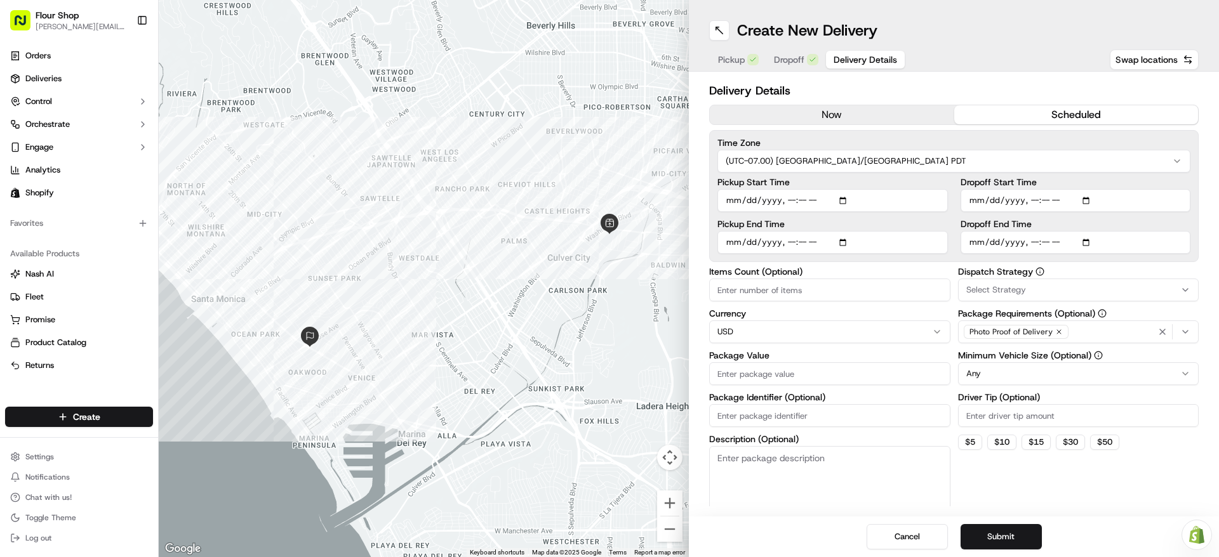
type input "2025-09-22T14:00"
click at [1210, 206] on div "Delivery Details now scheduled Time Zone (UTC-07.00) America/Los Angeles PDT Pi…" at bounding box center [954, 294] width 530 height 445
click at [811, 290] on input "Items Count (Optional)" at bounding box center [829, 290] width 241 height 23
type input "1"
click at [790, 381] on input "Package Value" at bounding box center [829, 374] width 241 height 23
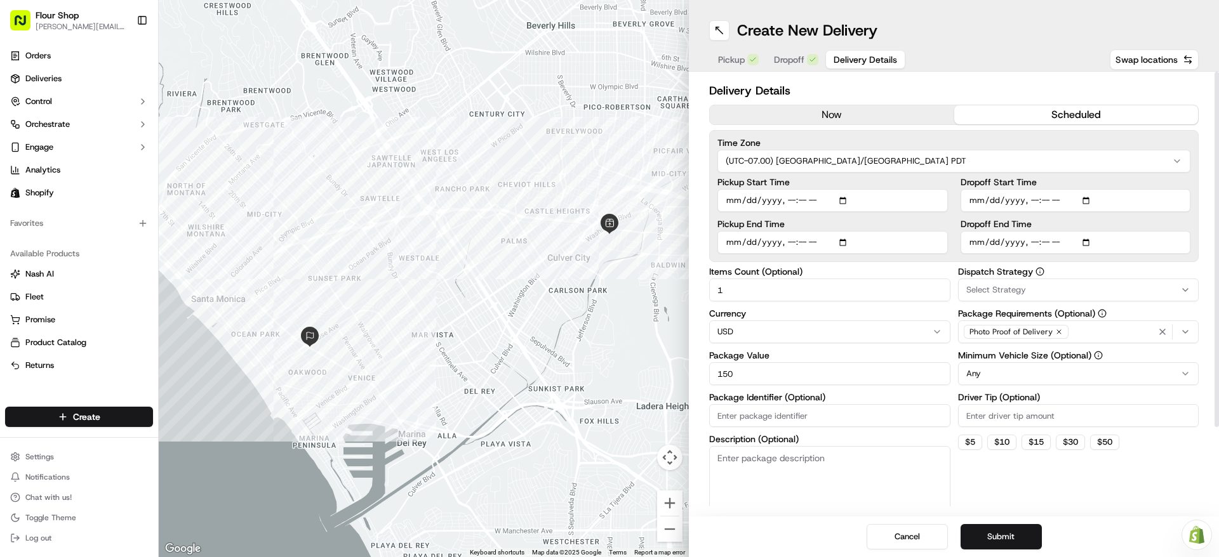
type input "150"
click at [1045, 485] on div "Dispatch Strategy Select Strategy Package Requirements (Optional) Photo Proof o…" at bounding box center [1078, 392] width 241 height 250
click at [1009, 538] on button "Submit" at bounding box center [1001, 536] width 81 height 25
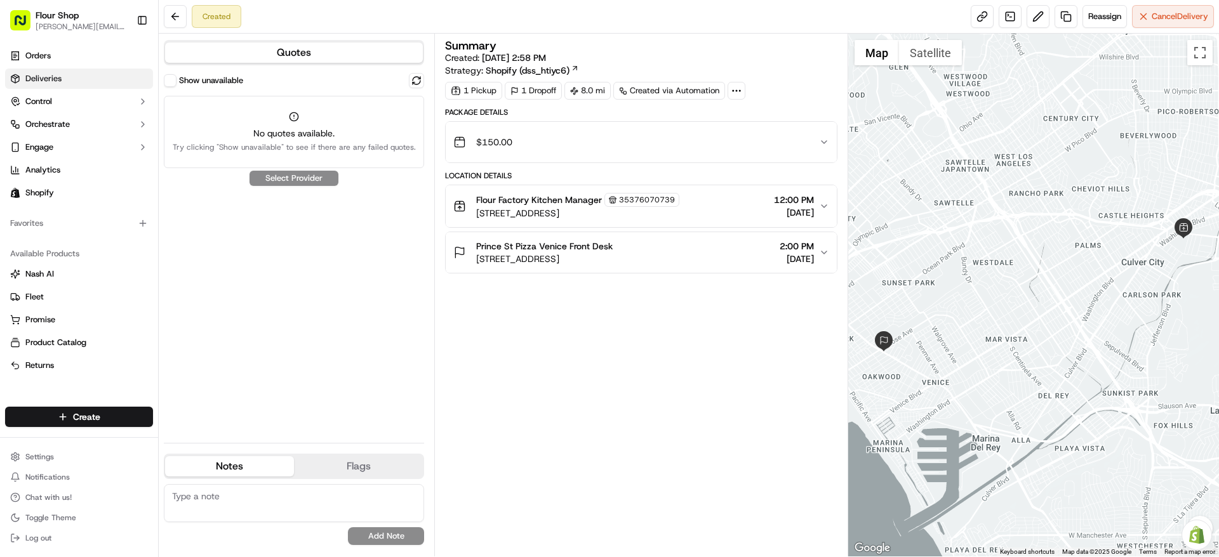
click at [95, 73] on link "Deliveries" at bounding box center [79, 79] width 148 height 20
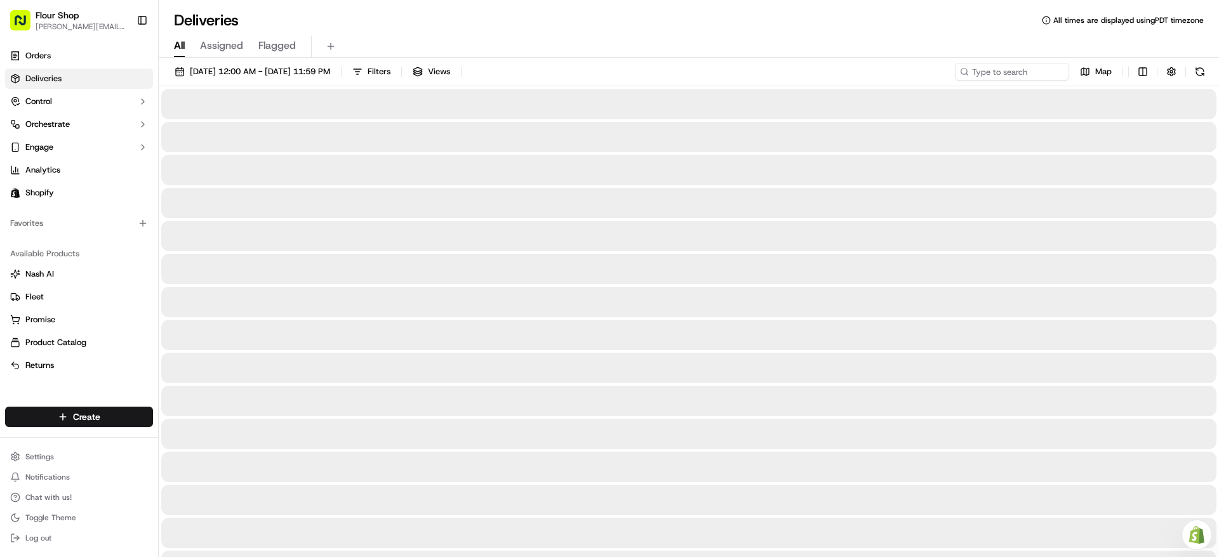
click at [184, 50] on span "All" at bounding box center [179, 45] width 11 height 15
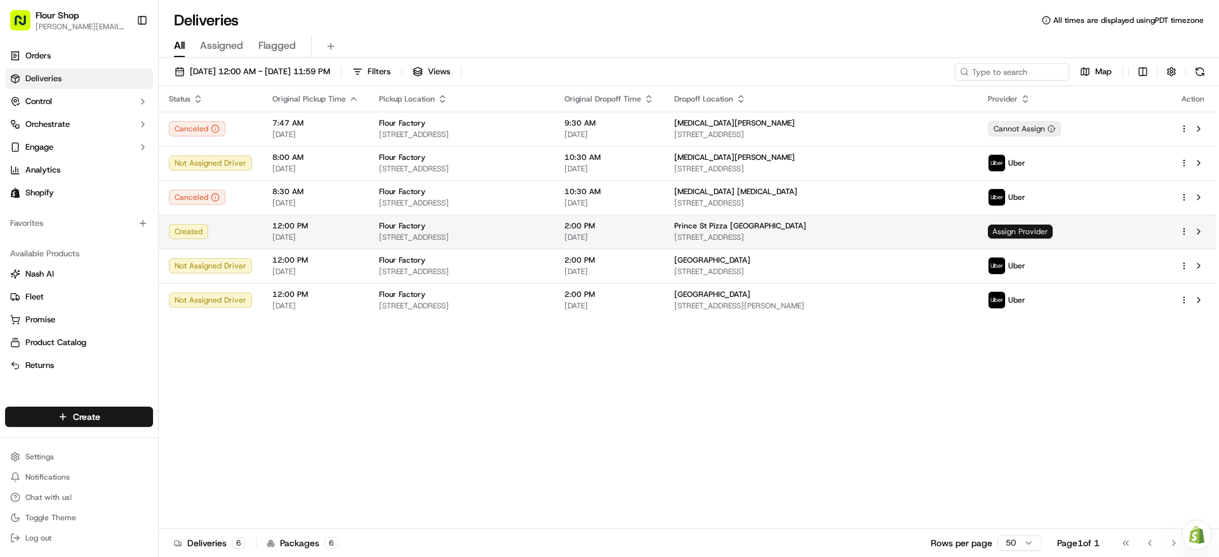
click at [1053, 230] on span "Assign Provider" at bounding box center [1020, 232] width 65 height 14
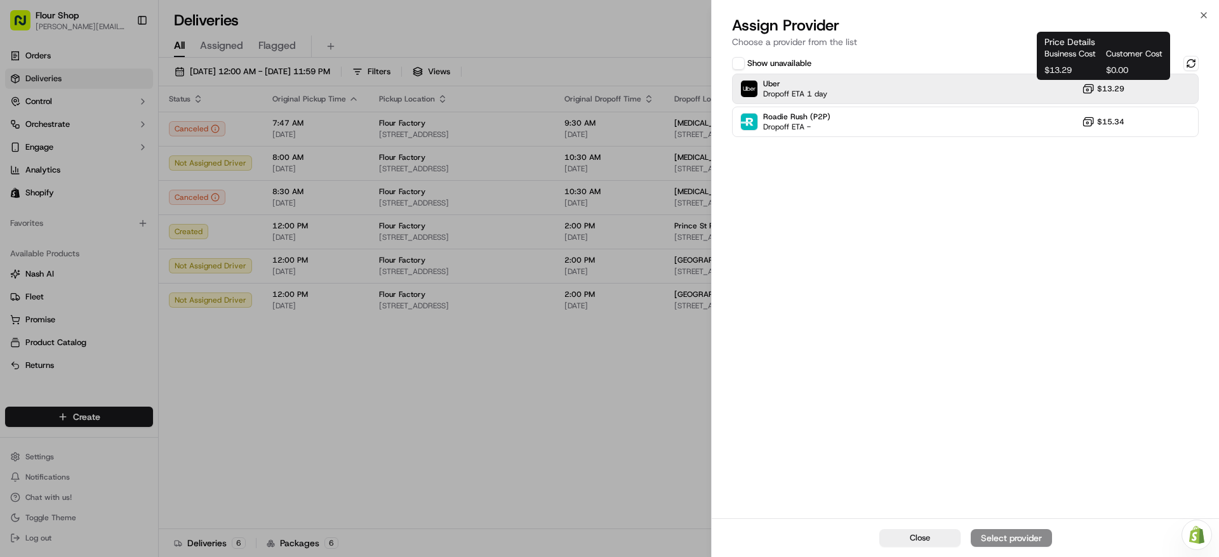
click at [1082, 85] on icon at bounding box center [1088, 89] width 13 height 13
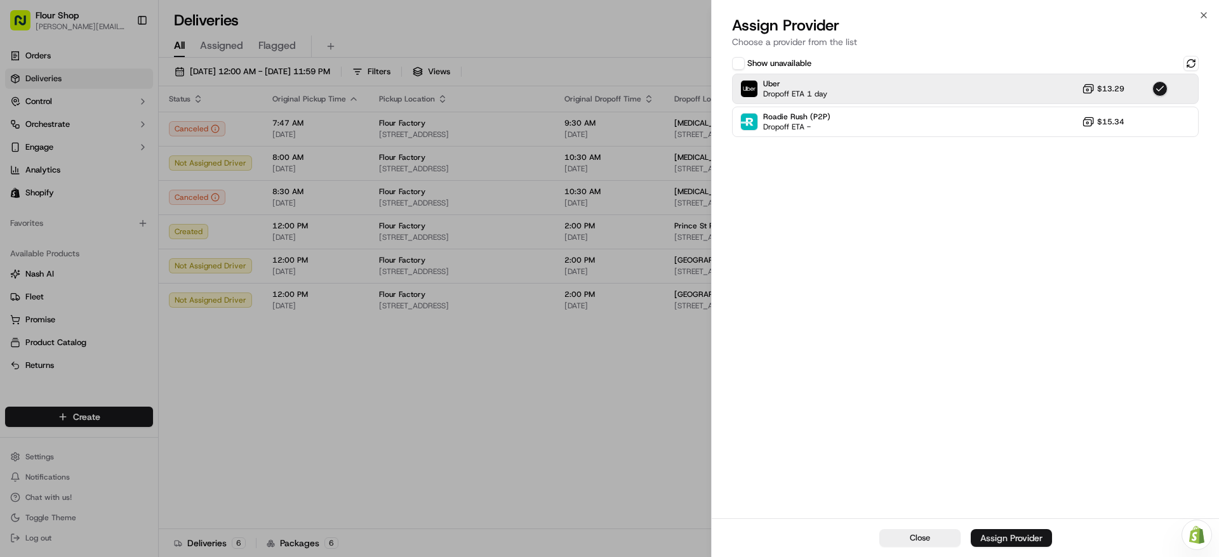
click at [1035, 537] on div "Assign Provider" at bounding box center [1011, 538] width 62 height 13
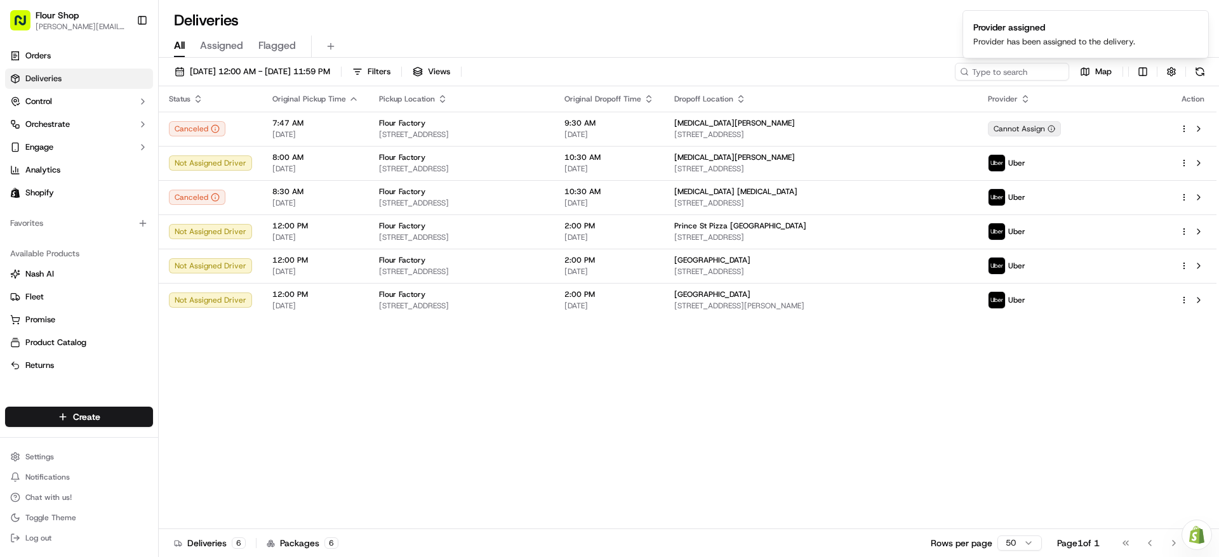
click at [225, 41] on span "Assigned" at bounding box center [221, 45] width 43 height 15
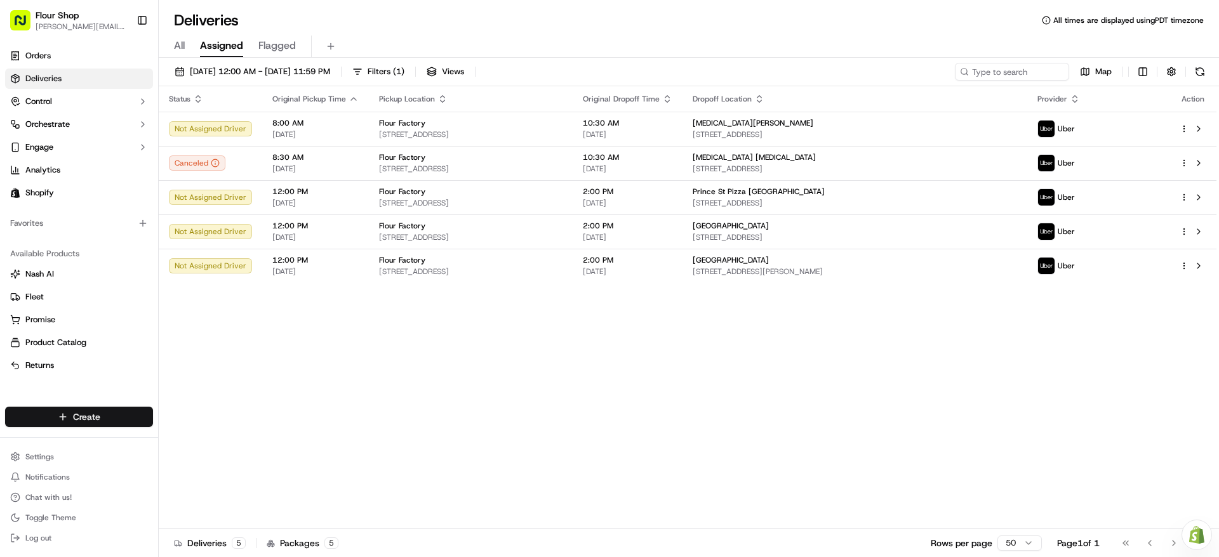
click at [114, 414] on html "Flour Shop lydia@flourshop.com Toggle Sidebar Orders Deliveries Control Orchest…" at bounding box center [609, 278] width 1219 height 557
click at [251, 441] on link "Delivery" at bounding box center [230, 440] width 142 height 23
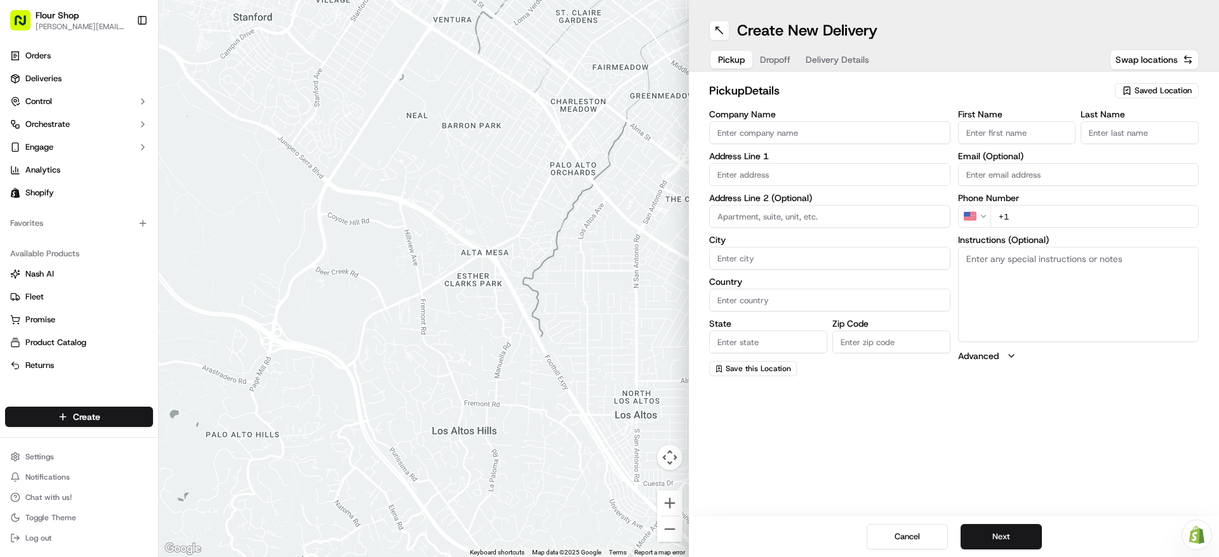
click at [1151, 96] on div "Saved Location" at bounding box center [1157, 90] width 84 height 15
click at [1133, 139] on span "Flour Factory (35376070739)" at bounding box center [1135, 138] width 156 height 11
type input "Flour Factory"
type input "[STREET_ADDRESS]"
type input "#400"
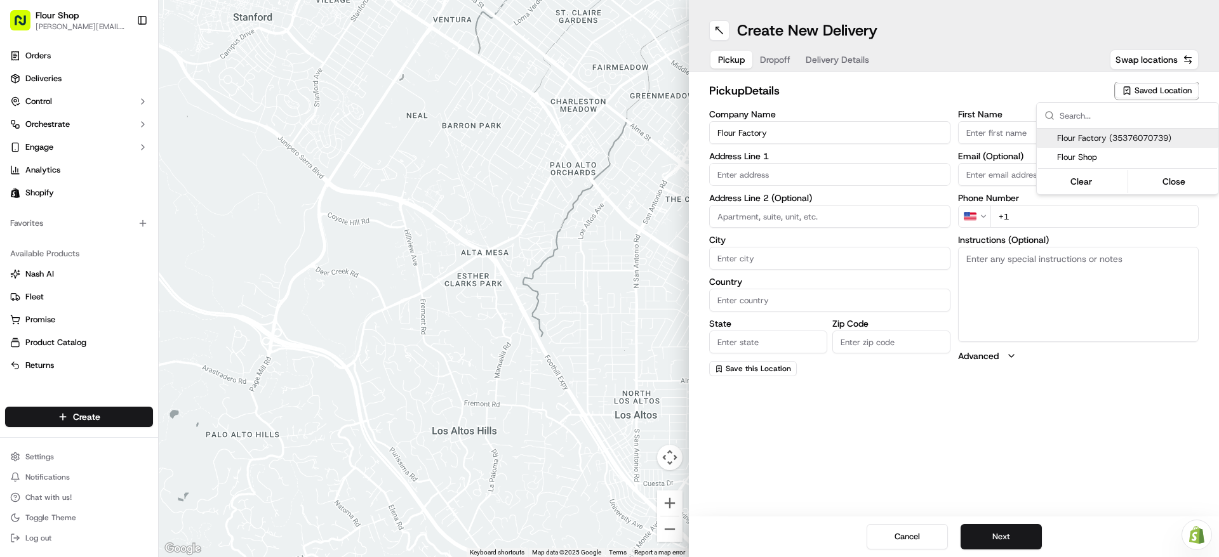
type input "[GEOGRAPHIC_DATA]"
type input "US"
type input "CA"
type input "90232"
type input "Kitchen"
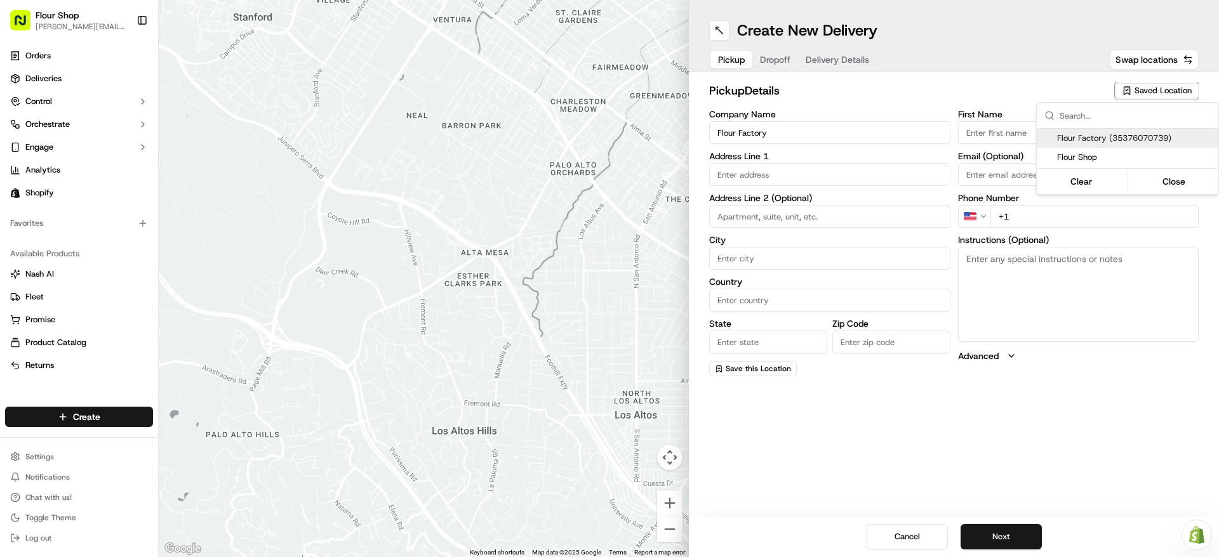
type input "Manager"
type input "[EMAIL_ADDRESS][DOMAIN_NAME]"
type input "[PHONE_NUMBER]"
type textarea "Please go through [GEOGRAPHIC_DATA], at the dead end to the right. Ring Doorbel…"
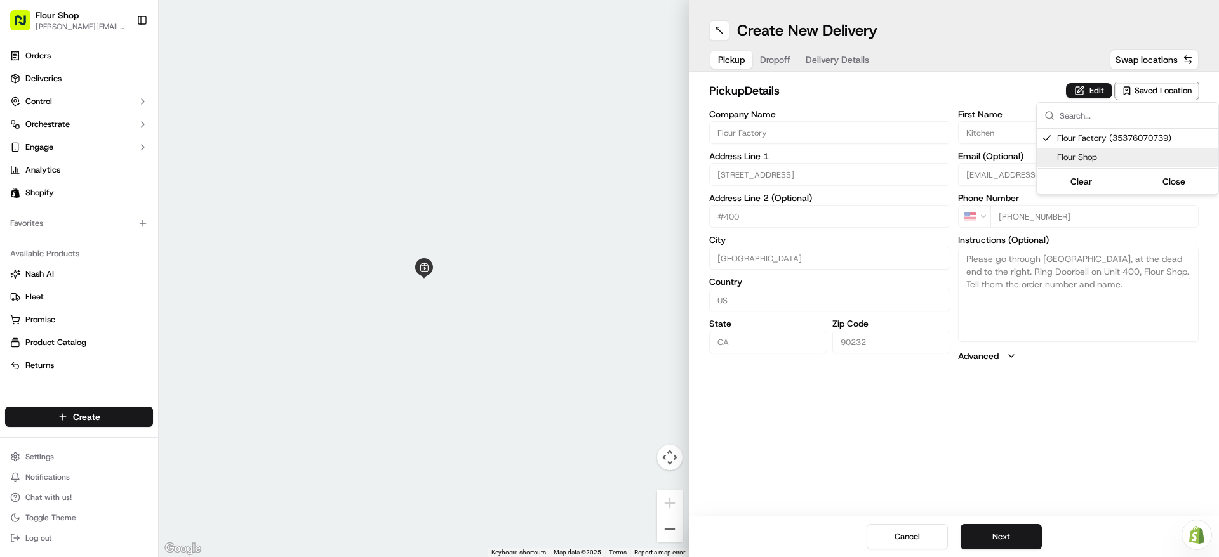
click at [1001, 539] on html "Flour Shop [PERSON_NAME][EMAIL_ADDRESS][DOMAIN_NAME] Toggle Sidebar Orders Deli…" at bounding box center [609, 278] width 1219 height 557
click at [1002, 537] on button "Next" at bounding box center [1001, 536] width 81 height 25
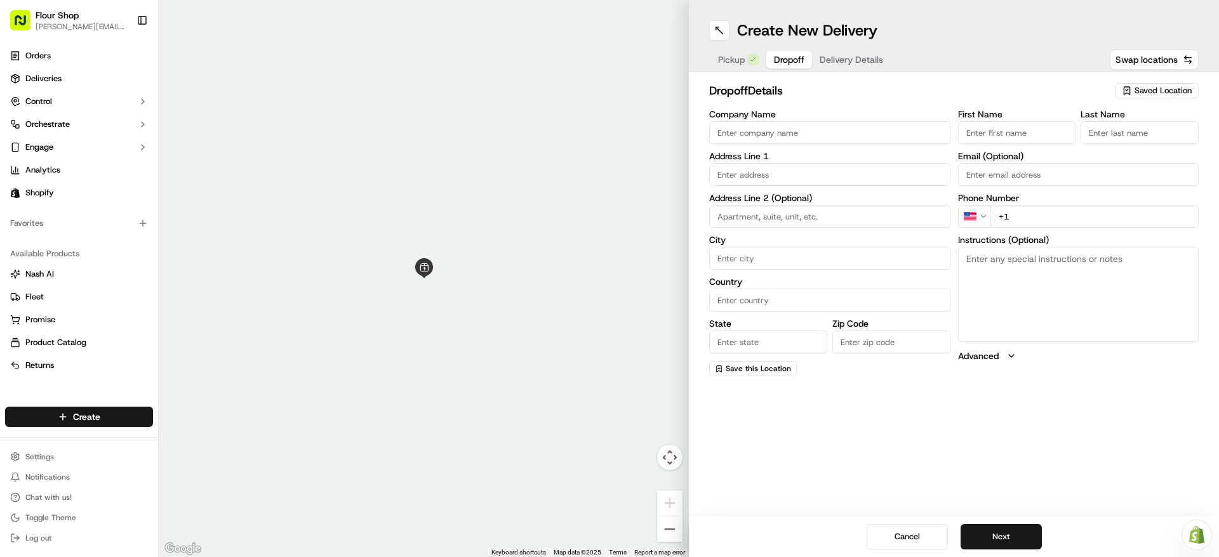
click at [1159, 96] on div "Saved Location" at bounding box center [1157, 90] width 84 height 15
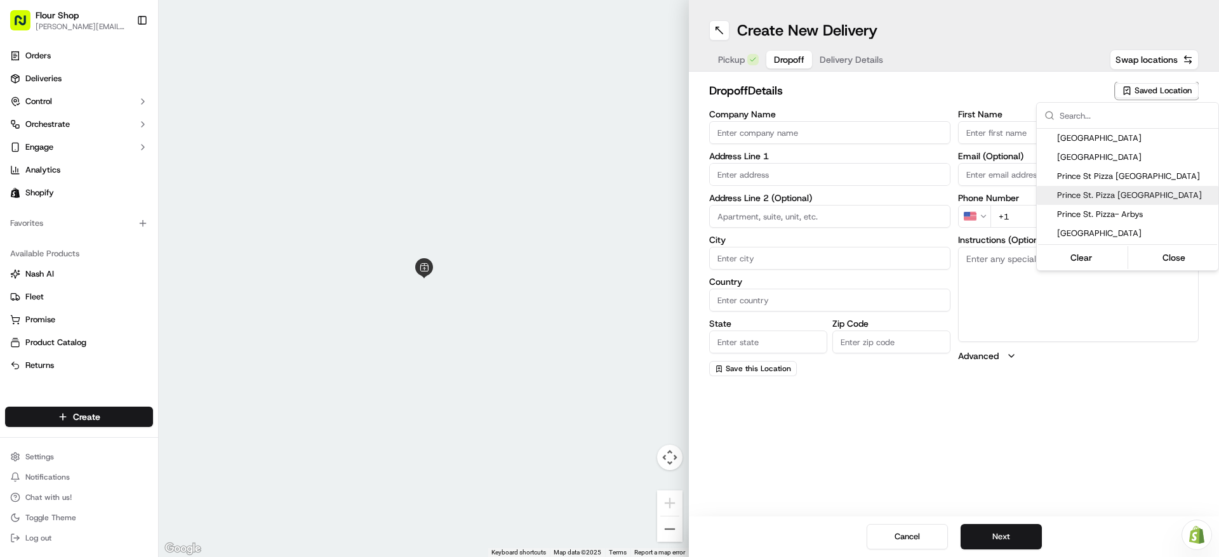
click at [1143, 191] on span "Prince St. Pizza Pasadena" at bounding box center [1135, 195] width 156 height 11
type input "Prince St. Pizza Pasadena"
type input "49 E Colorado Blvd"
type input "Pasadena"
type input "US"
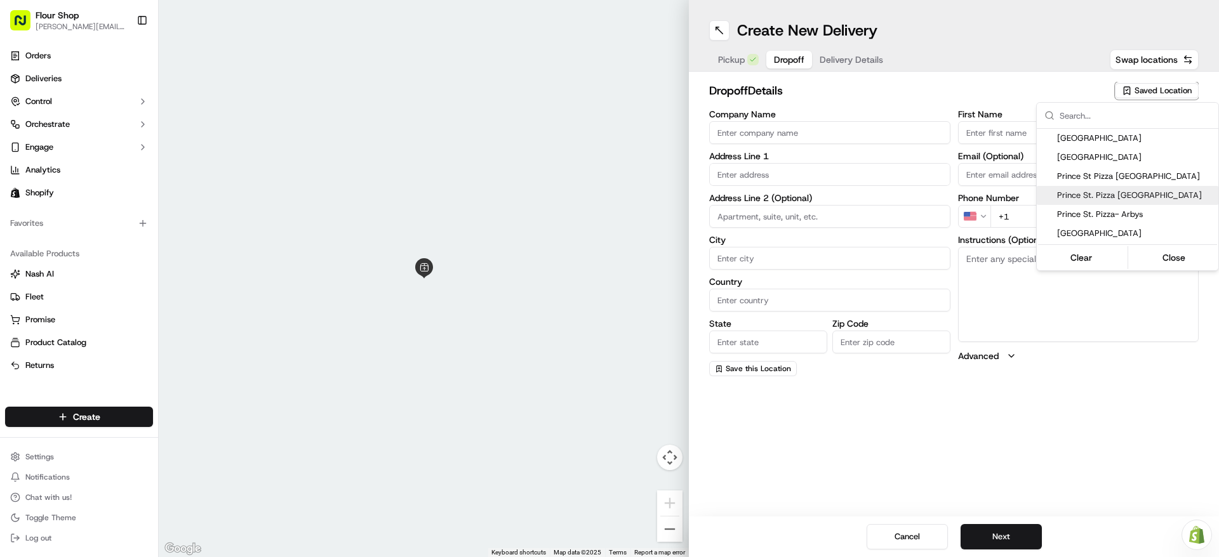
type input "CA"
type input "91105"
type input "Front"
type input "Desk"
type input "+1 626 722 4506"
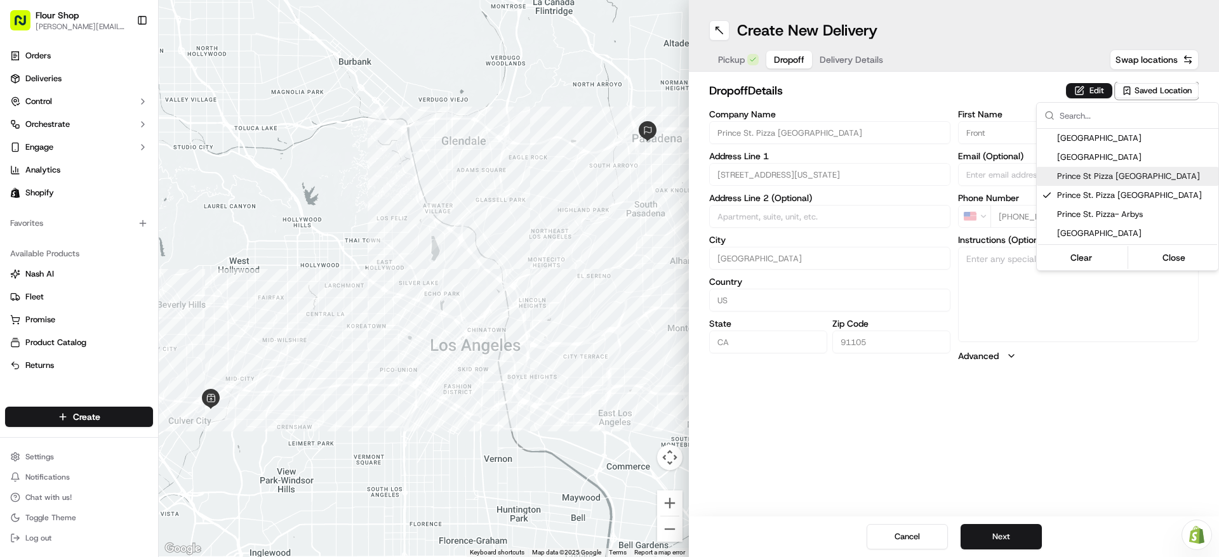
click at [1008, 417] on html "Flour Shop lydia@flourshop.com Toggle Sidebar Orders Deliveries Control Orchest…" at bounding box center [609, 278] width 1219 height 557
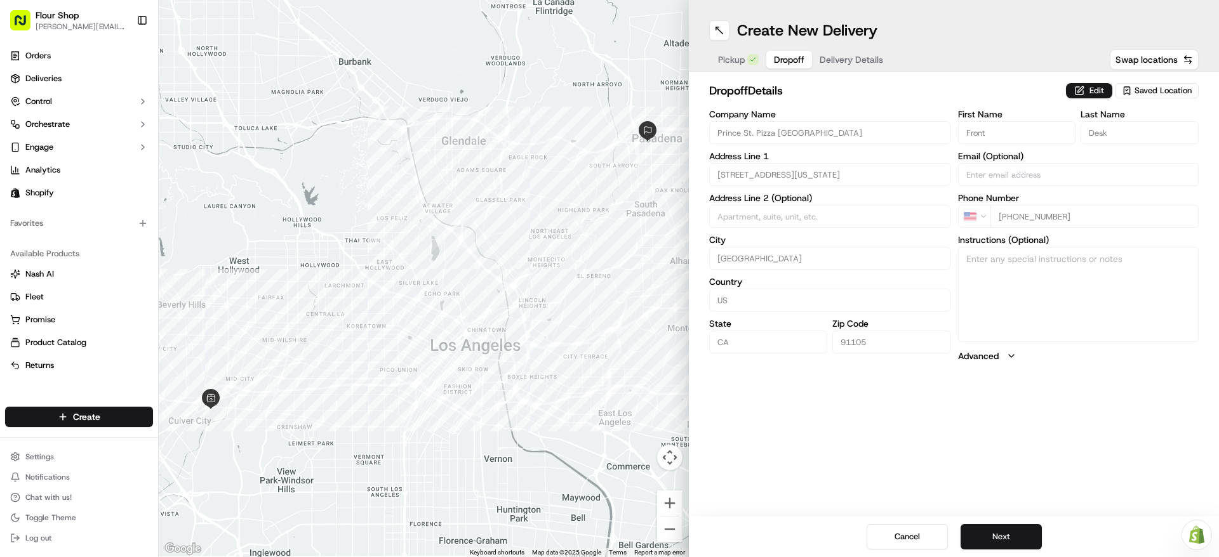
click at [1023, 554] on div "Cancel Next" at bounding box center [954, 537] width 530 height 41
click at [1022, 548] on button "Next" at bounding box center [1001, 536] width 81 height 25
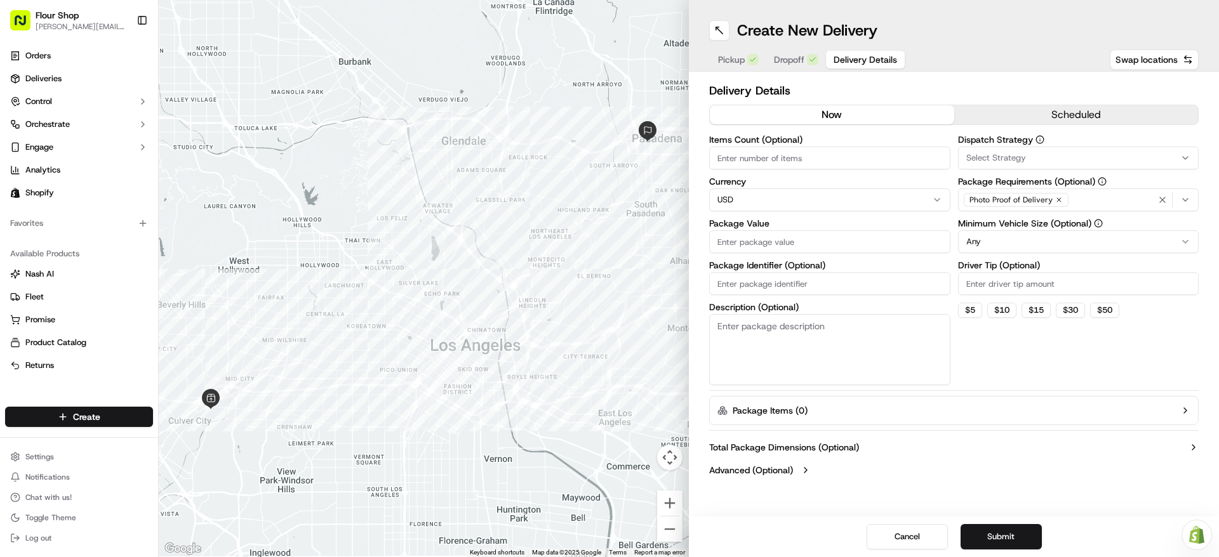
click at [1080, 105] on button "scheduled" at bounding box center [1076, 114] width 244 height 19
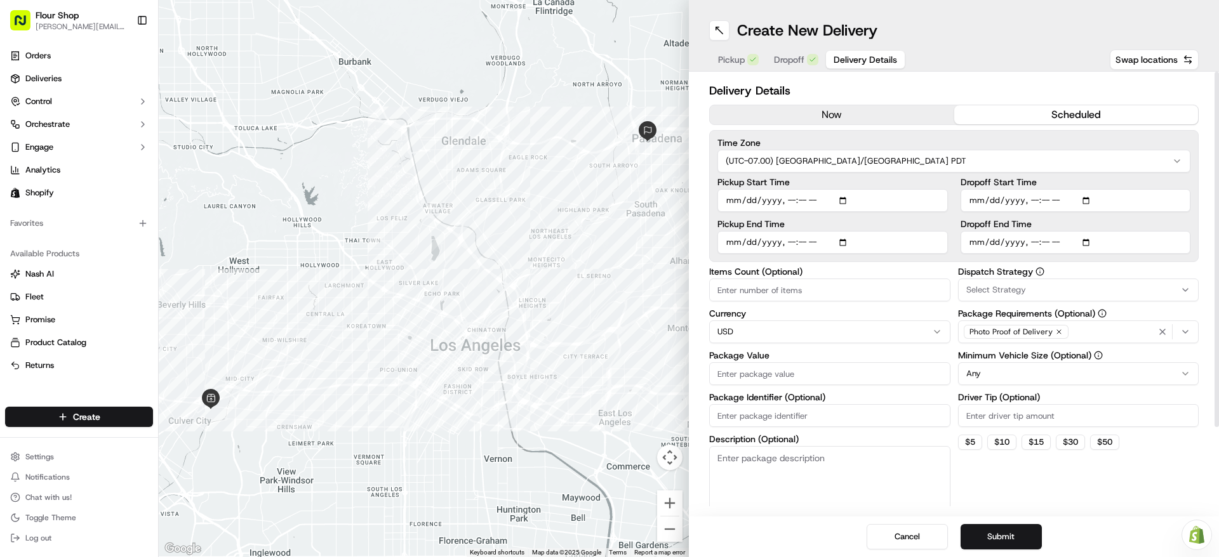
click at [853, 201] on input "Pickup Start Time" at bounding box center [832, 200] width 230 height 23
click at [846, 201] on input "Pickup Start Time" at bounding box center [832, 200] width 230 height 23
click at [945, 158] on html "Flour Shop lydia@flourshop.com Toggle Sidebar Orders Deliveries Control Orchest…" at bounding box center [609, 278] width 1219 height 557
type input "2025-09-22T12:00"
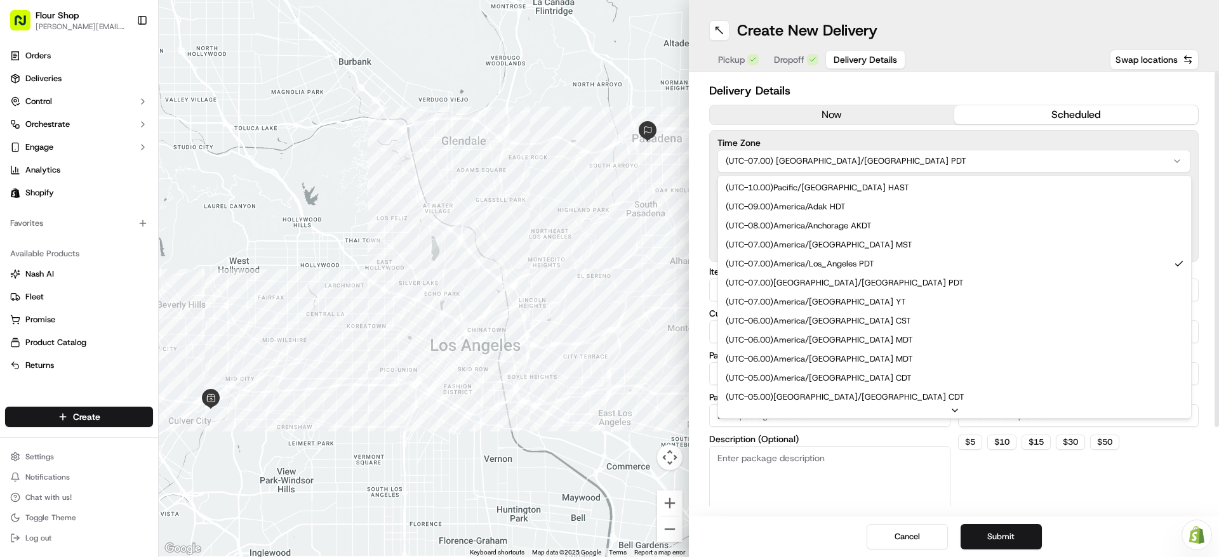
click at [975, 63] on html "Flour Shop lydia@flourshop.com Toggle Sidebar Orders Deliveries Control Orchest…" at bounding box center [609, 278] width 1219 height 557
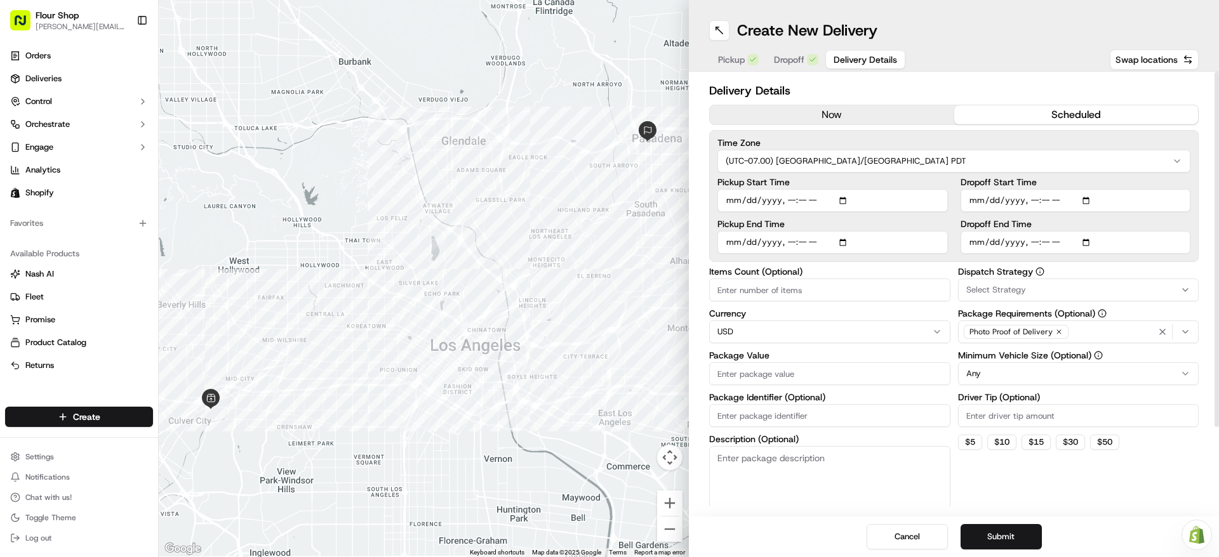
click at [844, 244] on input "Pickup End Time" at bounding box center [832, 242] width 230 height 23
type input "2025-09-22T12:30"
click at [970, 183] on label "Dropoff Start Time" at bounding box center [1076, 182] width 230 height 9
click at [970, 189] on input "Dropoff Start Time" at bounding box center [1076, 200] width 230 height 23
click at [1091, 197] on input "Dropoff Start Time" at bounding box center [1076, 200] width 230 height 23
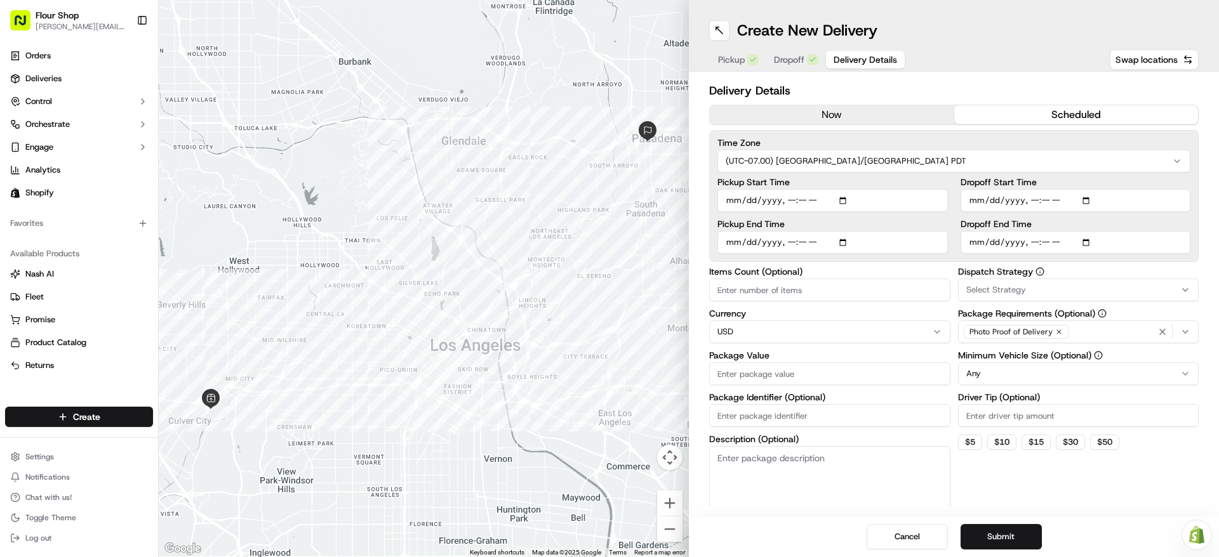
type input "2025-09-22T13:00"
click at [1092, 243] on input "Dropoff End Time" at bounding box center [1076, 242] width 230 height 23
type input "2025-09-22T14:00"
click at [1213, 196] on div "Delivery Details now scheduled Time Zone (UTC-07.00) America/Los Angeles PDT Pi…" at bounding box center [954, 294] width 530 height 445
click at [888, 293] on input "Items Count (Optional)" at bounding box center [829, 290] width 241 height 23
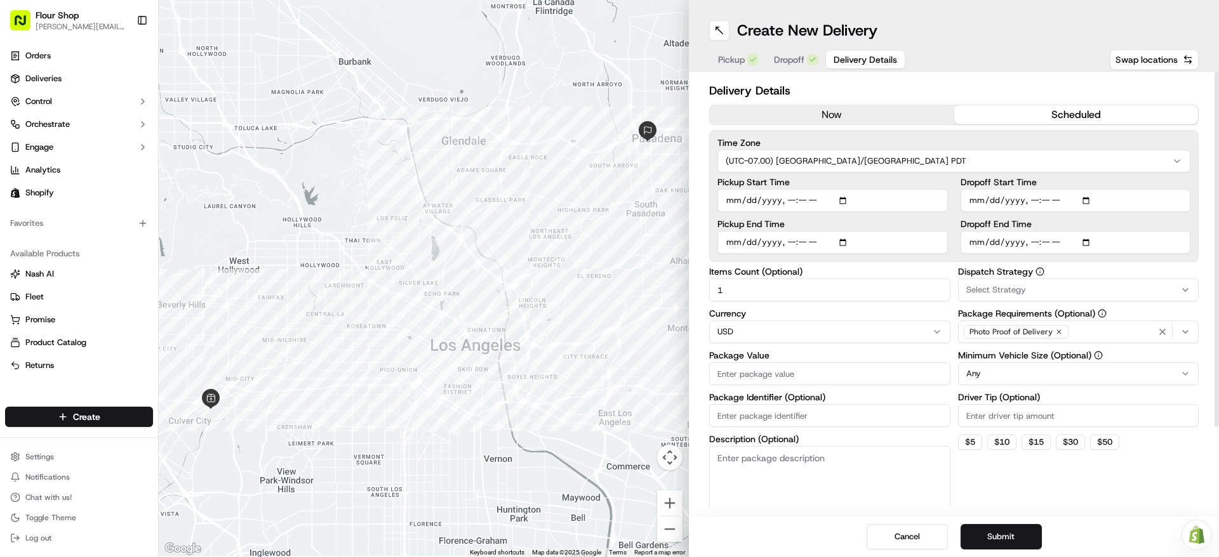
type input "1"
click at [827, 363] on input "Package Value" at bounding box center [829, 374] width 241 height 23
type input "150"
click at [1021, 538] on button "Submit" at bounding box center [1001, 536] width 81 height 25
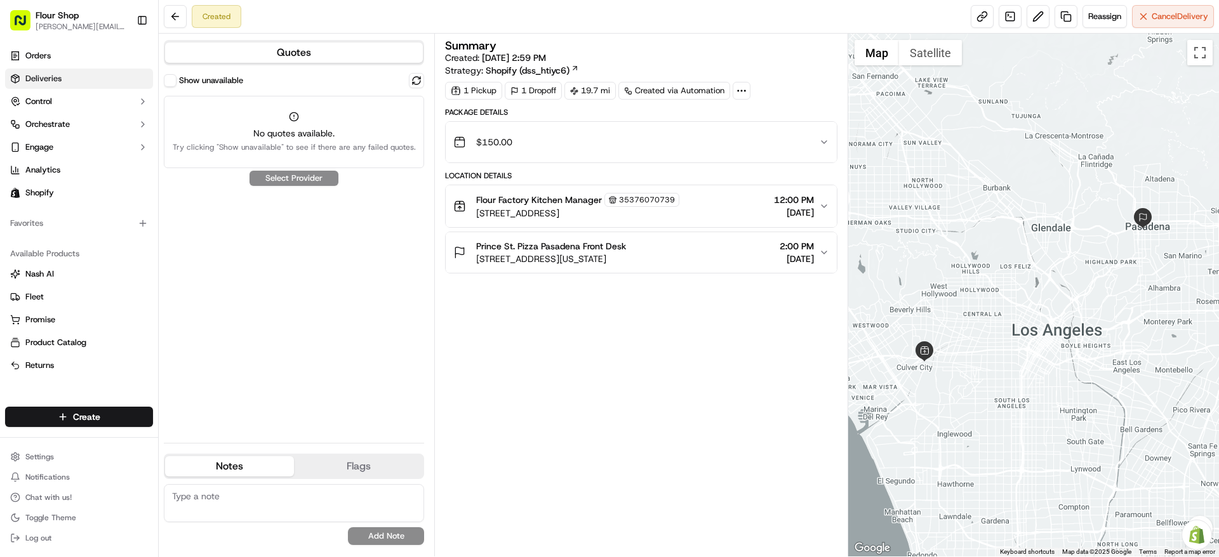
click at [70, 72] on link "Deliveries" at bounding box center [79, 79] width 148 height 20
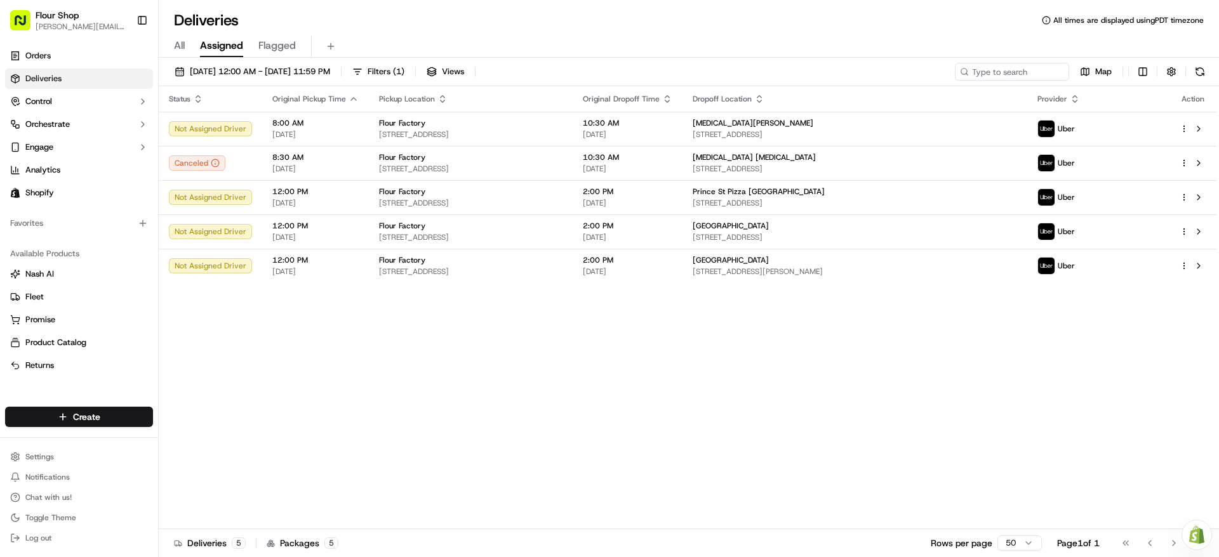
click at [187, 53] on div "All Assigned Flagged" at bounding box center [689, 47] width 1060 height 22
click at [185, 53] on div "All Assigned Flagged" at bounding box center [689, 47] width 1060 height 22
click at [180, 52] on span "All" at bounding box center [179, 45] width 11 height 15
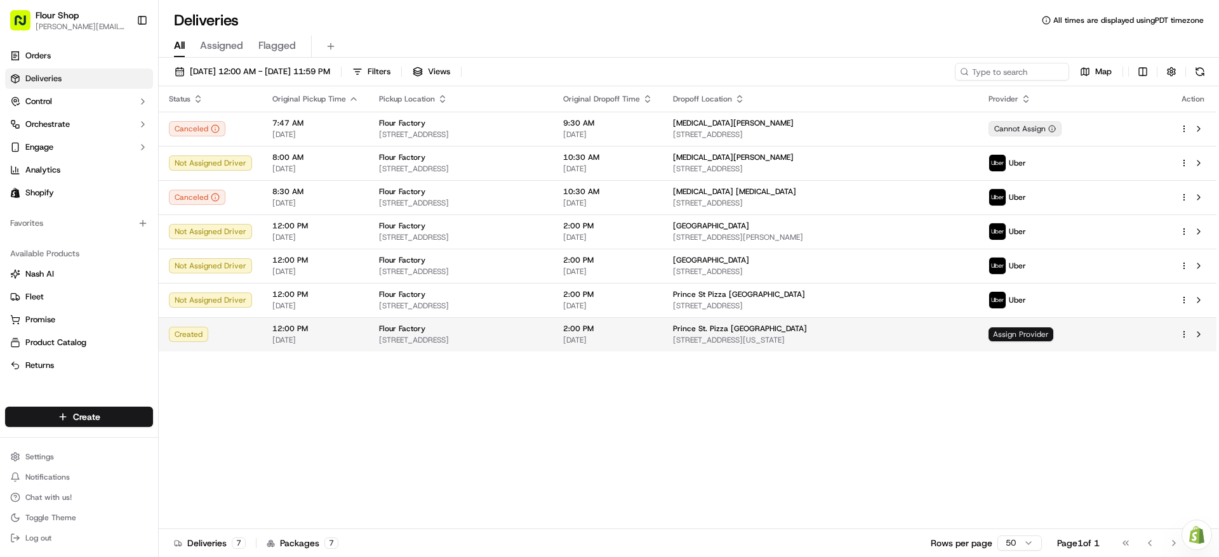
click at [1053, 335] on span "Assign Provider" at bounding box center [1020, 335] width 65 height 14
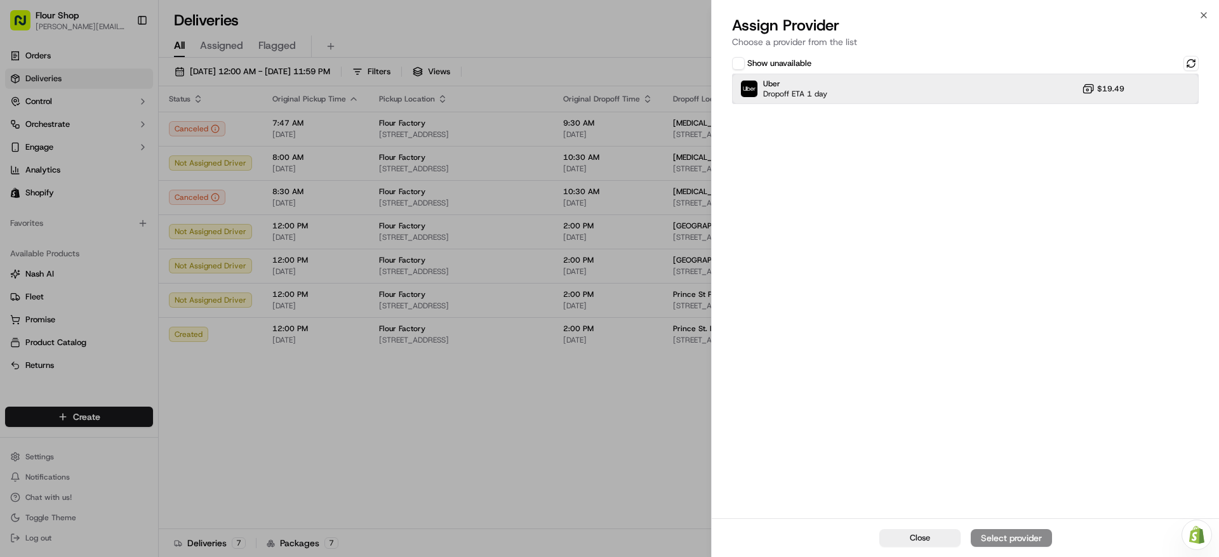
click at [1004, 74] on div "Uber Dropoff ETA 1 day $19.49" at bounding box center [965, 89] width 467 height 30
click at [1029, 542] on div "Assign Provider" at bounding box center [1011, 538] width 62 height 13
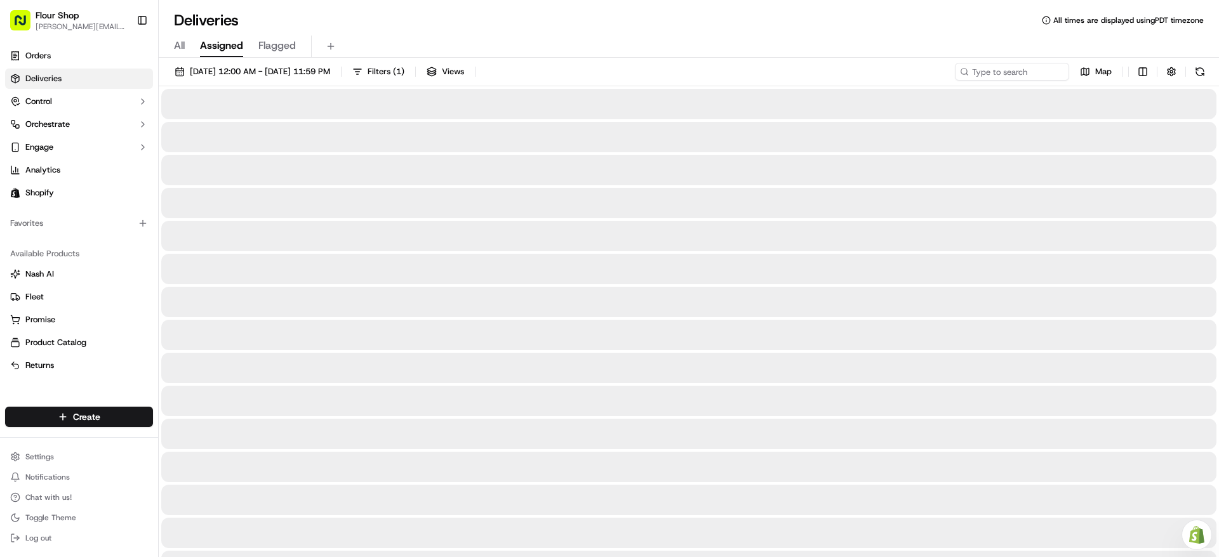
click at [213, 36] on button "Assigned" at bounding box center [221, 47] width 43 height 22
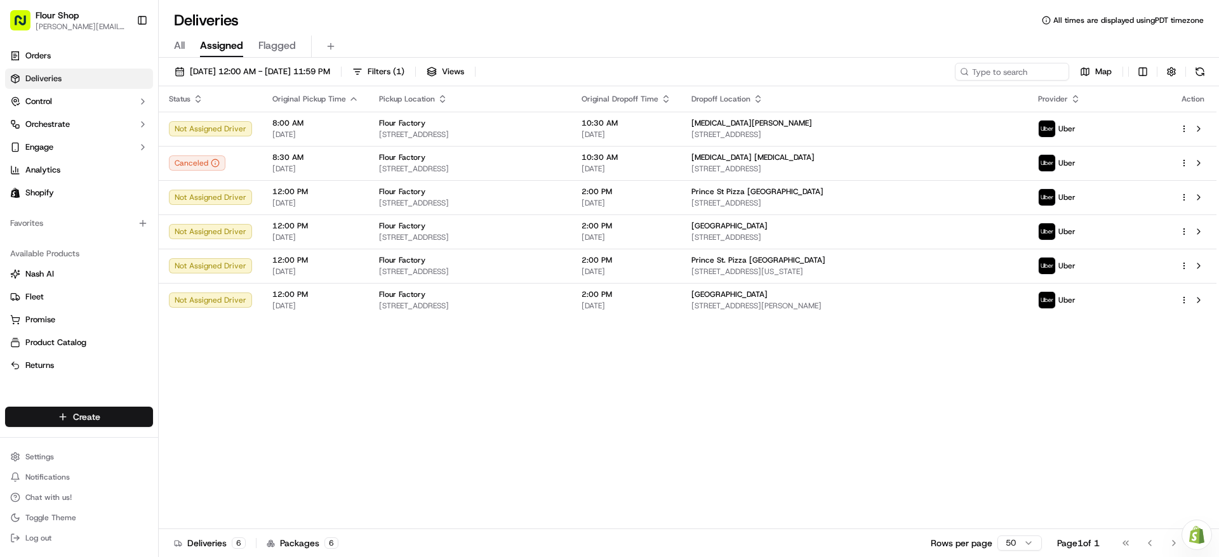
click at [130, 415] on html "Flour Shop lydia@flourshop.com Toggle Sidebar Orders Deliveries Control Orchest…" at bounding box center [609, 278] width 1219 height 557
click at [237, 446] on link "Delivery" at bounding box center [230, 440] width 142 height 23
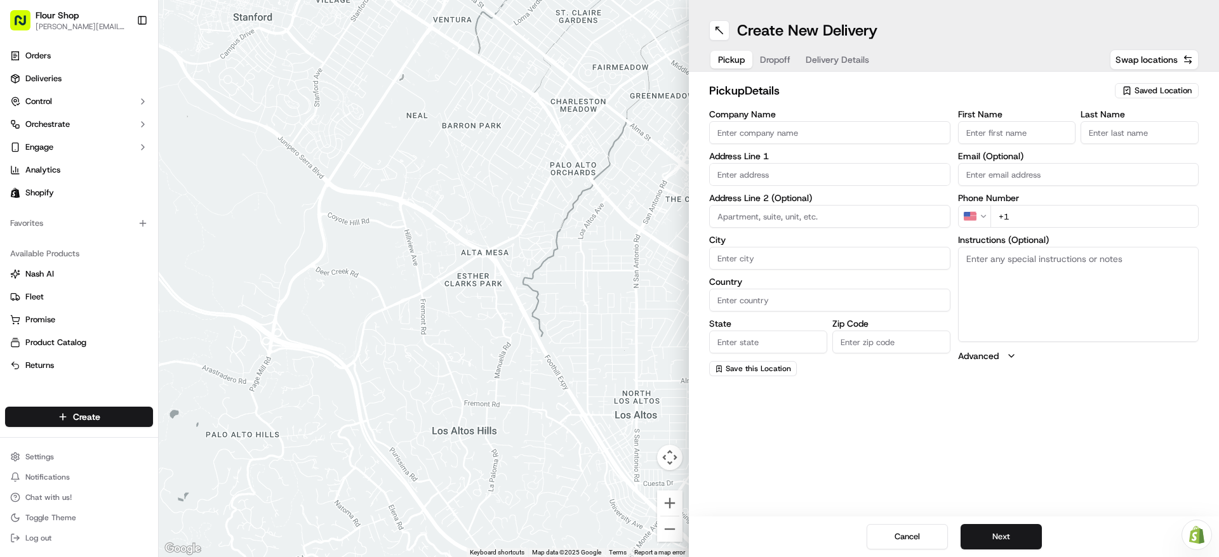
click at [1150, 96] on span "Saved Location" at bounding box center [1163, 90] width 57 height 11
click at [1122, 142] on span "Flour Factory (35376070739)" at bounding box center [1135, 138] width 156 height 11
type input "Flour Factory"
type input "[STREET_ADDRESS]"
type input "#400"
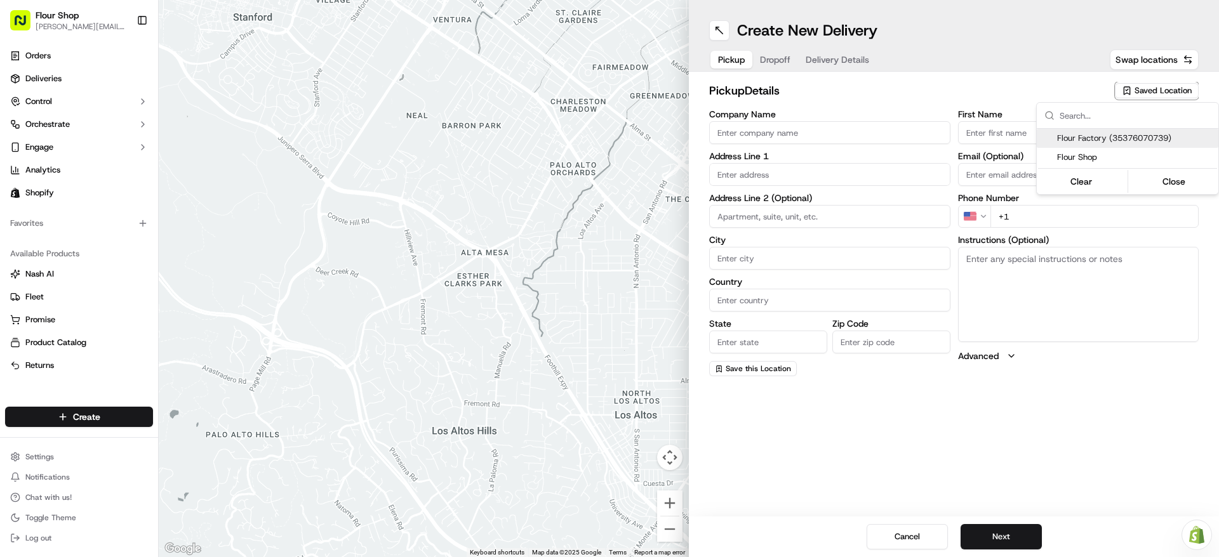
type input "[GEOGRAPHIC_DATA]"
type input "US"
type input "CA"
type input "90232"
type input "Kitchen"
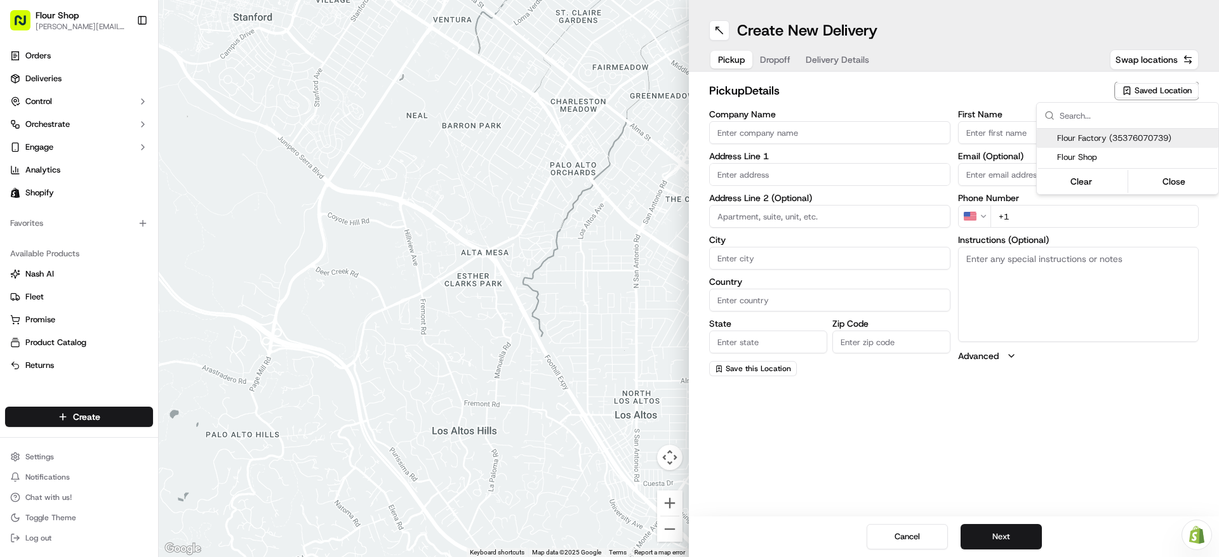
type input "Manager"
type input "[EMAIL_ADDRESS][DOMAIN_NAME]"
type input "[PHONE_NUMBER]"
type textarea "Please go through [GEOGRAPHIC_DATA], at the dead end to the right. Ring Doorbel…"
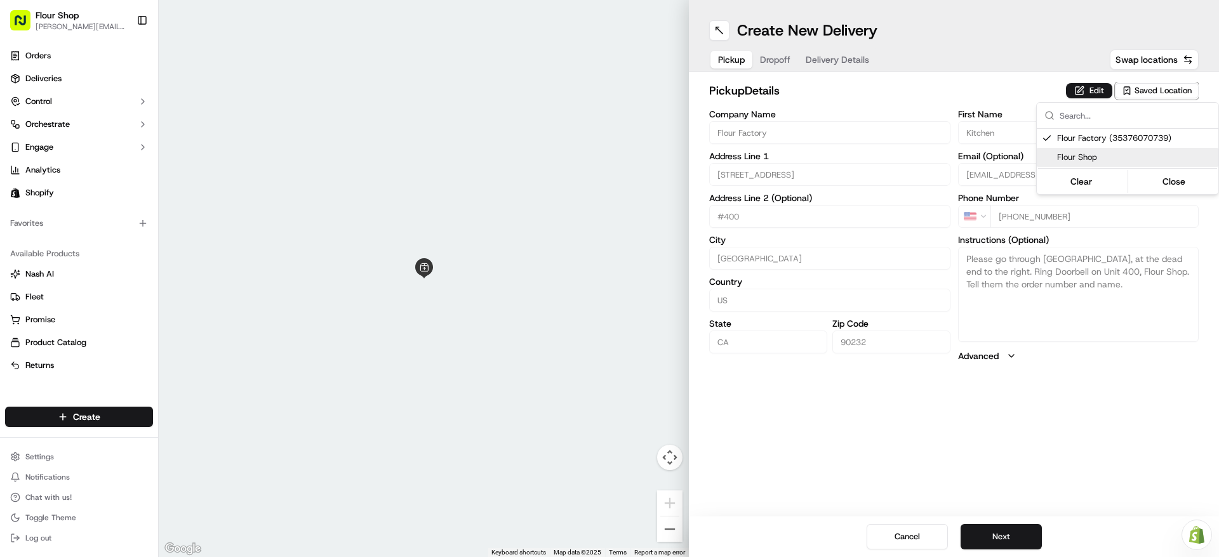
click at [1016, 451] on html "Flour Shop [PERSON_NAME][EMAIL_ADDRESS][DOMAIN_NAME] Toggle Sidebar Orders Deli…" at bounding box center [609, 278] width 1219 height 557
click at [1012, 543] on button "Next" at bounding box center [1001, 536] width 81 height 25
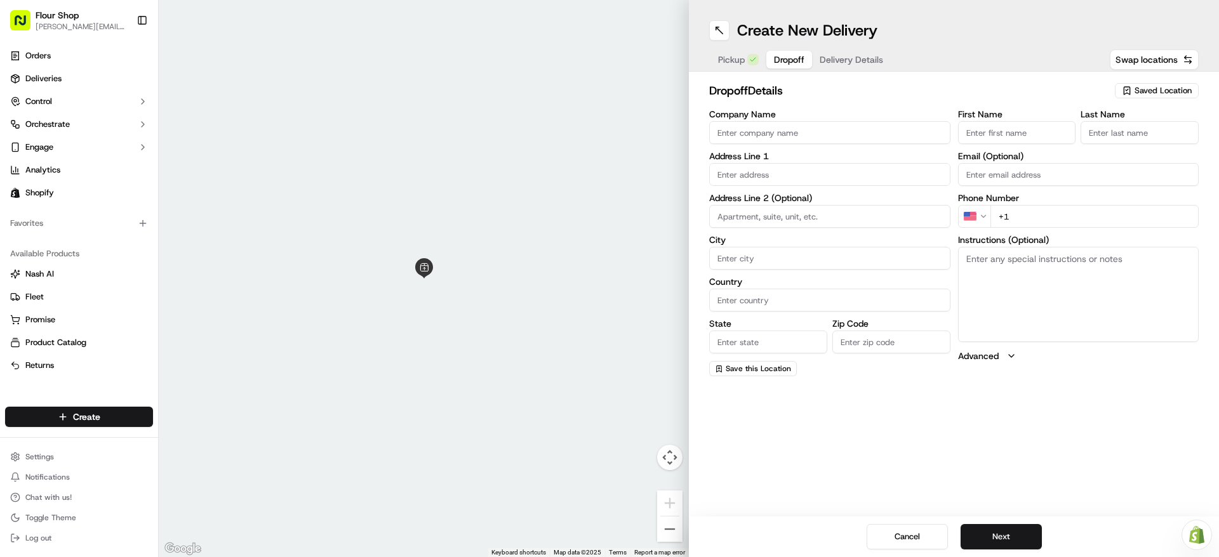
click at [1172, 86] on span "Saved Location" at bounding box center [1163, 90] width 57 height 11
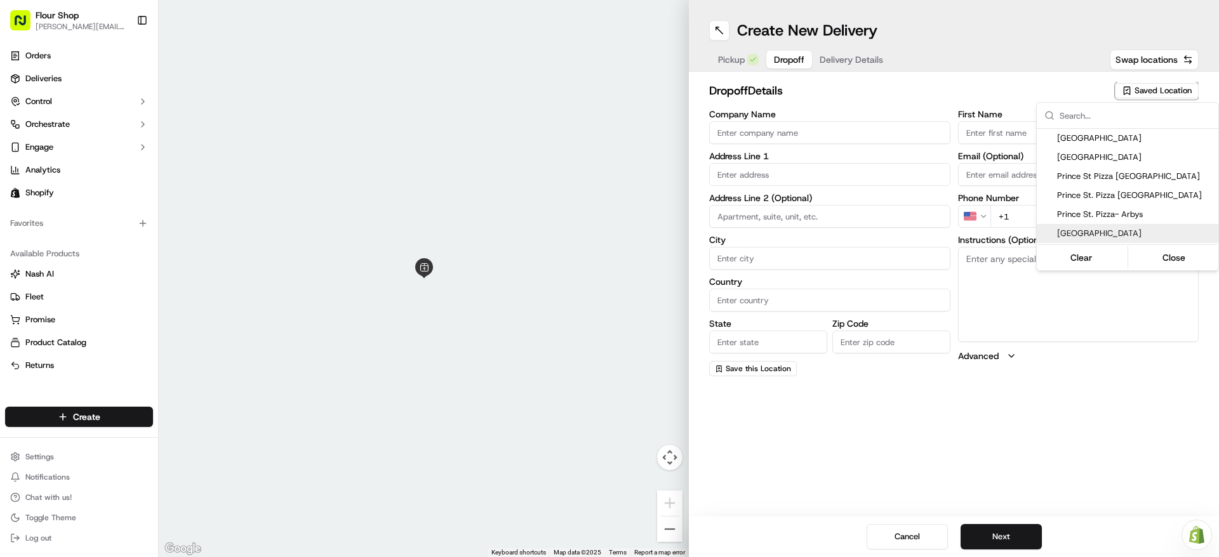
click at [1145, 229] on span "Prince Street Pizza West Hollywood" at bounding box center [1135, 233] width 156 height 11
type input "Prince Street Pizza West Hollywood"
type input "9161 Sunset Blvd"
type input "West Hollywood"
type input "US"
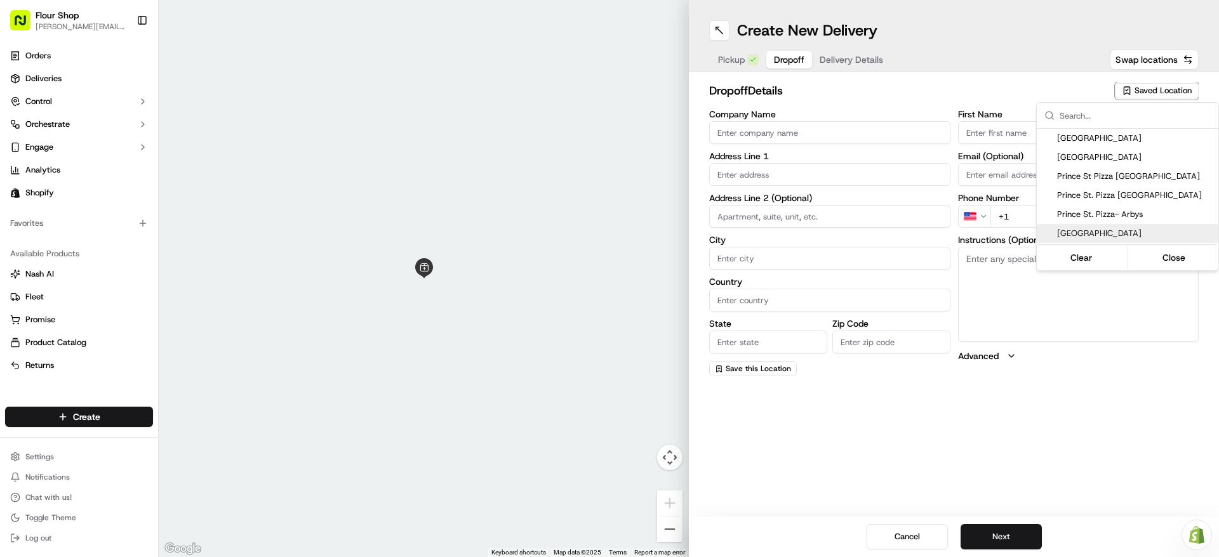
type input "CA"
type input "90069"
type input "Front"
type input "Desk"
type input "+1 323 446 2244"
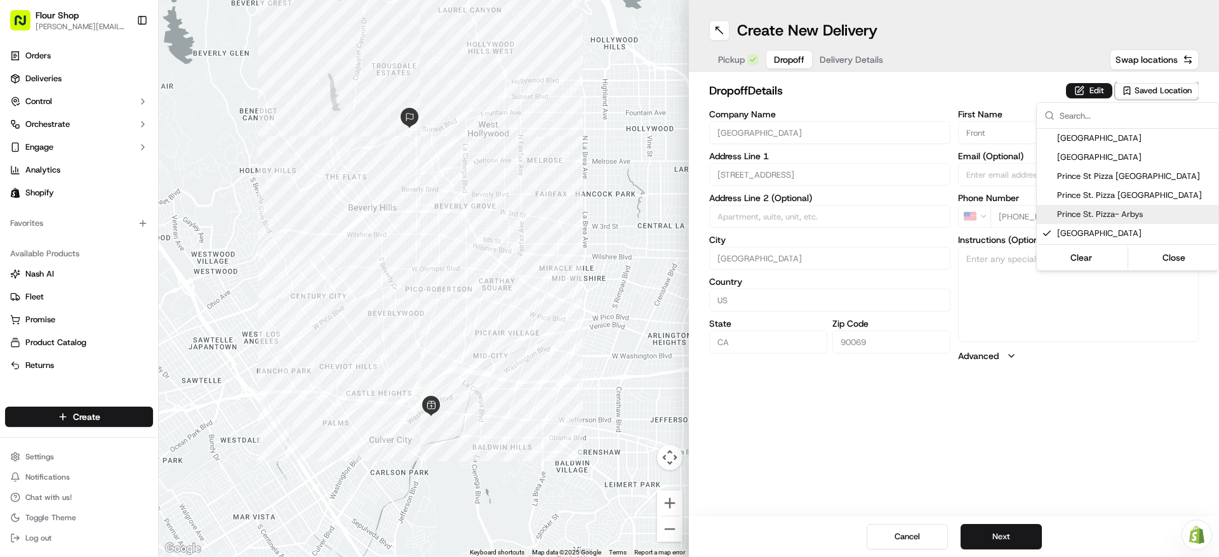
click at [1002, 432] on html "Flour Shop lydia@flourshop.com Toggle Sidebar Orders Deliveries Control Orchest…" at bounding box center [609, 278] width 1219 height 557
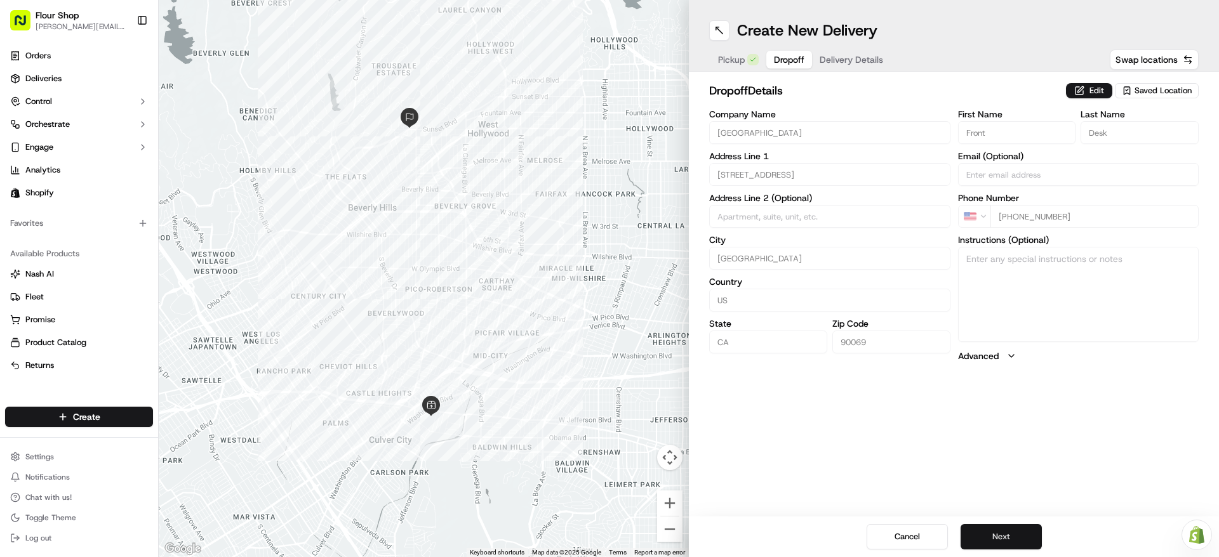
click at [1011, 537] on button "Next" at bounding box center [1001, 536] width 81 height 25
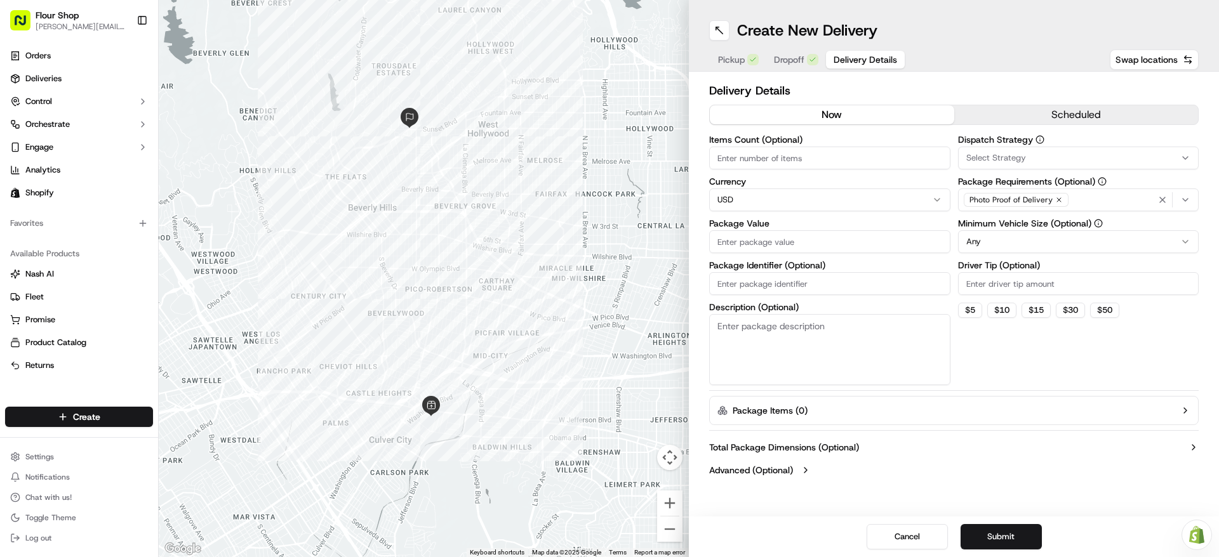
click at [1064, 119] on button "scheduled" at bounding box center [1076, 114] width 244 height 19
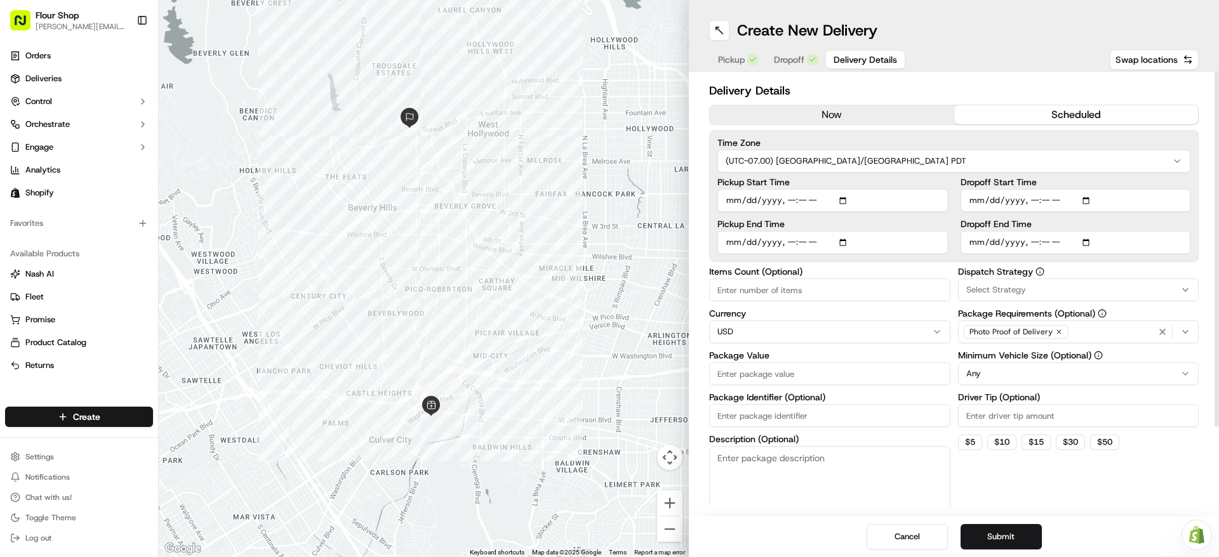
click at [847, 203] on input "Pickup Start Time" at bounding box center [832, 200] width 230 height 23
type input "2025-09-22T12:00"
click at [954, 180] on div "Pickup Start Time Pickup End Time Dropoff Start Time Dropoff End Time" at bounding box center [953, 216] width 473 height 76
click at [843, 241] on input "Pickup End Time" at bounding box center [832, 242] width 230 height 23
type input "2025-09-22T12:30"
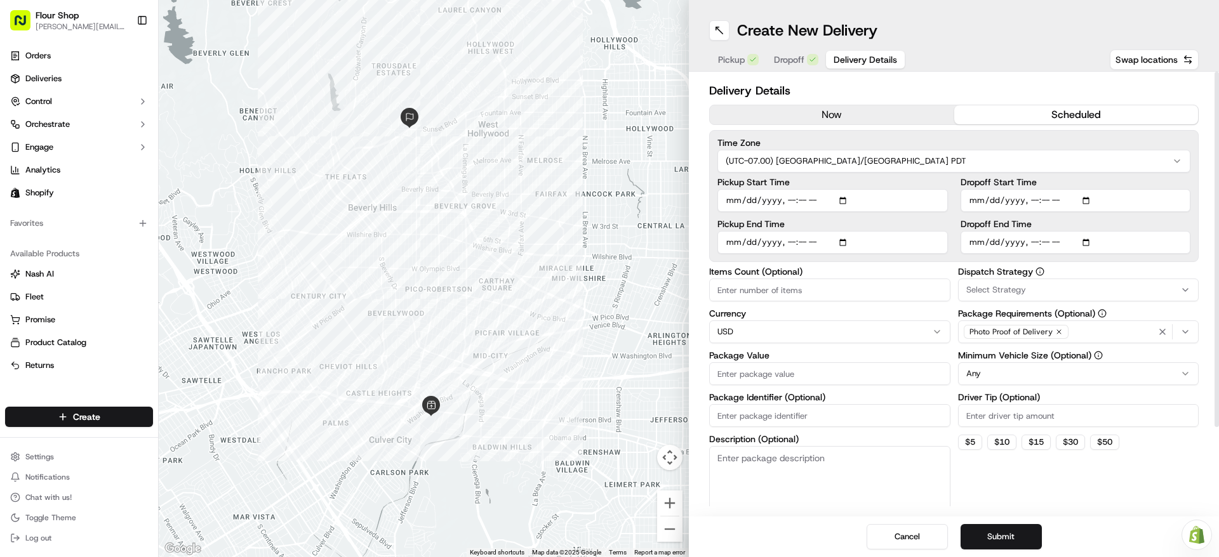
click at [940, 223] on label "Pickup End Time" at bounding box center [832, 224] width 230 height 9
click at [940, 231] on input "Pickup End Time" at bounding box center [832, 242] width 230 height 23
click at [1094, 198] on input "Dropoff Start Time" at bounding box center [1076, 200] width 230 height 23
type input "2025-09-22T13:00"
click at [1095, 237] on input "Dropoff End Time" at bounding box center [1076, 242] width 230 height 23
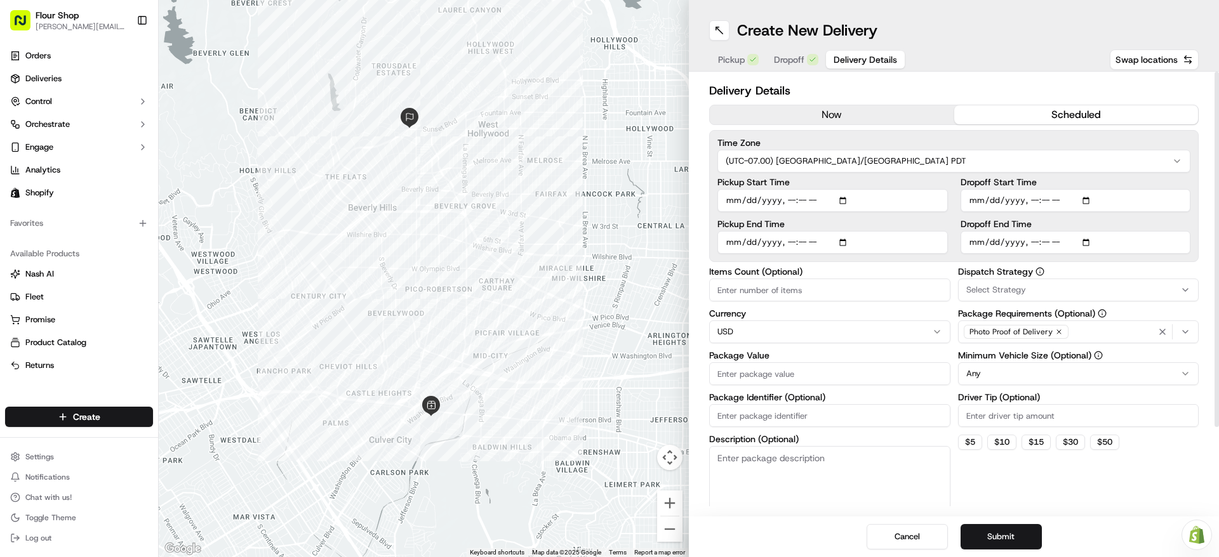
type input "2025-09-22T14:00"
click at [1199, 233] on div "Delivery Details now scheduled Time Zone (UTC-07.00) America/Los Angeles PDT Pi…" at bounding box center [954, 294] width 530 height 445
click at [743, 303] on div "Items Count (Optional) Currency USD Package Value Package Identifier (Optional)…" at bounding box center [829, 392] width 241 height 250
click at [747, 297] on input "Items Count (Optional)" at bounding box center [829, 290] width 241 height 23
type input "1"
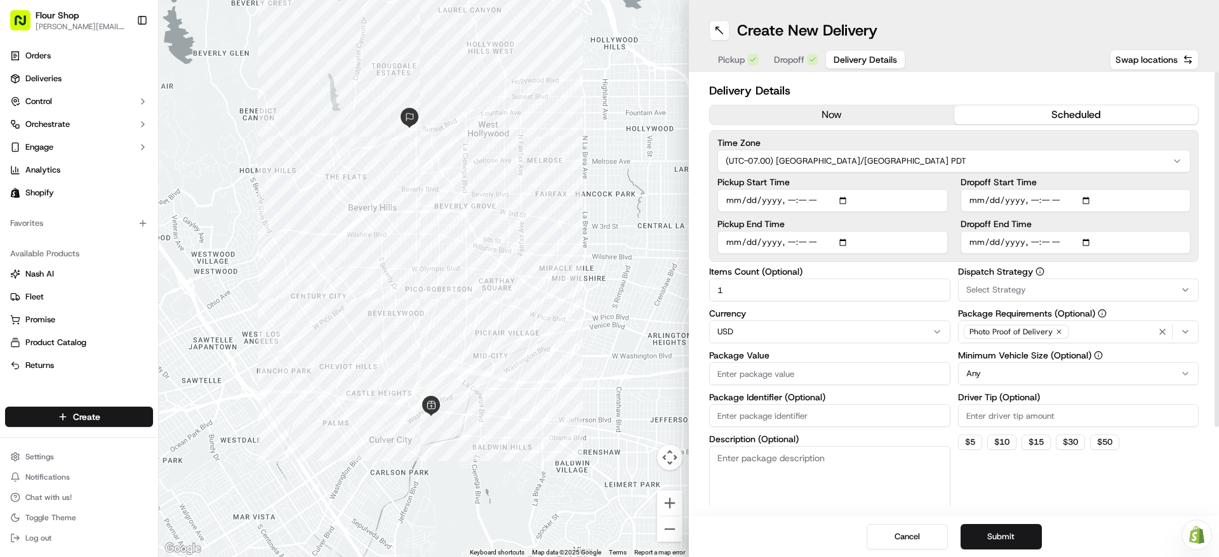
click at [811, 366] on input "Package Value" at bounding box center [829, 374] width 241 height 23
type input "150"
click at [1078, 498] on div "Dispatch Strategy Select Strategy Package Requirements (Optional) Photo Proof o…" at bounding box center [1078, 392] width 241 height 250
click at [1018, 543] on button "Submit" at bounding box center [1001, 536] width 81 height 25
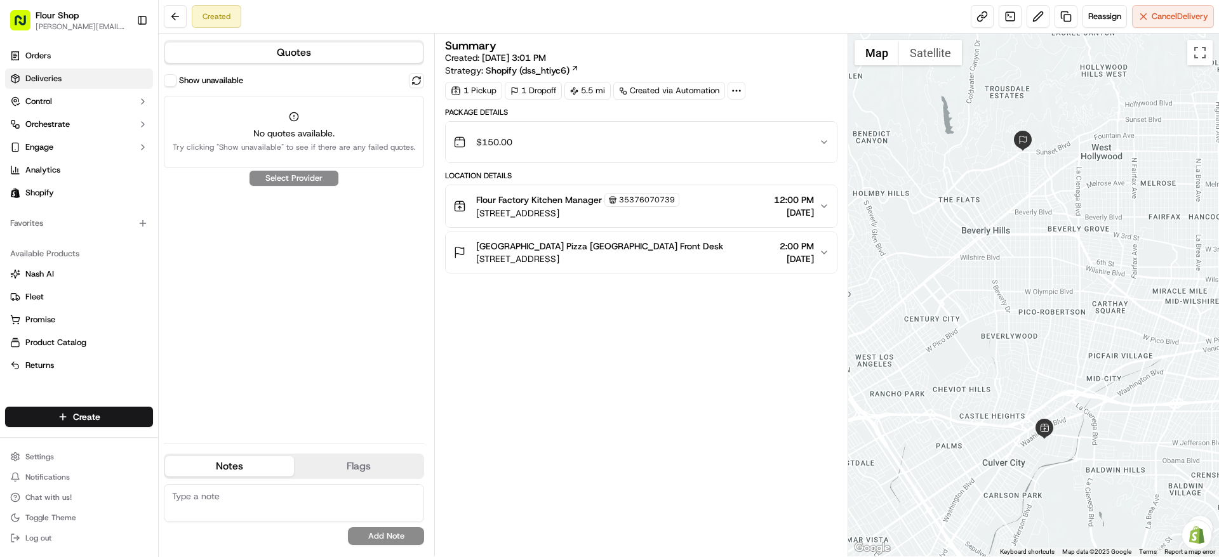
click at [70, 83] on link "Deliveries" at bounding box center [79, 79] width 148 height 20
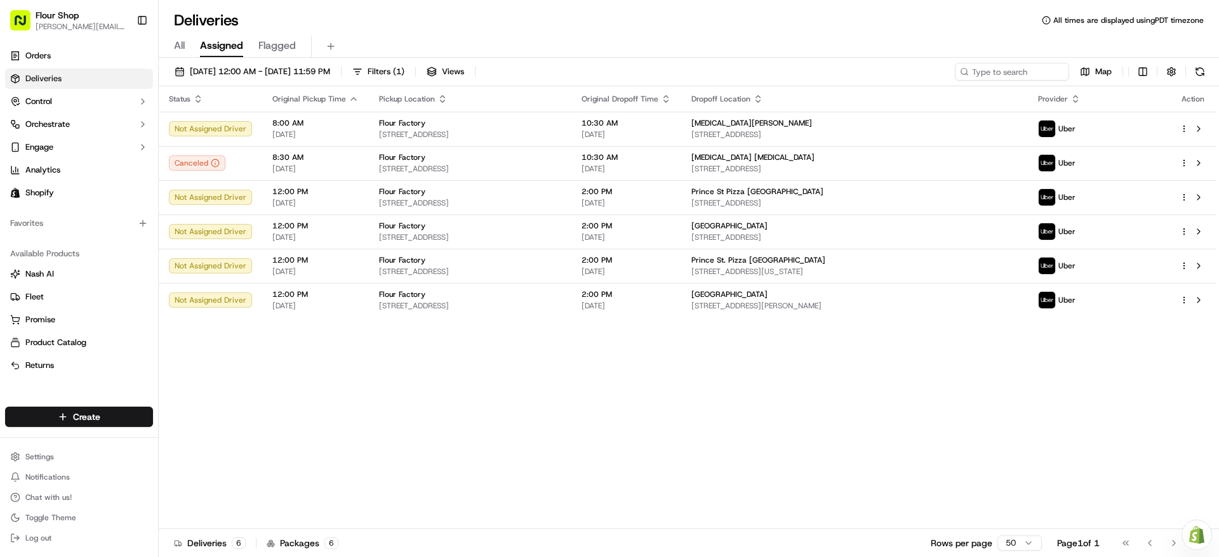
click at [171, 44] on div "All Assigned Flagged" at bounding box center [689, 47] width 1060 height 22
click at [182, 45] on span "All" at bounding box center [179, 45] width 11 height 15
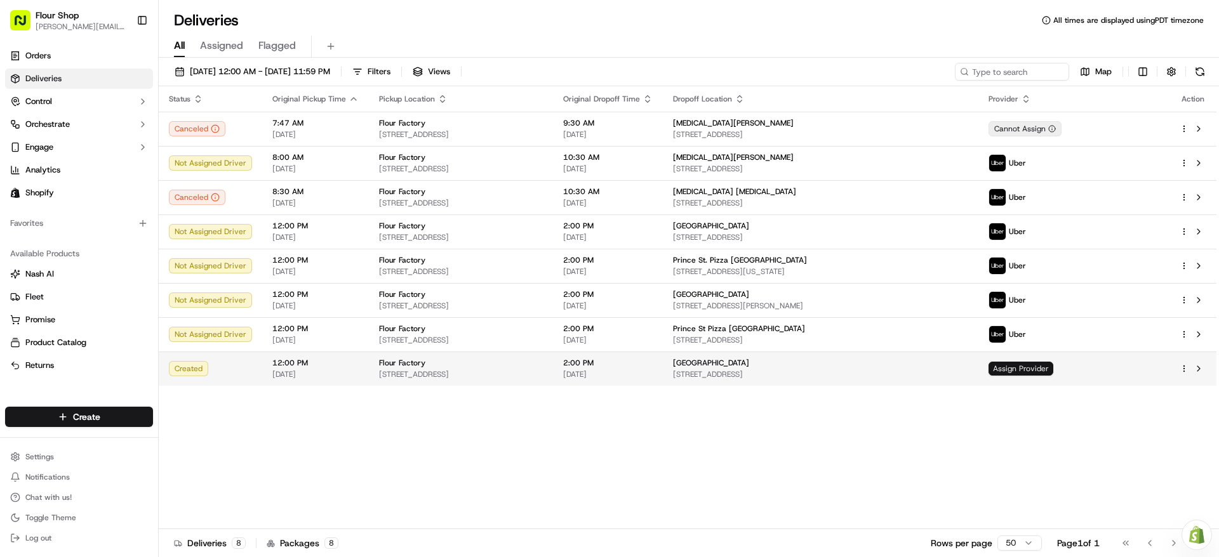
click at [1053, 363] on span "Assign Provider" at bounding box center [1020, 369] width 65 height 14
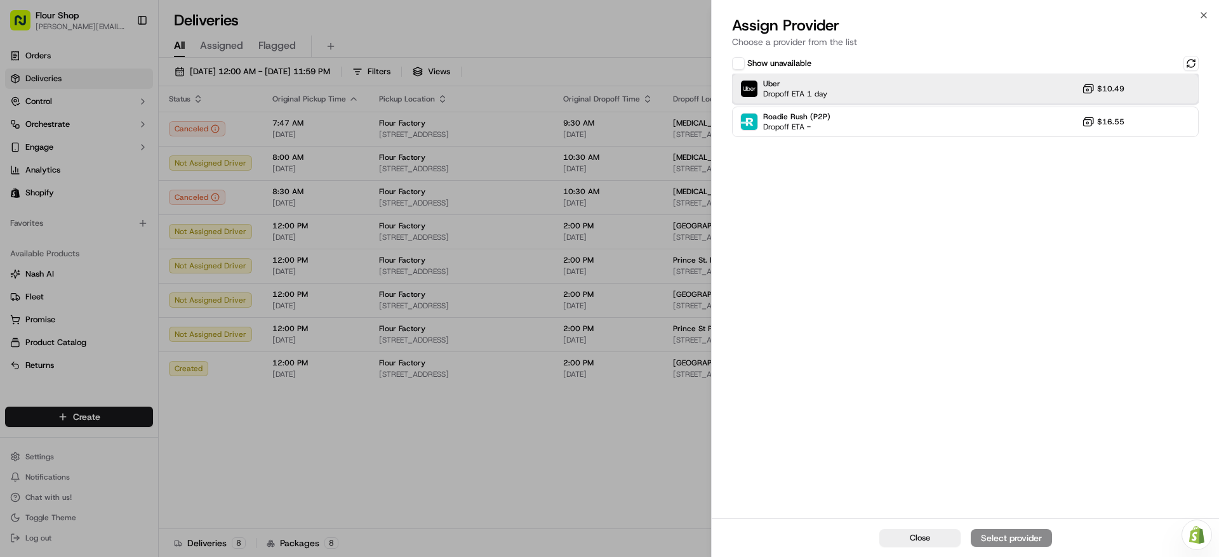
click at [971, 80] on div "Uber Dropoff ETA 1 day $10.49" at bounding box center [965, 89] width 467 height 30
click at [1022, 535] on div "Assign Provider" at bounding box center [1011, 538] width 62 height 13
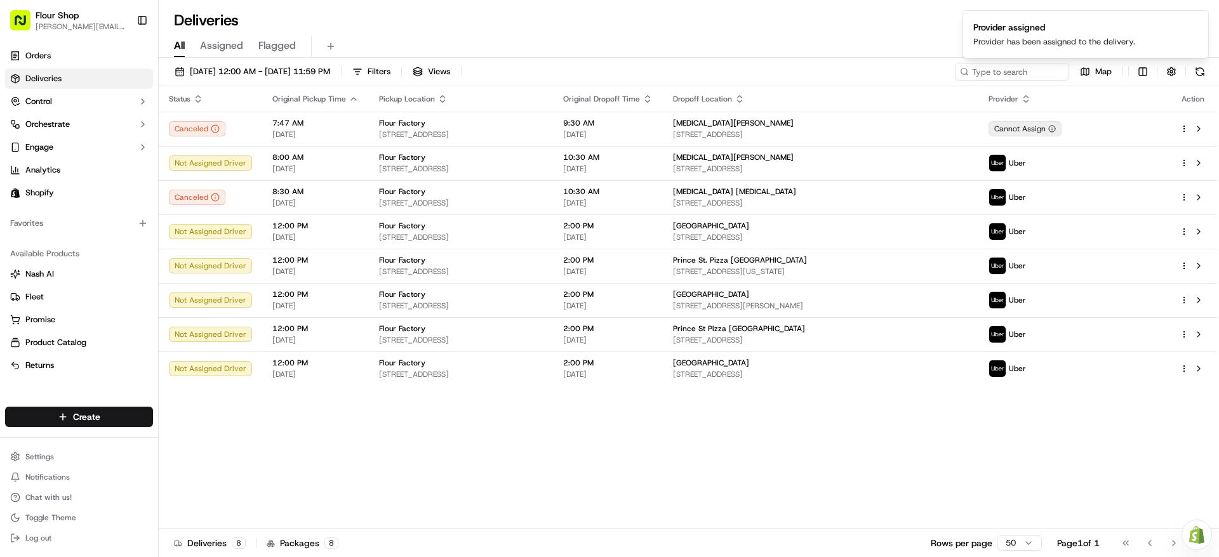
click at [41, 77] on span "Deliveries" at bounding box center [43, 78] width 36 height 11
click at [97, 81] on link "Deliveries" at bounding box center [79, 79] width 148 height 20
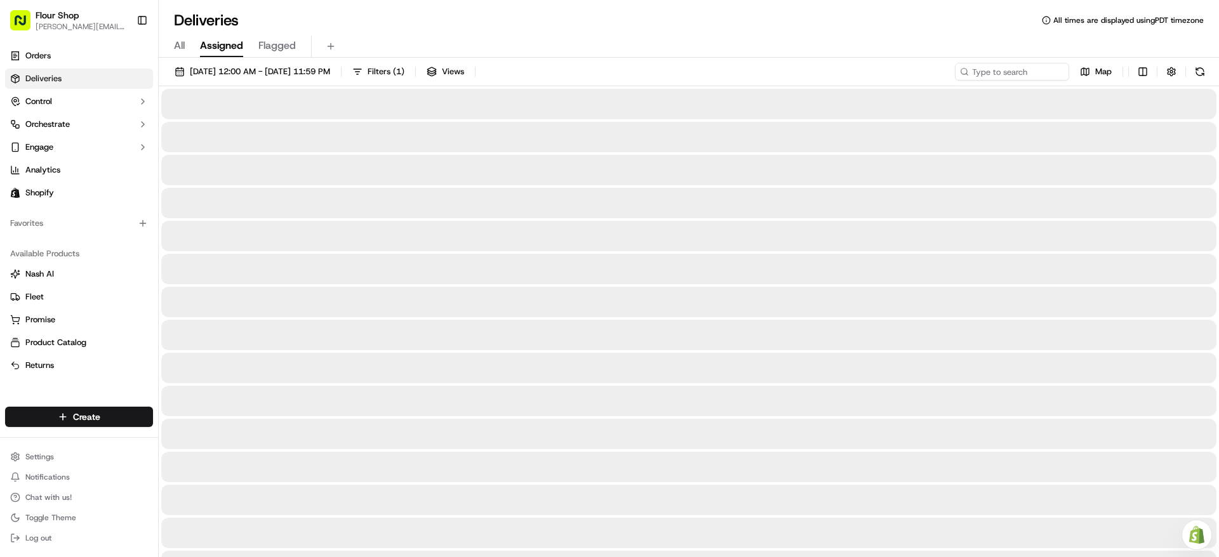
click at [213, 49] on span "Assigned" at bounding box center [221, 45] width 43 height 15
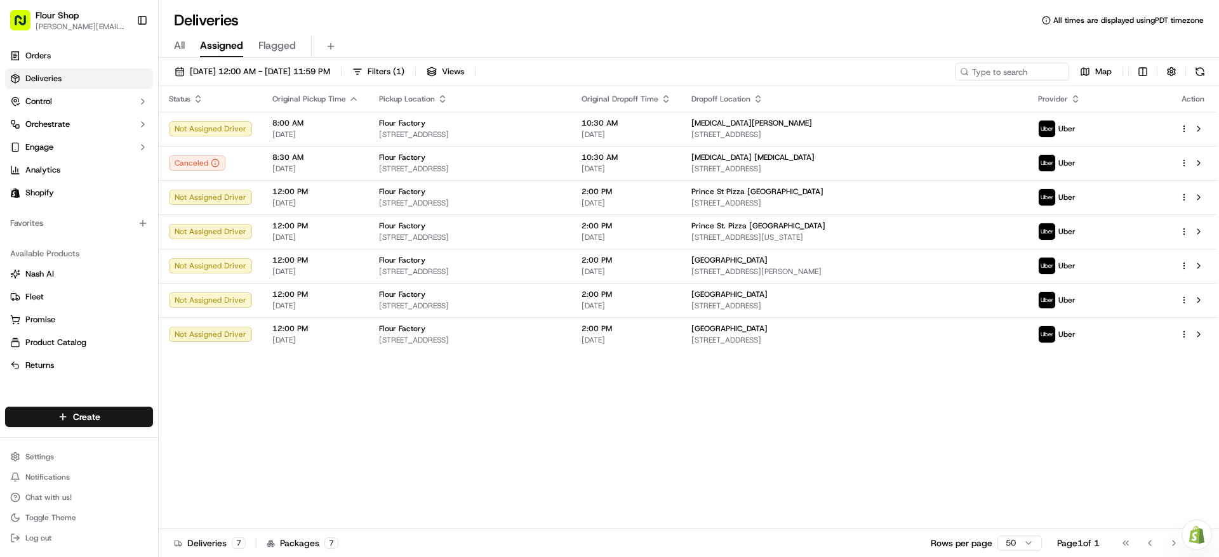
click at [883, 456] on div "Status Original Pickup Time Pickup Location Original Dropoff Time Dropoff Locat…" at bounding box center [688, 307] width 1058 height 443
click at [744, 9] on div "Deliveries All times are displayed using PDT timezone All Assigned Flagged 09/2…" at bounding box center [689, 278] width 1060 height 557
